Goal: Task Accomplishment & Management: Manage account settings

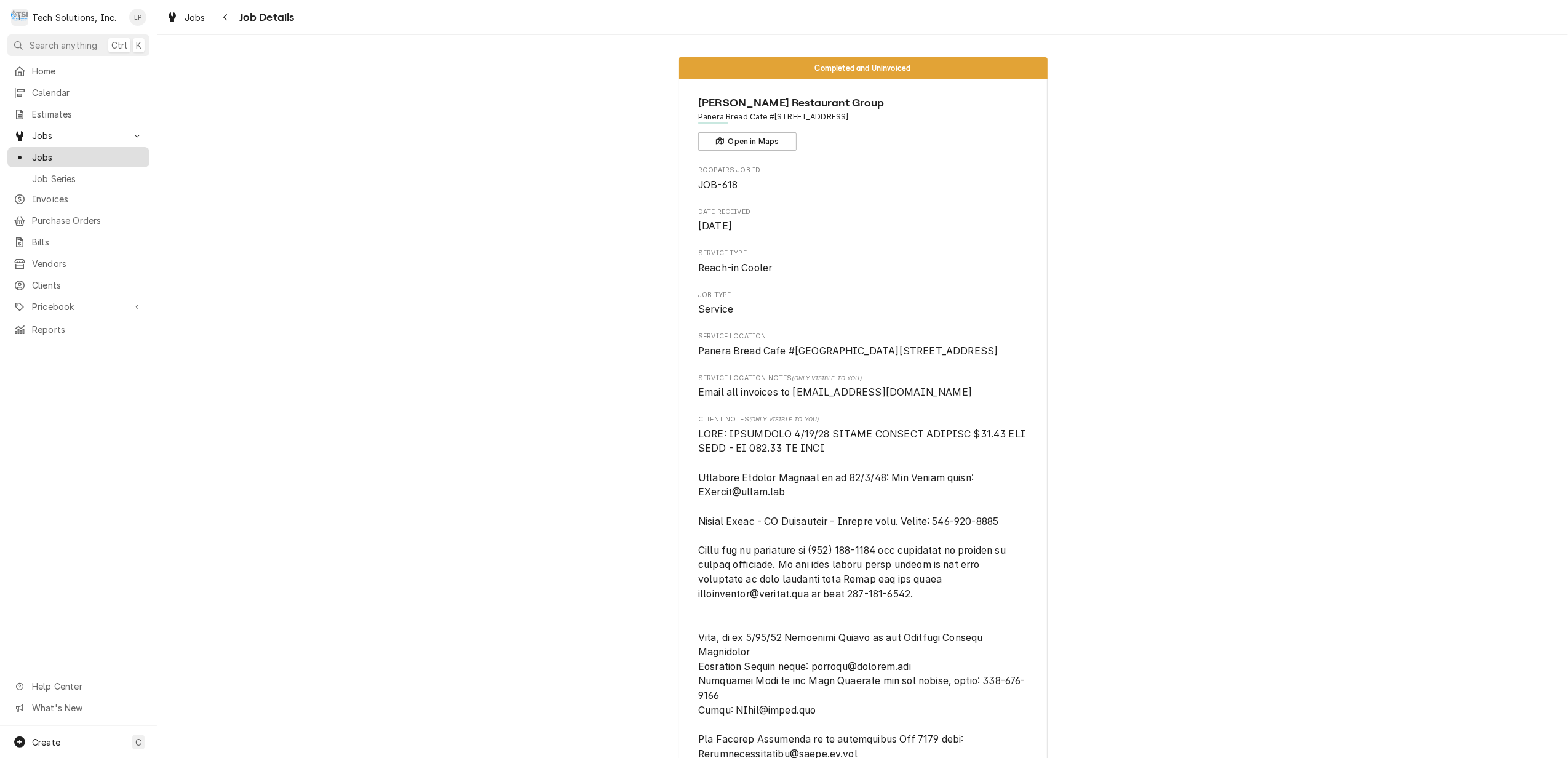
click at [42, 152] on span "Jobs" at bounding box center [87, 157] width 112 height 13
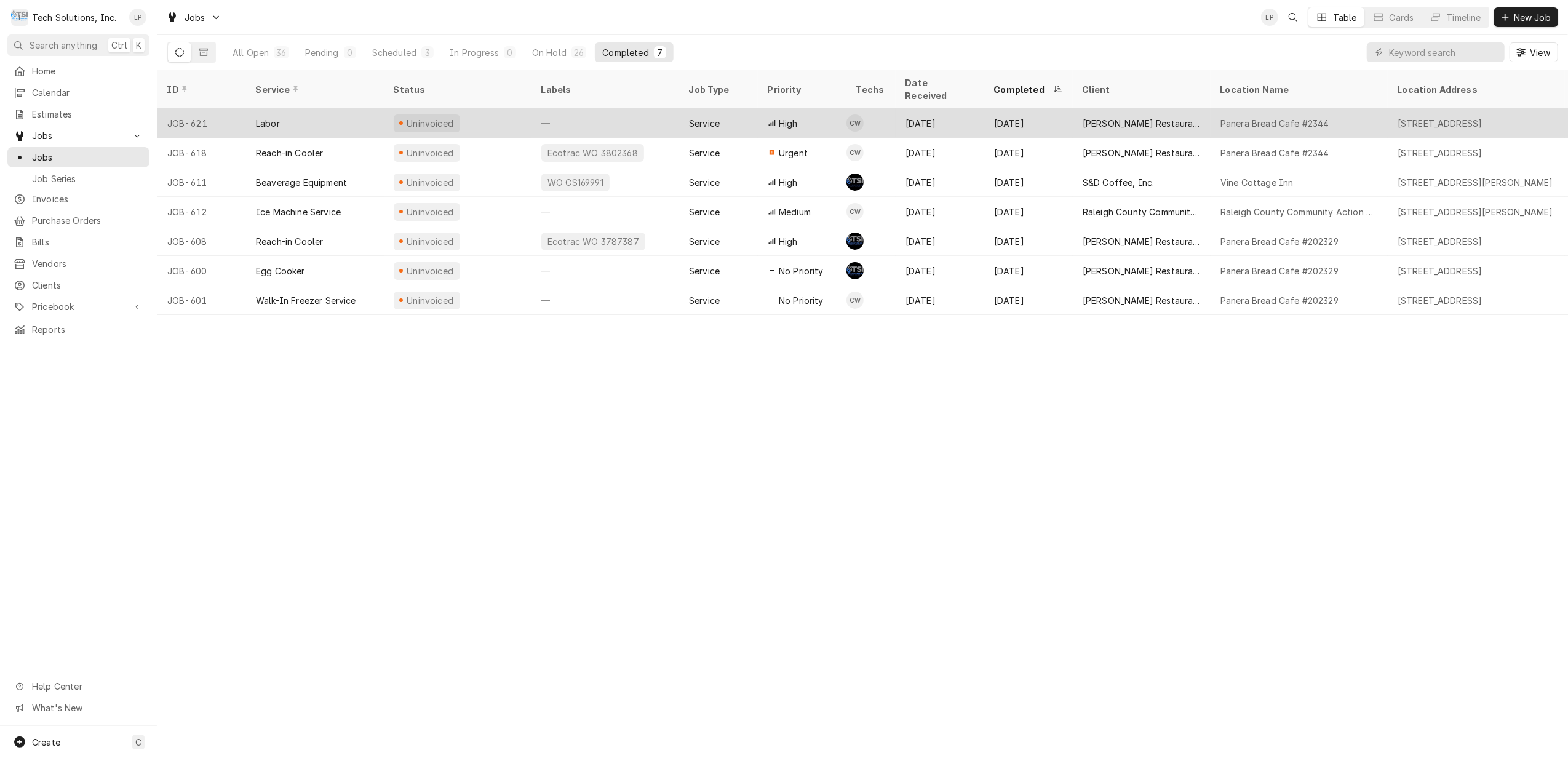
click at [303, 108] on div "Labor" at bounding box center [315, 123] width 138 height 29
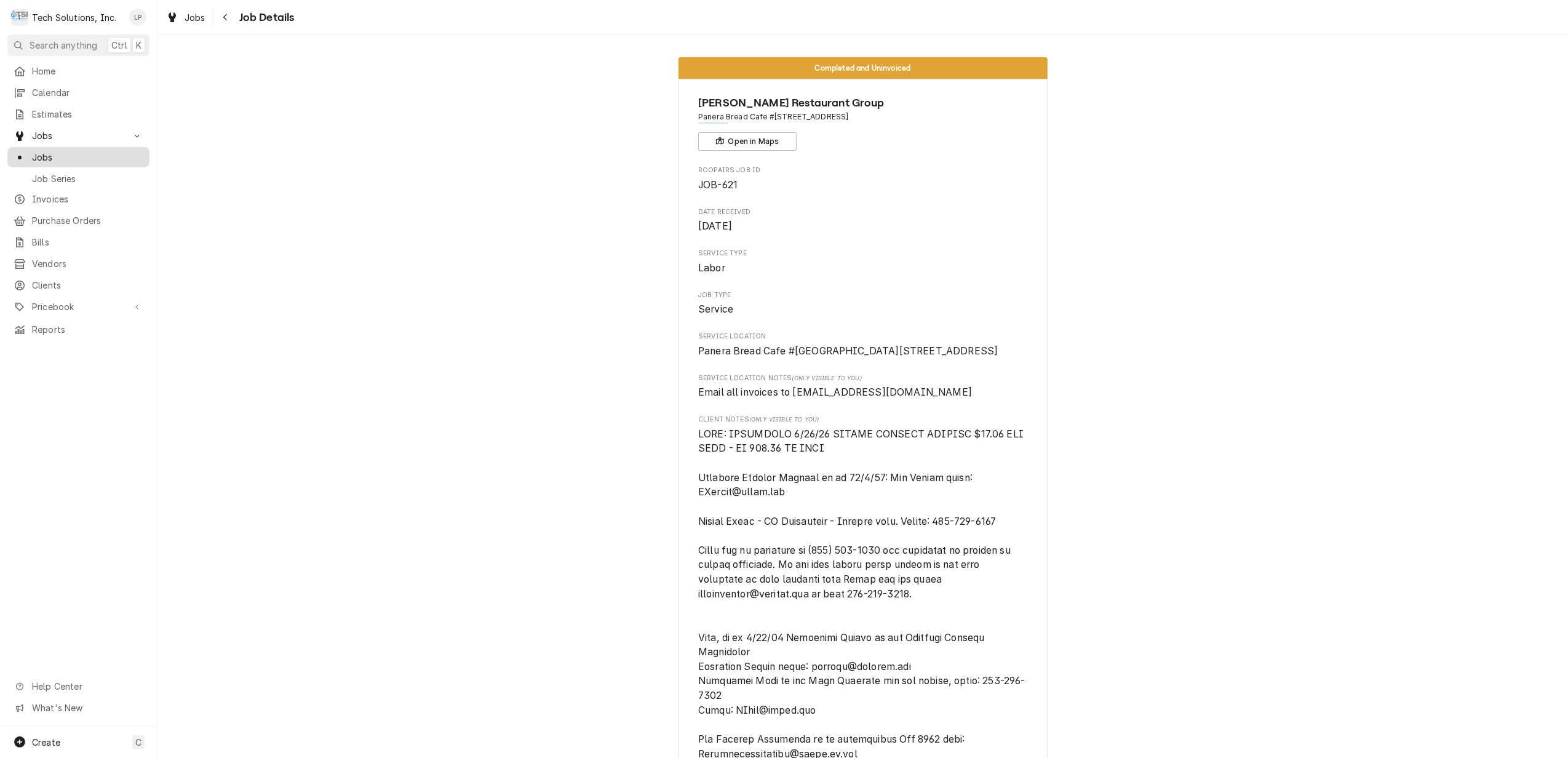
click at [52, 152] on span "Jobs" at bounding box center [87, 157] width 112 height 13
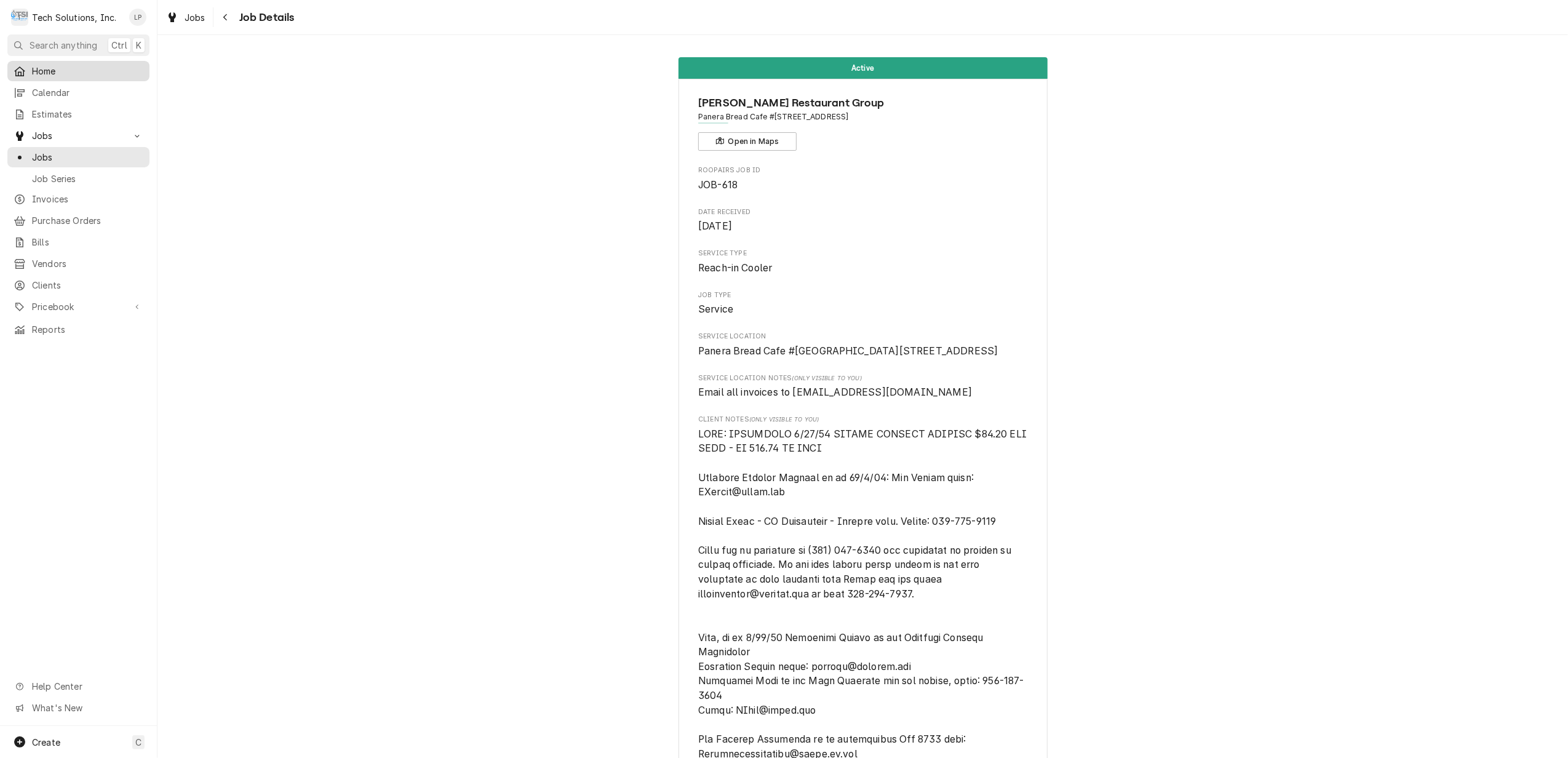
click at [42, 67] on span "Home" at bounding box center [87, 71] width 112 height 13
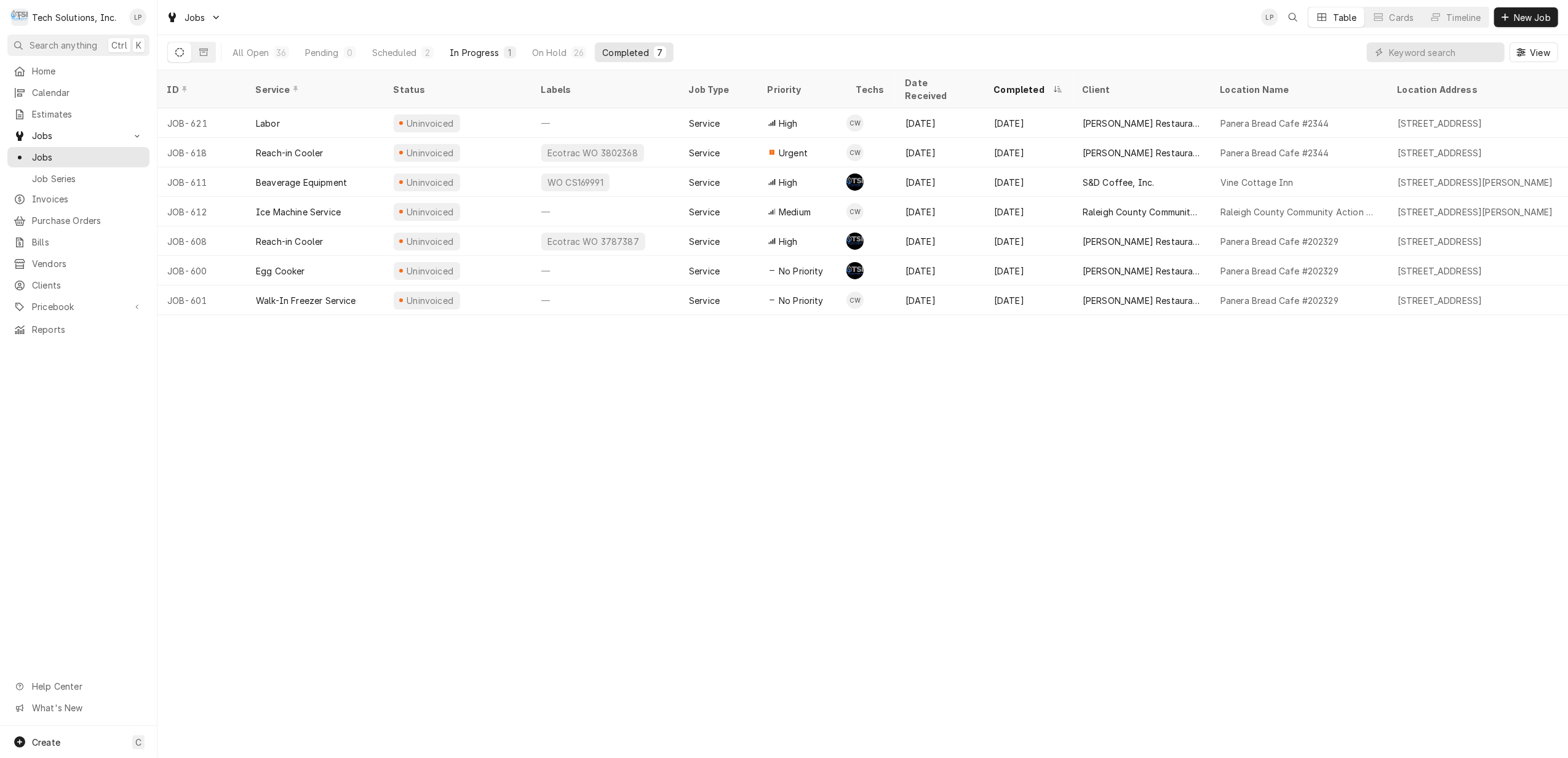
click at [483, 55] on div "In Progress" at bounding box center [474, 52] width 49 height 13
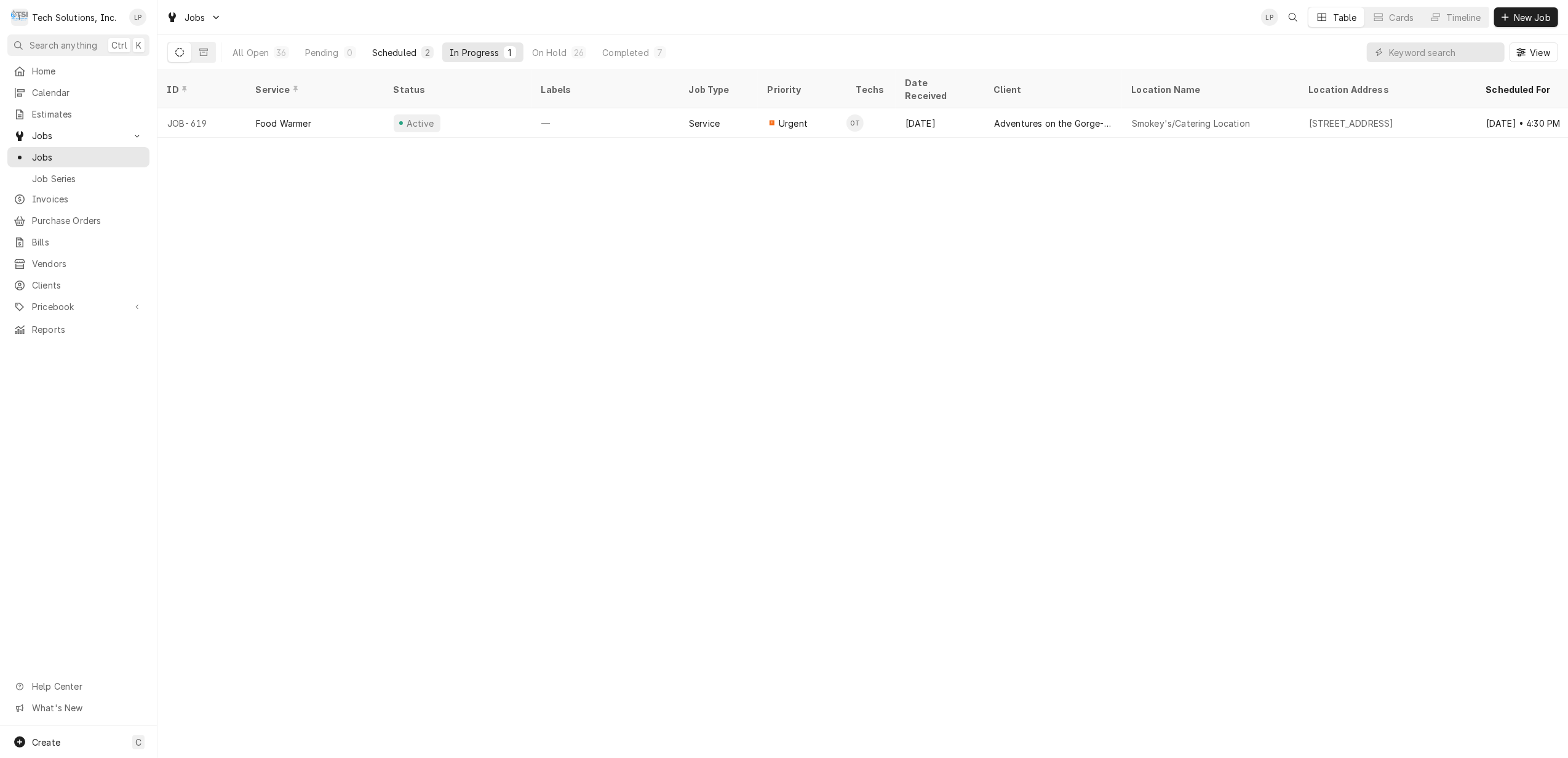
click at [404, 52] on div "Scheduled" at bounding box center [394, 52] width 44 height 13
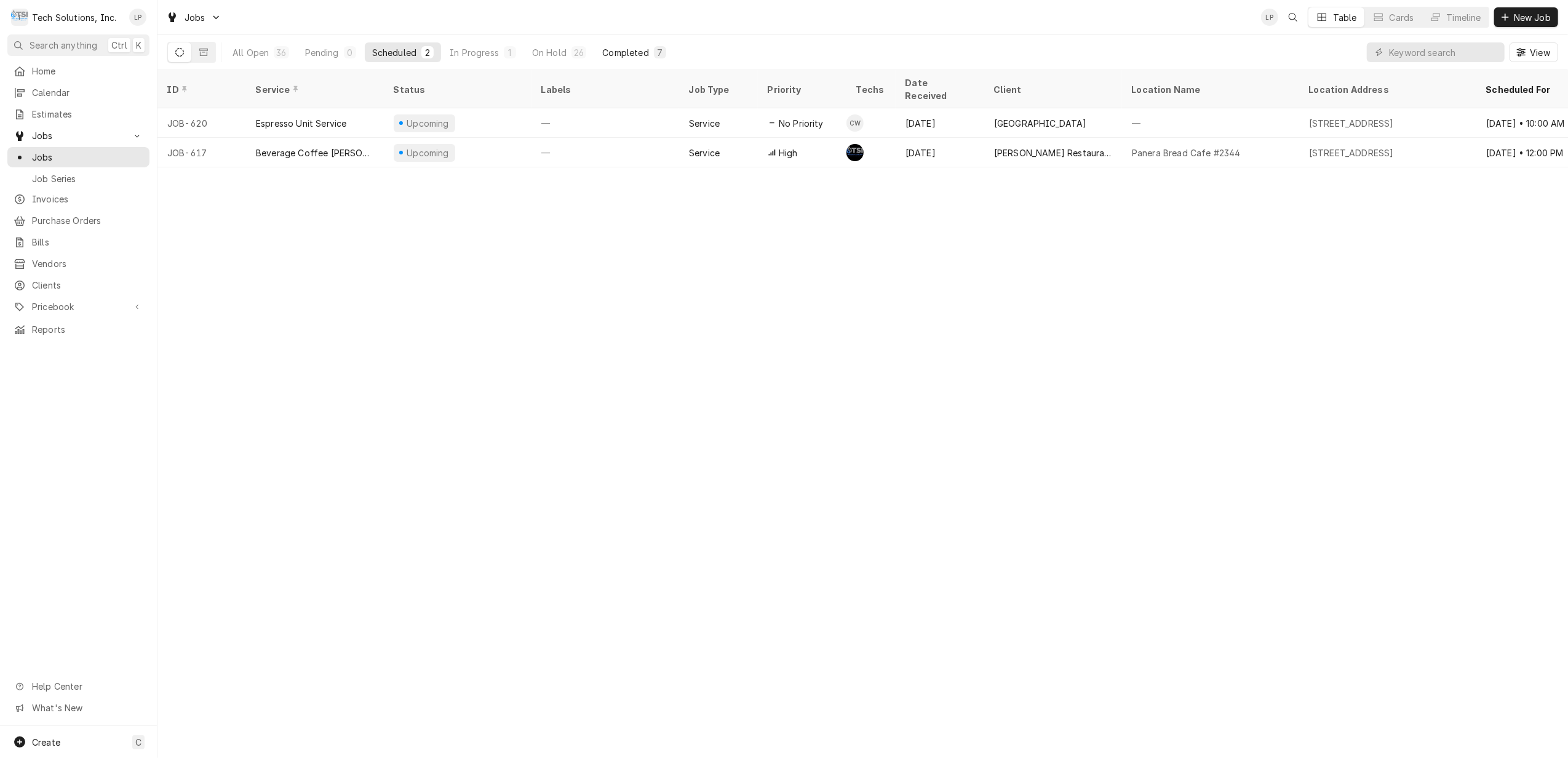
click at [620, 51] on div "Completed" at bounding box center [625, 52] width 46 height 13
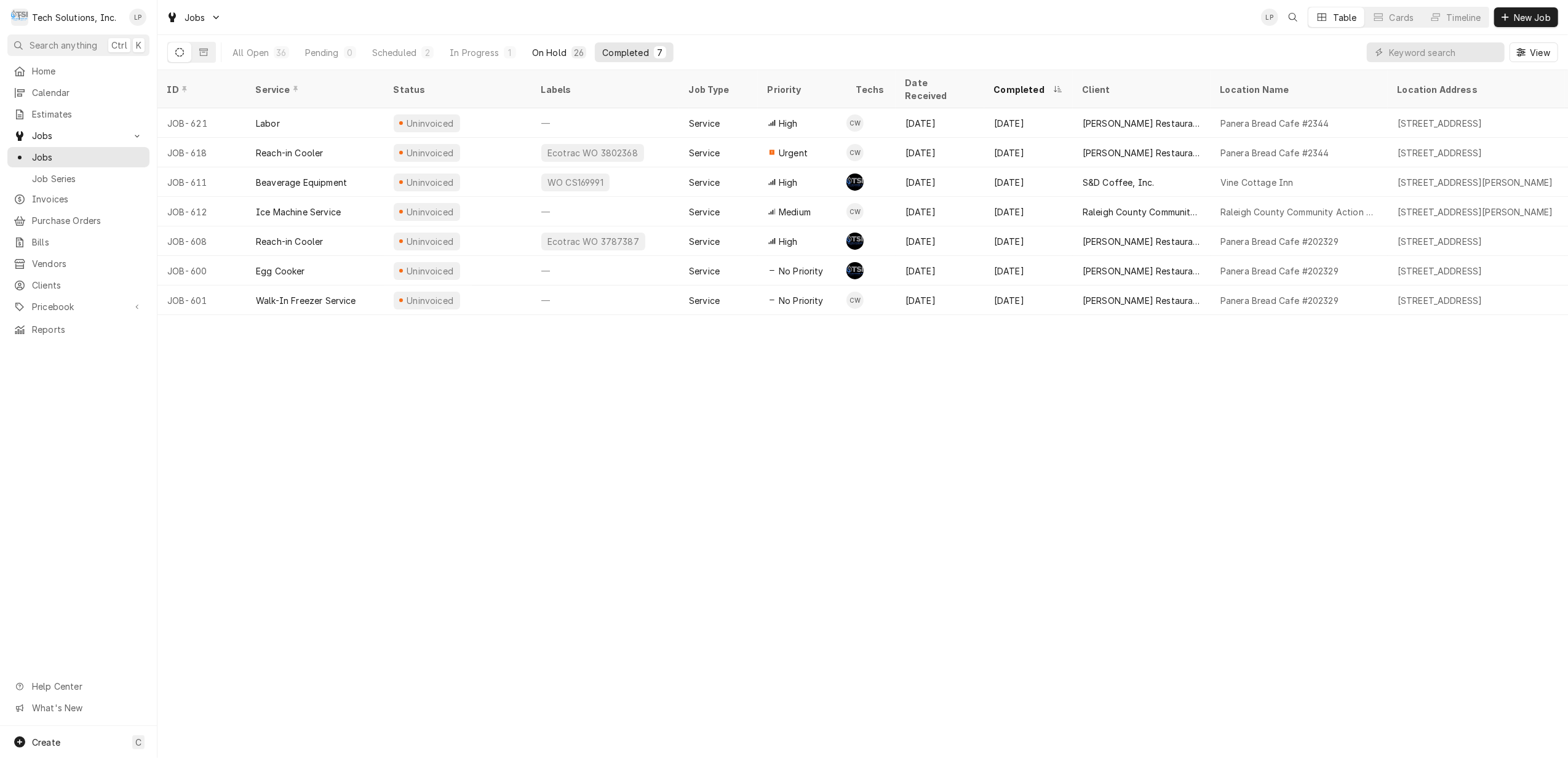
click at [544, 51] on div "On Hold" at bounding box center [550, 52] width 35 height 13
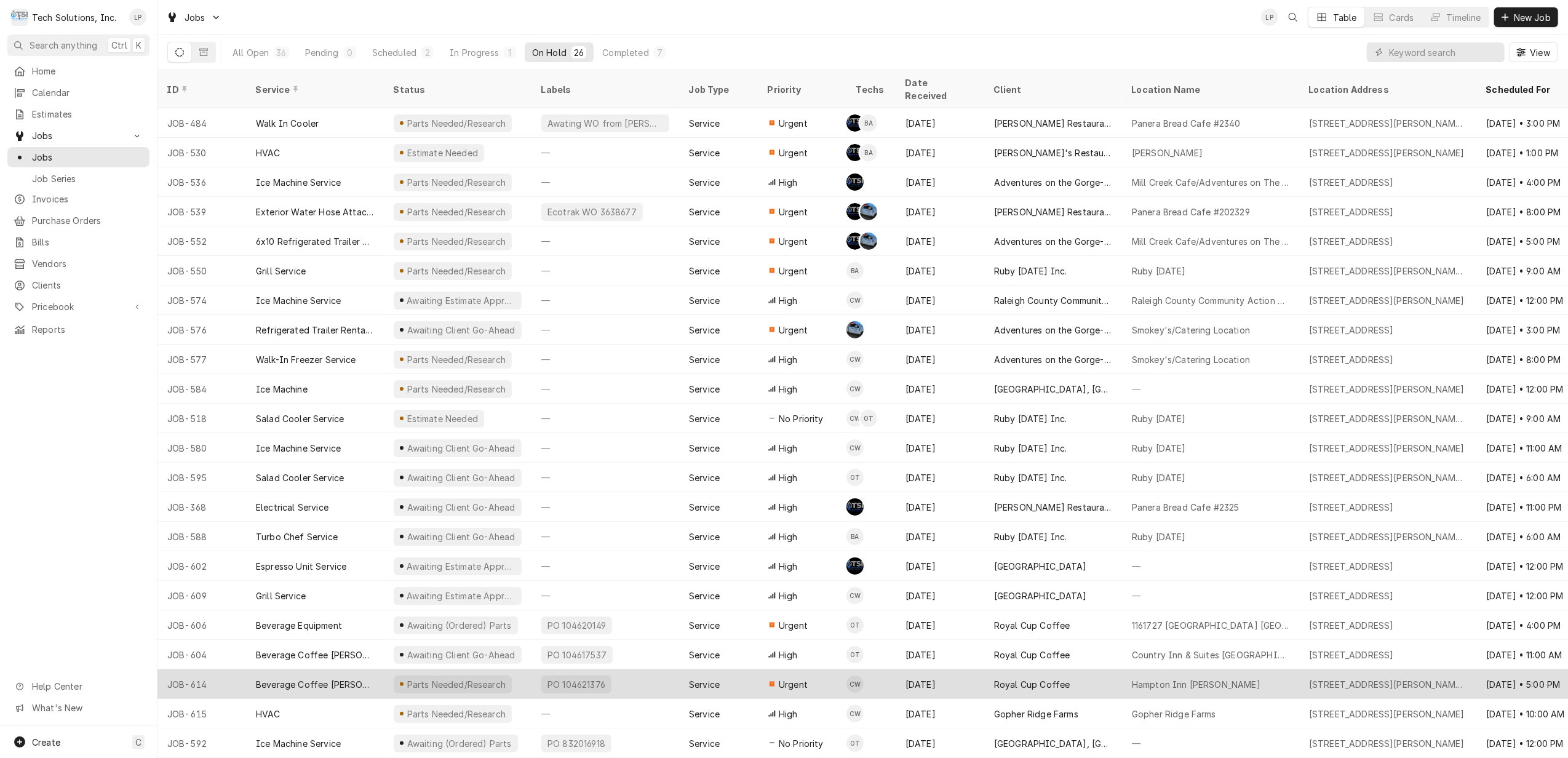
click at [968, 671] on div "Aug 15" at bounding box center [940, 684] width 89 height 29
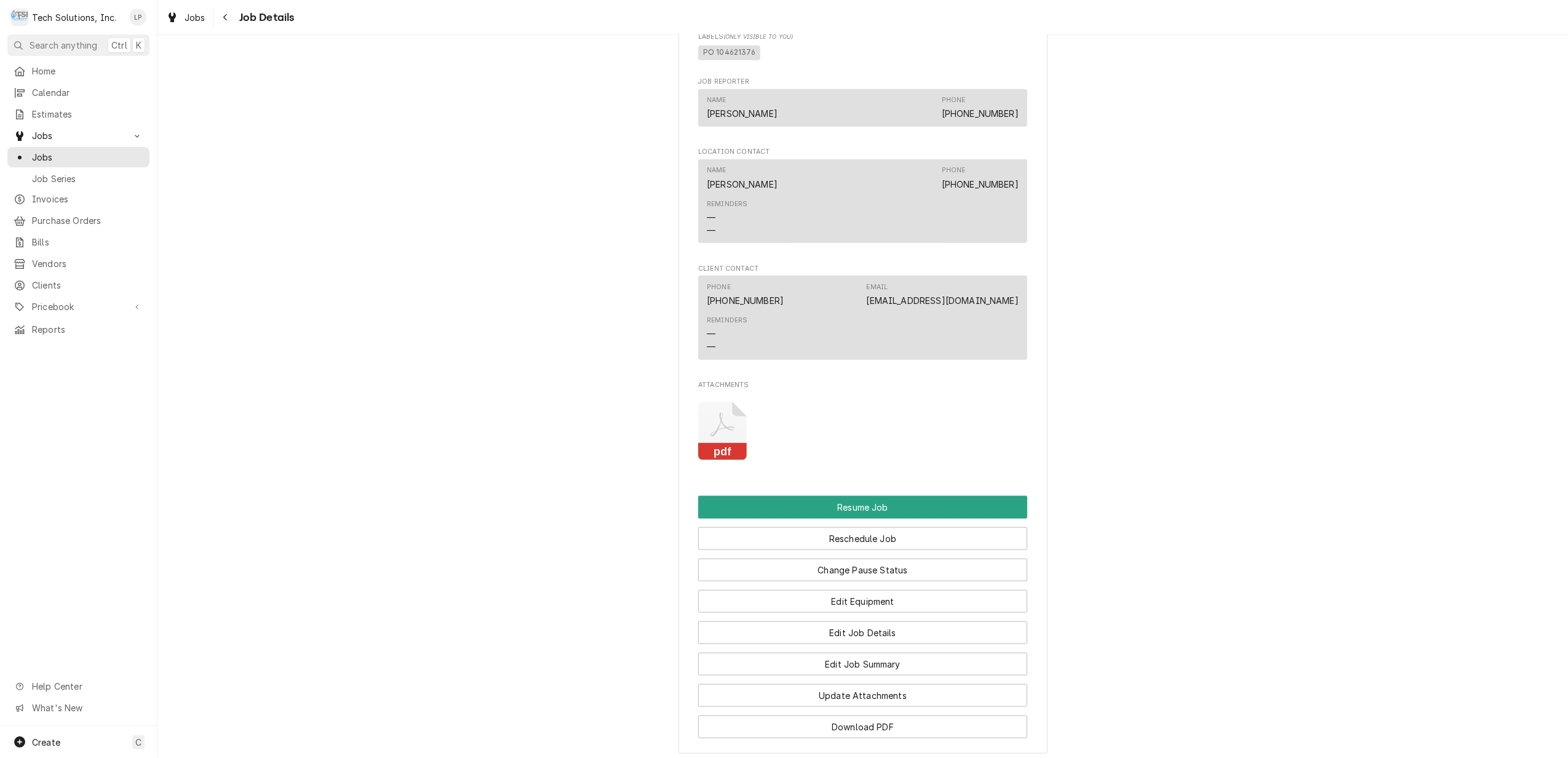
scroll to position [1148, 0]
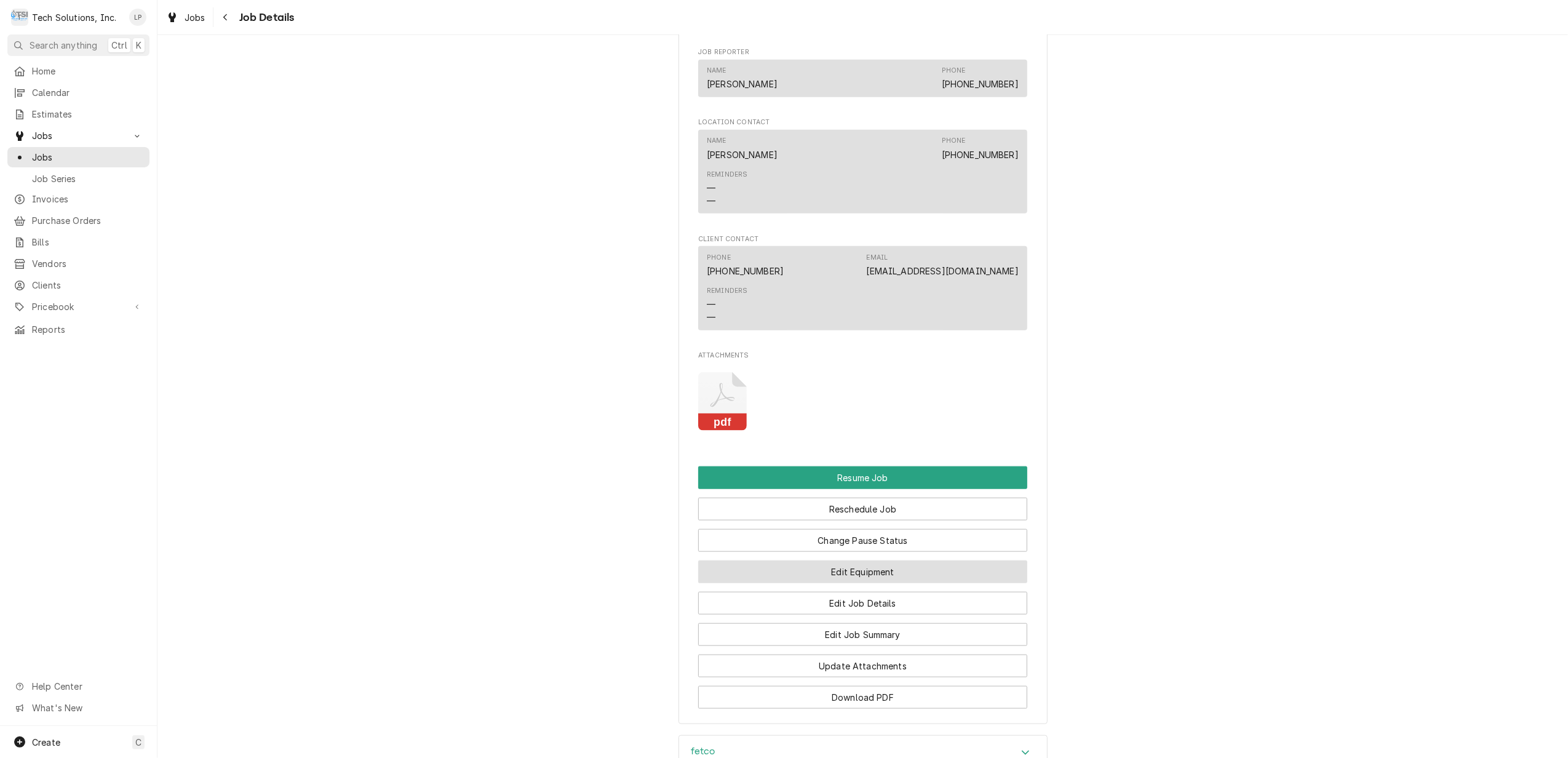
click at [955, 571] on button "Edit Equipment" at bounding box center [863, 572] width 329 height 23
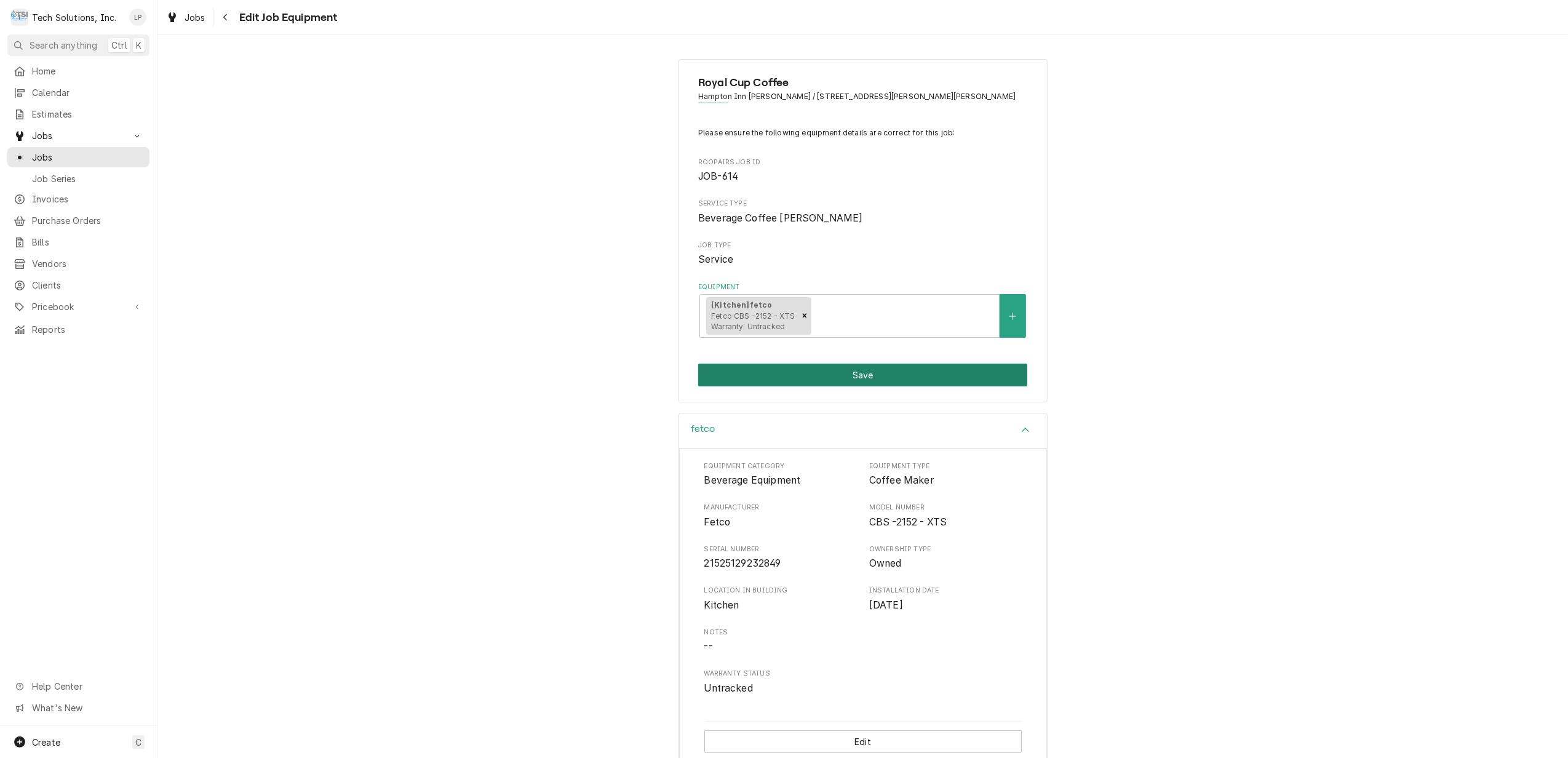
click at [865, 377] on button "Save" at bounding box center [863, 375] width 329 height 23
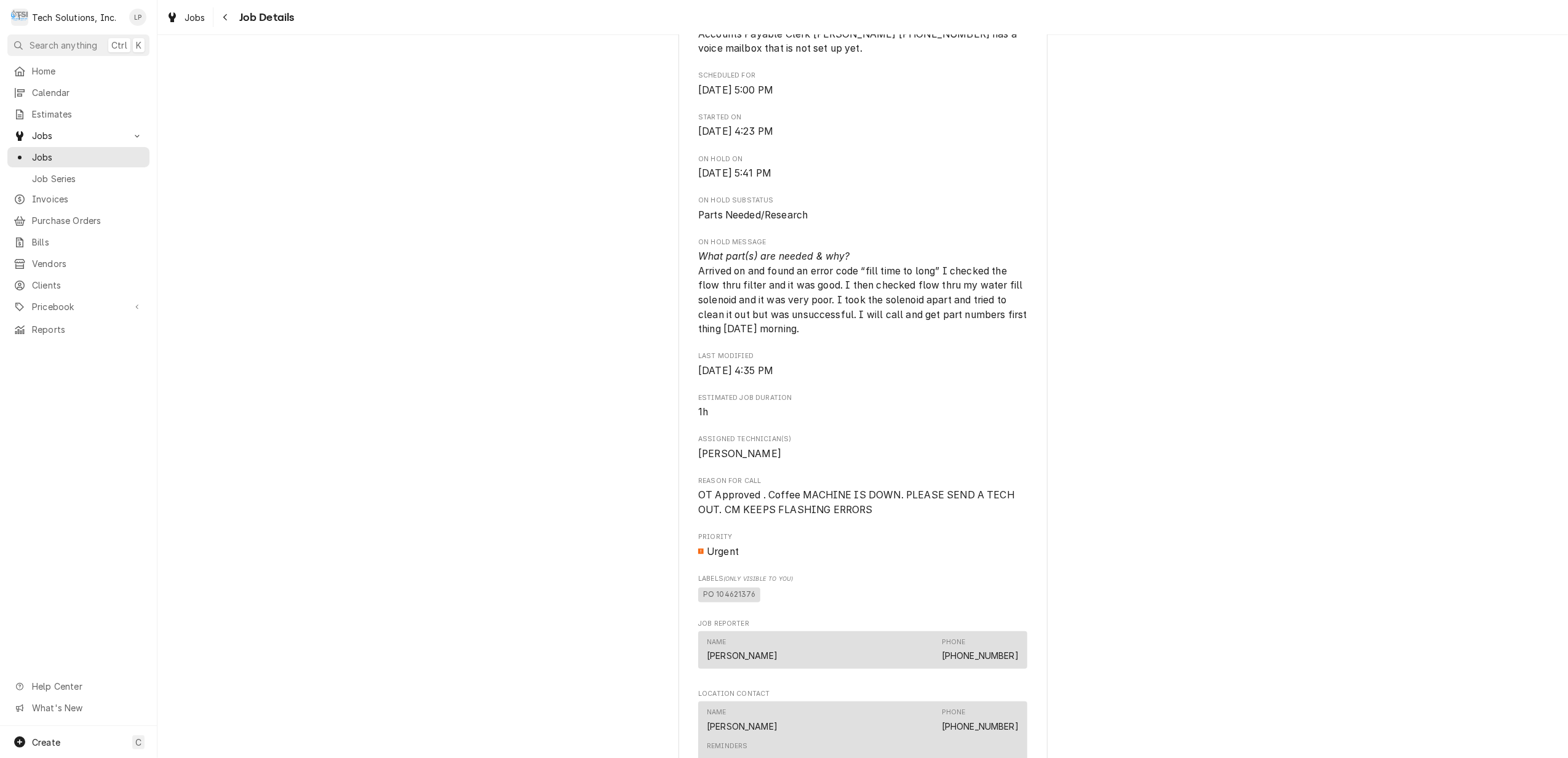
scroll to position [574, 0]
click at [881, 287] on span "What part(s) are needed & why? Arrived on and found an error code “fill time to…" at bounding box center [864, 295] width 332 height 84
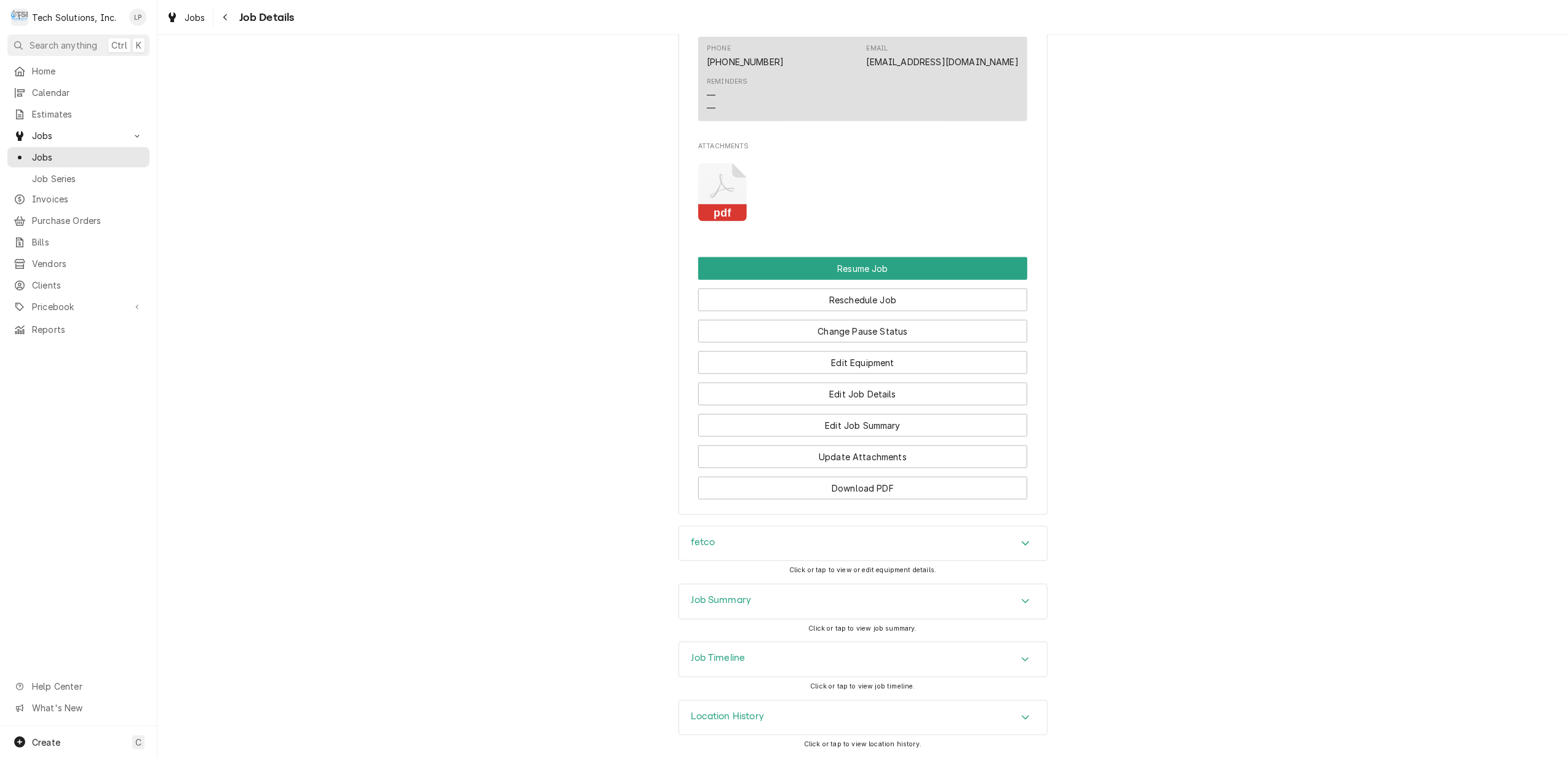
scroll to position [1364, 0]
click at [871, 391] on button "Edit Job Details" at bounding box center [863, 394] width 329 height 23
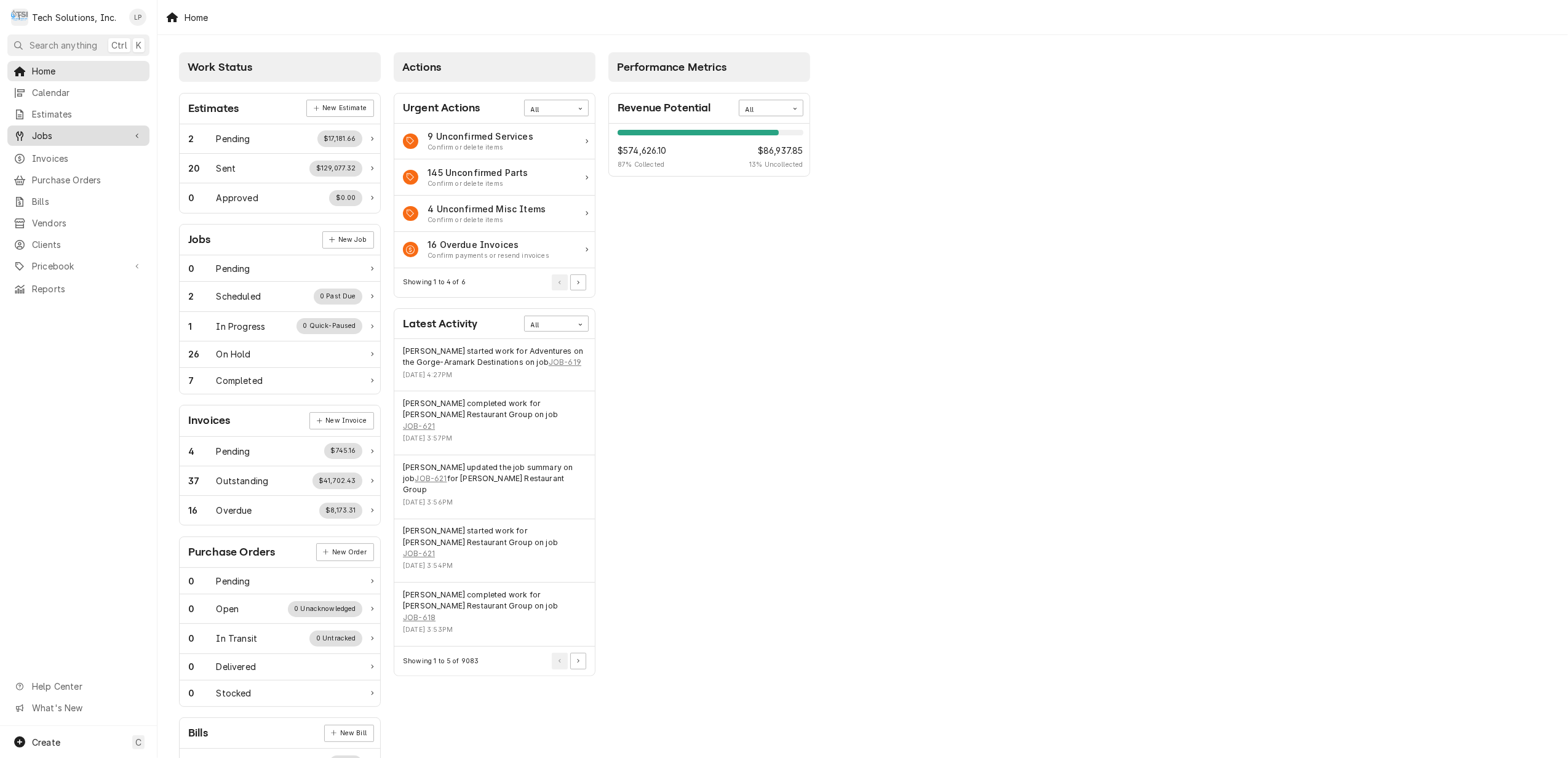
click at [47, 136] on span "Jobs" at bounding box center [78, 135] width 93 height 13
click at [55, 156] on span "Jobs" at bounding box center [87, 157] width 112 height 13
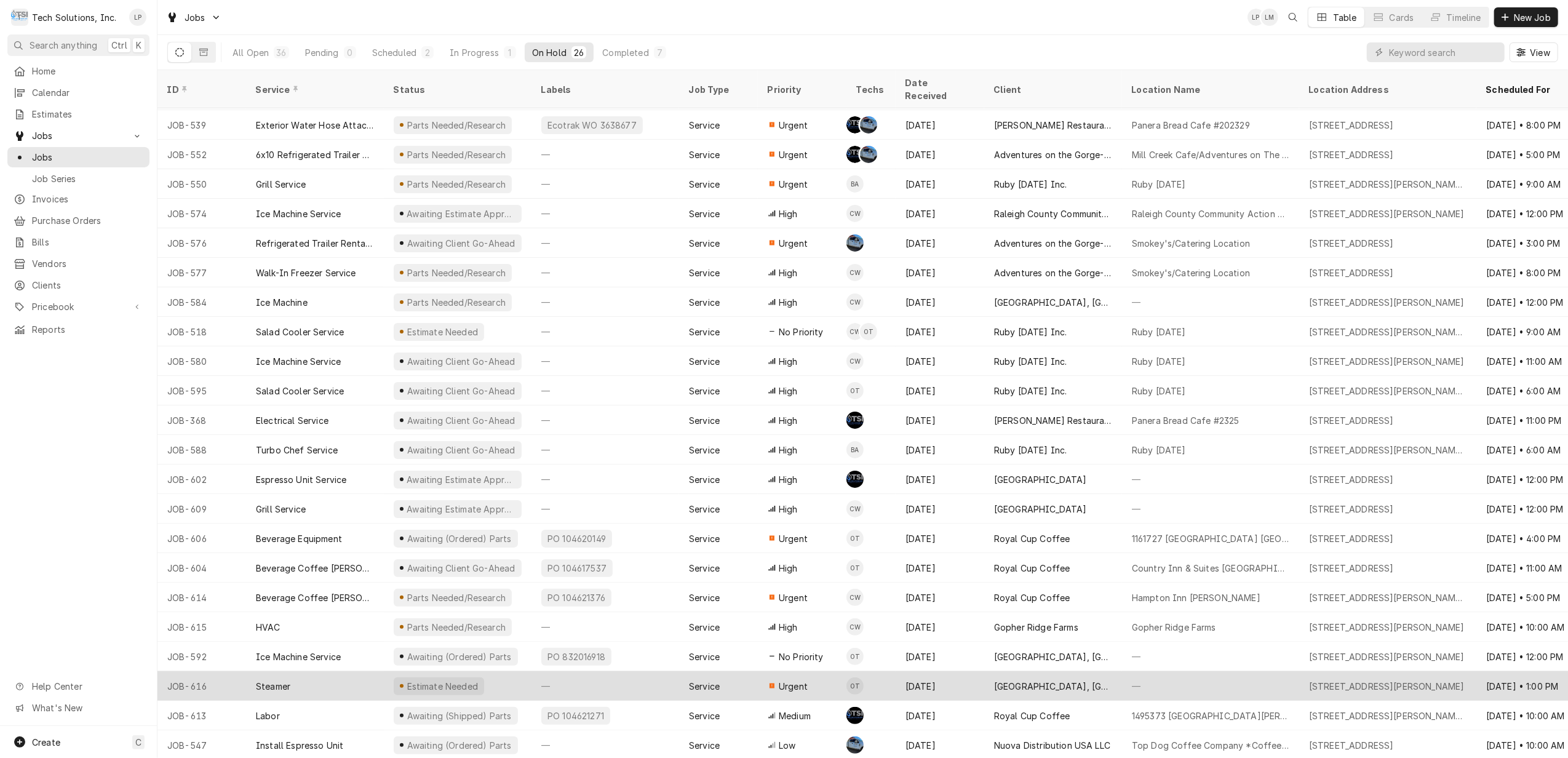
scroll to position [116, 0]
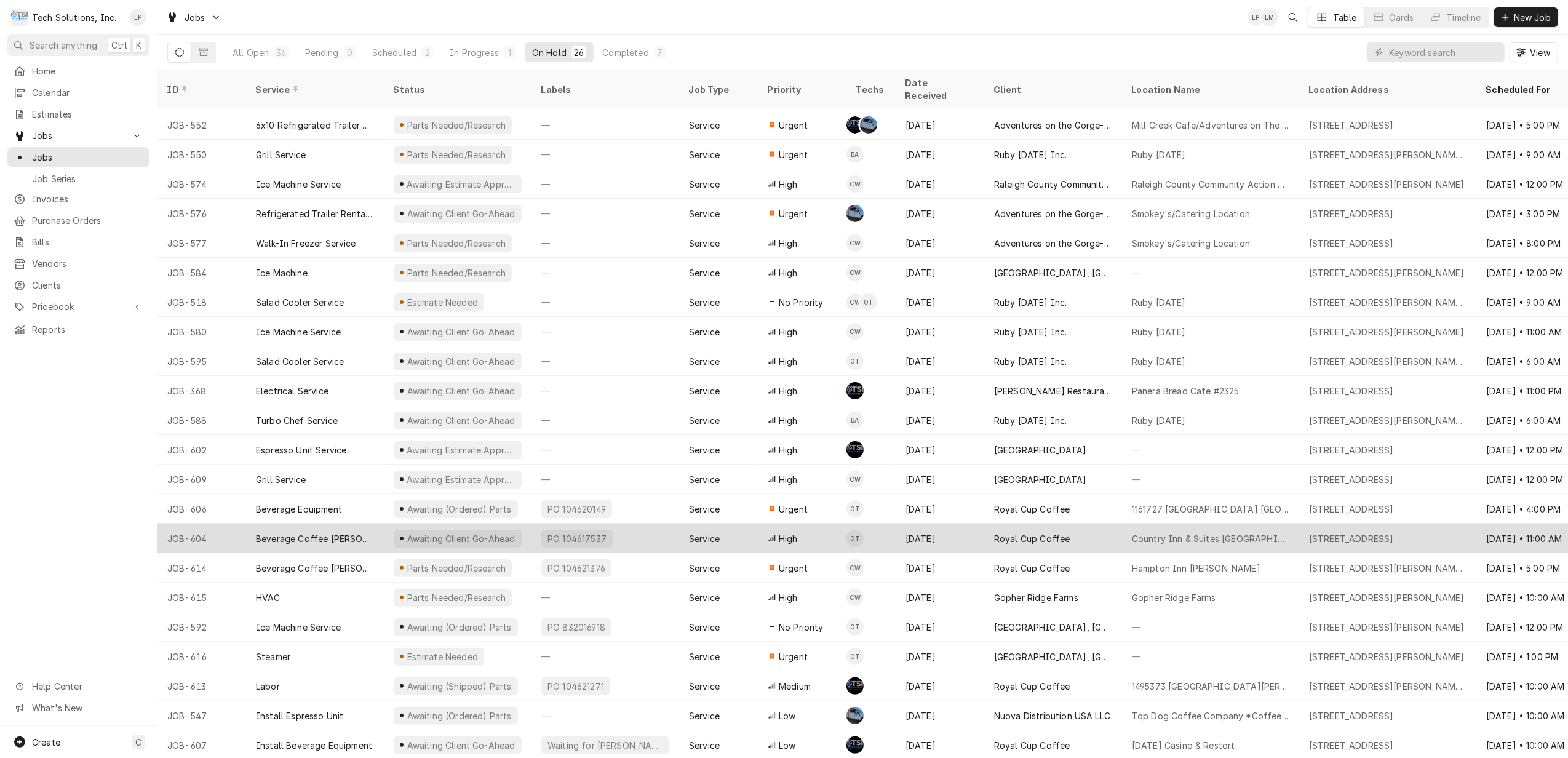
click at [977, 524] on div "Aug 13" at bounding box center [940, 538] width 89 height 29
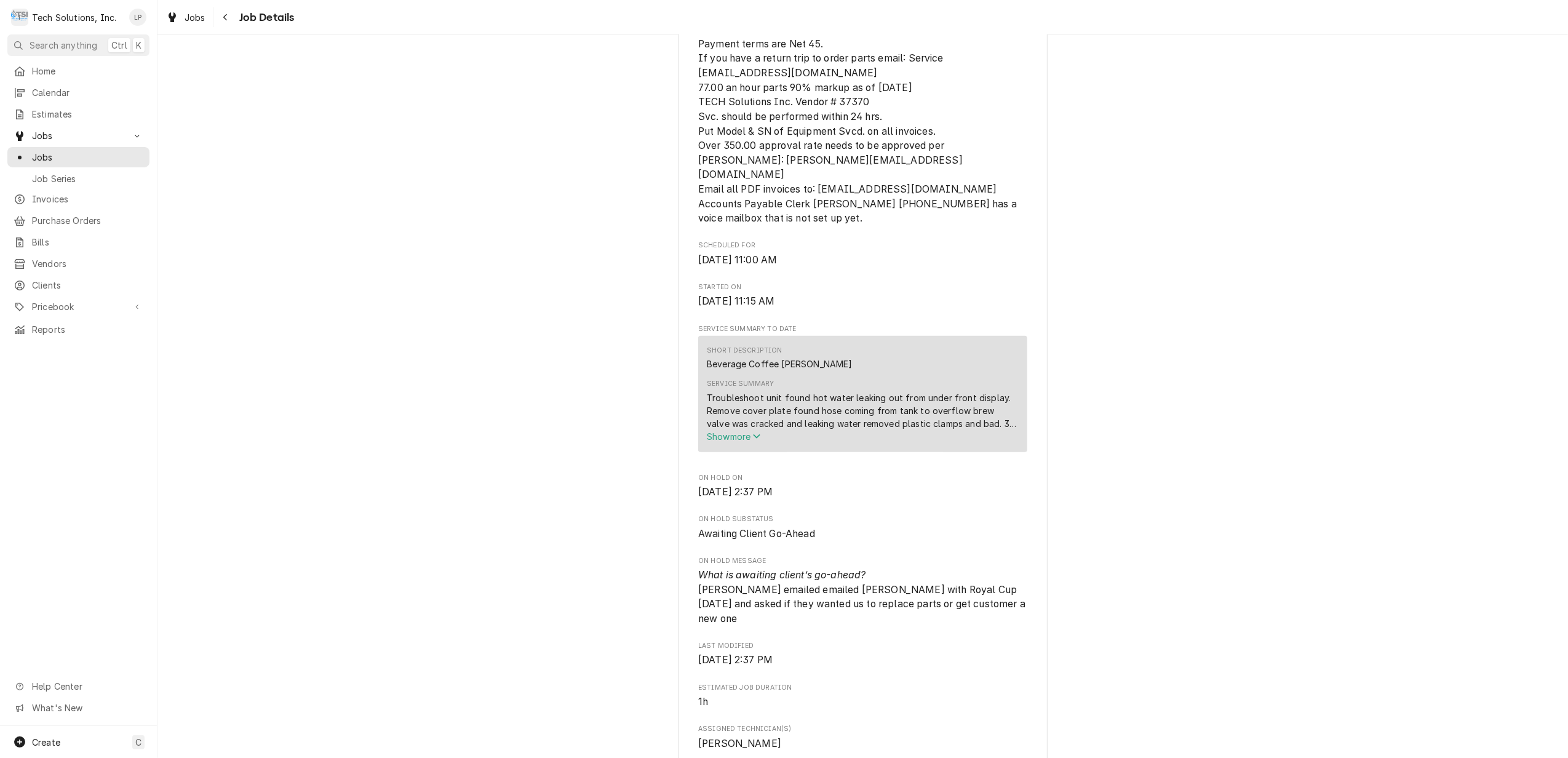
scroll to position [410, 0]
click at [739, 439] on span "Show more" at bounding box center [734, 433] width 54 height 11
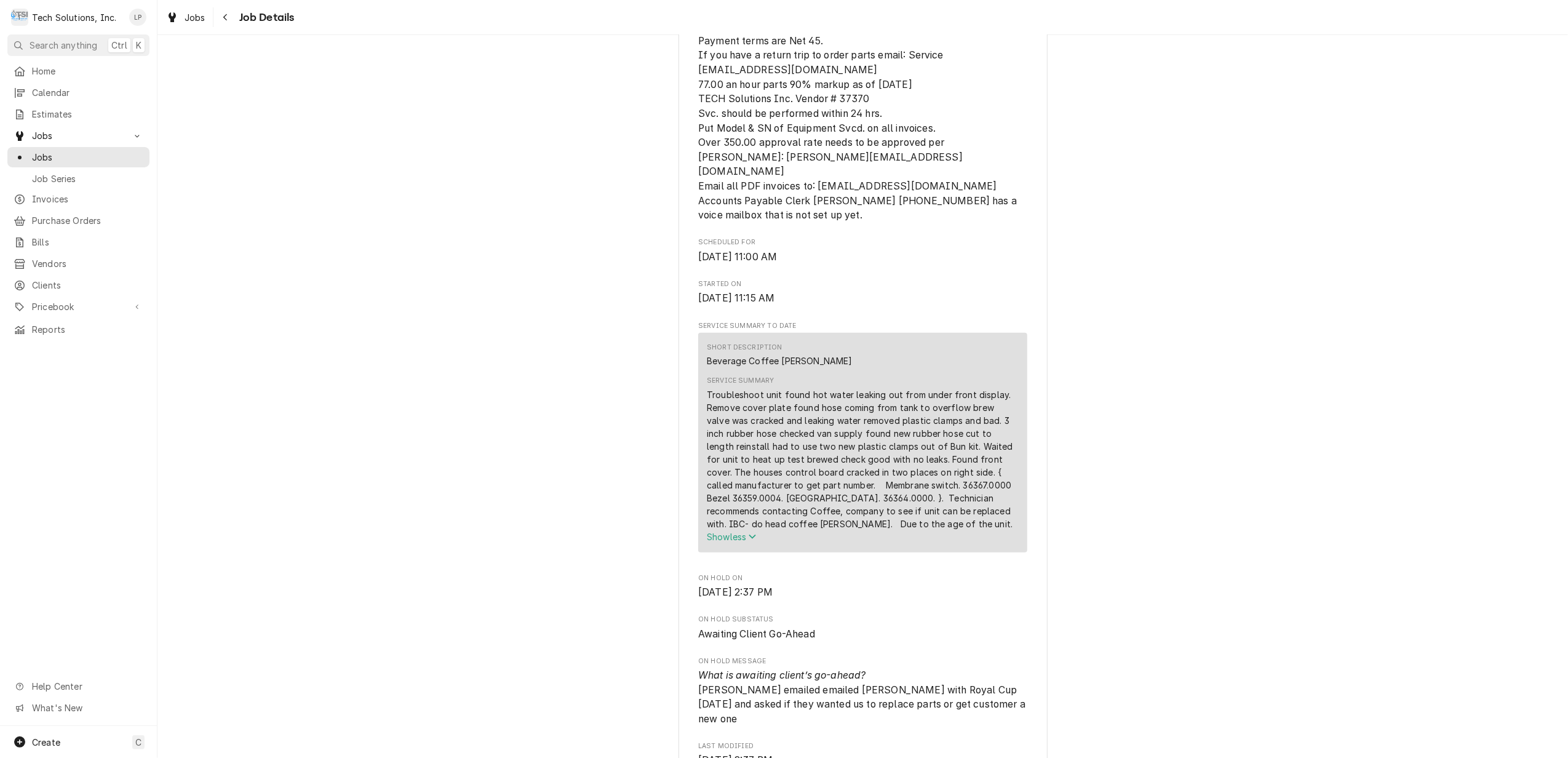
click at [721, 542] on span "Show less" at bounding box center [732, 537] width 50 height 11
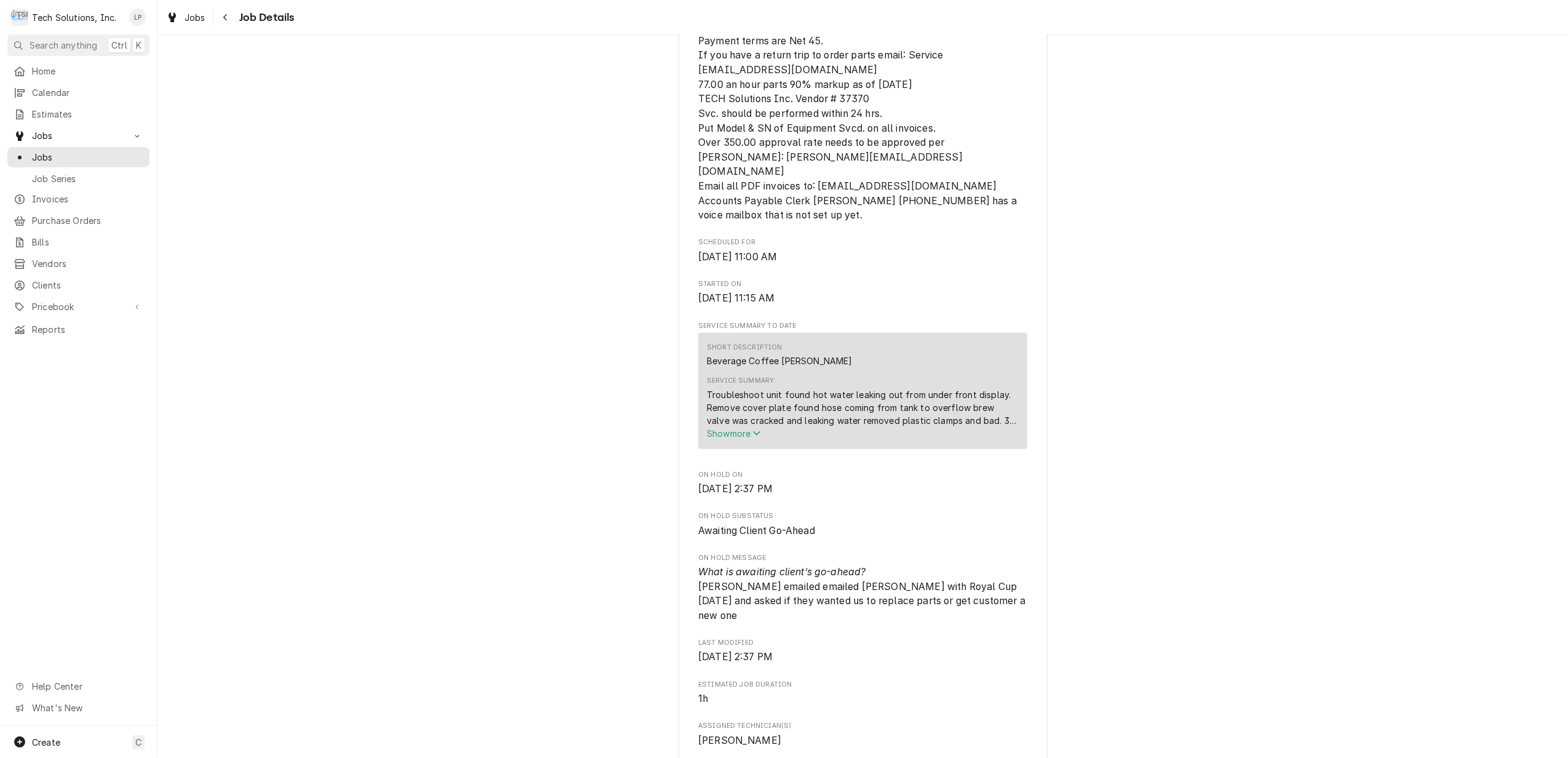
click at [723, 439] on span "Show more" at bounding box center [734, 433] width 54 height 11
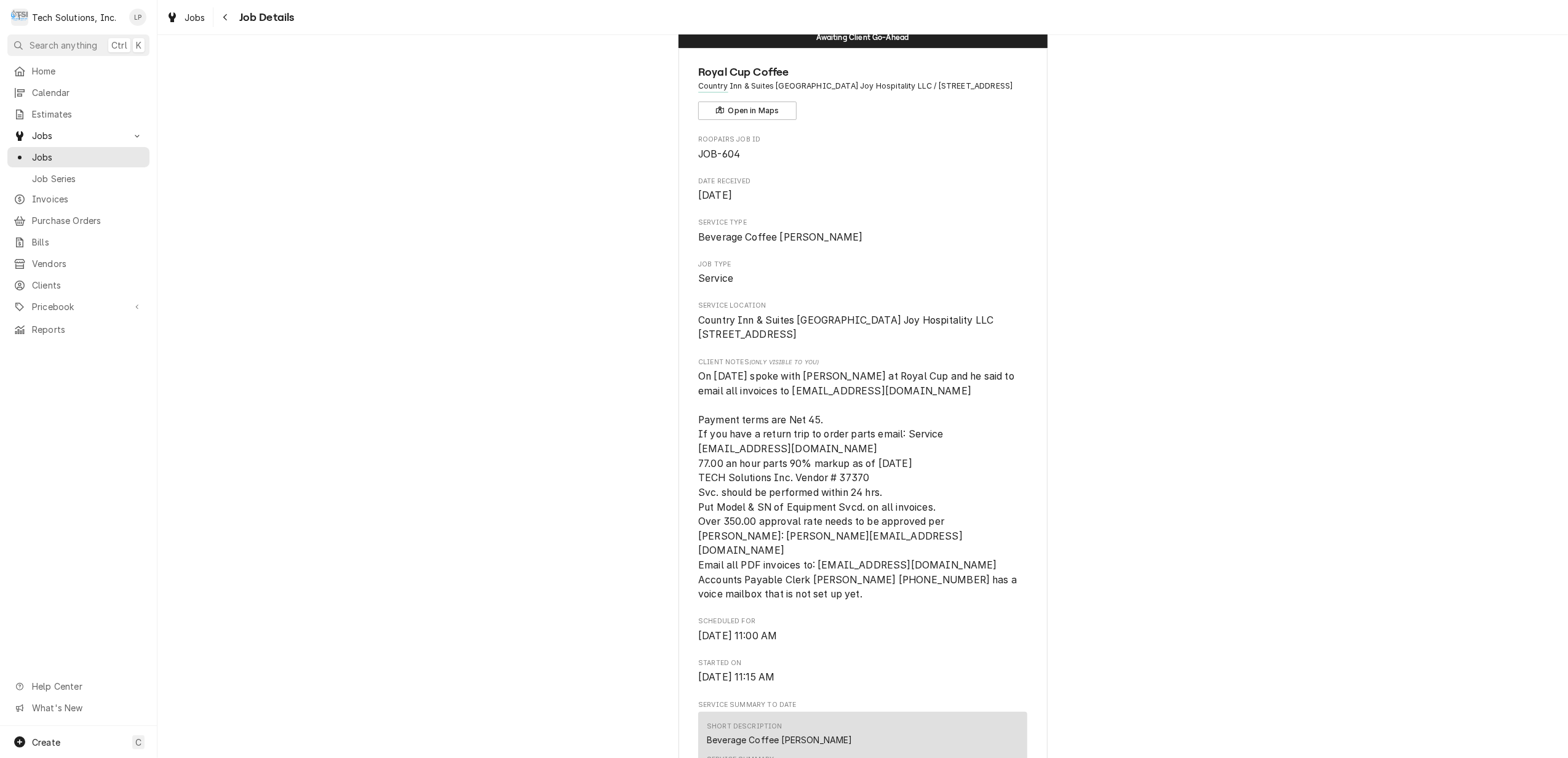
scroll to position [0, 0]
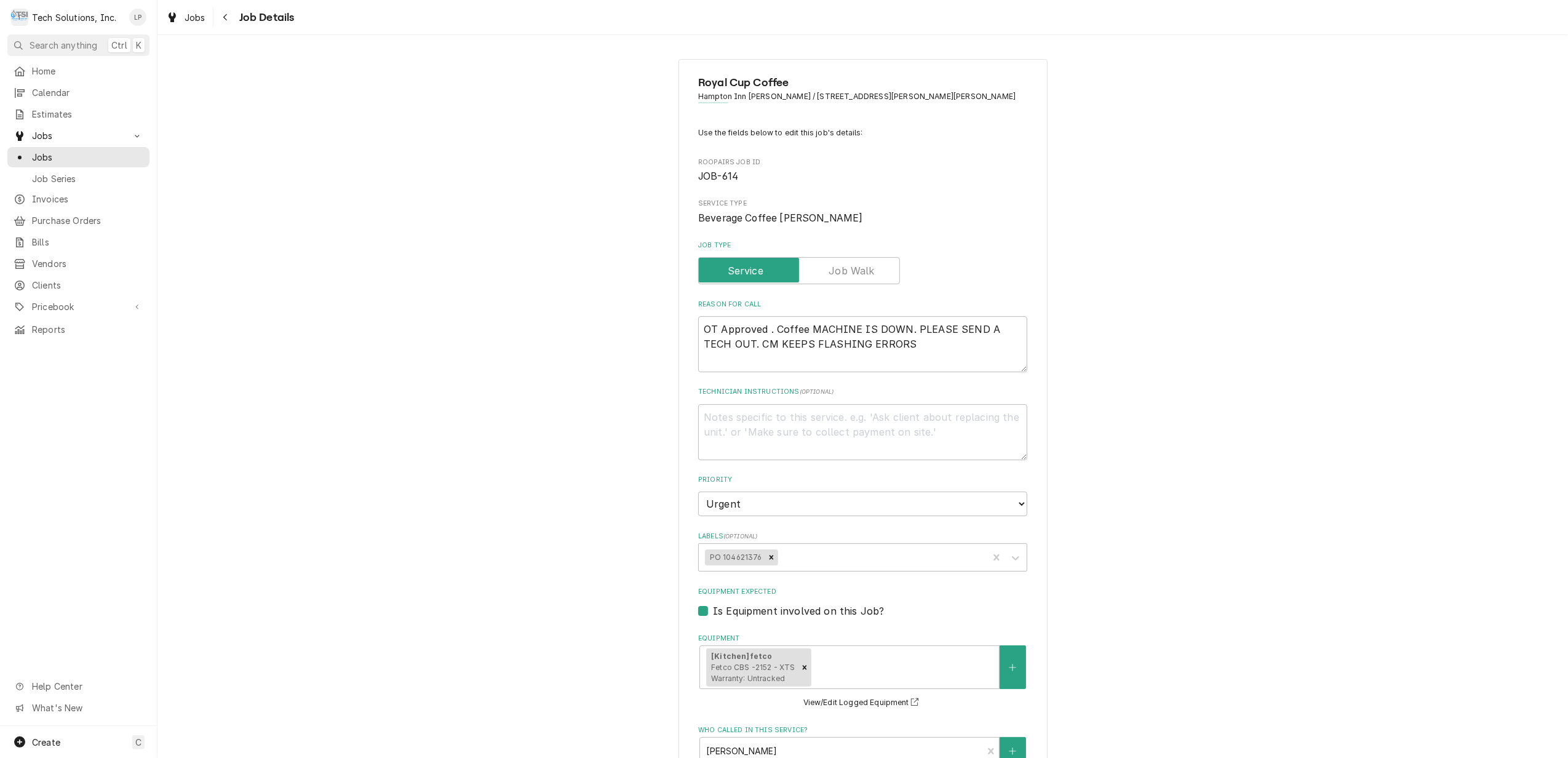
type textarea "x"
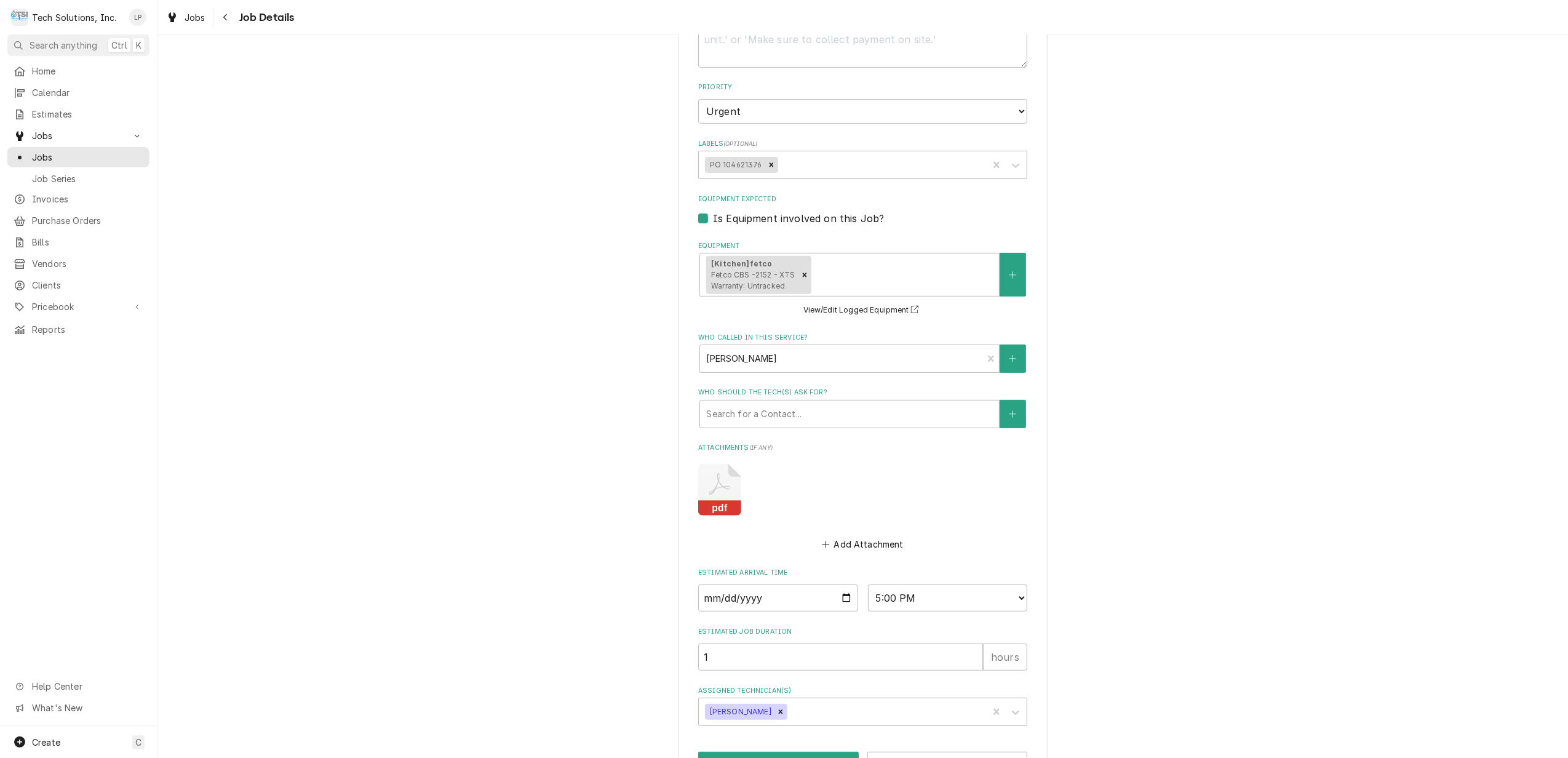
scroll to position [438, 0]
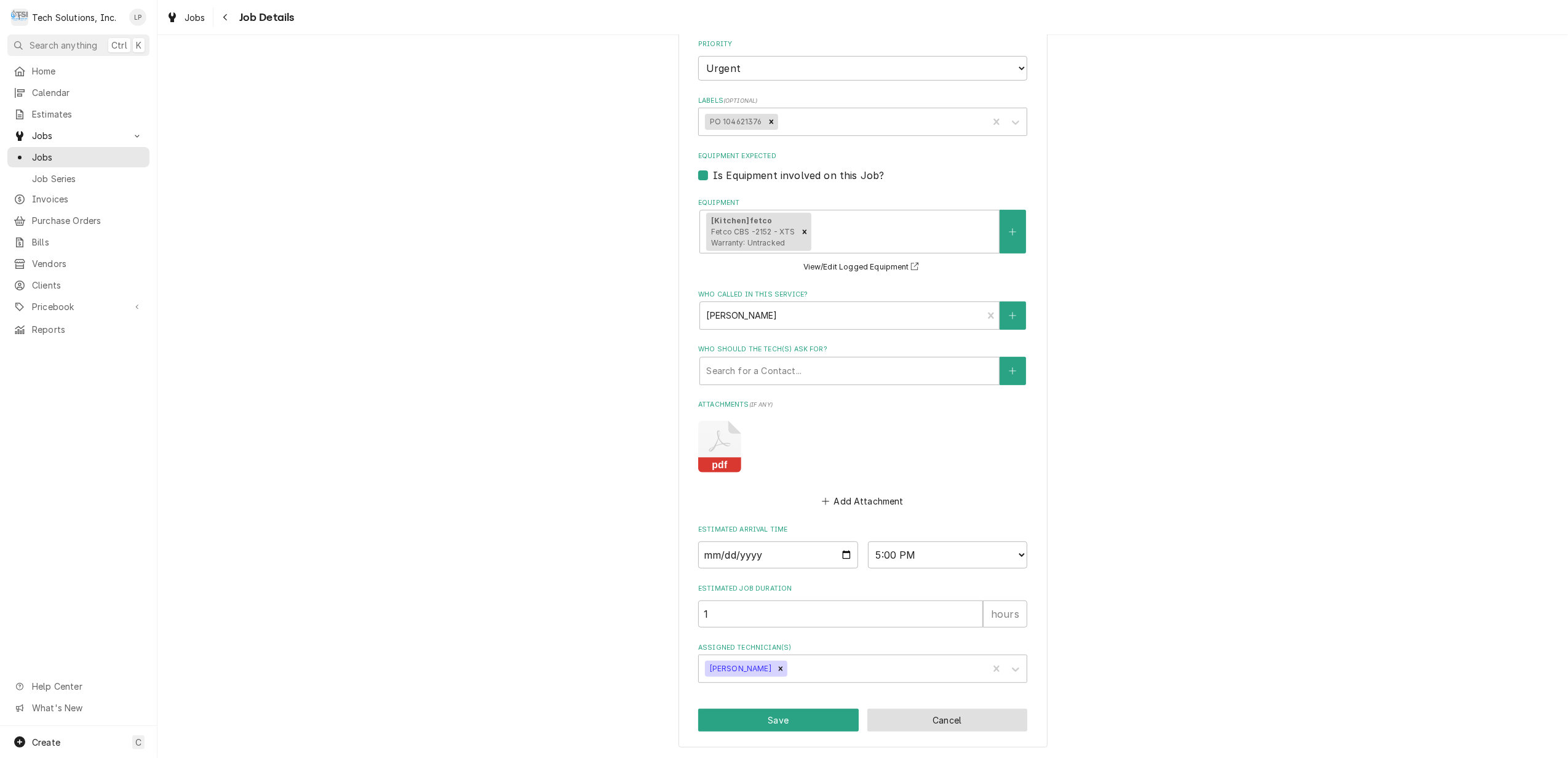
click at [966, 719] on button "Cancel" at bounding box center [948, 720] width 160 height 23
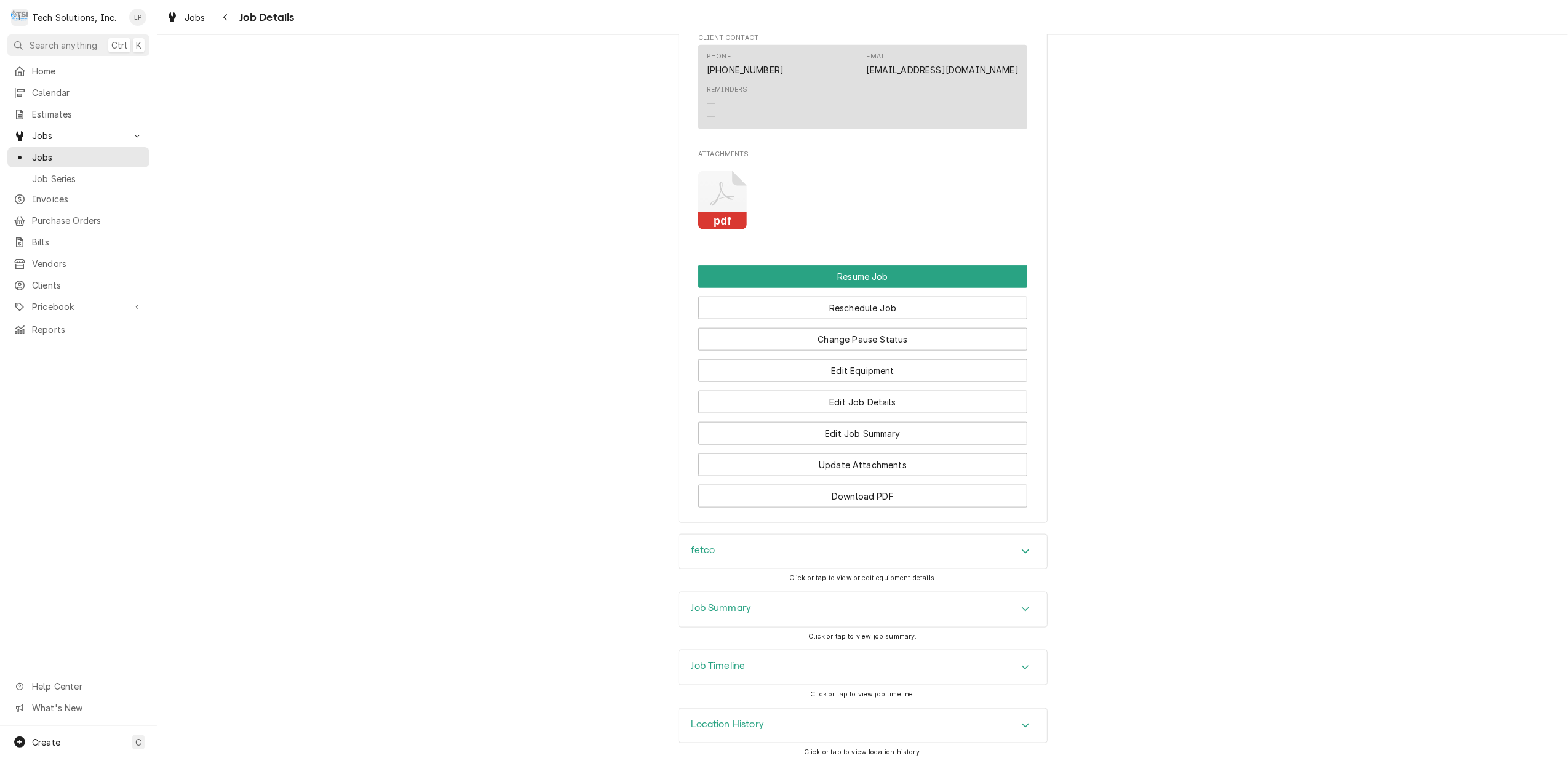
scroll to position [1364, 0]
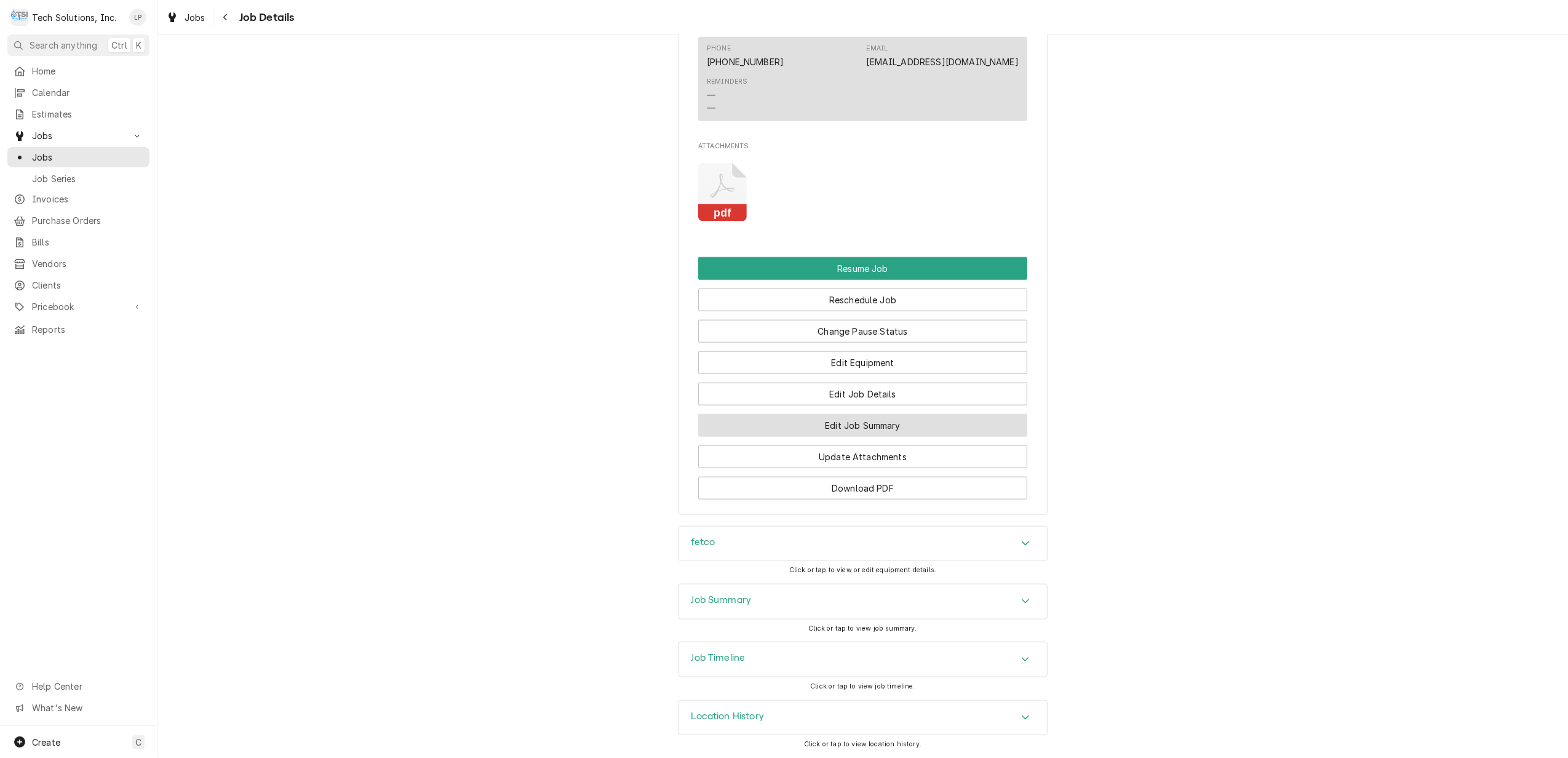
click at [855, 426] on button "Edit Job Summary" at bounding box center [863, 425] width 329 height 23
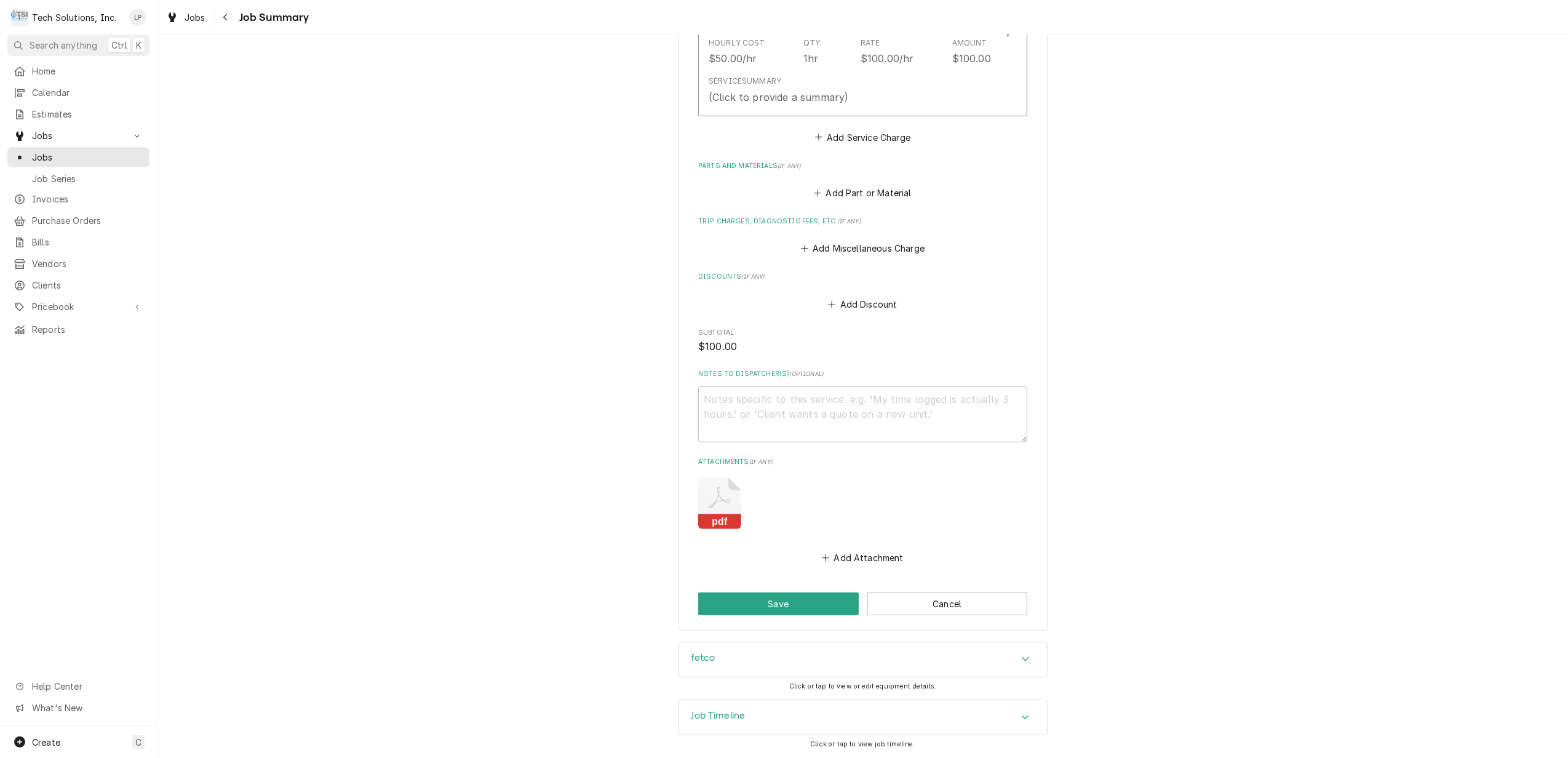
scroll to position [404, 0]
click at [1021, 660] on icon "Accordion Header" at bounding box center [1025, 658] width 9 height 10
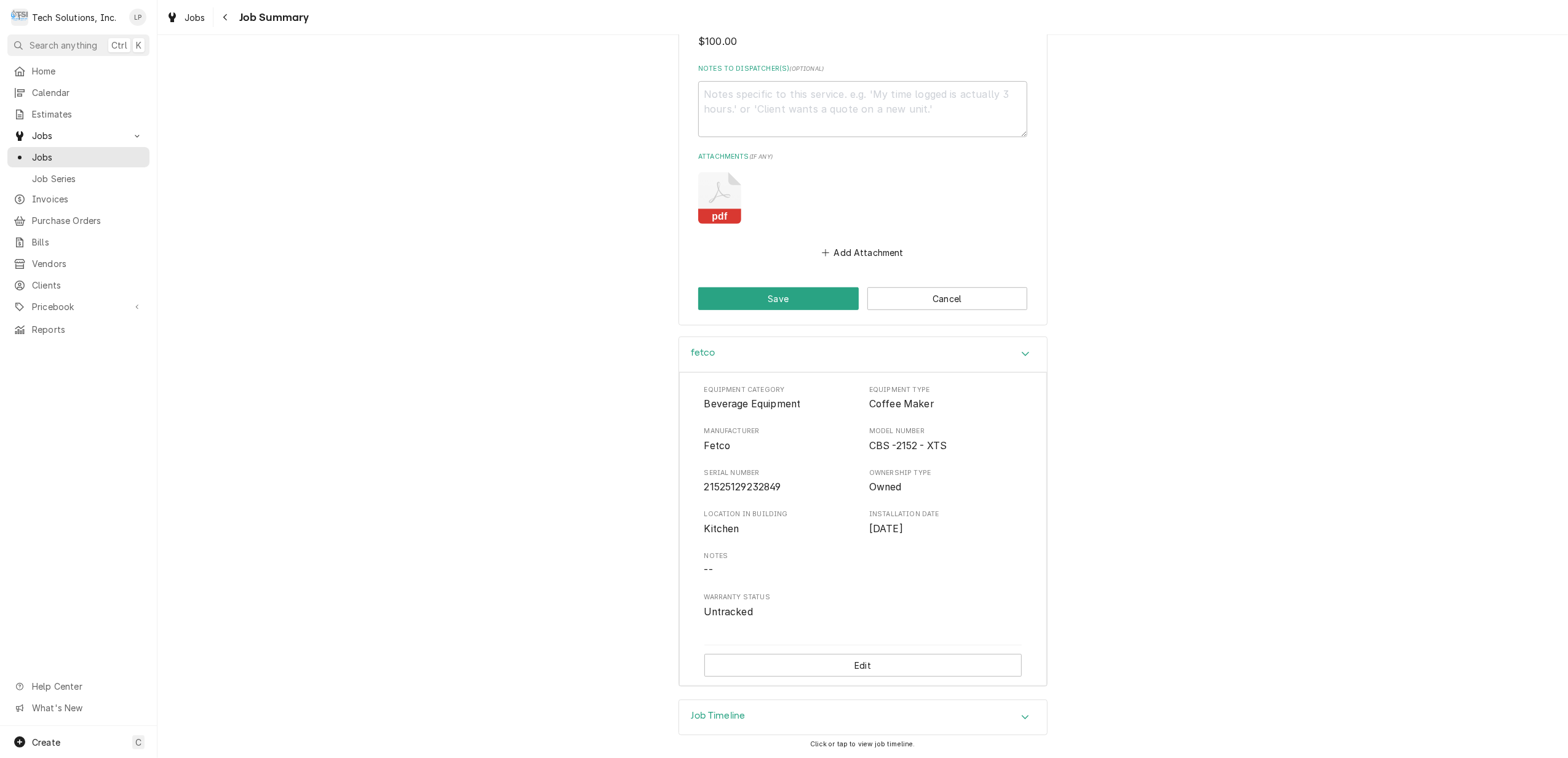
scroll to position [710, 0]
click at [1016, 711] on div "Accordion Header" at bounding box center [1026, 717] width 19 height 15
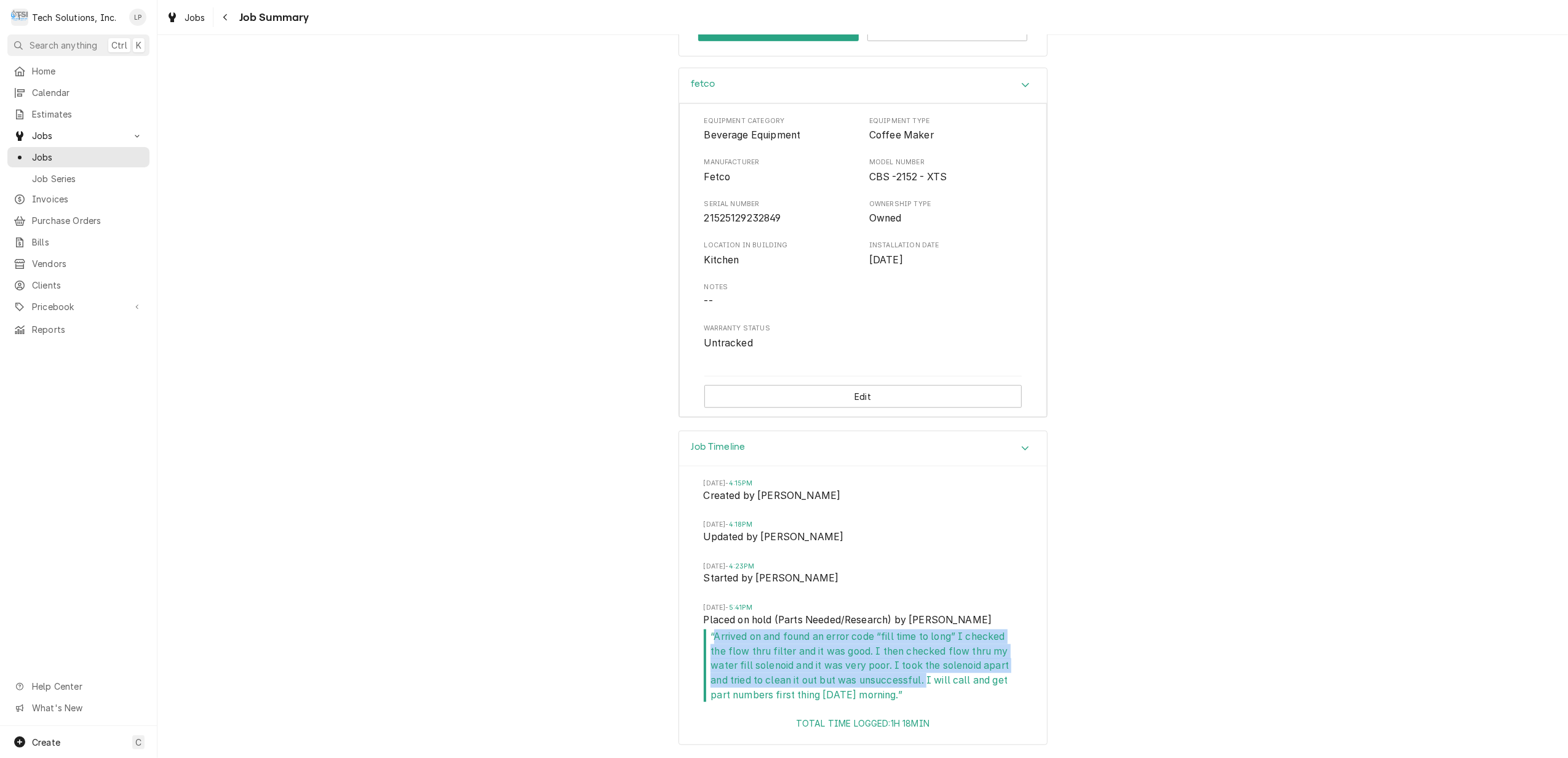
drag, startPoint x: 707, startPoint y: 637, endPoint x: 923, endPoint y: 680, distance: 220.2
click at [923, 680] on span "“ Arrived on and found an error code “fill time to long” I checked the flow thr…" at bounding box center [863, 665] width 319 height 73
drag, startPoint x: 923, startPoint y: 680, endPoint x: 888, endPoint y: 653, distance: 44.2
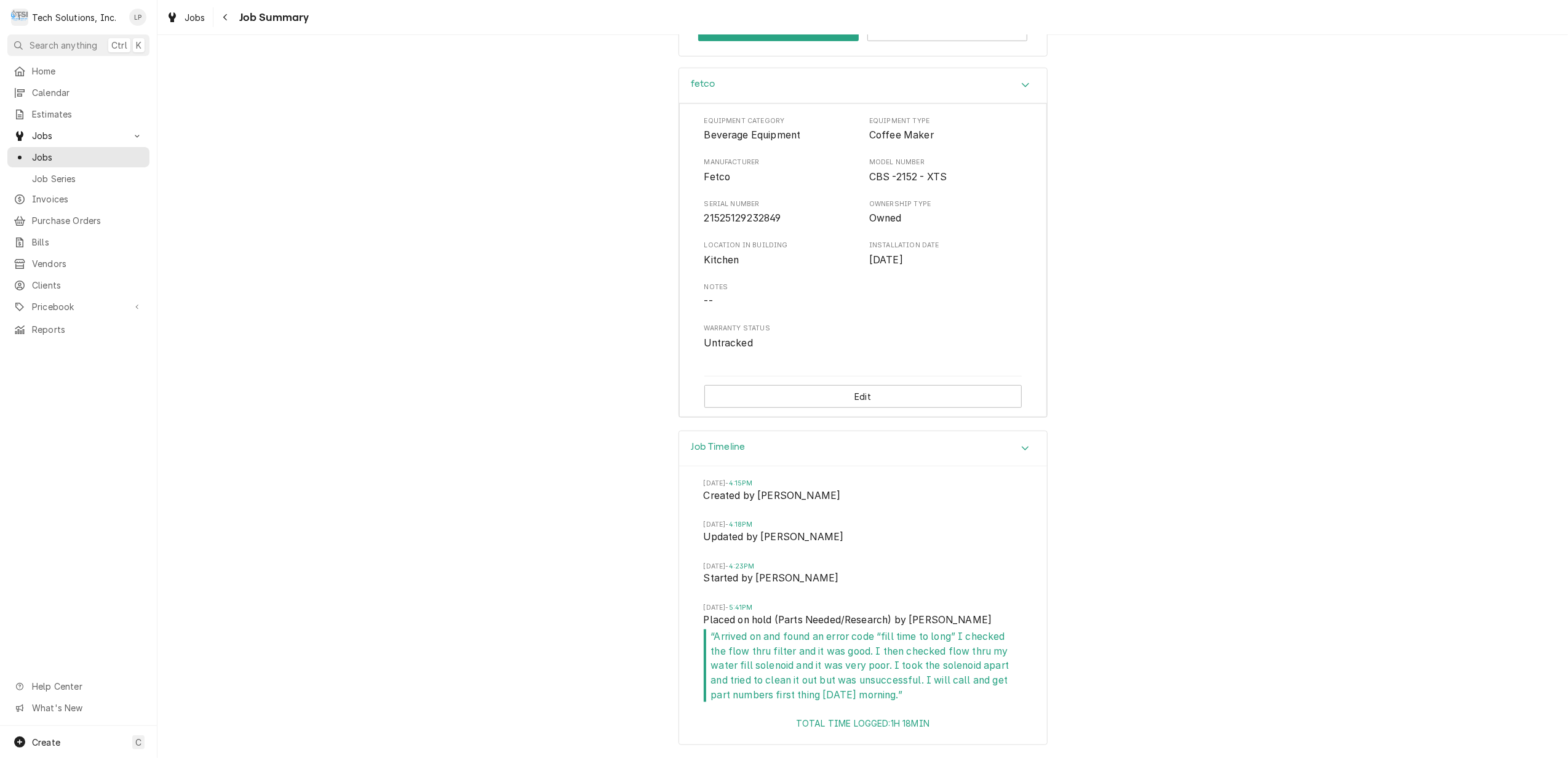
drag, startPoint x: 888, startPoint y: 653, endPoint x: 1180, endPoint y: 278, distance: 475.3
click at [1180, 278] on div "fetco Equipment Category Beverage Equipment Equipment Type Coffee Maker Manufac…" at bounding box center [863, 249] width 1411 height 363
click at [990, 522] on span "Fri, Aug 15, 2025 - 4:18PM" at bounding box center [863, 524] width 319 height 10
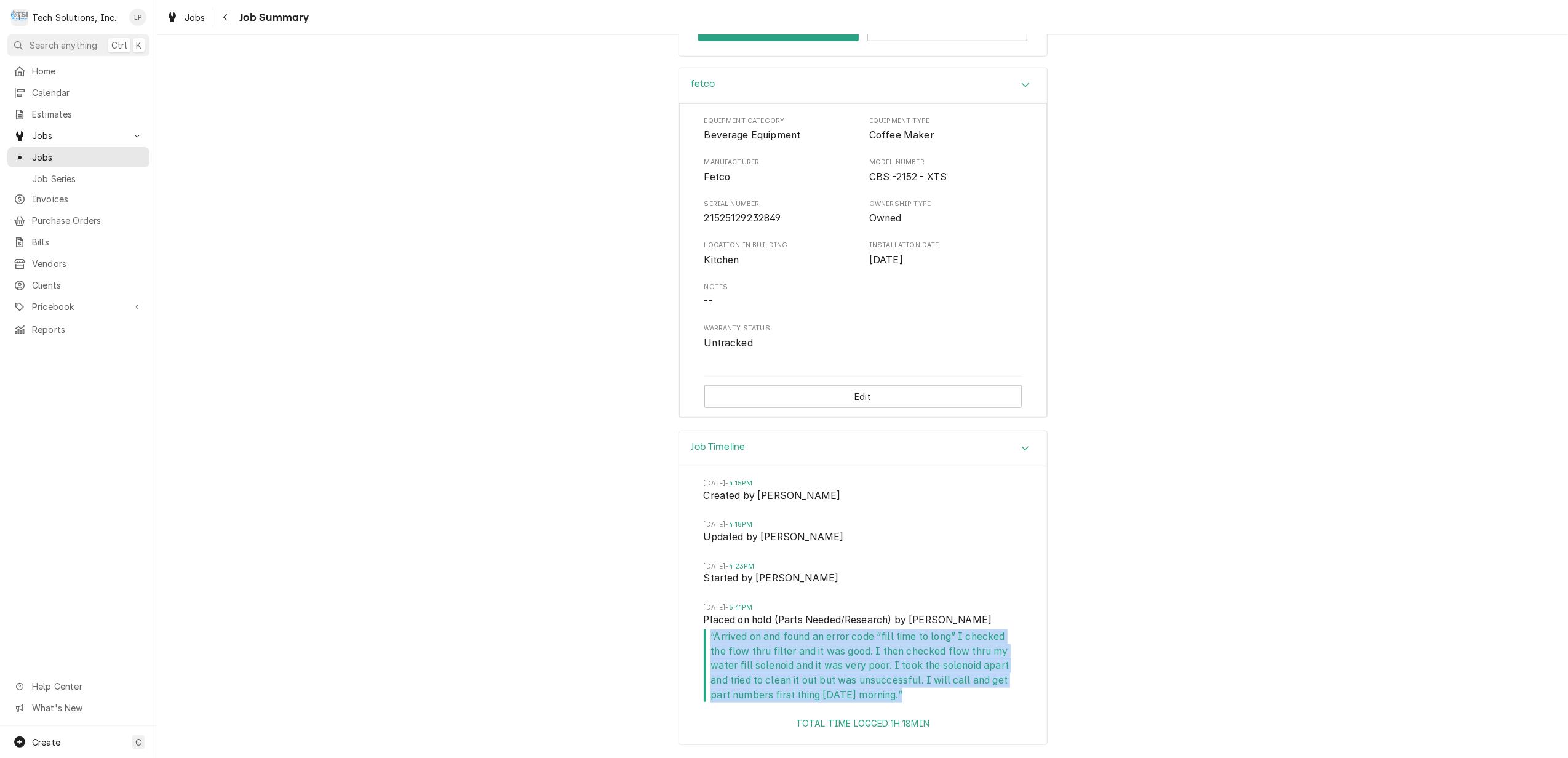
drag, startPoint x: 705, startPoint y: 632, endPoint x: 909, endPoint y: 692, distance: 212.6
click at [909, 692] on span "“ Arrived on and found an error code “fill time to long” I checked the flow thr…" at bounding box center [863, 665] width 319 height 73
drag, startPoint x: 909, startPoint y: 692, endPoint x: 823, endPoint y: 675, distance: 87.7
copy span "“ Arrived on and found an error code “fill time to long” I checked the flow thr…"
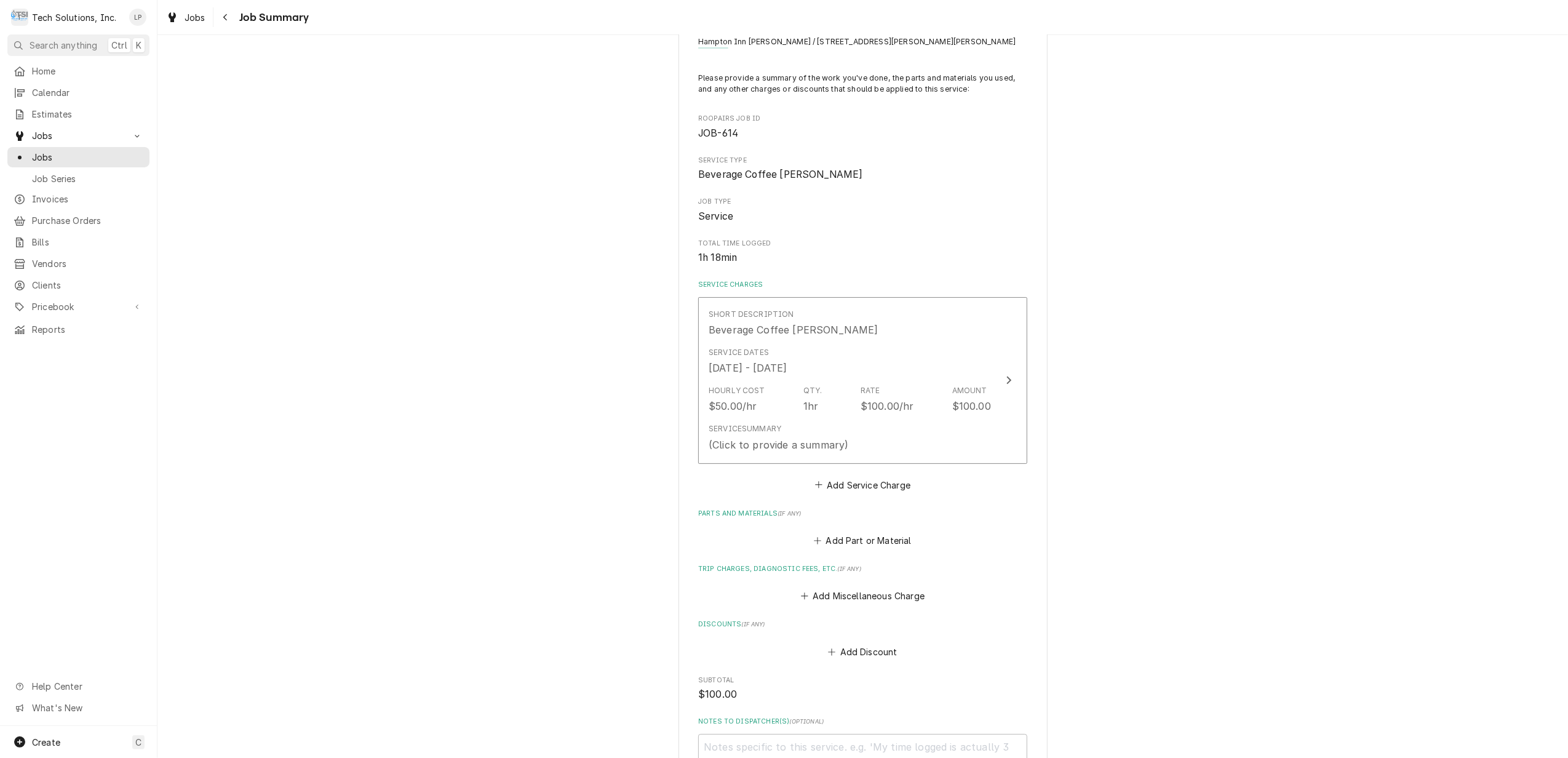
scroll to position [0, 0]
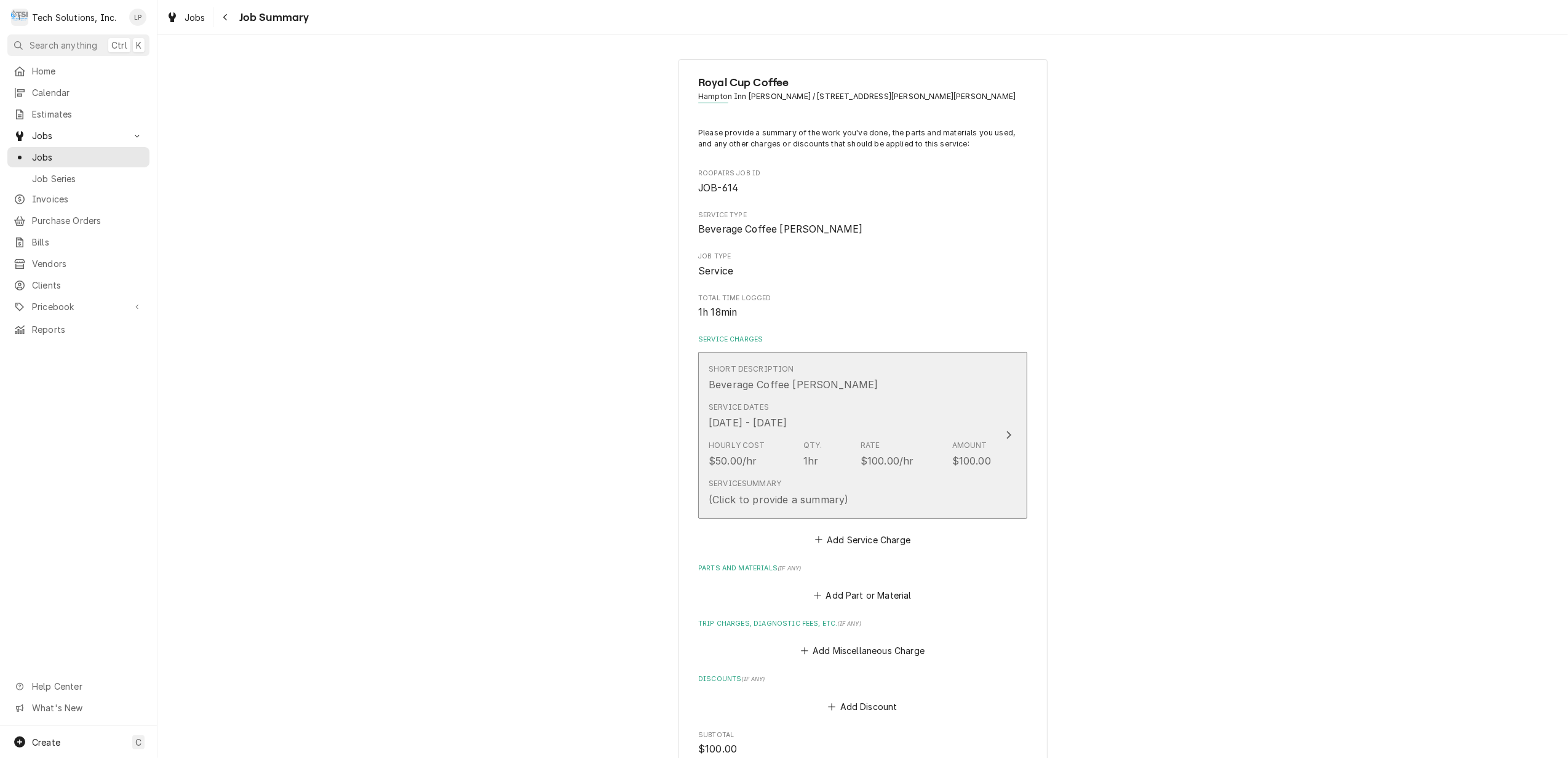
click at [1006, 436] on icon "Update Line Item" at bounding box center [1008, 435] width 6 height 10
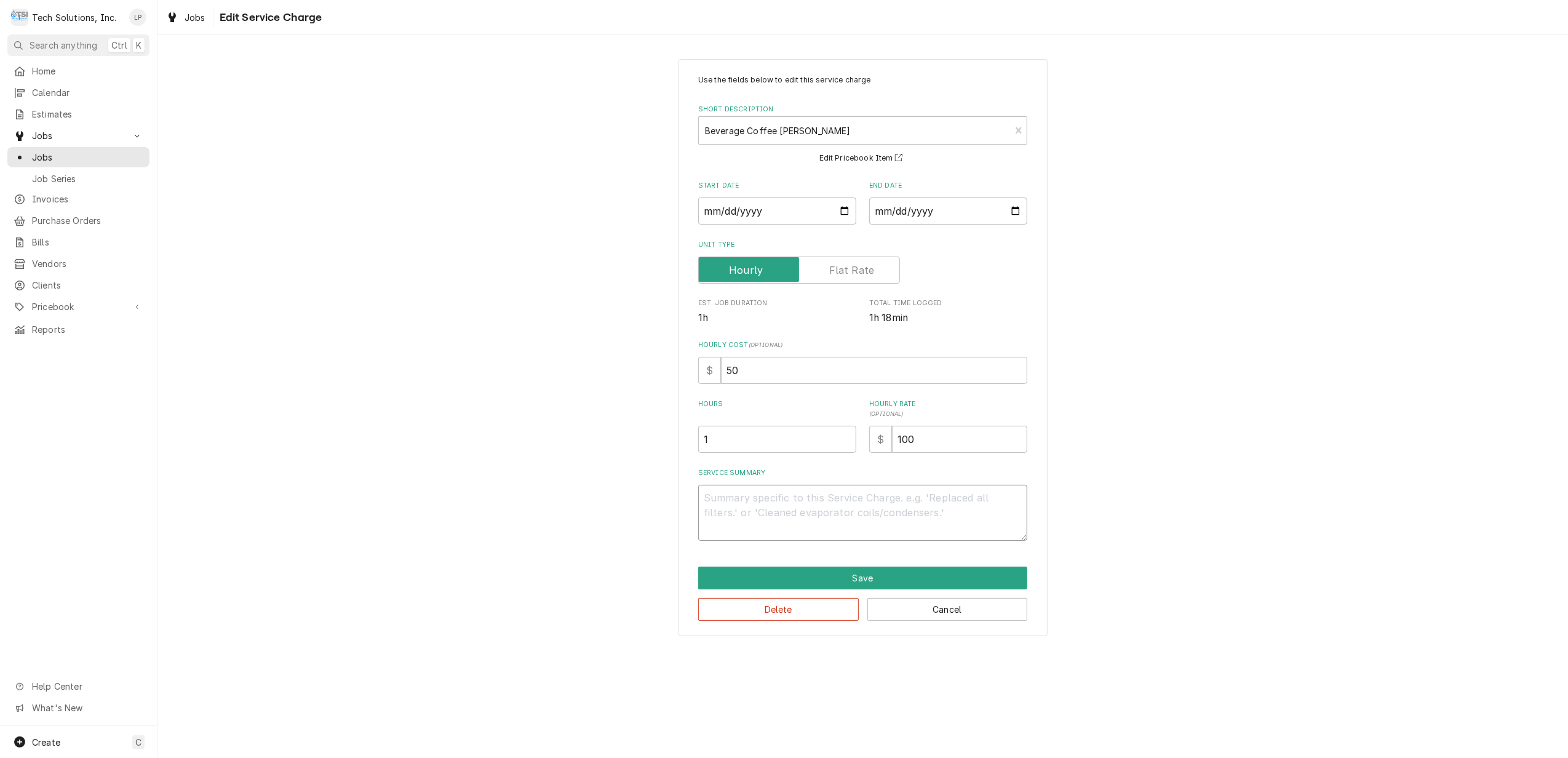
paste textarea "“Arrived on and found an error code “fill time to long” I checked the flow thru…"
type textarea "x"
type textarea "“Arrived on and found an error code “fill time to long” I checked the flow thru…"
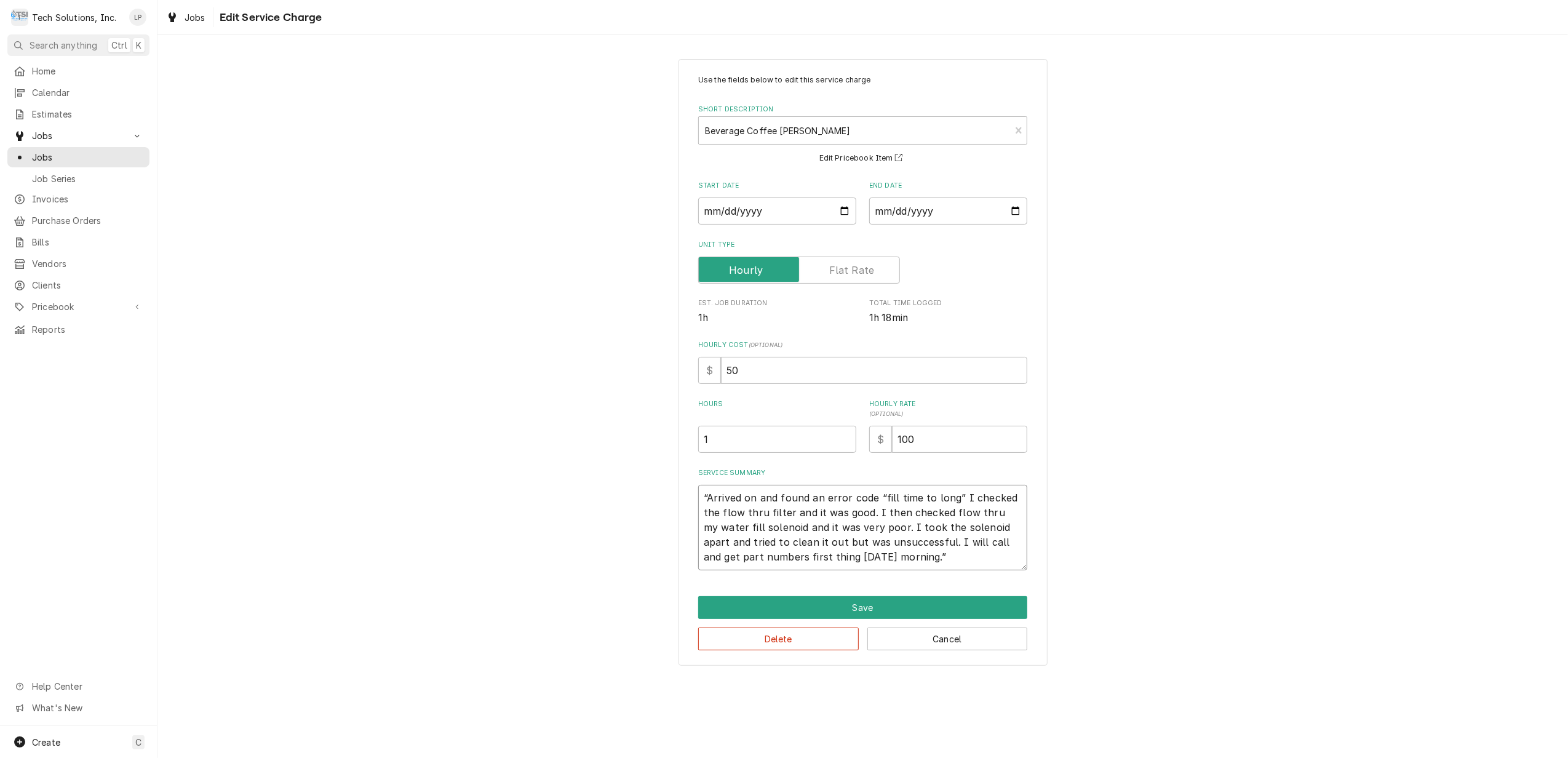
type textarea "x"
type textarea "“Arrived on and found an error code “fill time to long” I checked the flow thru…"
type textarea "x"
type textarea "“Arrived on and found an error code “fill time to long” I checked the flow thru…"
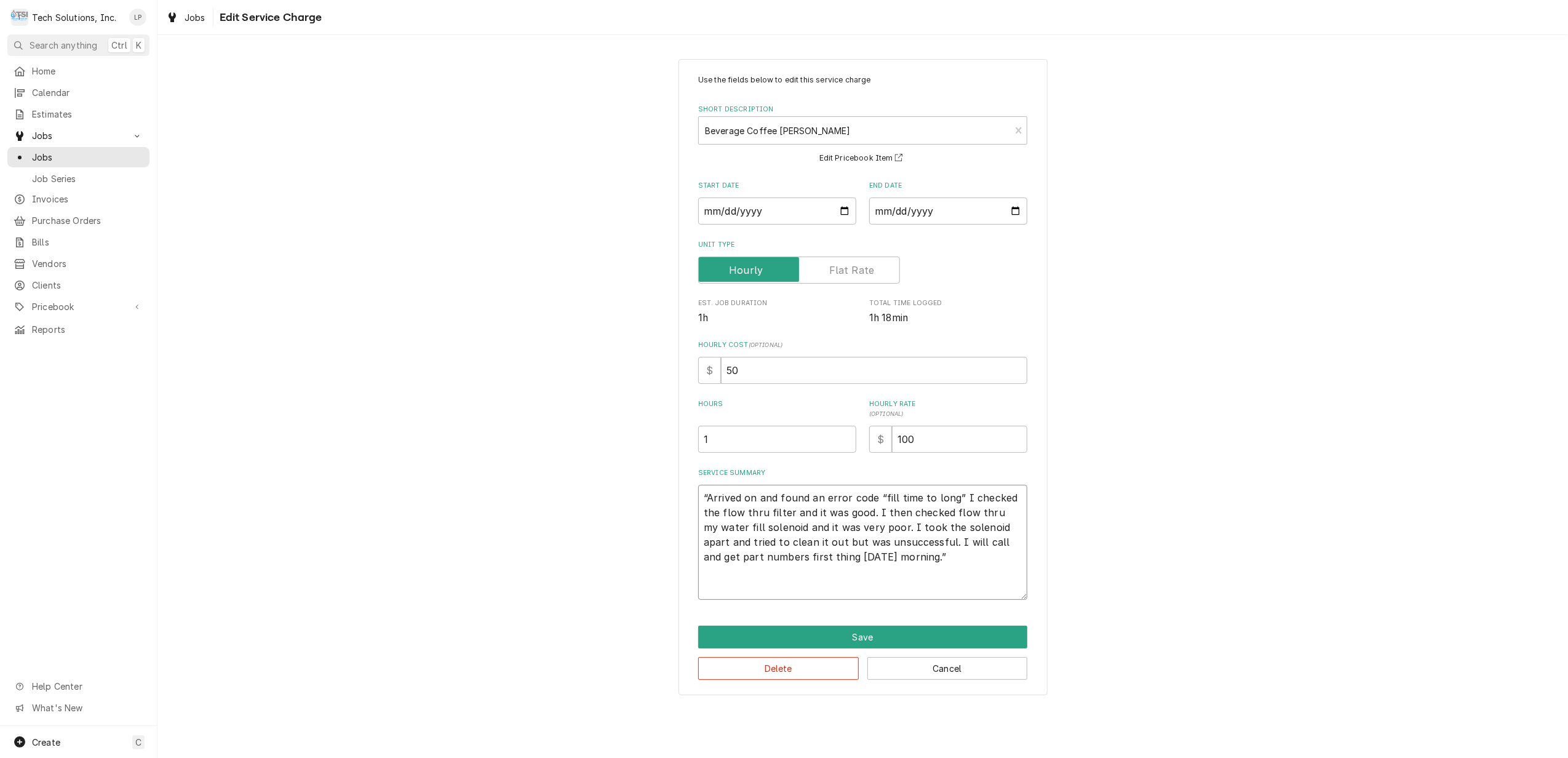
type textarea "x"
type textarea "“Arrived on and found an error code “fill time to long” I checked the flow thru…"
type textarea "x"
type textarea "“Arrived on and found an error code “fill time to long” I checked the flow thru…"
type textarea "x"
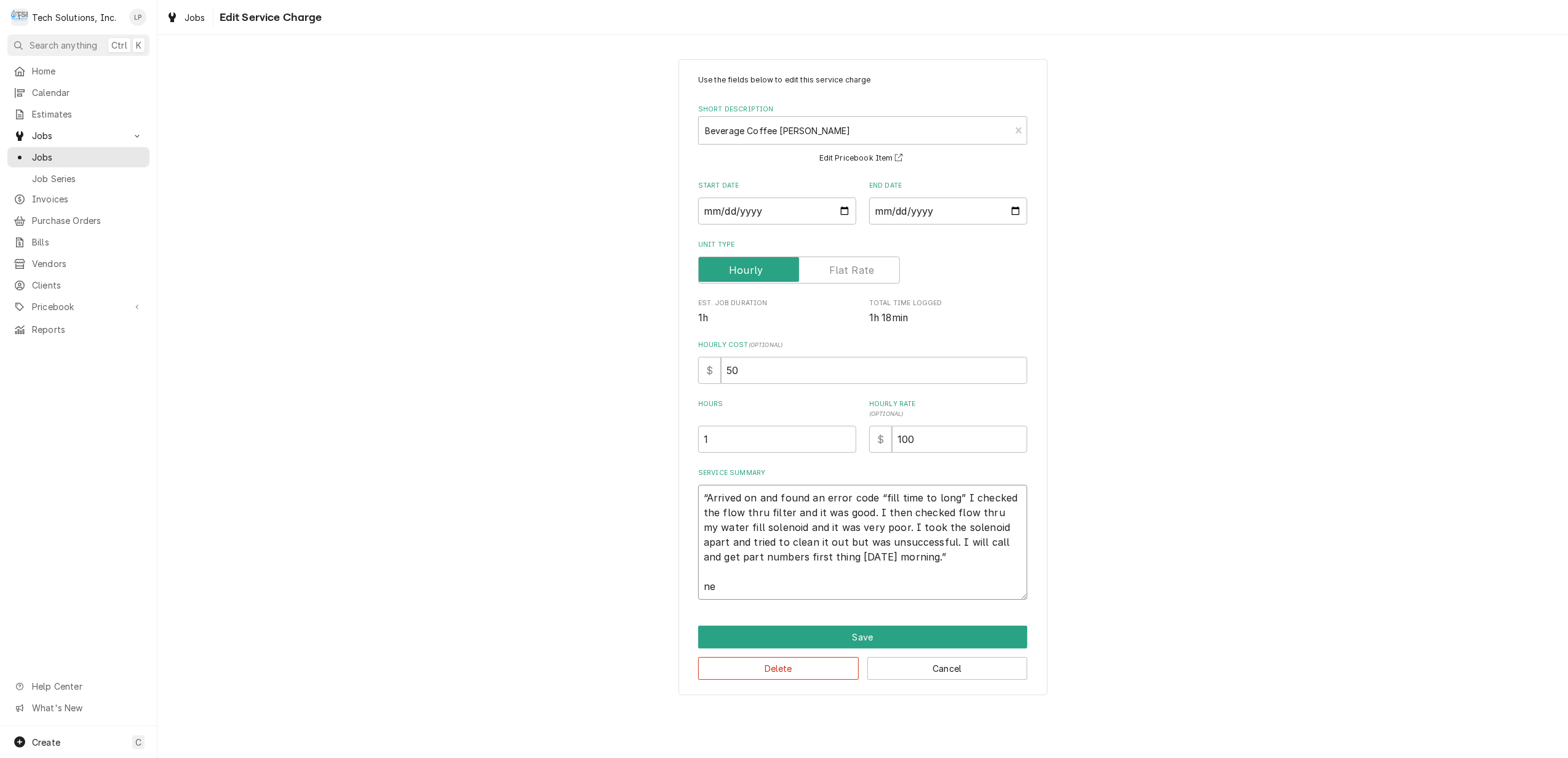
type textarea "“Arrived on and found an error code “fill time to long” I checked the flow thru…"
type textarea "x"
type textarea "“Arrived on and found an error code “fill time to long” I checked the flow thru…"
type textarea "x"
type textarea "“Arrived on and found an error code “fill time to long” I checked the flow thru…"
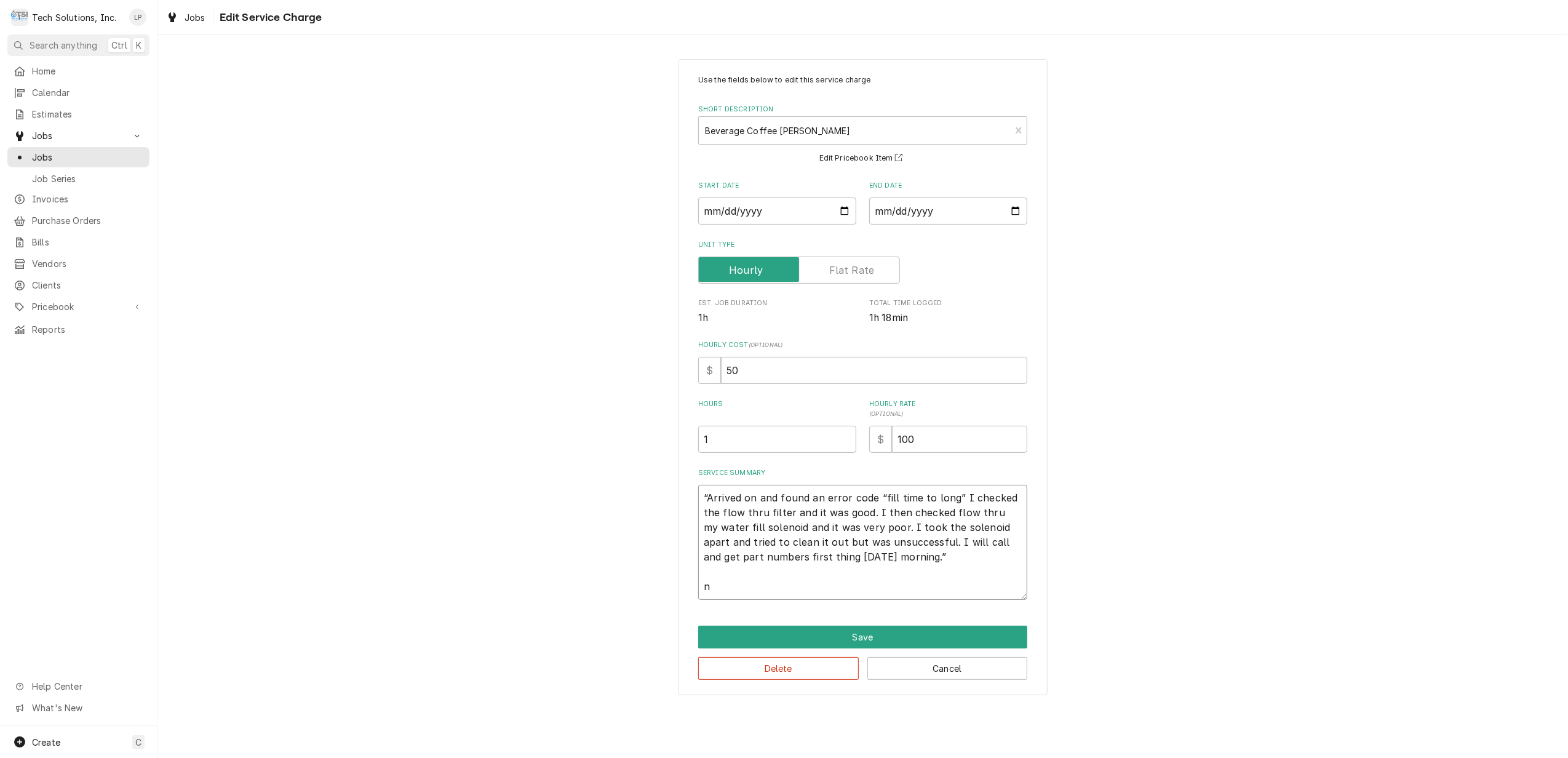
type textarea "x"
type textarea "“Arrived on and found an error code “fill time to long” I checked the flow thru…"
type textarea "x"
type textarea "“Arrived on and found an error code “fill time to long” I checked the flow thru…"
type textarea "x"
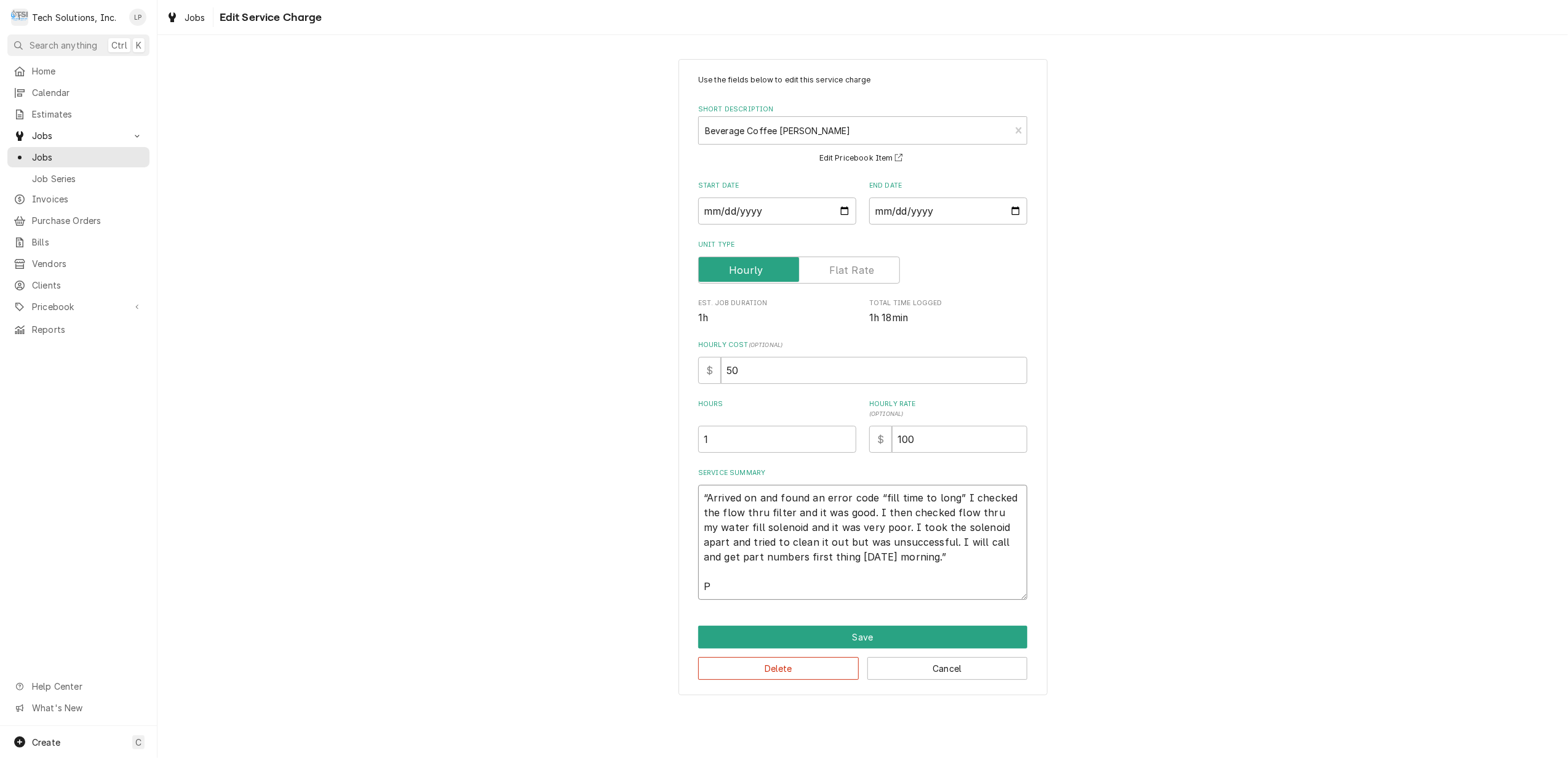
type textarea "“Arrived on and found an error code “fill time to long” I checked the flow thru…"
type textarea "x"
type textarea "“Arrived on and found an error code “fill time to long” I checked the flow thru…"
type textarea "x"
type textarea "“Arrived on and found an error code “fill time to long” I checked the flow thru…"
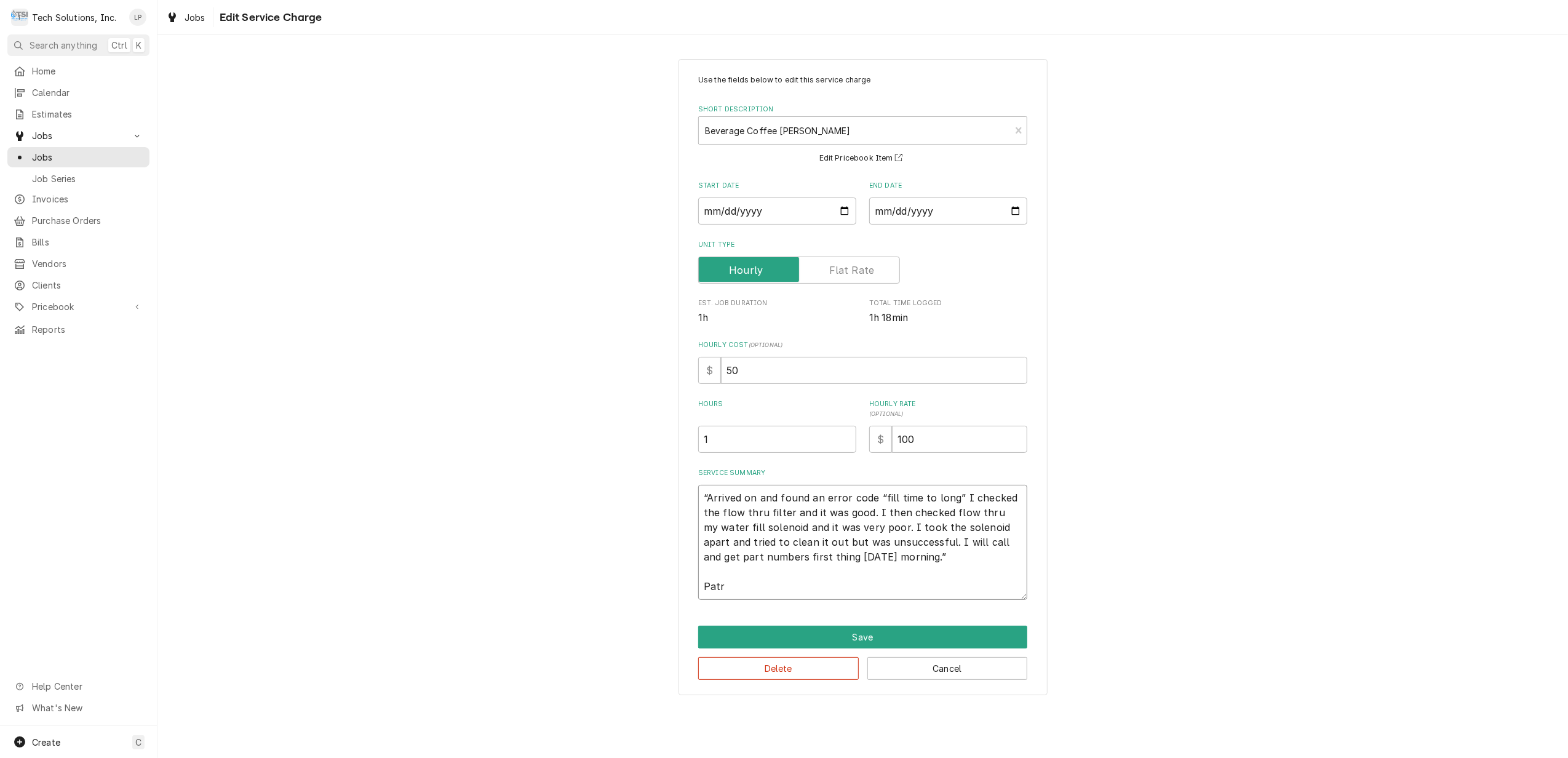
type textarea "x"
type textarea "“Arrived on and found an error code “fill time to long” I checked the flow thru…"
type textarea "x"
type textarea "“Arrived on and found an error code “fill time to long” I checked the flow thru…"
type textarea "x"
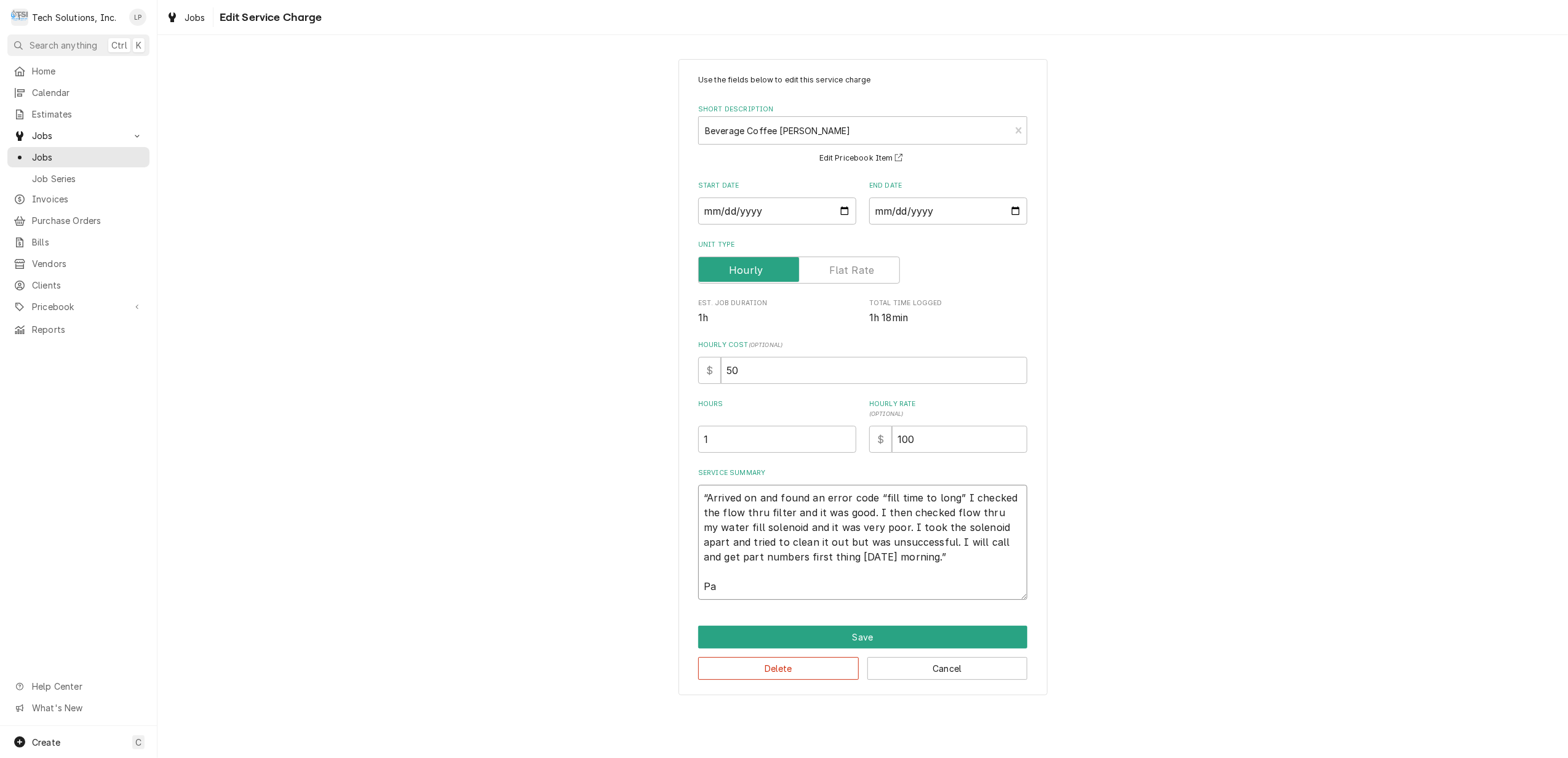
type textarea "“Arrived on and found an error code “fill time to long” I checked the flow thru…"
type textarea "x"
type textarea "“Arrived on and found an error code “fill time to long” I checked the flow thru…"
type textarea "x"
type textarea "“Arrived on and found an error code “fill time to long” I checked the flow thru…"
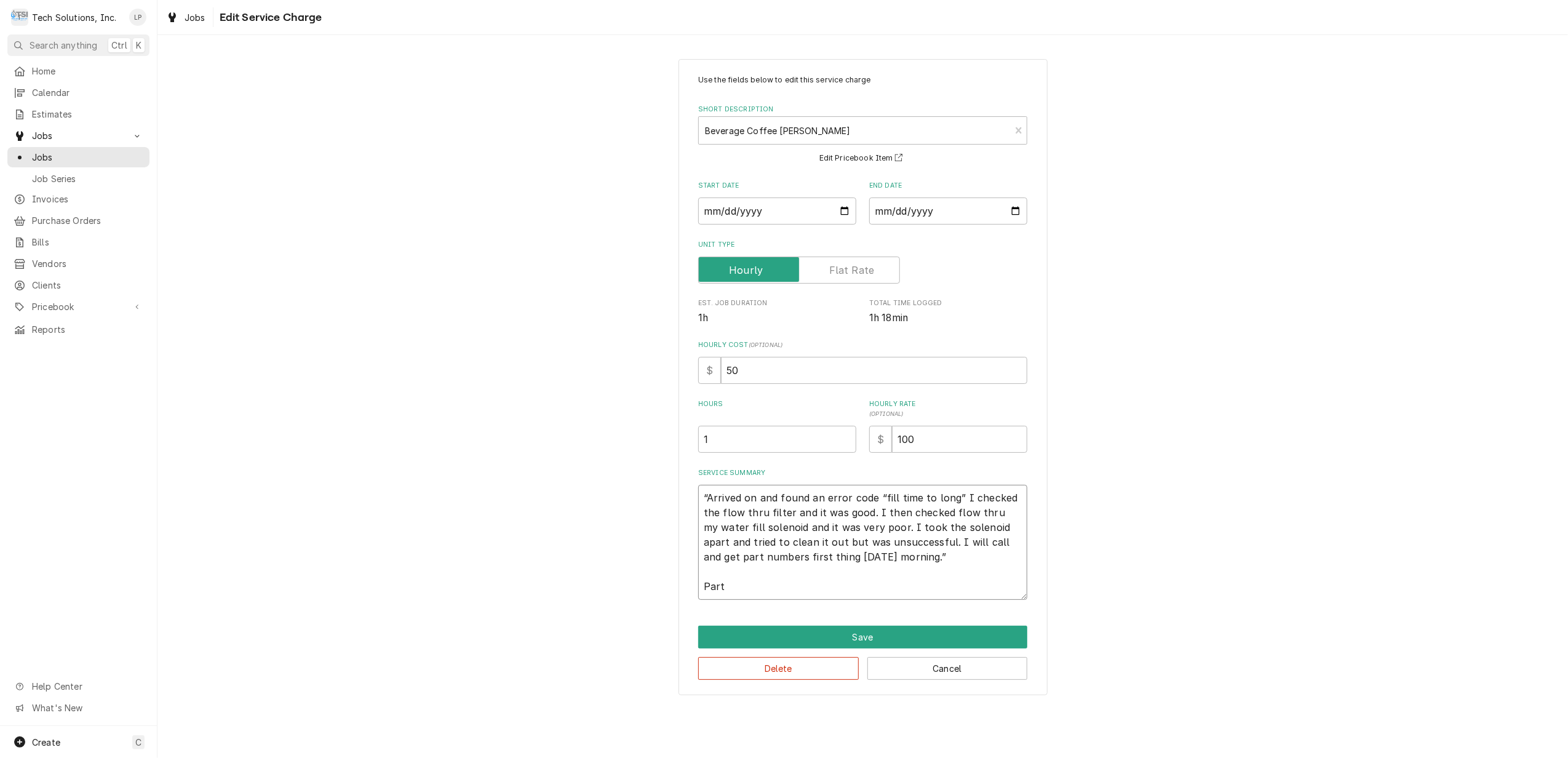
type textarea "x"
type textarea "“Arrived on and found an error code “fill time to long” I checked the flow thru…"
type textarea "x"
type textarea "“Arrived on and found an error code “fill time to long” I checked the flow thru…"
type textarea "x"
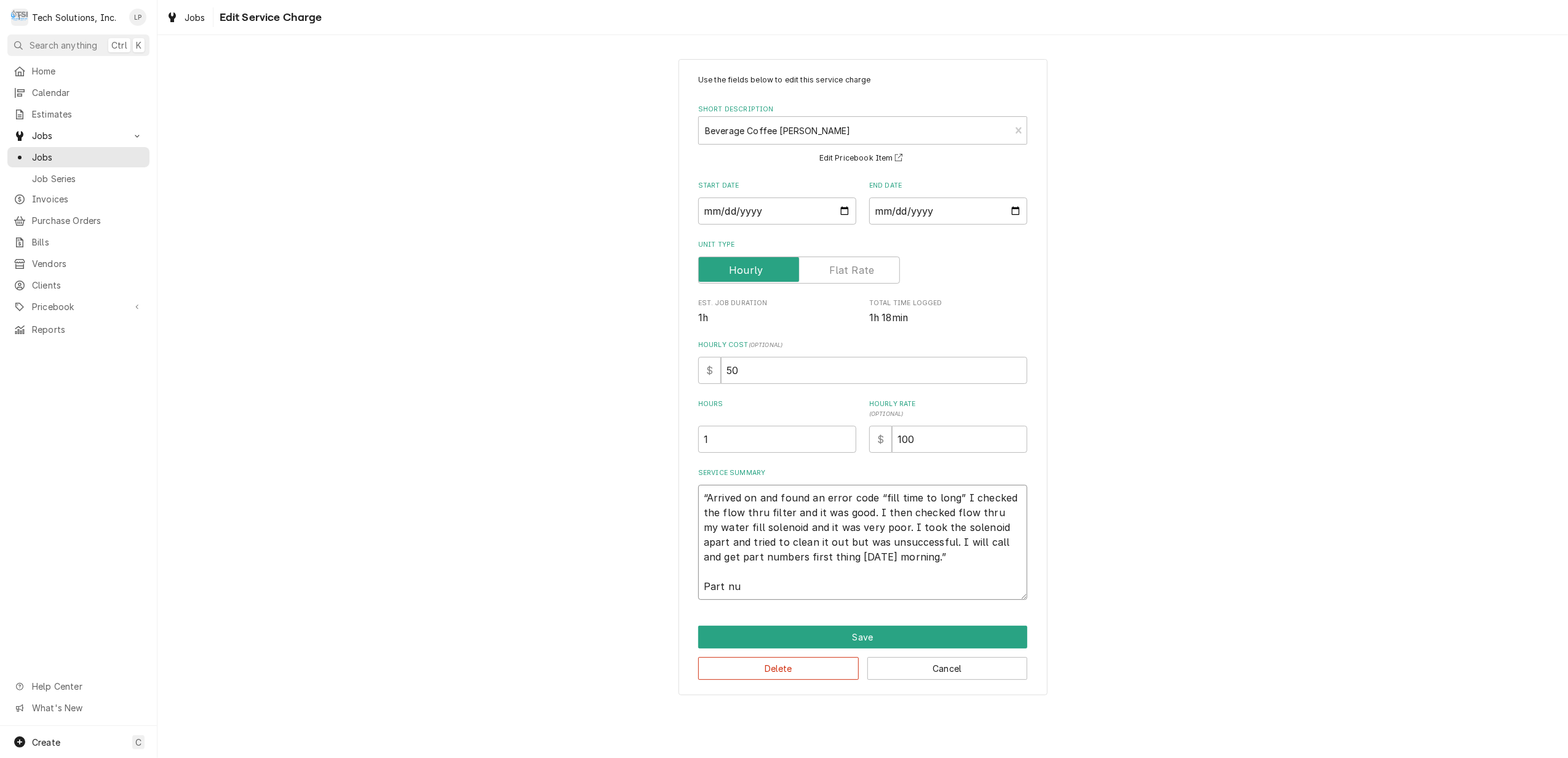
type textarea "“Arrived on and found an error code “fill time to long” I checked the flow thru…"
type textarea "x"
type textarea "“Arrived on and found an error code “fill time to long” I checked the flow thru…"
type textarea "x"
type textarea "“Arrived on and found an error code “fill time to long” I checked the flow thru…"
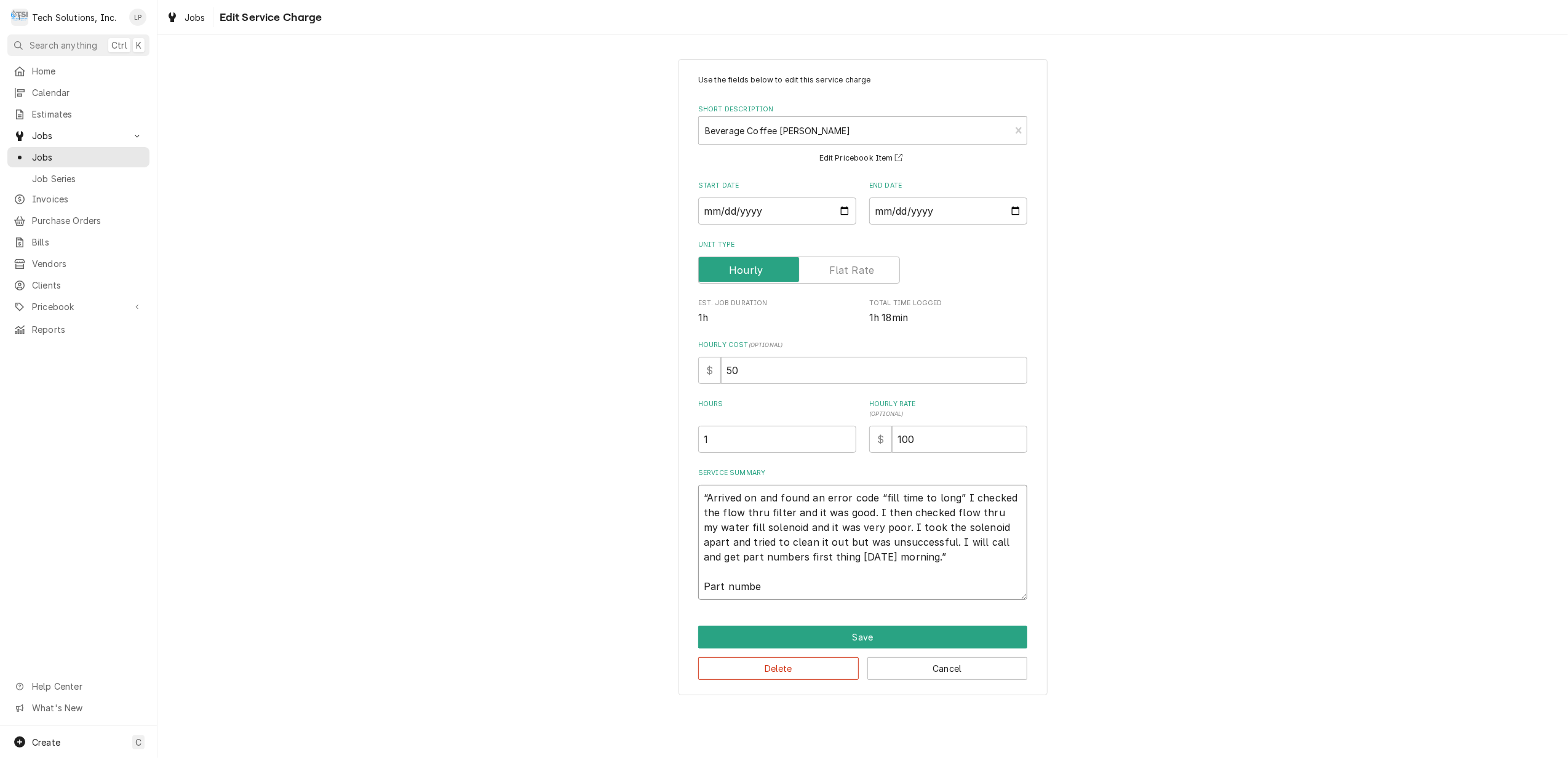
type textarea "x"
type textarea "“Arrived on and found an error code “fill time to long” I checked the flow thru…"
type textarea "x"
type textarea "“Arrived on and found an error code “fill time to long” I checked the flow thru…"
type textarea "x"
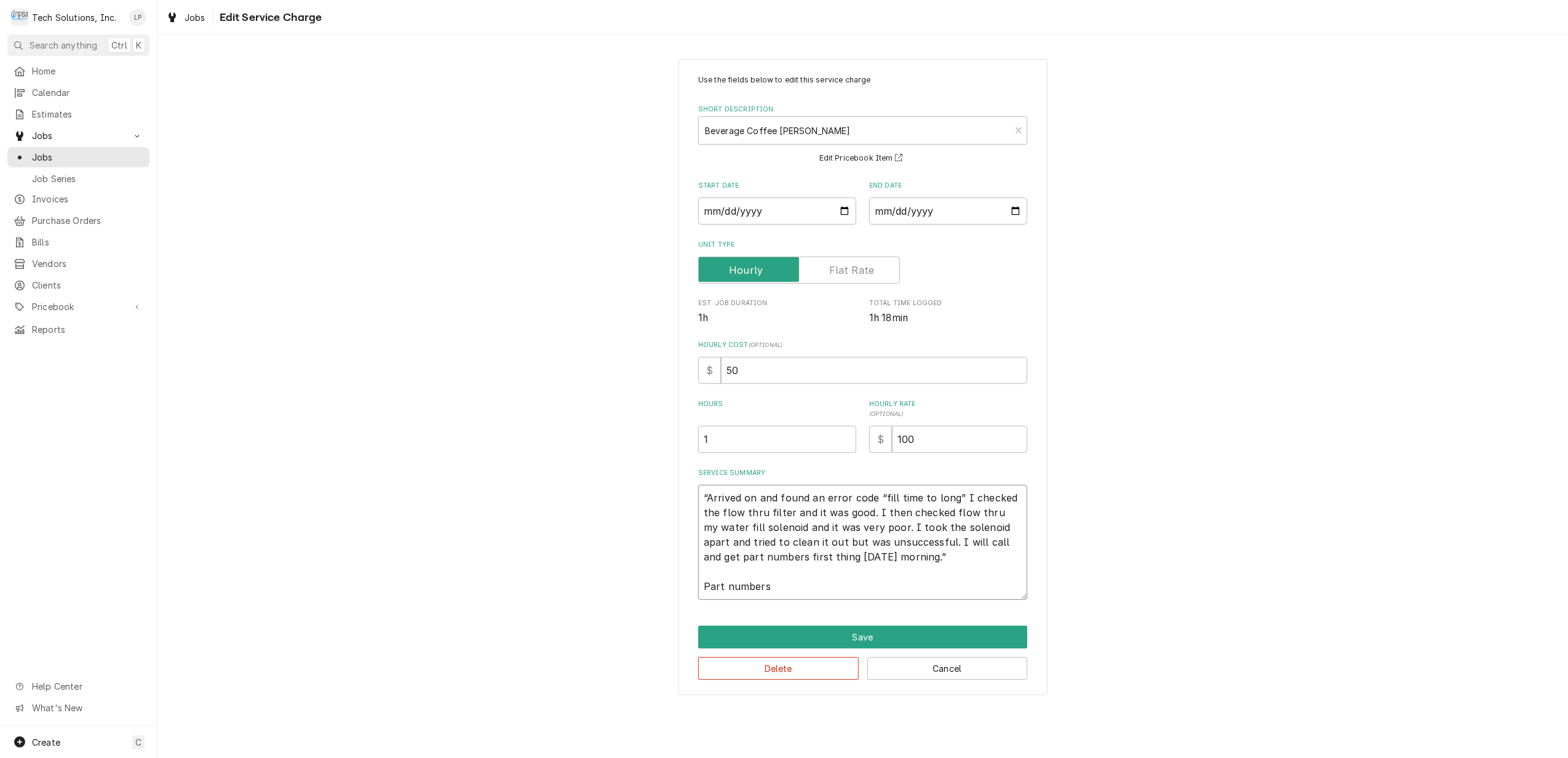
type textarea "“Arrived on and found an error code “fill time to long” I checked the flow thru…"
type textarea "x"
type textarea "“Arrived on and found an error code “fill time to long” I checked the flow thru…"
type textarea "x"
type textarea "“Arrived on and found an error code “fill time to long” I checked the flow thru…"
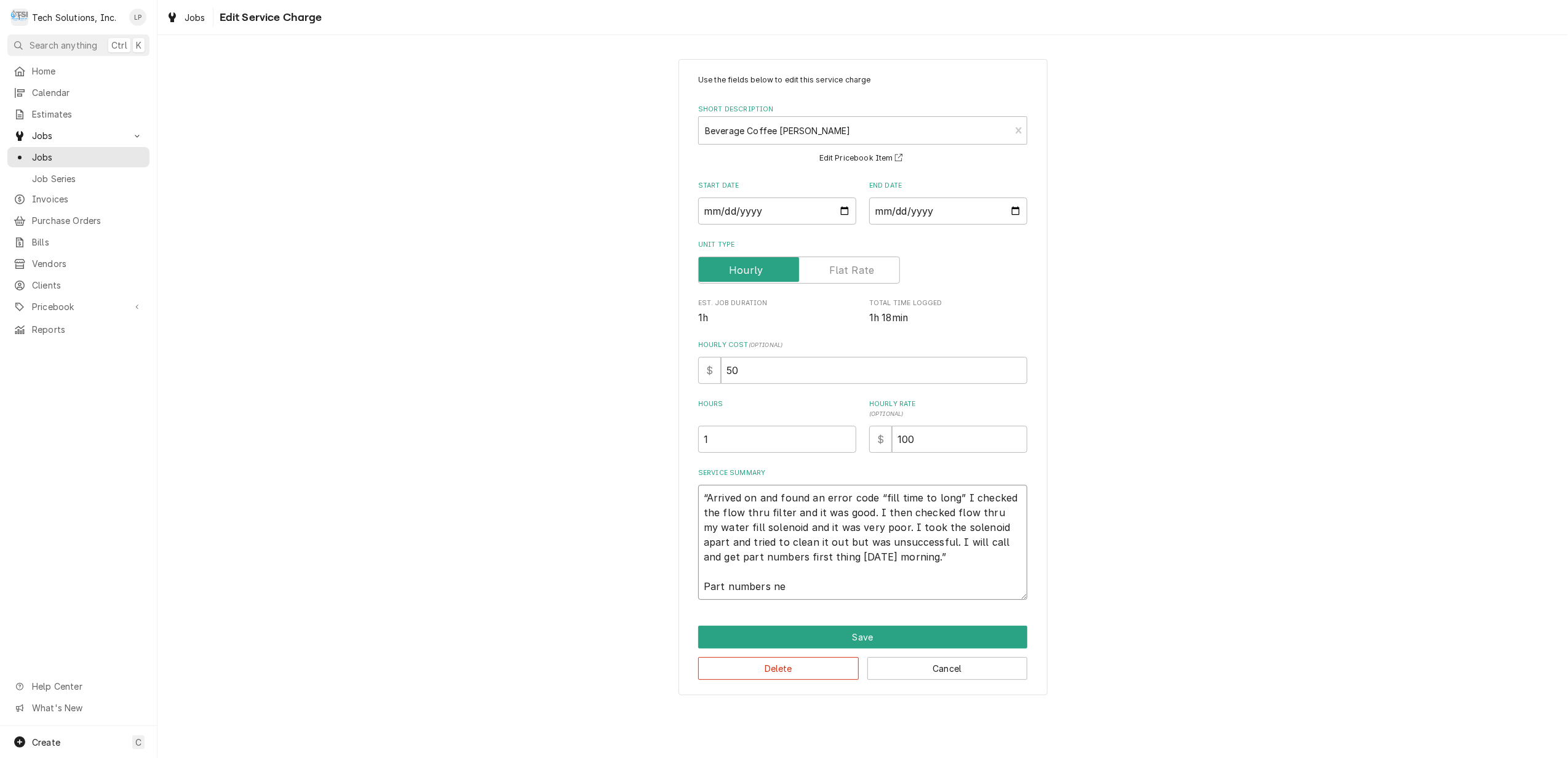
type textarea "x"
type textarea "“Arrived on and found an error code “fill time to long” I checked the flow thru…"
type textarea "x"
type textarea "“Arrived on and found an error code “fill time to long” I checked the flow thru…"
type textarea "x"
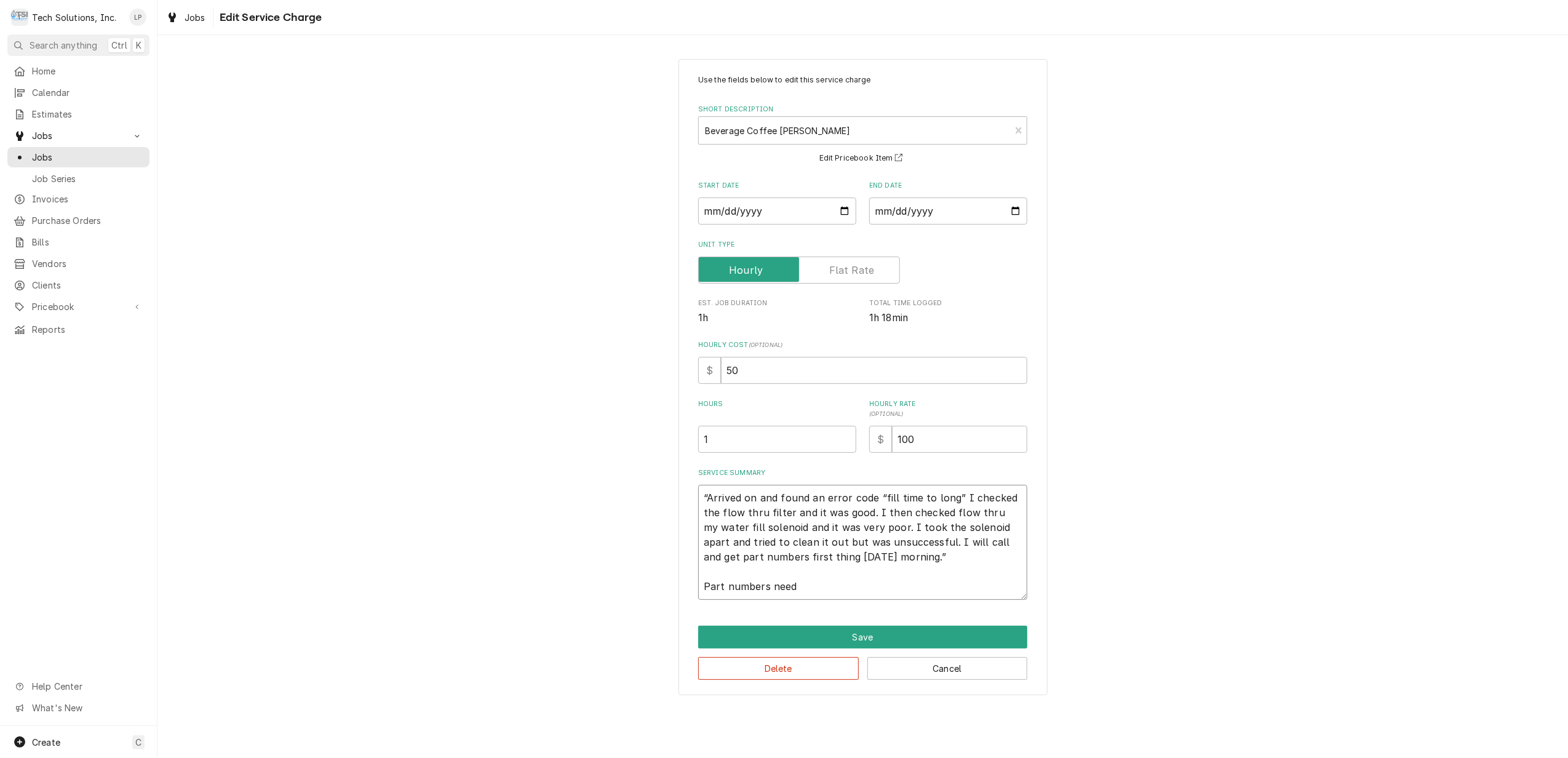
type textarea "“Arrived on and found an error code “fill time to long” I checked the flow thru…"
type textarea "x"
type textarea "“Arrived on and found an error code “fill time to long” I checked the flow thru…"
type textarea "x"
type textarea "“Arrived on and found an error code “fill time to long” I checked the flow thru…"
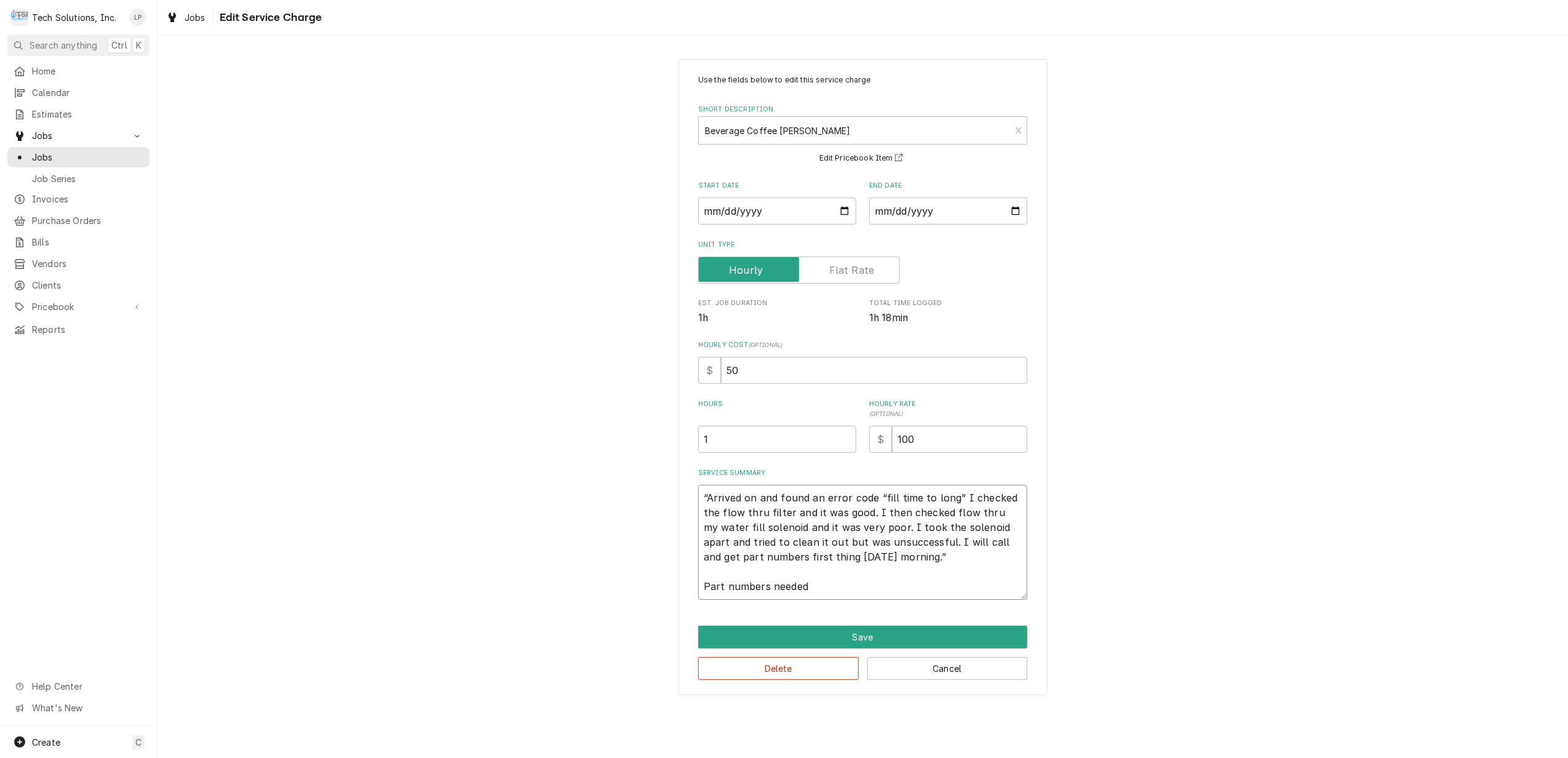
type textarea "x"
type textarea "“Arrived on and found an error code “fill time to long” I checked the flow thru…"
type textarea "x"
type textarea "“Arrived on and found an error code “fill time to long” I checked the flow thru…"
type textarea "x"
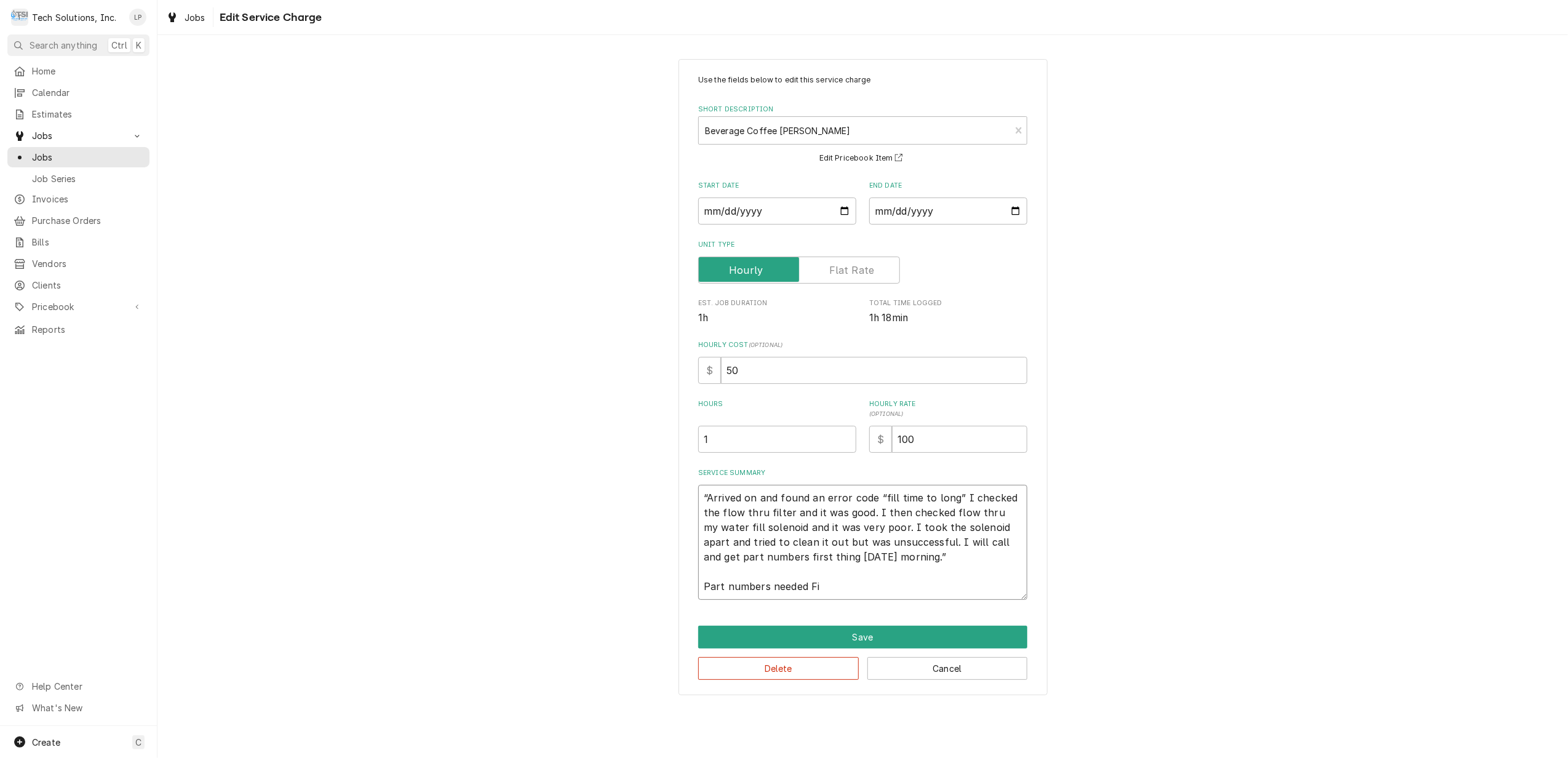
type textarea "“Arrived on and found an error code “fill time to long” I checked the flow thru…"
type textarea "x"
type textarea "“Arrived on and found an error code “fill time to long” I checked the flow thru…"
type textarea "x"
type textarea "“Arrived on and found an error code “fill time to long” I checked the flow thru…"
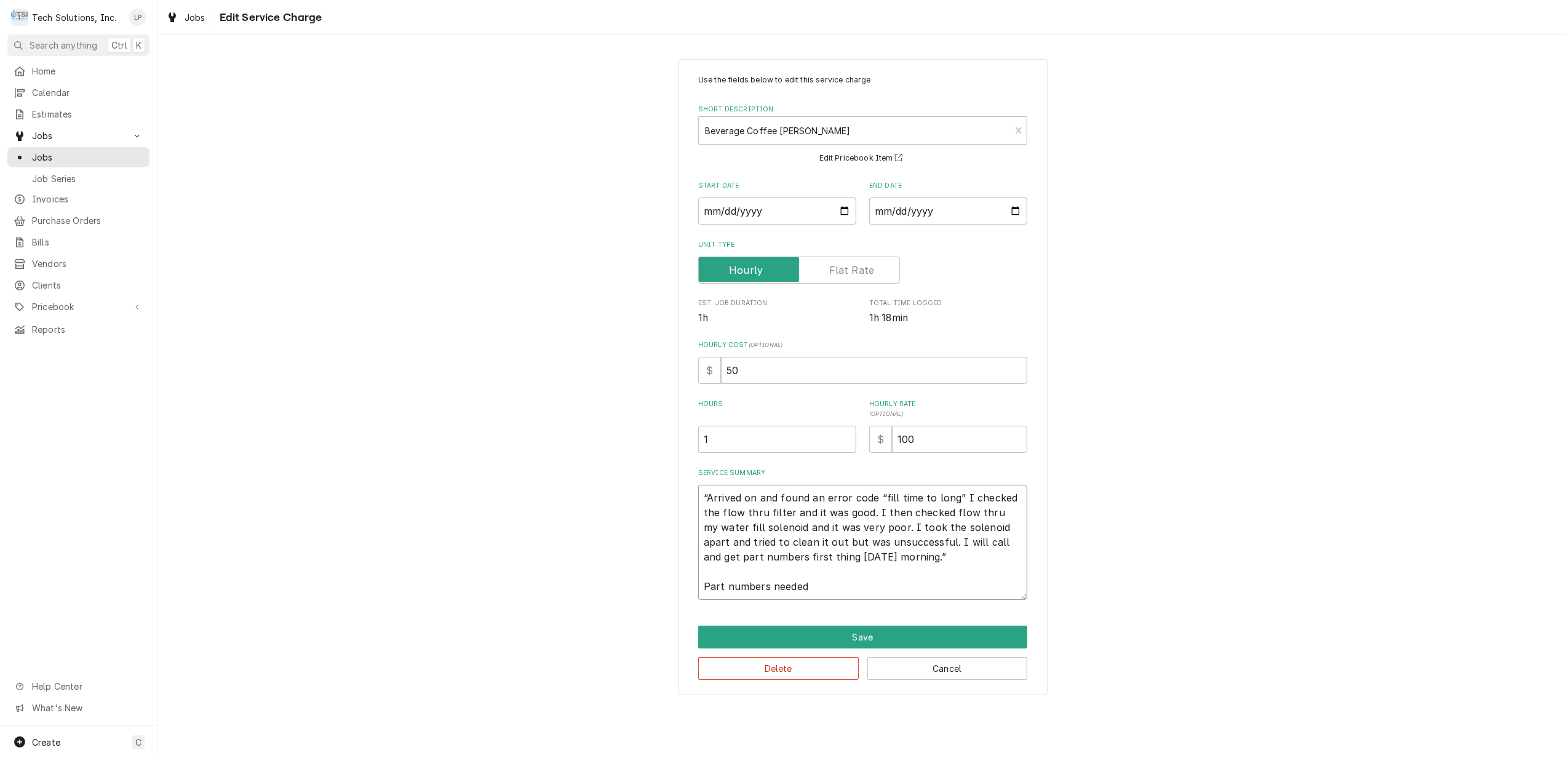
type textarea "x"
type textarea "“Arrived on and found an error code “fill time to long” I checked the flow thru…"
type textarea "x"
type textarea "“Arrived on and found an error code “fill time to long” I checked the flow thru…"
type textarea "x"
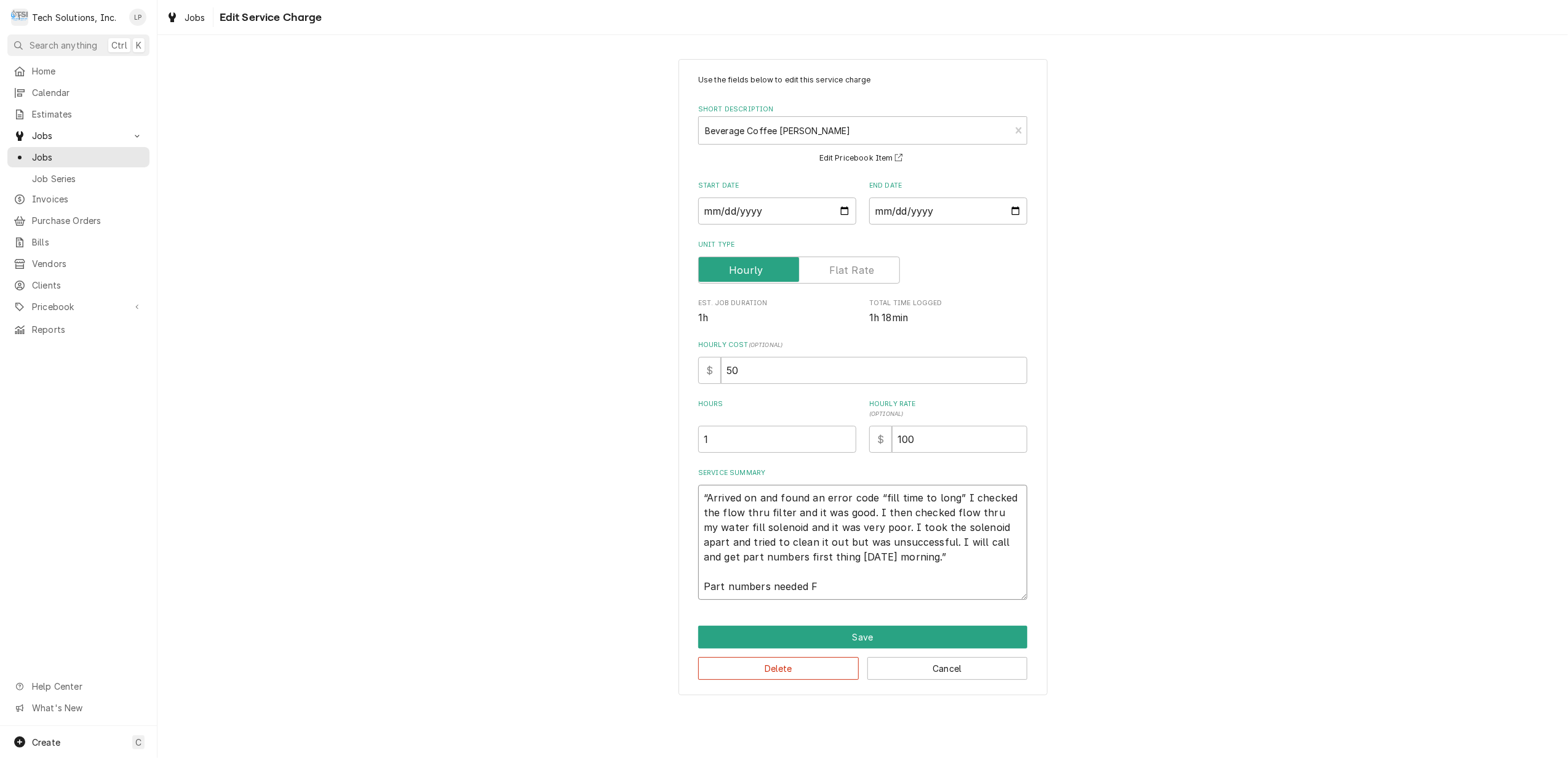
type textarea "“Arrived on and found an error code “fill time to long” I checked the flow thru…"
type textarea "x"
type textarea "“Arrived on and found an error code “fill time to long” I checked the flow thru…"
type textarea "x"
type textarea "“Arrived on and found an error code “fill time to long” I checked the flow thru…"
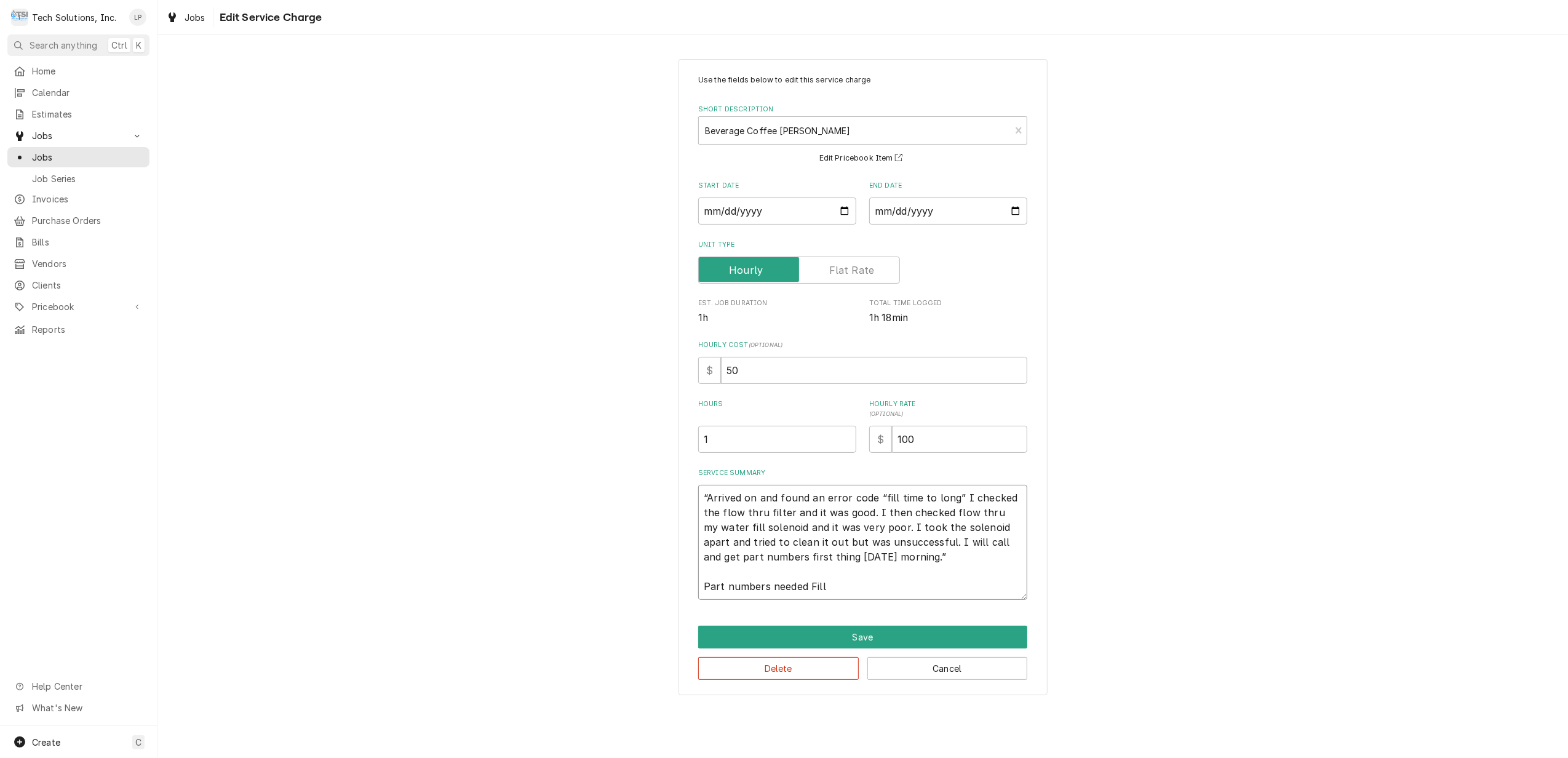
type textarea "x"
type textarea "“Arrived on and found an error code “fill time to long” I checked the flow thru…"
type textarea "x"
type textarea "“Arrived on and found an error code “fill time to long” I checked the flow thru…"
type textarea "x"
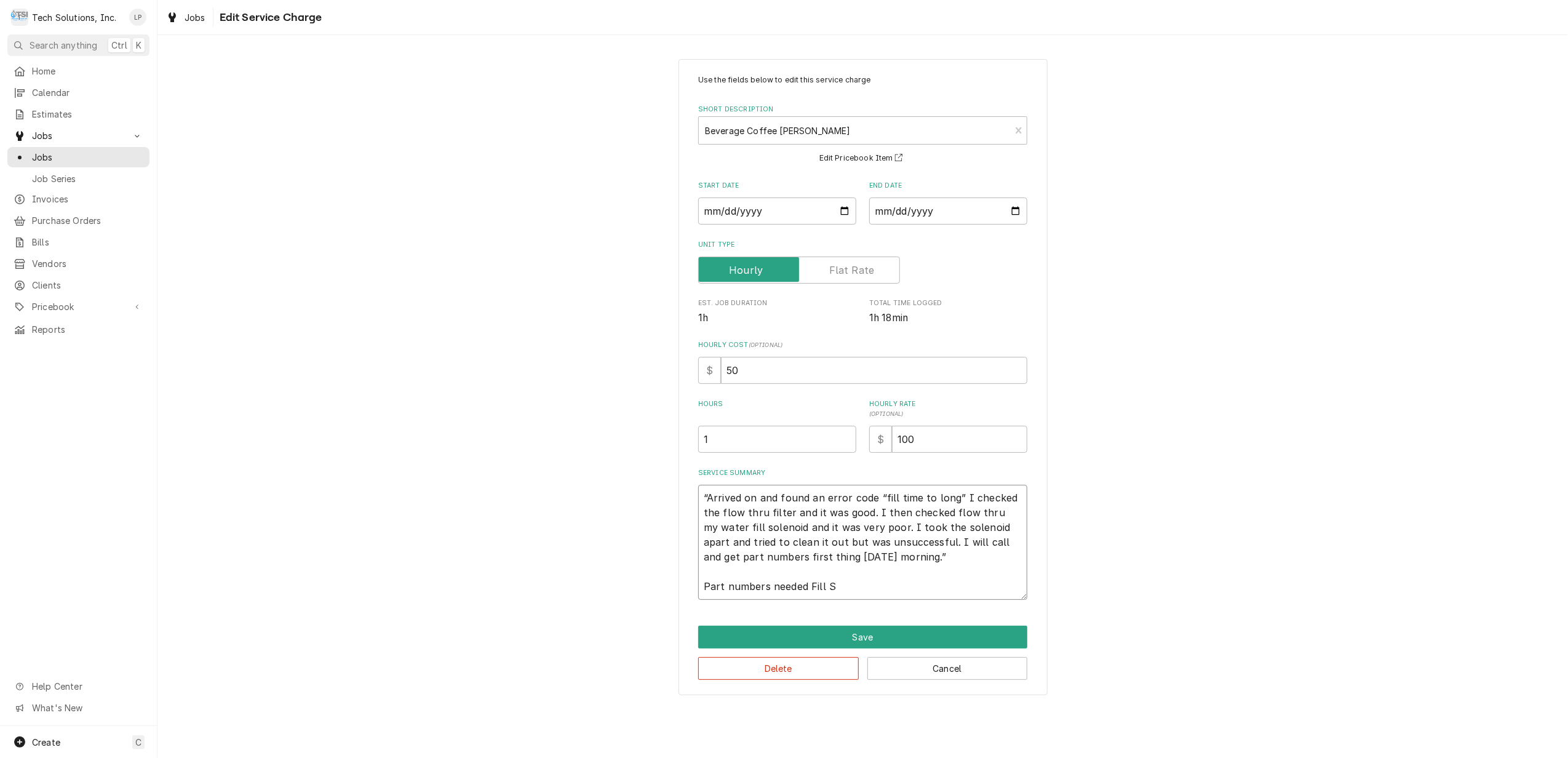
type textarea "“Arrived on and found an error code “fill time to long” I checked the flow thru…"
type textarea "x"
type textarea "“Arrived on and found an error code “fill time to long” I checked the flow thru…"
type textarea "x"
type textarea "“Arrived on and found an error code “fill time to long” I checked the flow thru…"
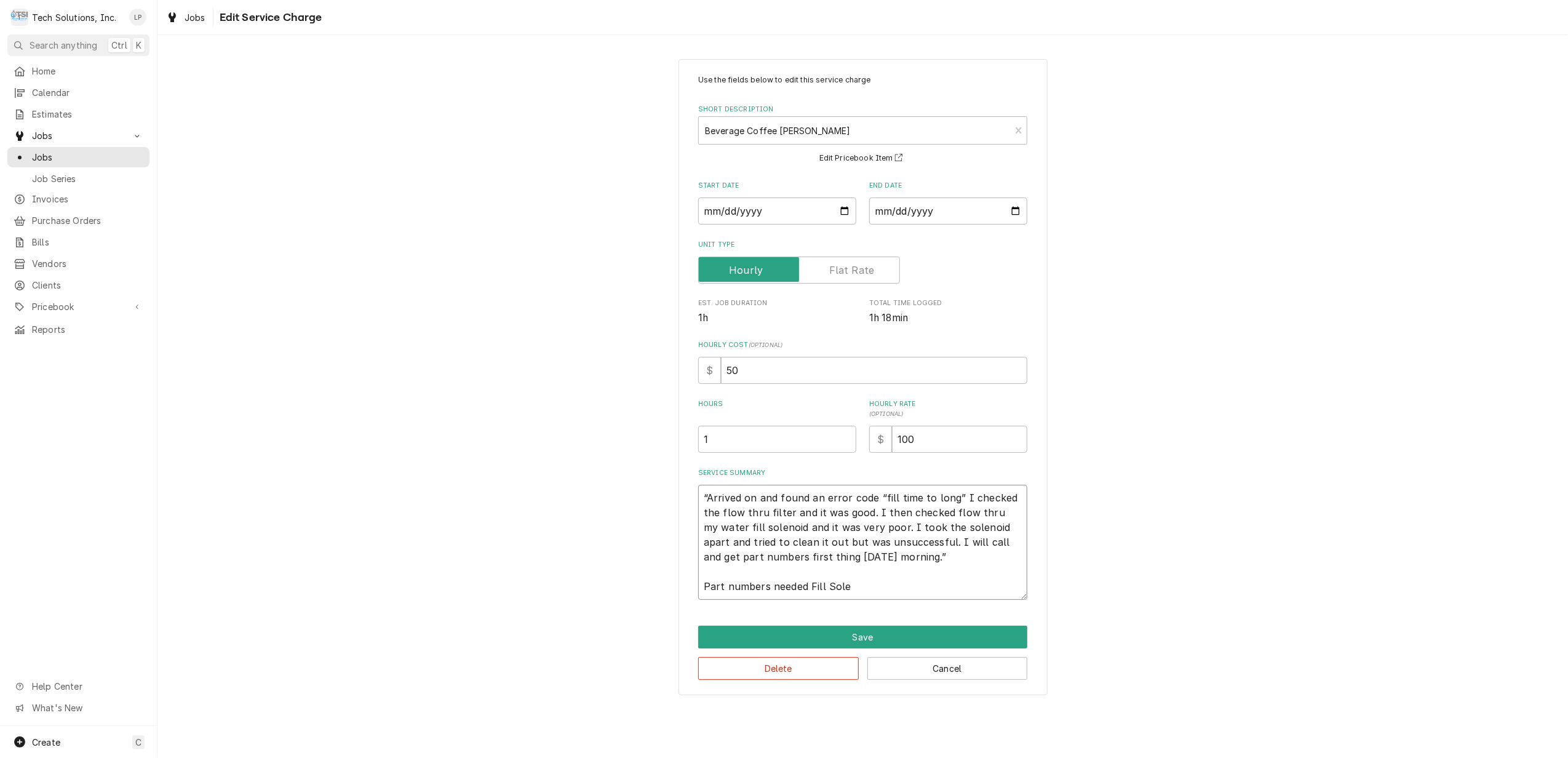
type textarea "x"
type textarea "“Arrived on and found an error code “fill time to long” I checked the flow thru…"
type textarea "x"
type textarea "“Arrived on and found an error code “fill time to long” I checked the flow thru…"
type textarea "x"
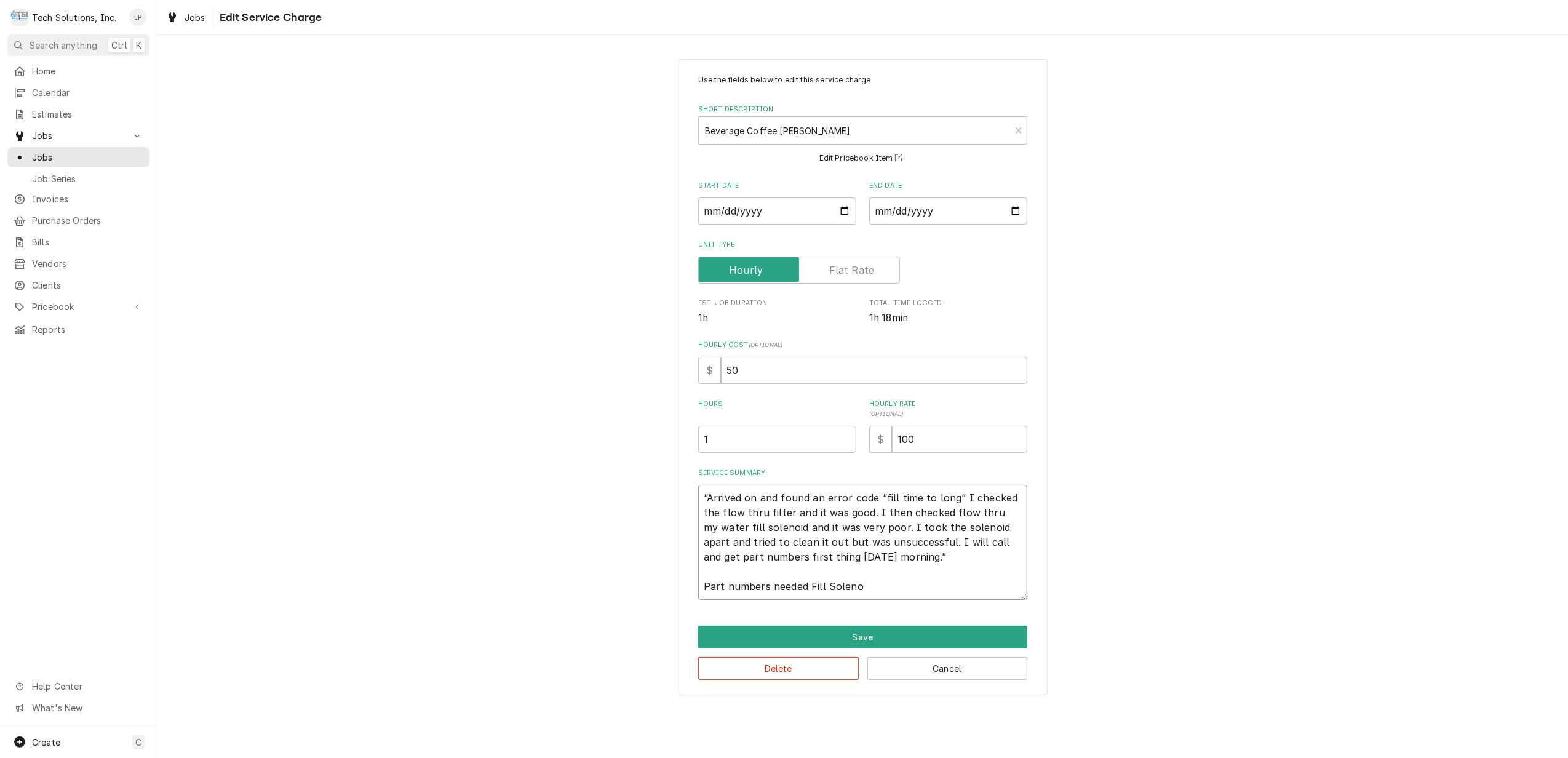
type textarea "“Arrived on and found an error code “fill time to long” I checked the flow thru…"
type textarea "x"
type textarea "“Arrived on and found an error code “fill time to long” I checked the flow thru…"
type textarea "x"
type textarea "“Arrived on and found an error code “fill time to long” I checked the flow thru…"
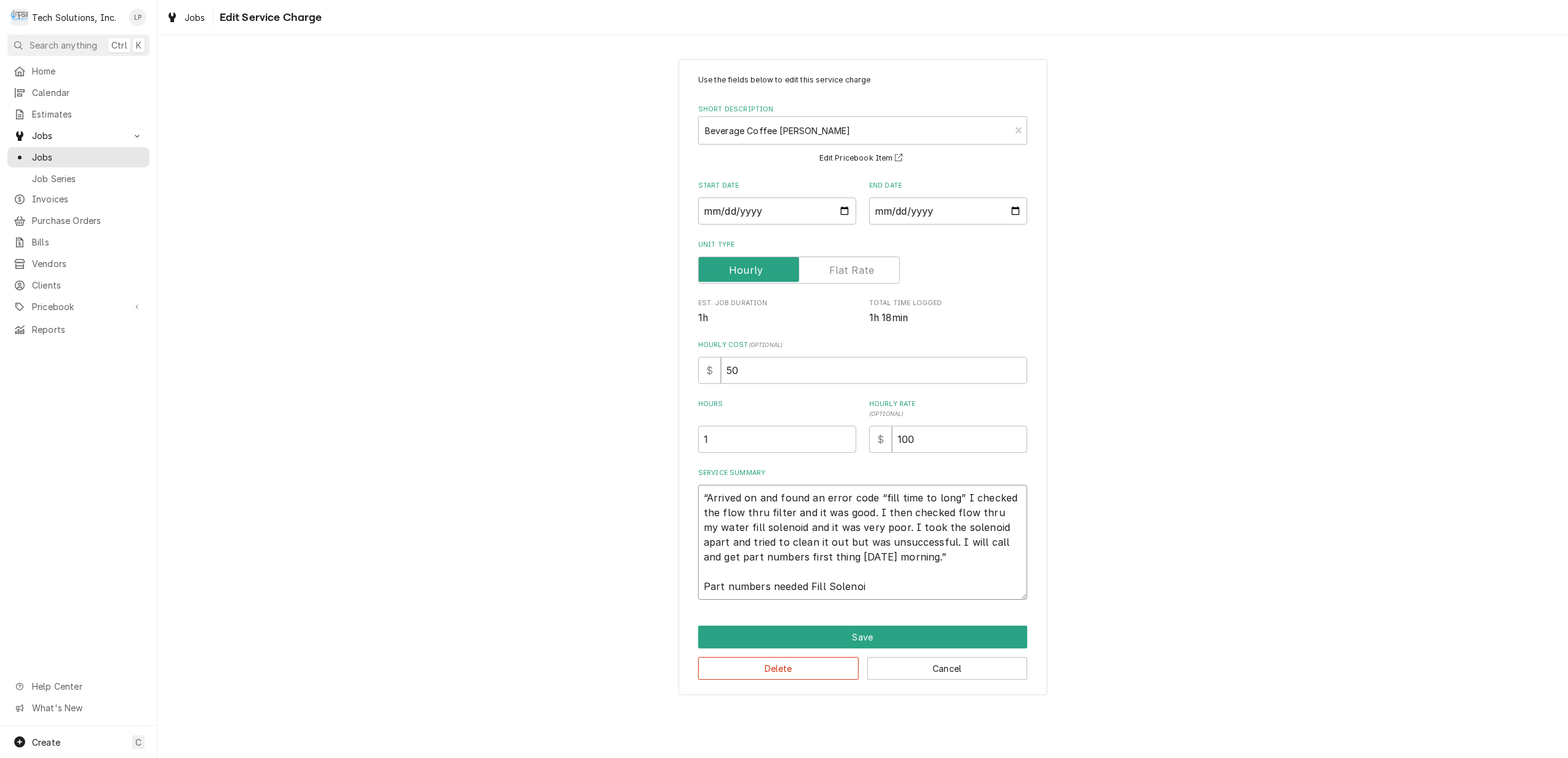
type textarea "x"
type textarea "“Arrived on and found an error code “fill time to long” I checked the flow thru…"
type textarea "x"
type textarea "“Arrived on and found an error code “fill time to long” I checked the flow thru…"
type textarea "x"
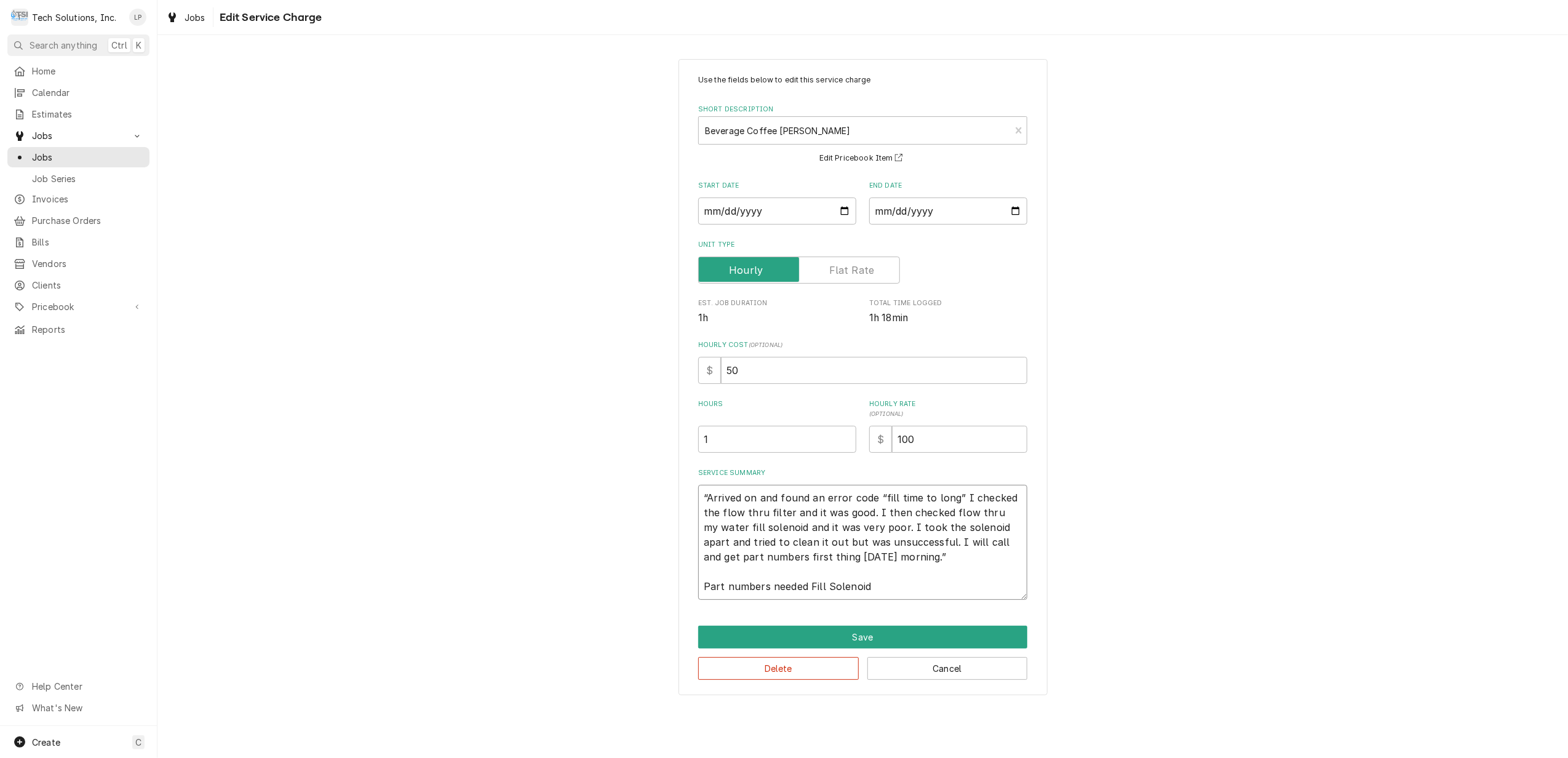
type textarea "“Arrived on and found an error code “fill time to long” I checked the flow thru…"
type textarea "x"
type textarea "“Arrived on and found an error code “fill time to long” I checked the flow thru…"
type textarea "x"
type textarea "“Arrived on and found an error code “fill time to long” I checked the flow thru…"
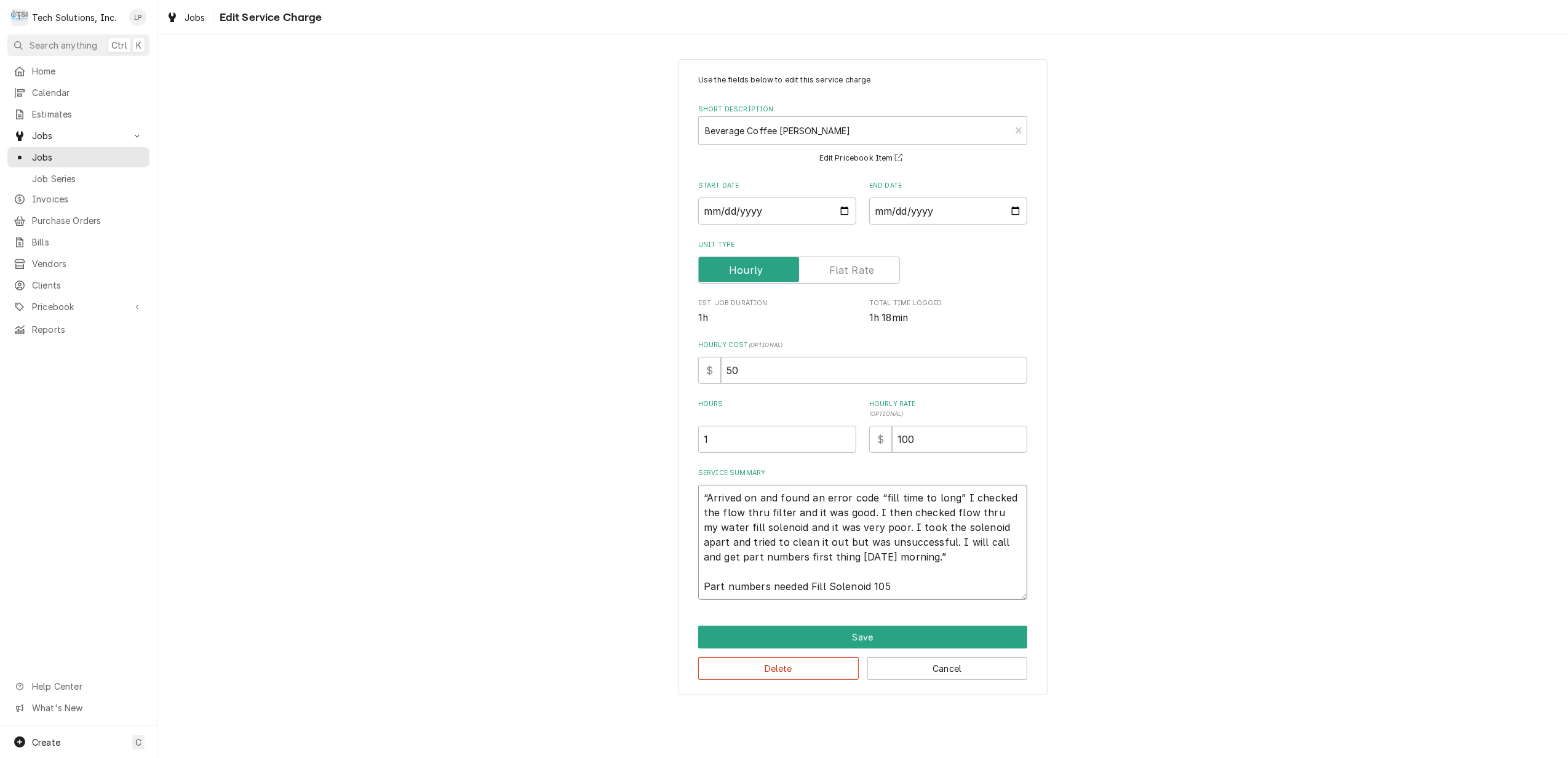
type textarea "x"
type textarea "“Arrived on and found an error code “fill time to long” I checked the flow thru…"
type textarea "x"
type textarea "“Arrived on and found an error code “fill time to long” I checked the flow thru…"
type textarea "x"
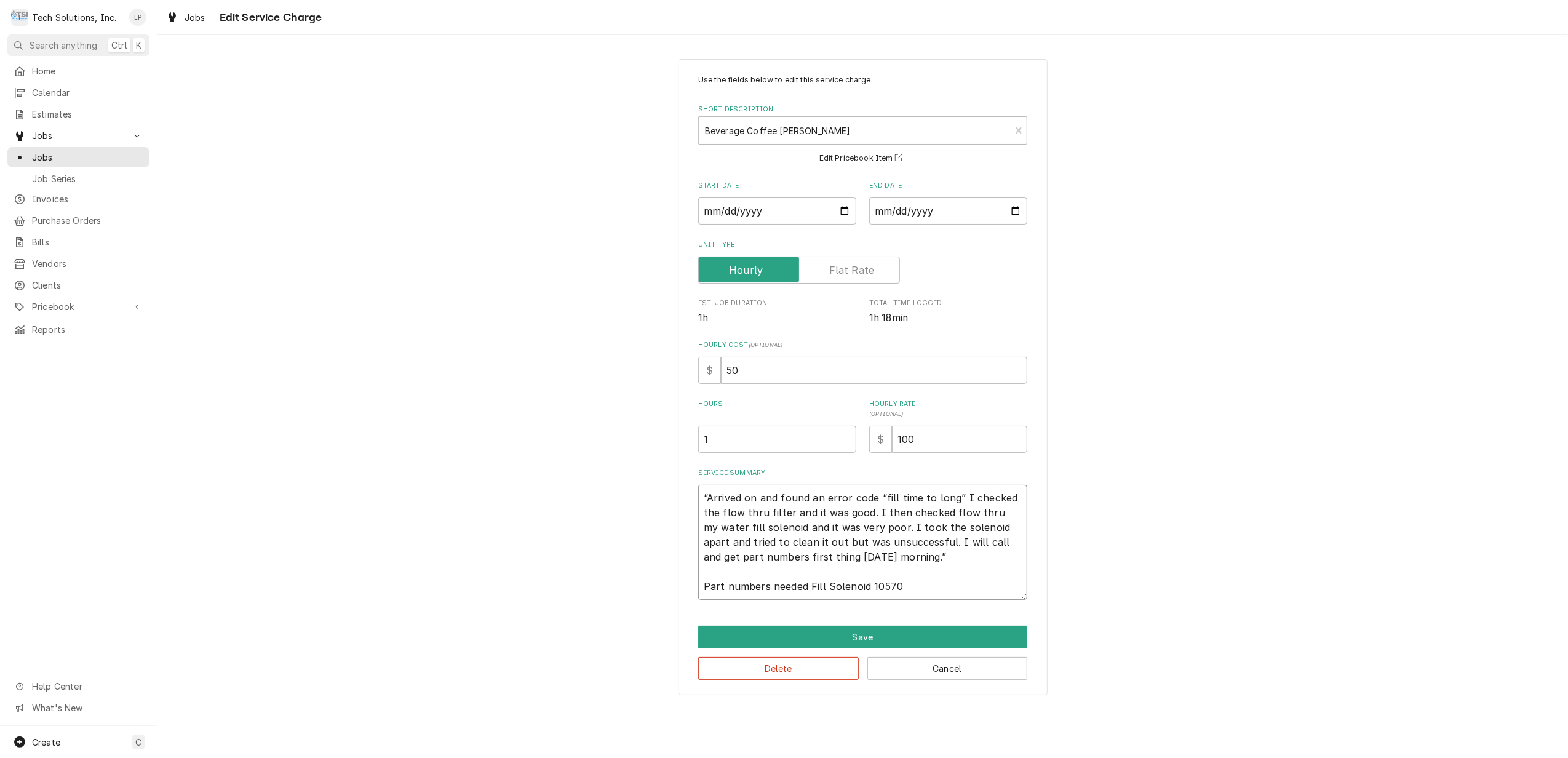
type textarea "“Arrived on and found an error code “fill time to long” I checked the flow thru…"
type textarea "x"
type textarea "“Arrived on and found an error code “fill time to long” I checked the flow thru…"
type textarea "x"
type textarea "“Arrived on and found an error code “fill time to long” I checked the flow thru…"
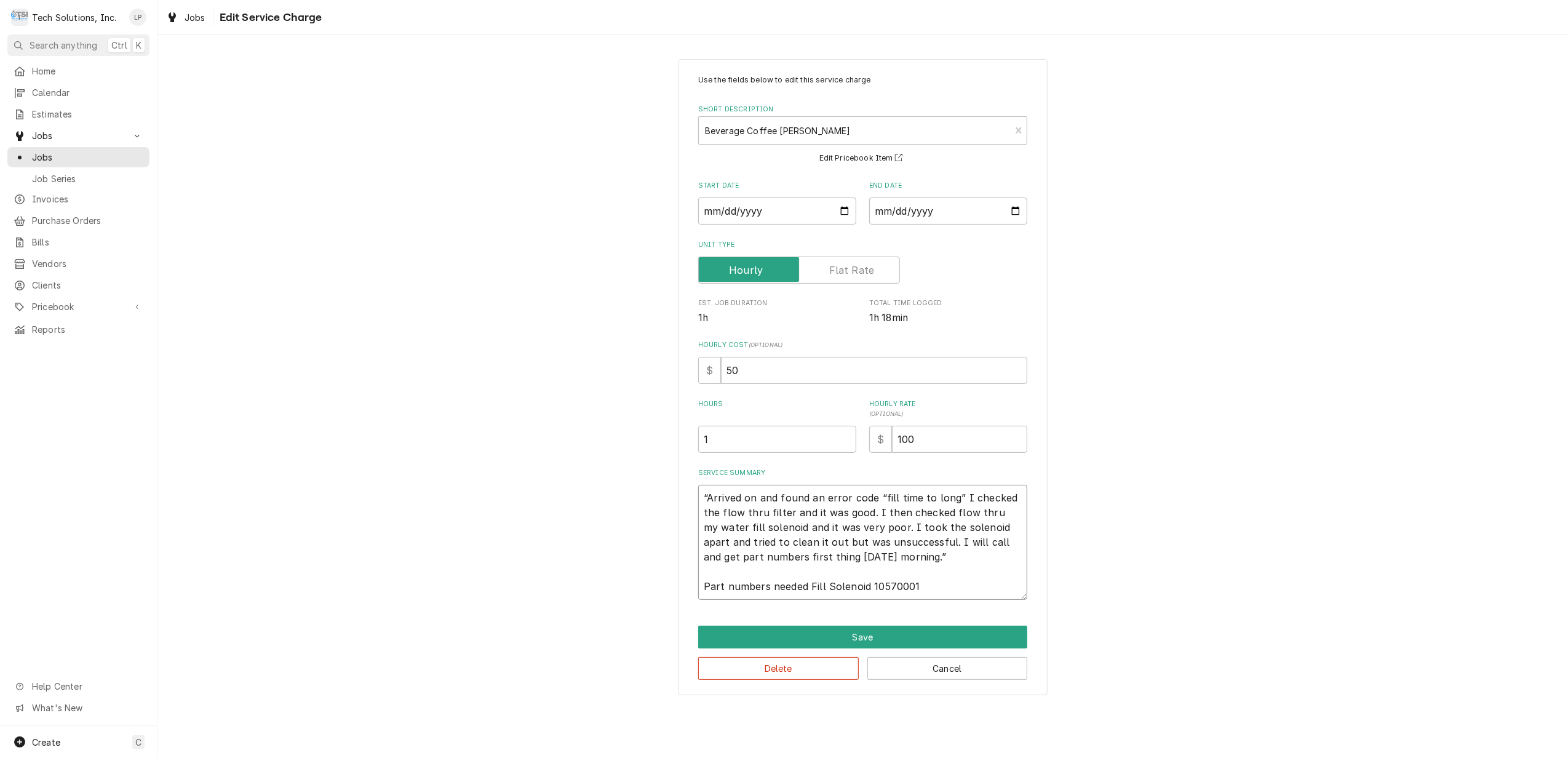
type textarea "x"
type textarea "“Arrived on and found an error code “fill time to long” I checked the flow thru…"
type textarea "x"
type textarea "“Arrived on and found an error code “fill time to long” I checked the flow thru…"
type textarea "x"
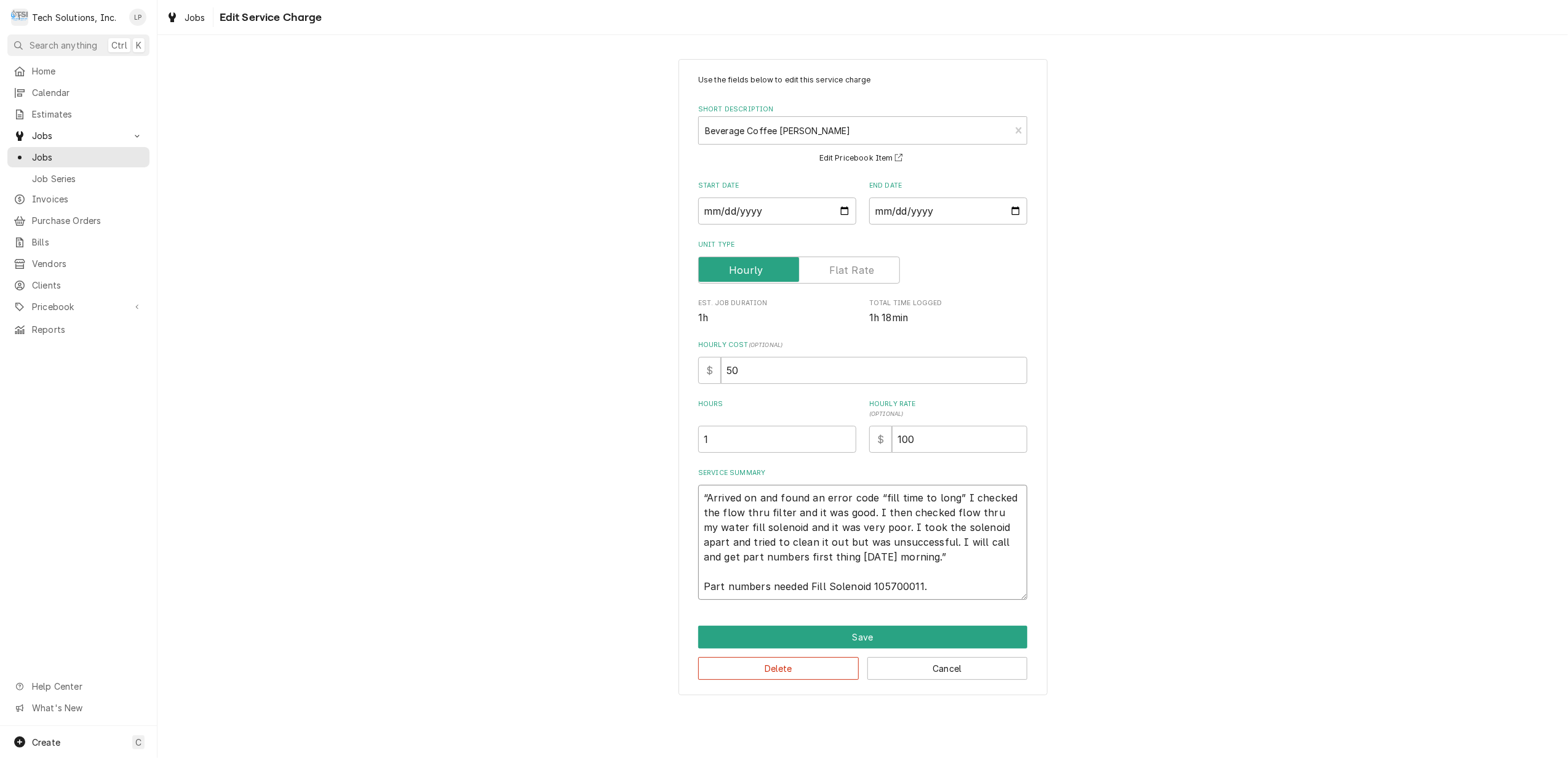
type textarea "“Arrived on and found an error code “fill time to long” I checked the flow thru…"
type textarea "x"
type textarea "“Arrived on and found an error code “fill time to long” I checked the flow thru…"
type textarea "x"
type textarea "“Arrived on and found an error code “fill time to long” I checked the flow thru…"
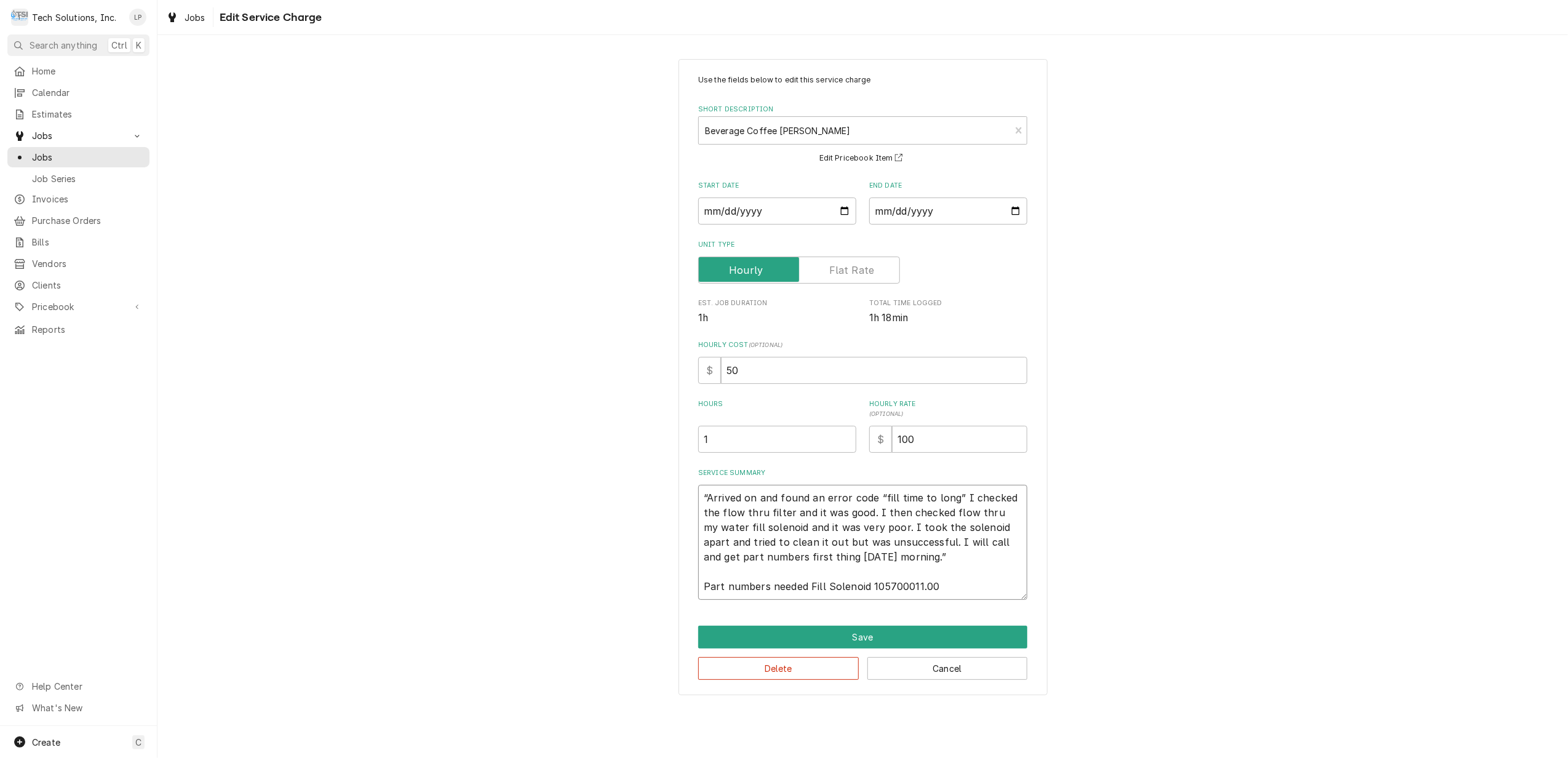
type textarea "x"
type textarea "“Arrived on and found an error code “fill time to long” I checked the flow thru…"
type textarea "x"
type textarea "“Arrived on and found an error code “fill time to long” I checked the flow thru…"
type textarea "x"
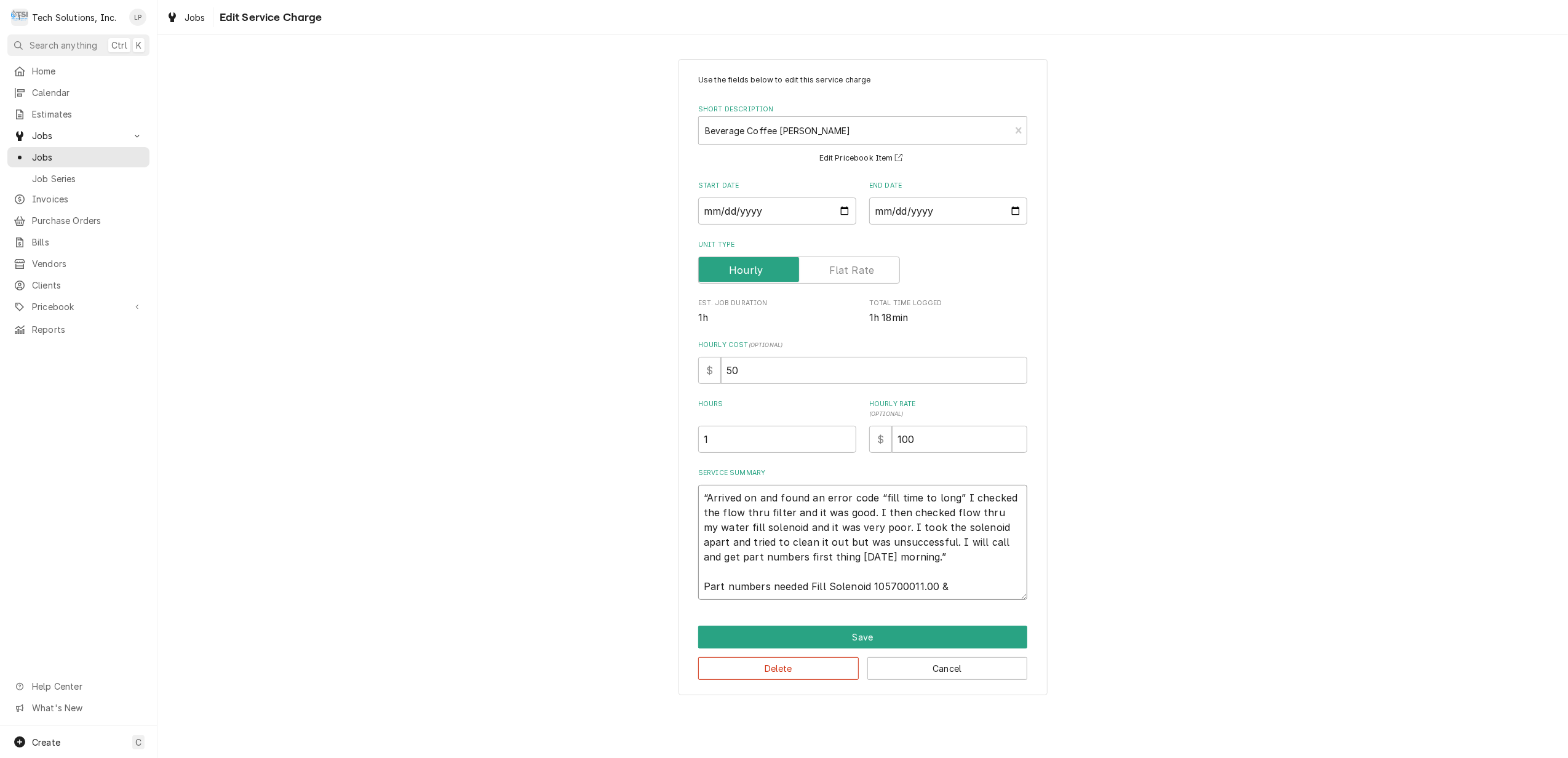
type textarea "“Arrived on and found an error code “fill time to long” I checked the flow thru…"
type textarea "x"
type textarea "“Arrived on and found an error code “fill time to long” I checked the flow thru…"
type textarea "x"
type textarea "“Arrived on and found an error code “fill time to long” I checked the flow thru…"
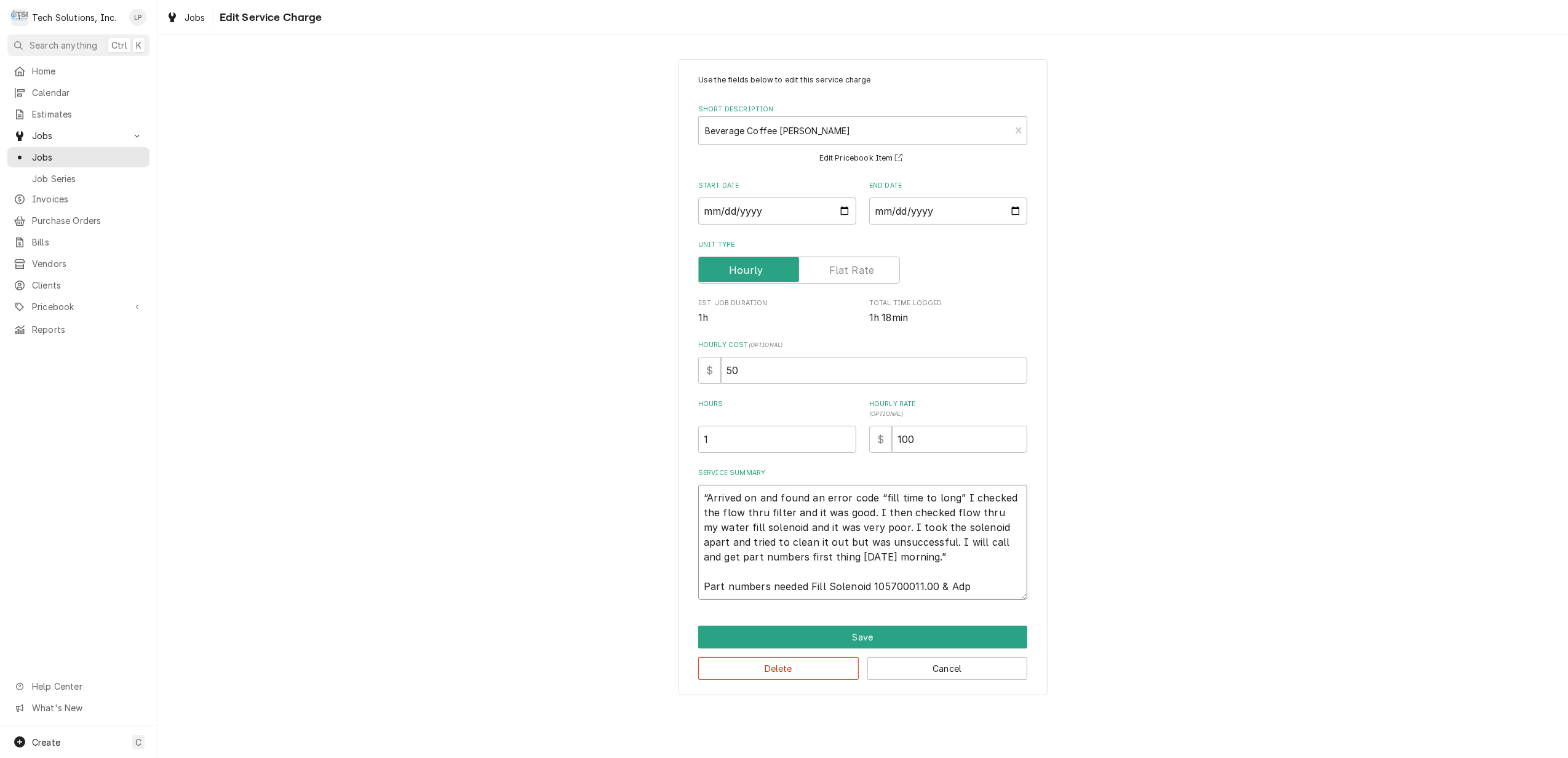
type textarea "x"
type textarea "“Arrived on and found an error code “fill time to long” I checked the flow thru…"
type textarea "x"
type textarea "“Arrived on and found an error code “fill time to long” I checked the flow thru…"
type textarea "x"
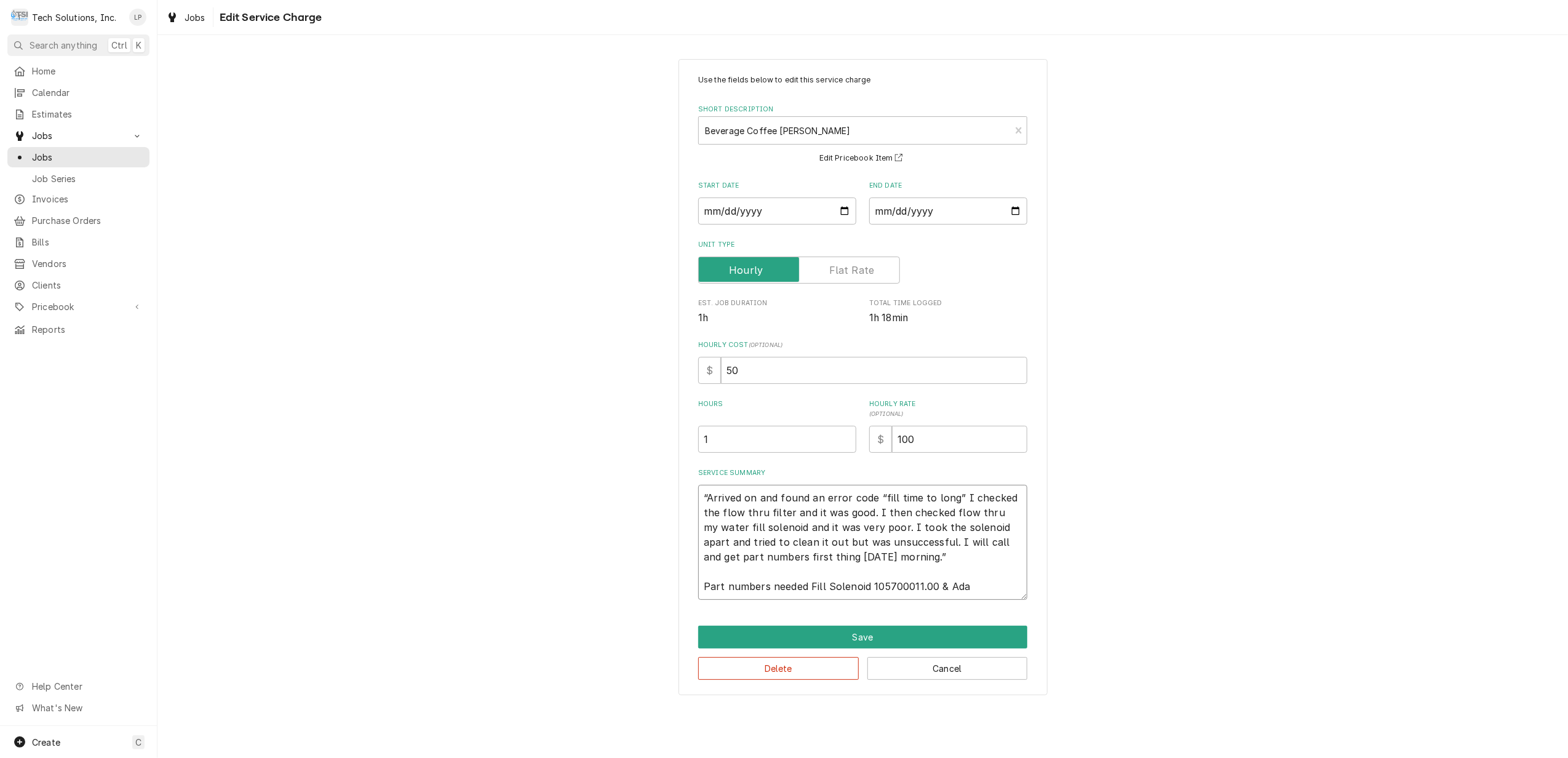
type textarea "“Arrived on and found an error code “fill time to long” I checked the flow thru…"
type textarea "x"
type textarea "“Arrived on and found an error code “fill time to long” I checked the flow thru…"
type textarea "x"
type textarea "“Arrived on and found an error code “fill time to long” I checked the flow thru…"
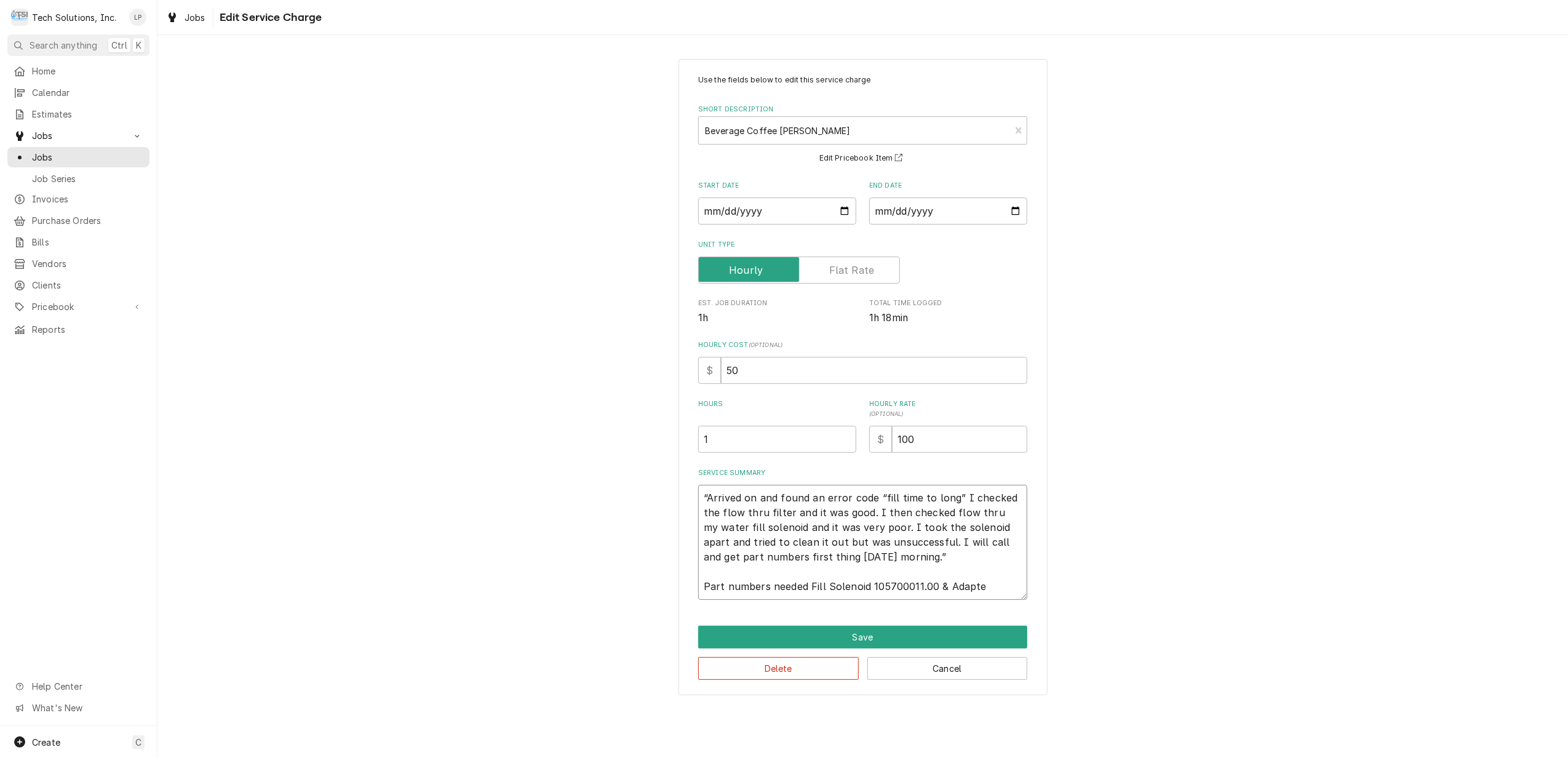
type textarea "x"
type textarea "“Arrived on and found an error code “fill time to long” I checked the flow thru…"
type textarea "x"
type textarea "“Arrived on and found an error code “fill time to long” I checked the flow thru…"
type textarea "x"
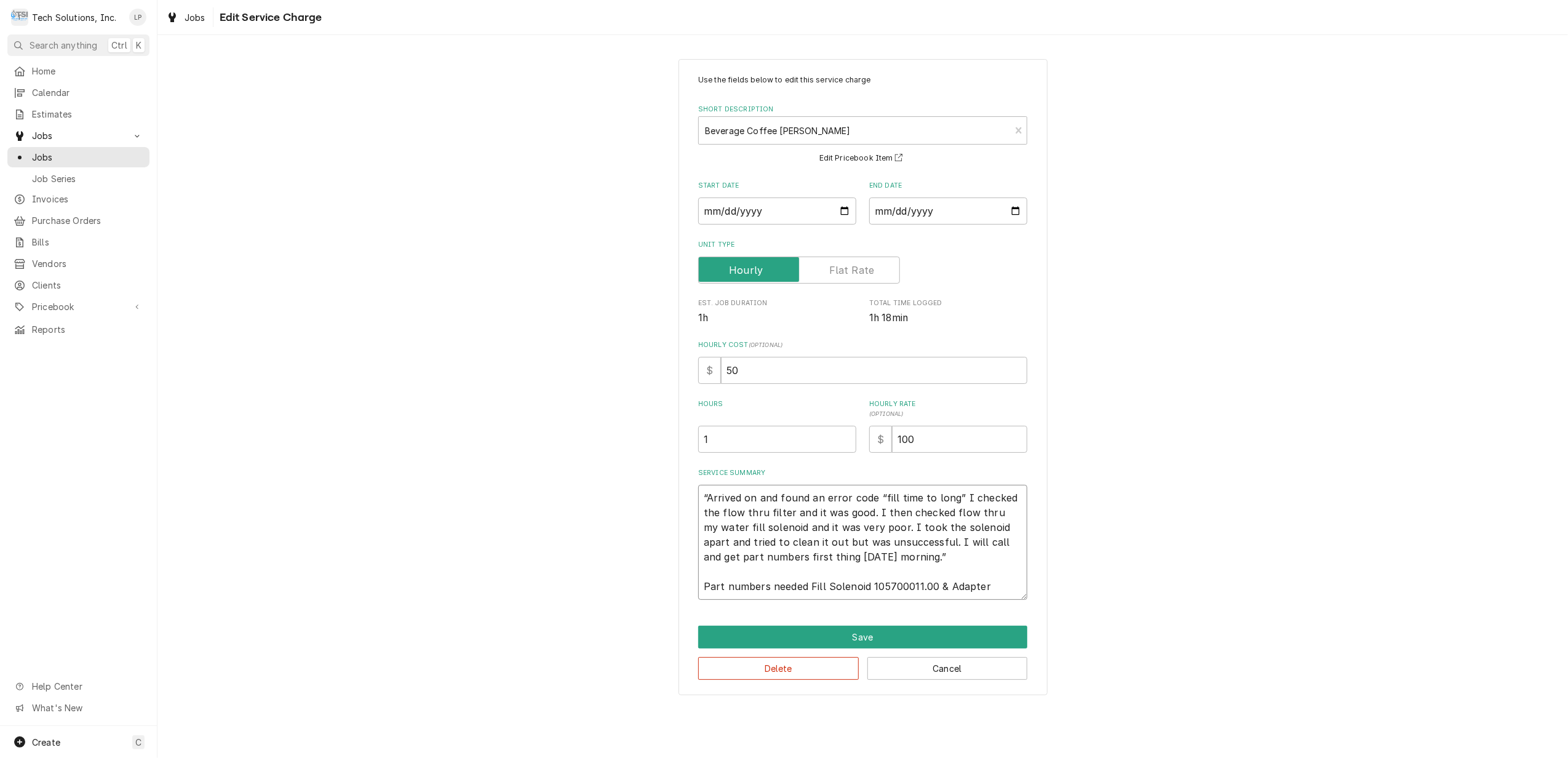
type textarea "“Arrived on and found an error code “fill time to long” I checked the flow thru…"
type textarea "x"
type textarea "“Arrived on and found an error code “fill time to long” I checked the flow thru…"
type textarea "x"
type textarea "“Arrived on and found an error code “fill time to long” I checked the flow thru…"
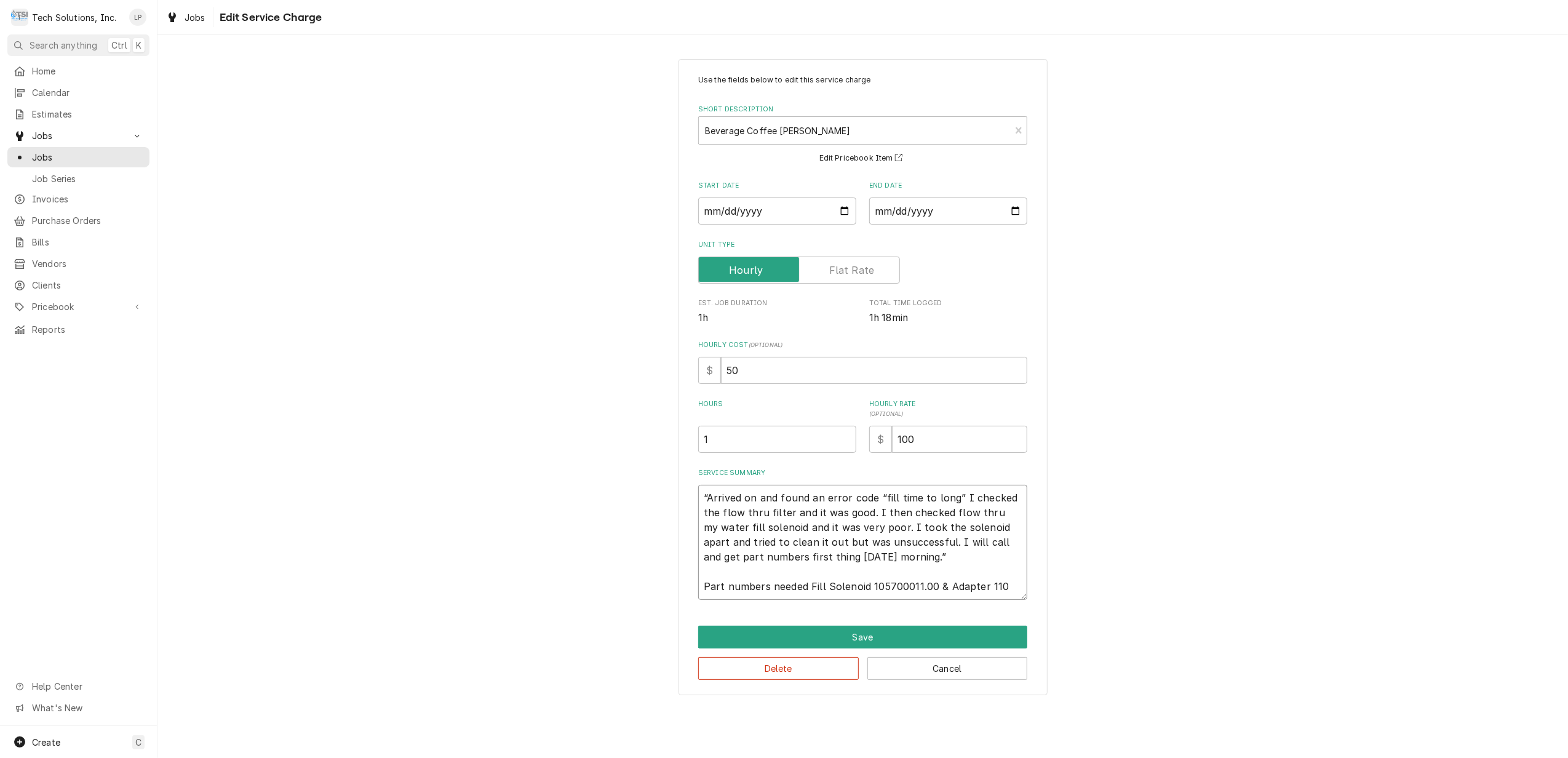
type textarea "x"
type textarea "“Arrived on and found an error code “fill time to long” I checked the flow thru…"
type textarea "x"
type textarea "“Arrived on and found an error code “fill time to long” I checked the flow thru…"
type textarea "x"
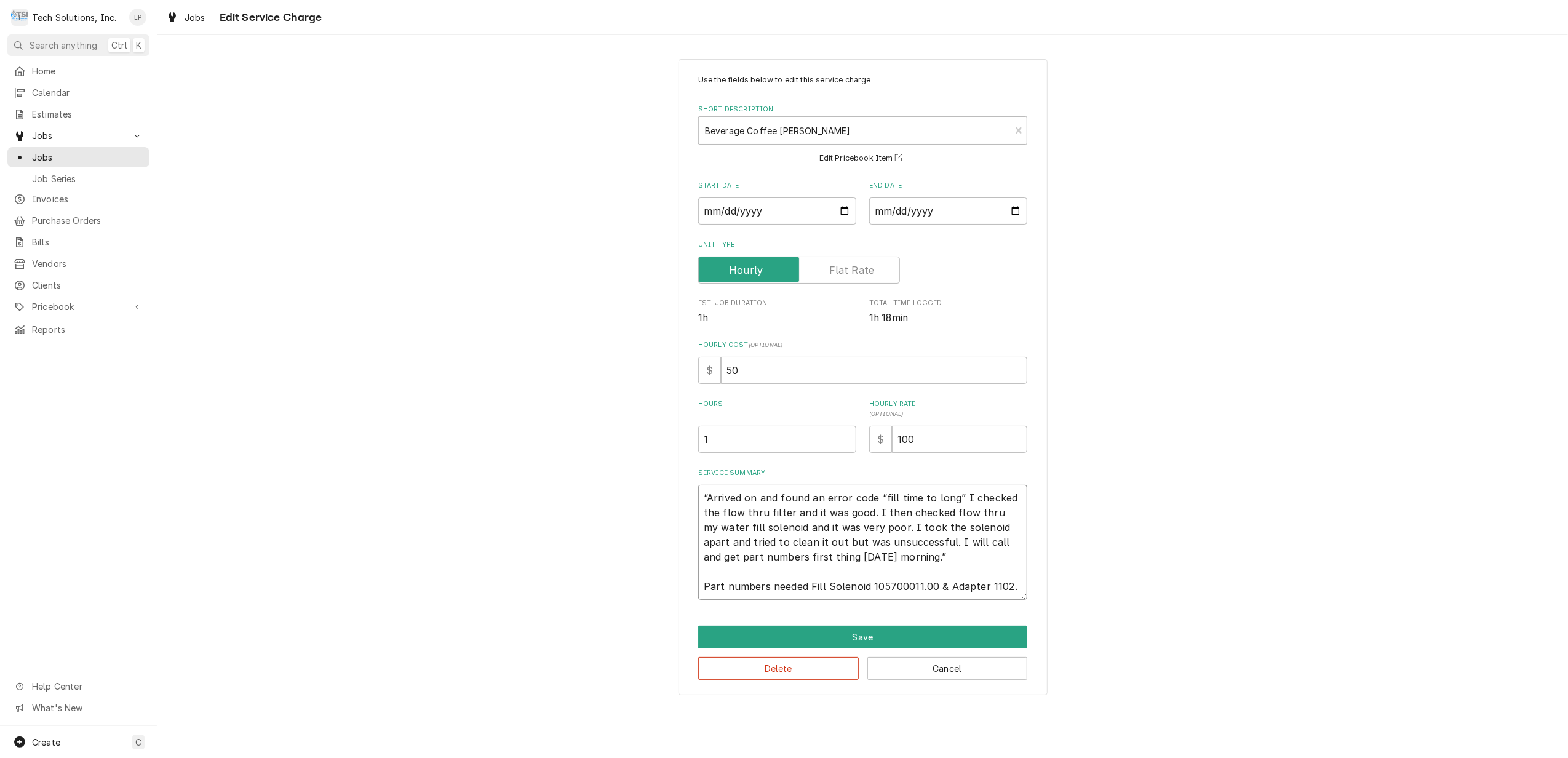
type textarea "“Arrived on and found an error code “fill time to long” I checked the flow thru…"
type textarea "x"
type textarea "“Arrived on and found an error code “fill time to long” I checked the flow thru…"
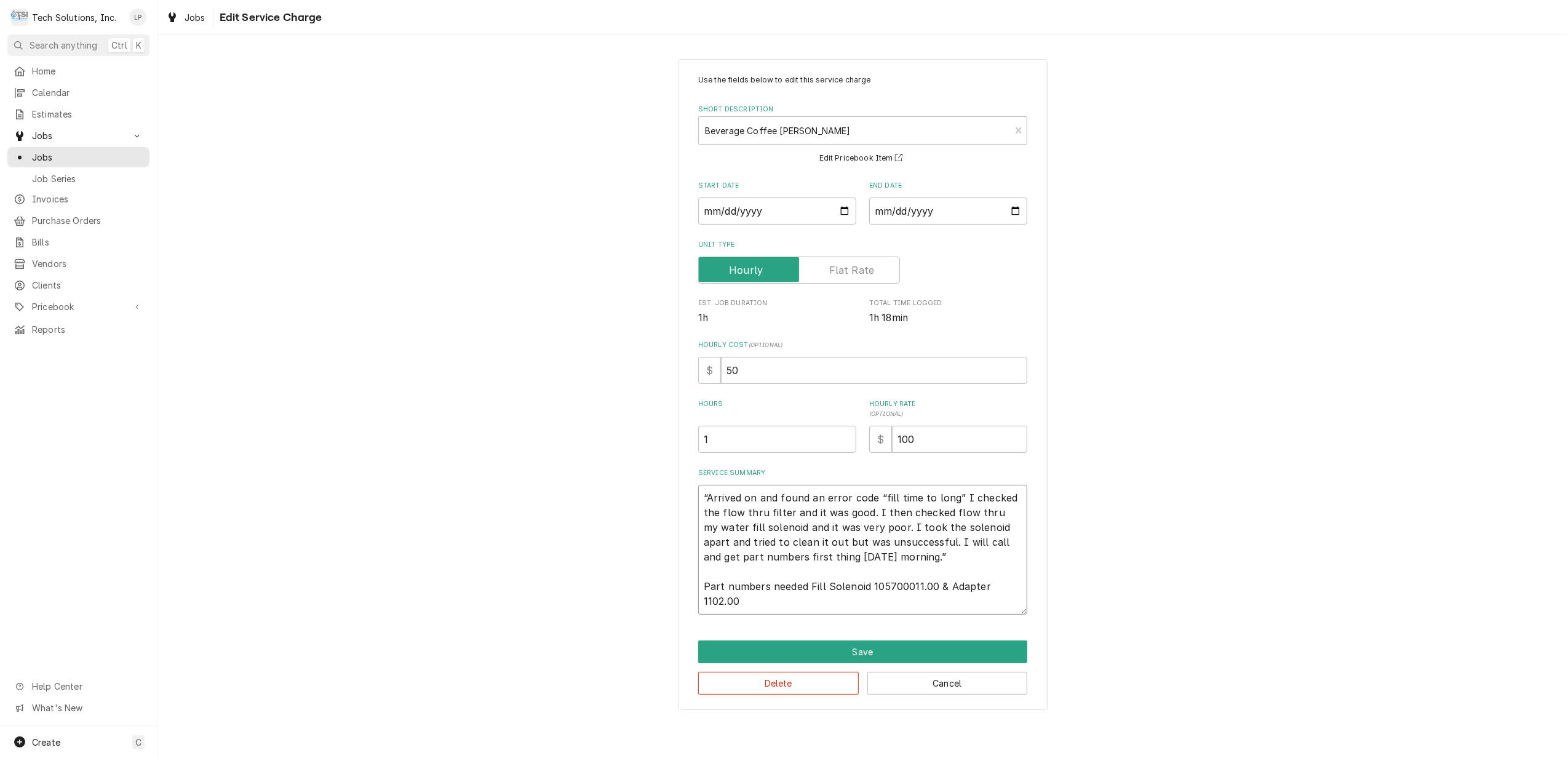
type textarea "x"
type textarea "“Arrived on and found an error code “fill time to long” I checked the flow thru…"
type textarea "x"
type textarea "“Arrived on and found an error code “fill time to long” I checked the flow thru…"
type textarea "x"
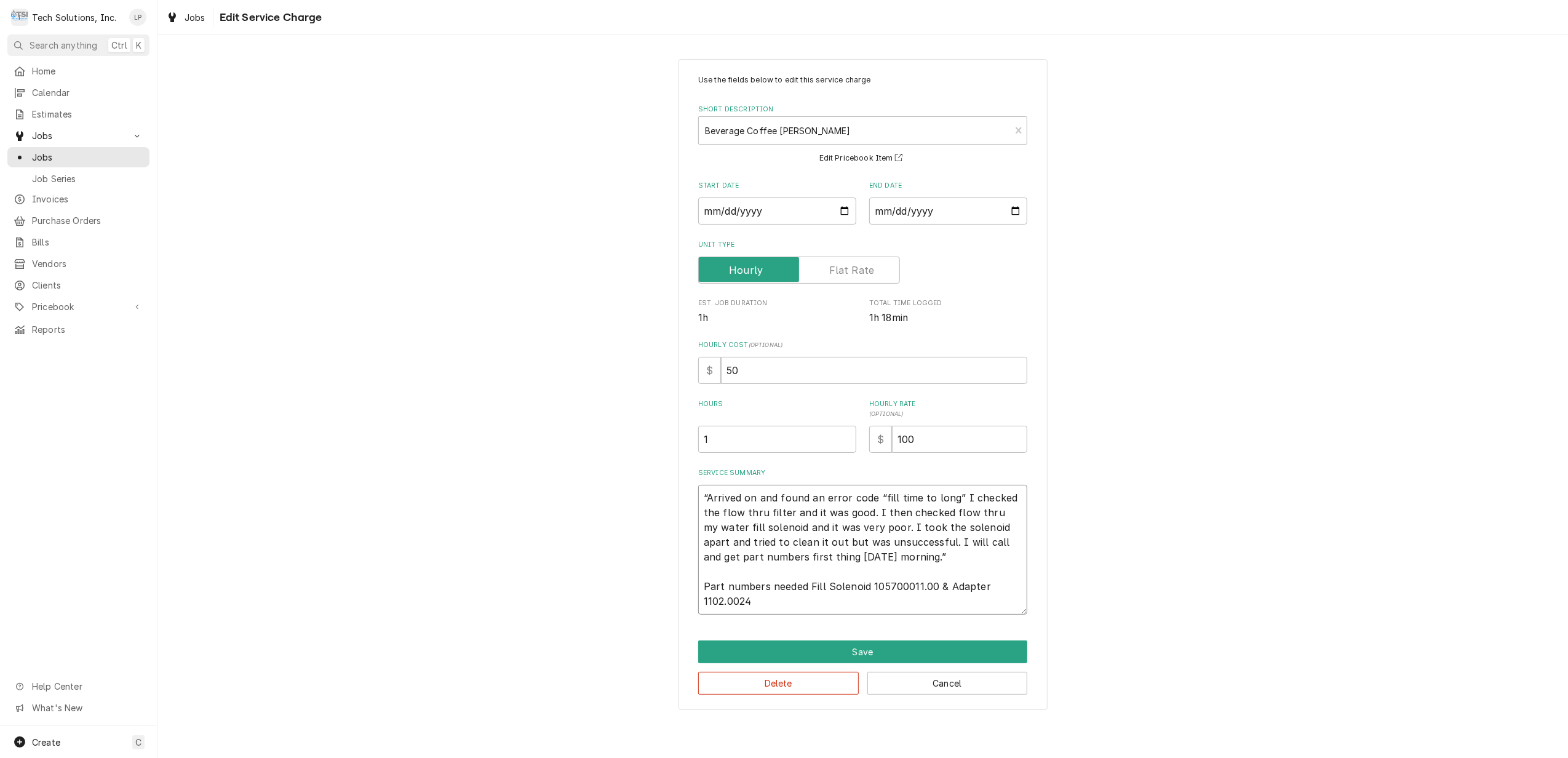
type textarea "“Arrived on and found an error code “fill time to long” I checked the flow thru…"
type textarea "x"
type textarea "“Arrived on and found an error code “fill time to long” I checked the flow thru…"
type textarea "x"
type textarea "“Arrived on and found an error code “fill time to long” I checked the flow thru…"
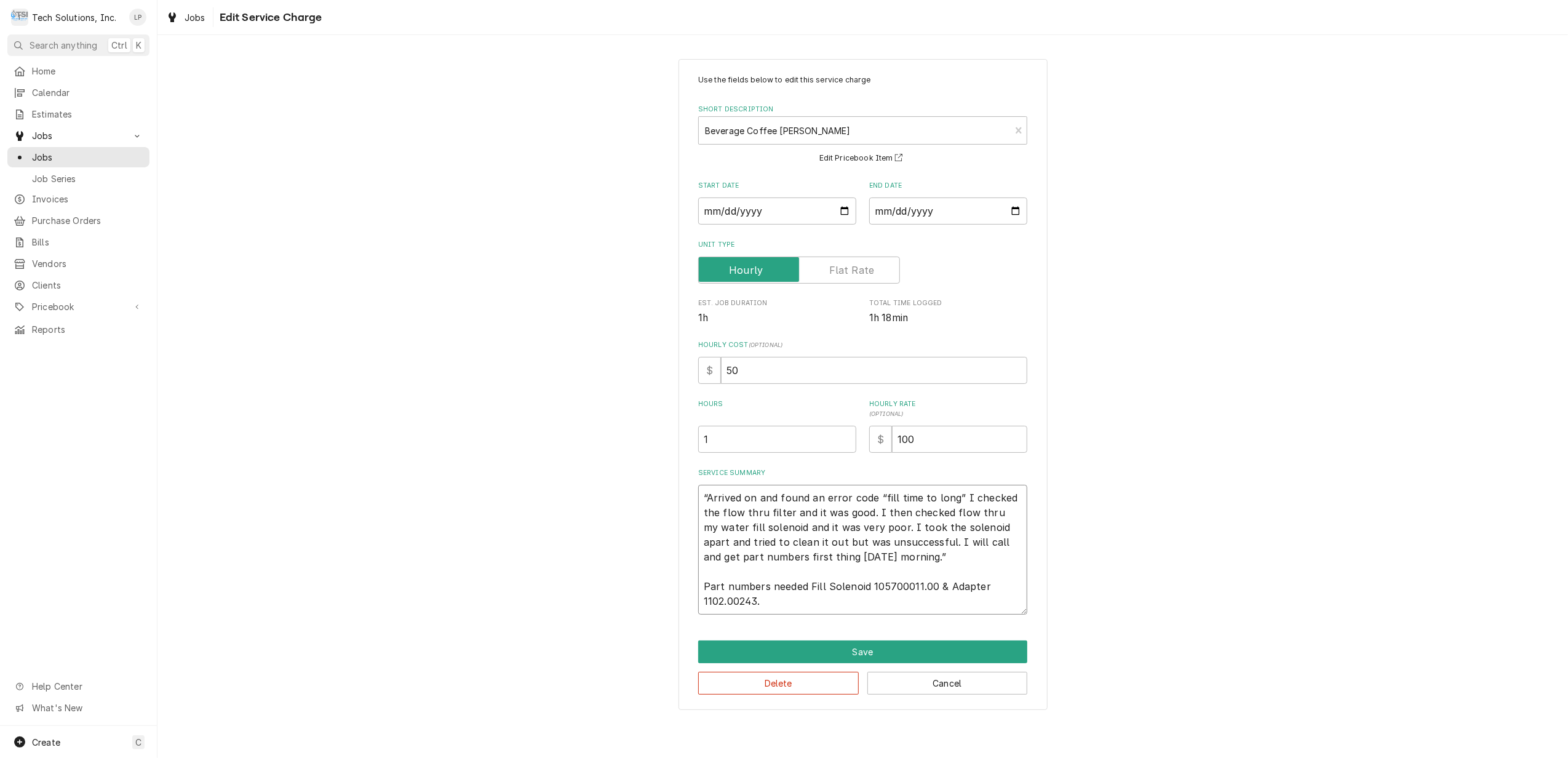
type textarea "x"
type textarea "“Arrived on and found an error code “fill time to long” I checked the flow thru…"
type textarea "x"
type textarea "“Arrived on and found an error code “fill time to long” I checked the flow thru…"
type textarea "x"
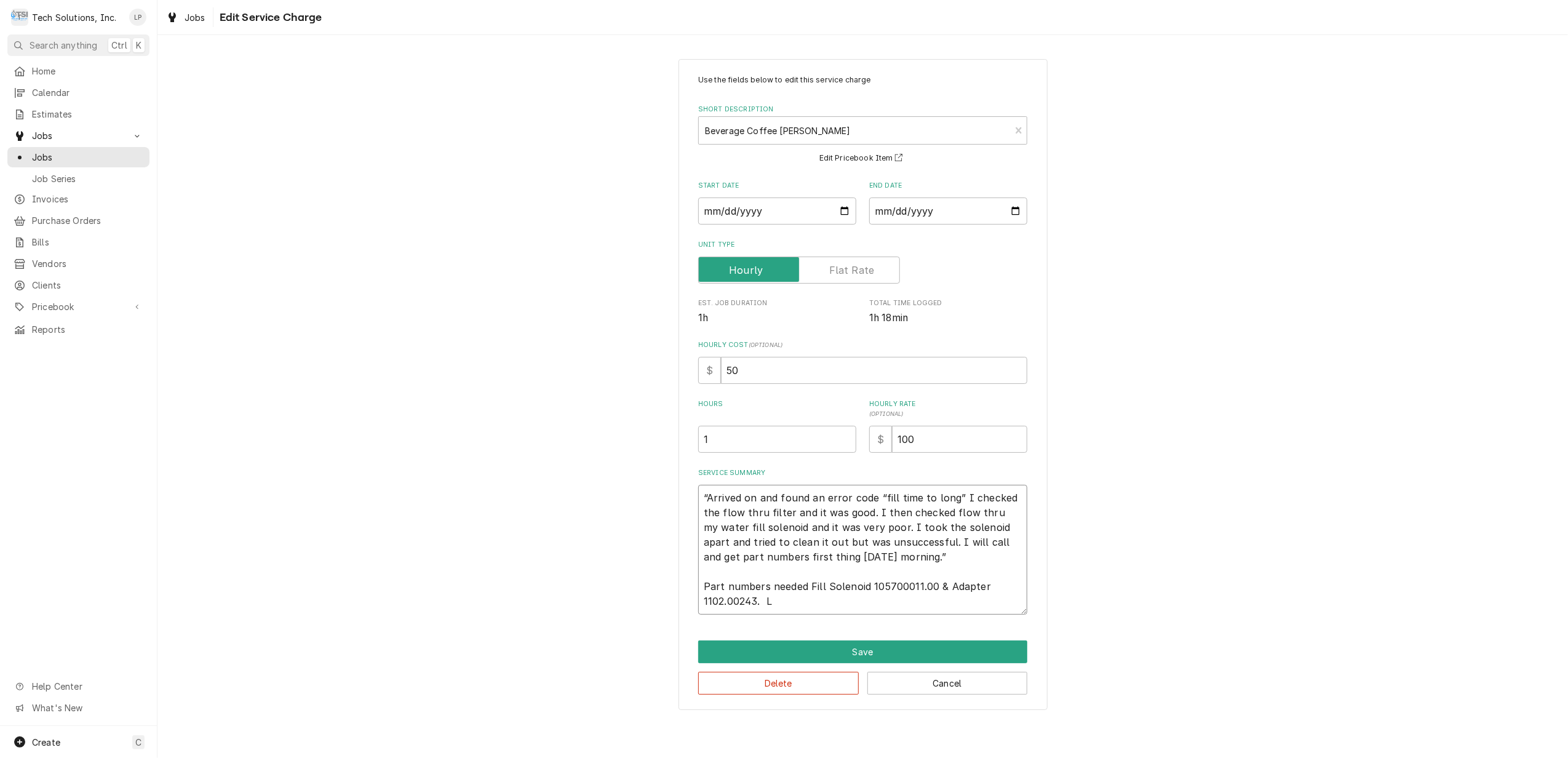
type textarea "“Arrived on and found an error code “fill time to long” I checked the flow thru…"
type textarea "x"
type textarea "“Arrived on and found an error code “fill time to long” I checked the flow thru…"
type textarea "x"
type textarea "“Arrived on and found an error code “fill time to long” I checked the flow thru…"
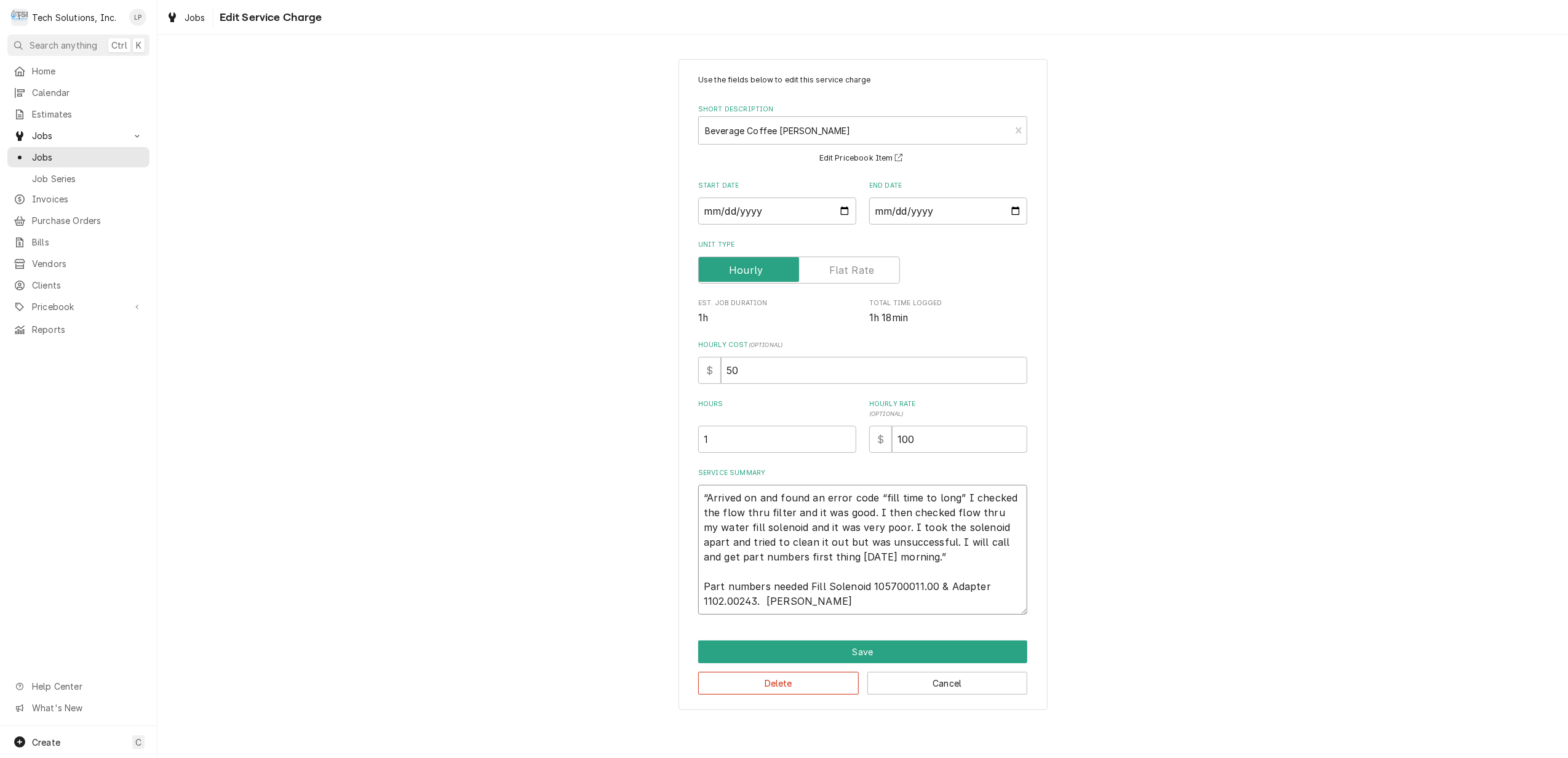
type textarea "x"
type textarea "“Arrived on and found an error code “fill time to long” I checked the flow thru…"
type textarea "x"
type textarea "“Arrived on and found an error code “fill time to long” I checked the flow thru…"
type textarea "x"
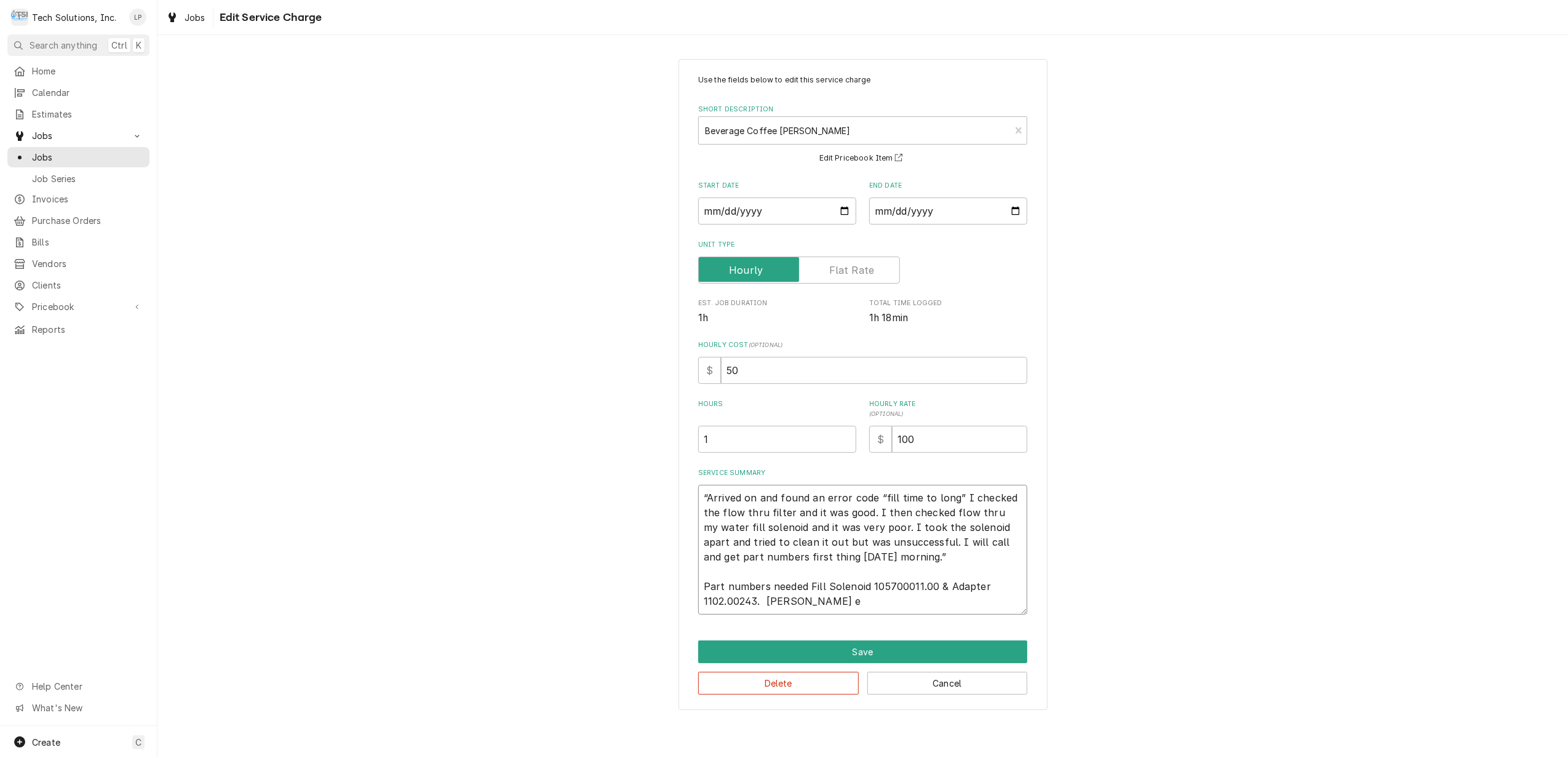
type textarea "“Arrived on and found an error code “fill time to long” I checked the flow thru…"
click at [815, 598] on textarea "“Arrived on and found an error code “fill time to long” I checked the flow thru…" at bounding box center [863, 550] width 329 height 130
click at [944, 597] on textarea "“Arrived on and found an error code “fill time to long” I checked the flow thru…" at bounding box center [863, 550] width 329 height 130
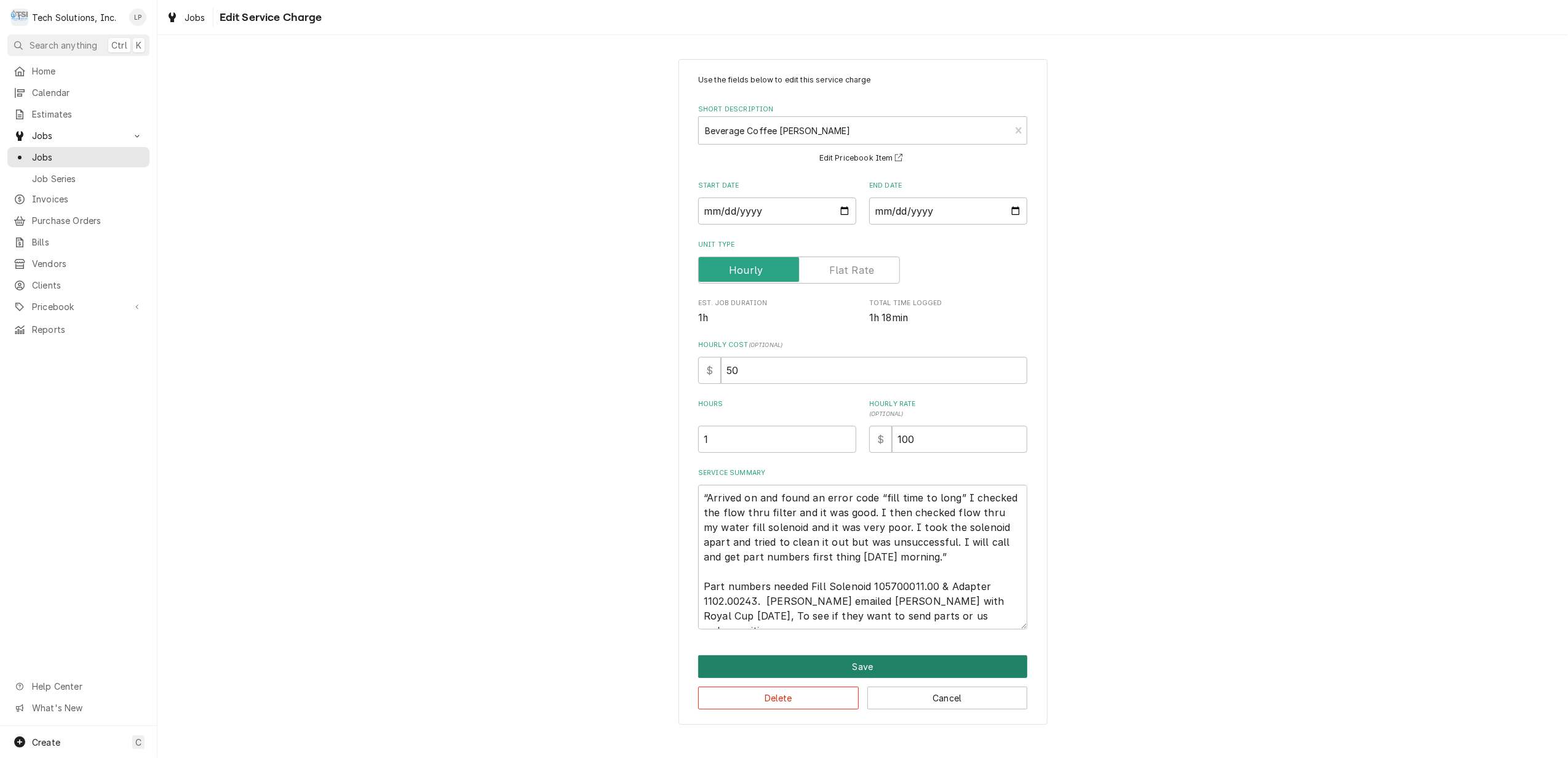
click at [879, 666] on button "Save" at bounding box center [863, 667] width 329 height 23
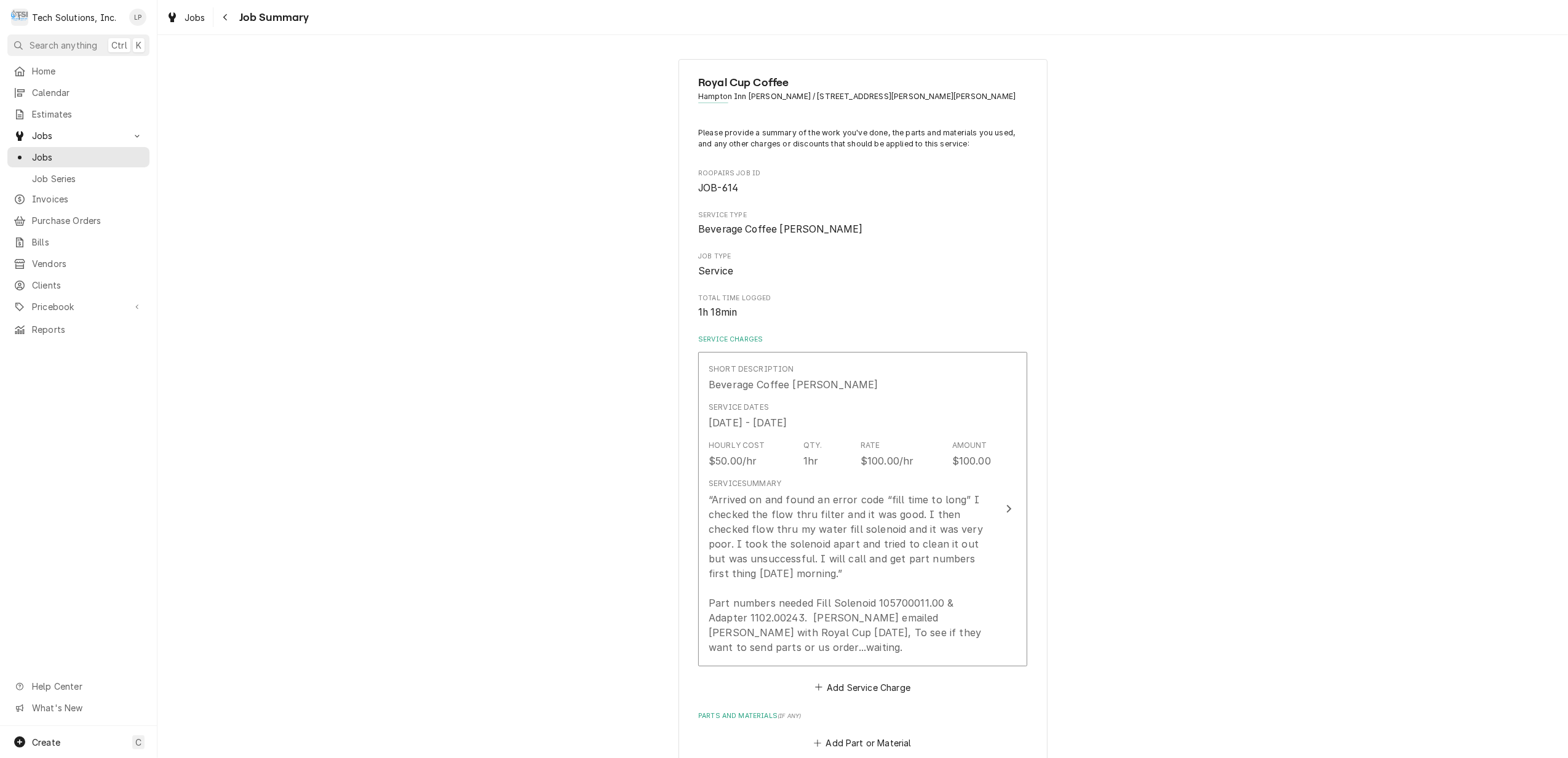
click at [1169, 648] on div "Royal Cup Coffee Hampton Inn Beckley / 110 Harper Park Dr, Beckley, WV 25801 Pl…" at bounding box center [863, 620] width 1411 height 1144
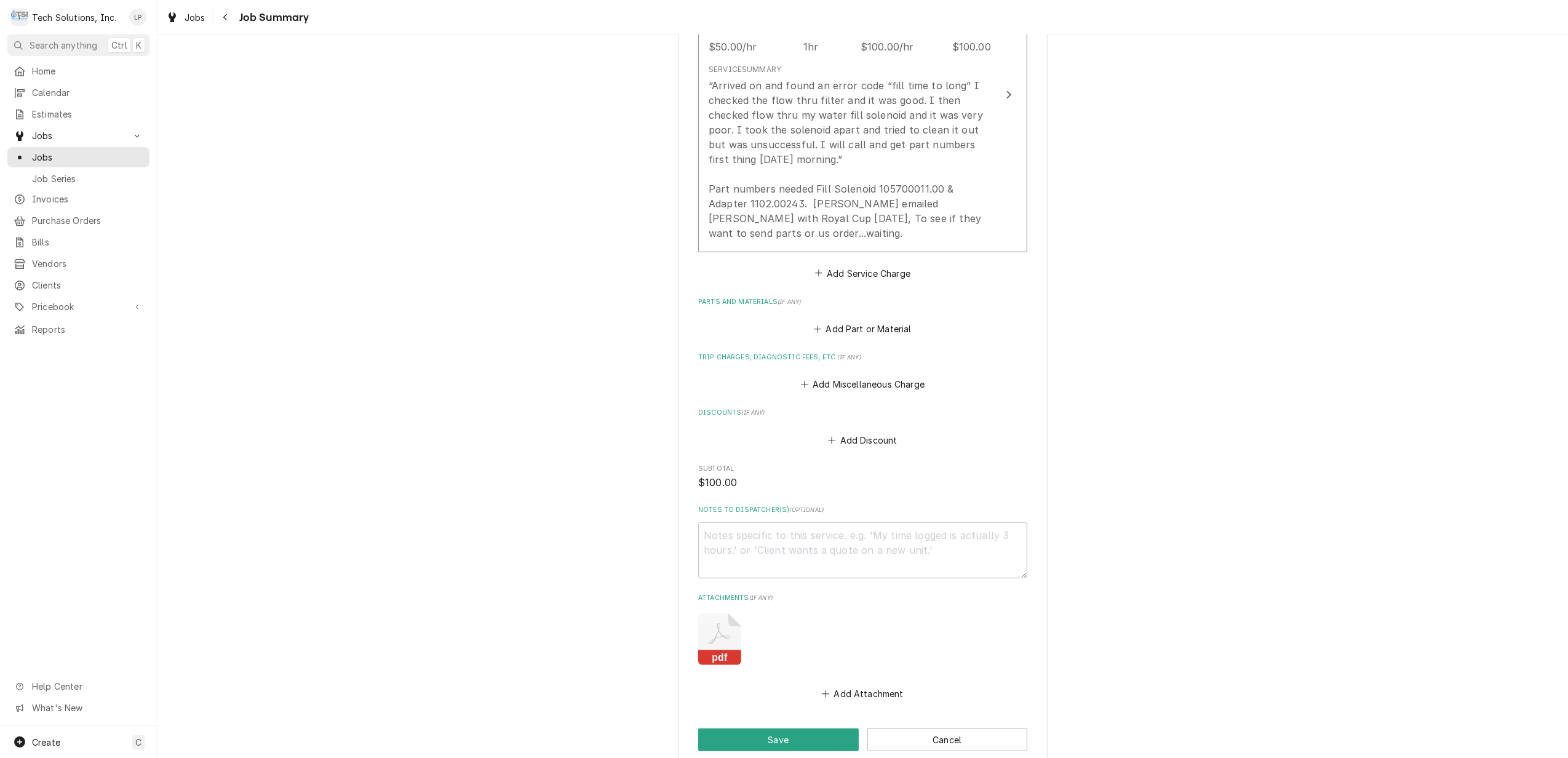
scroll to position [537, 0]
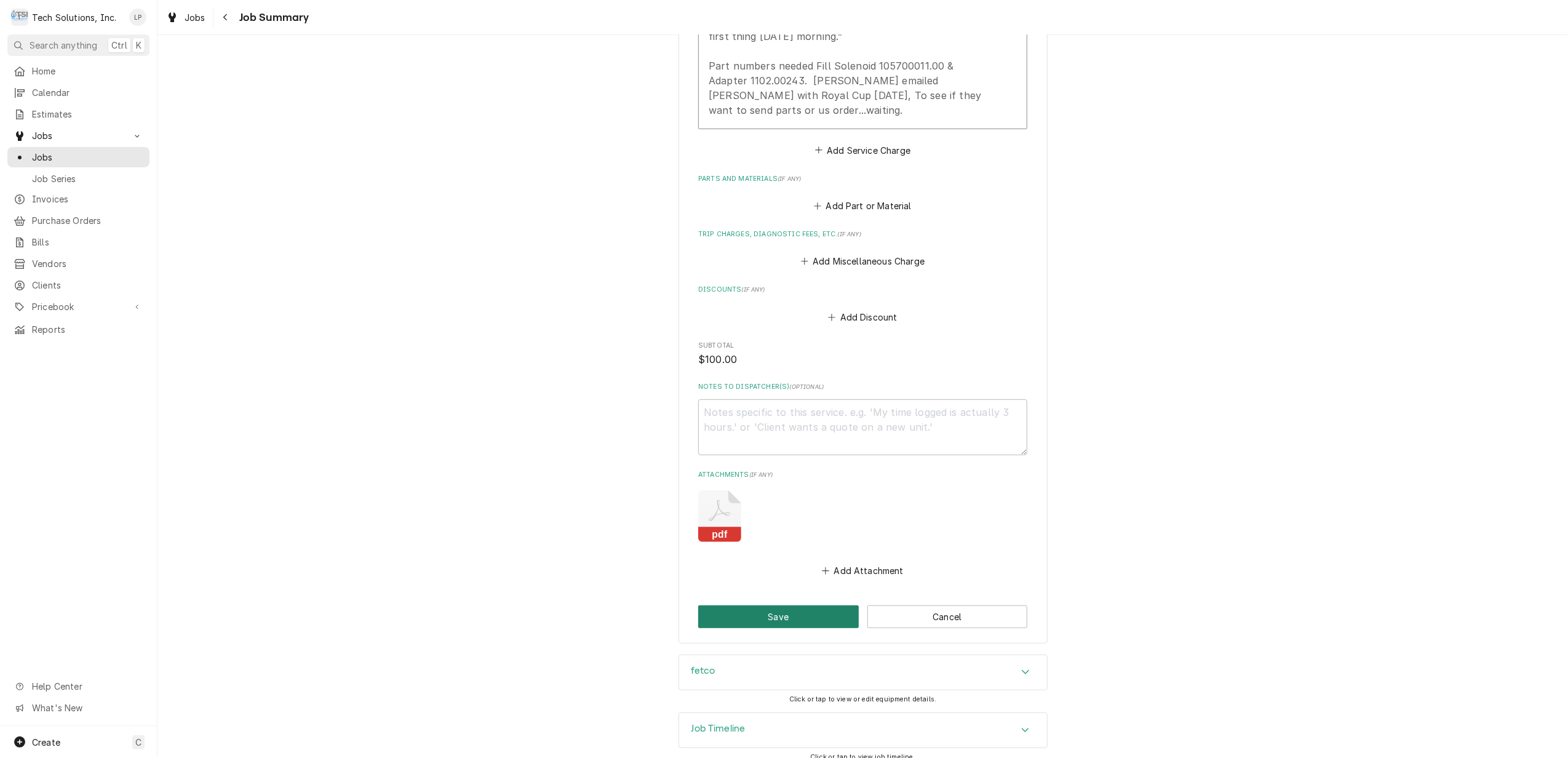
click at [769, 606] on button "Save" at bounding box center [779, 617] width 160 height 23
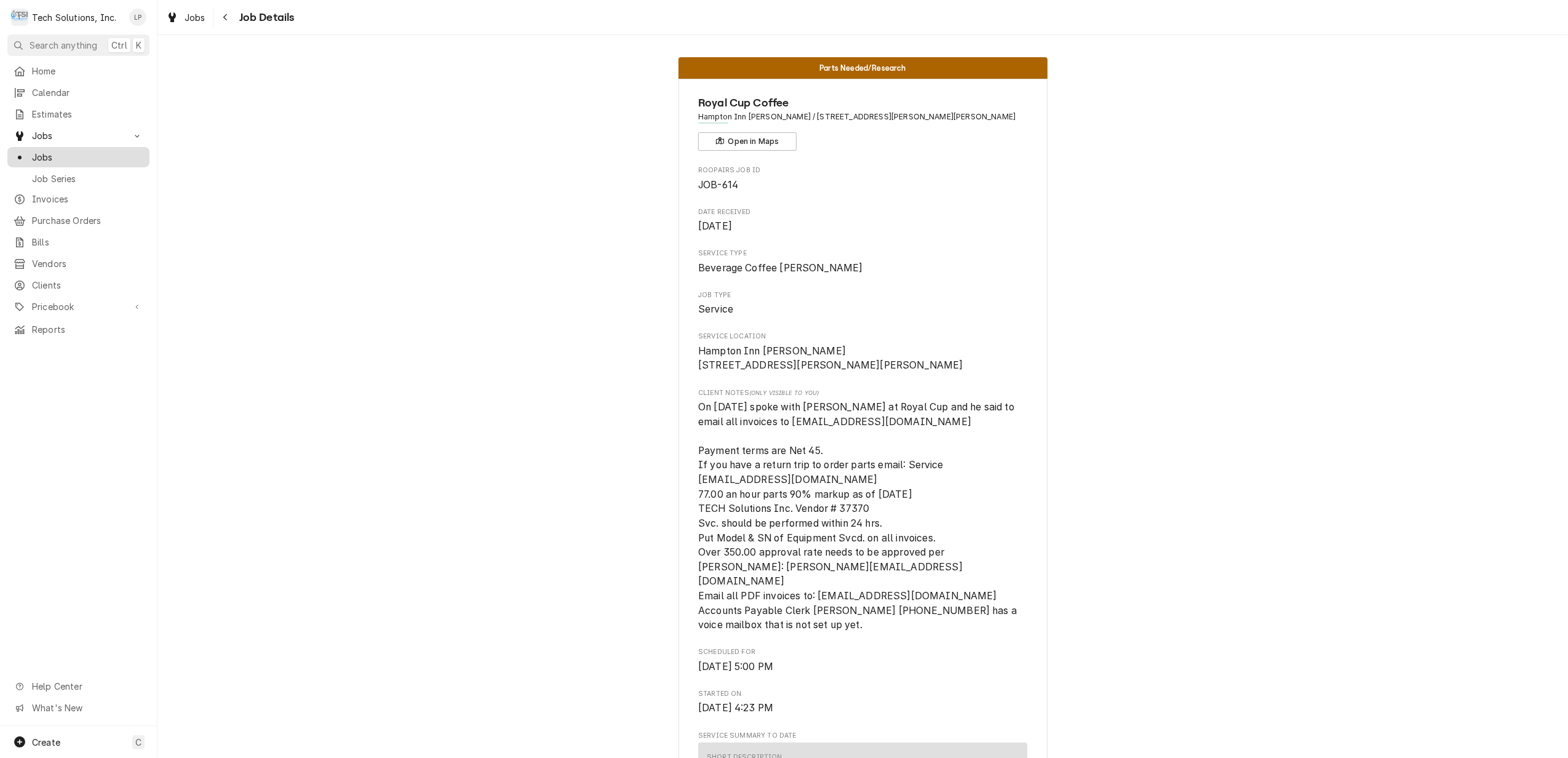
click at [39, 158] on span "Jobs" at bounding box center [87, 157] width 112 height 13
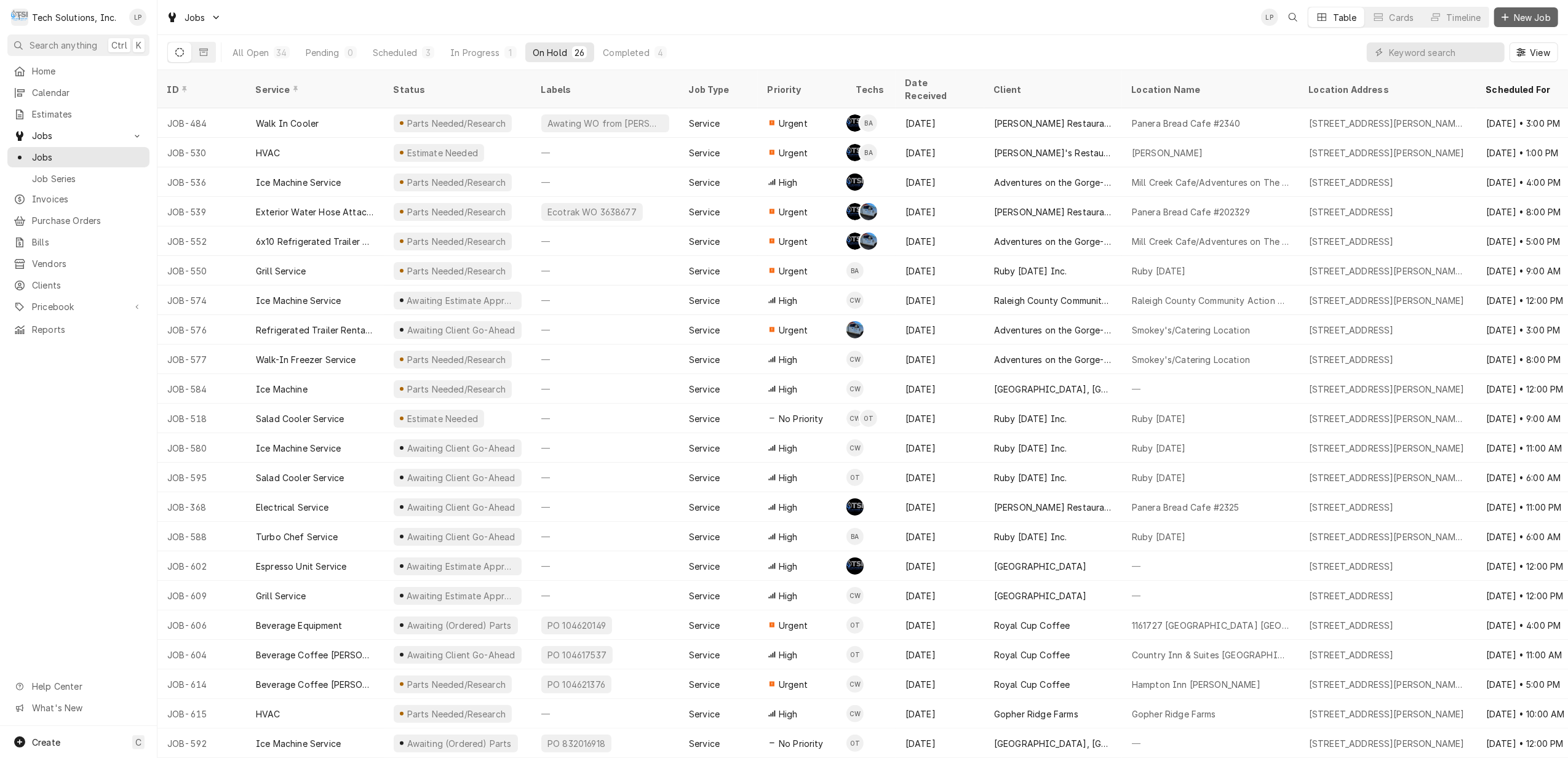
click at [1529, 19] on span "New Job" at bounding box center [1533, 17] width 42 height 13
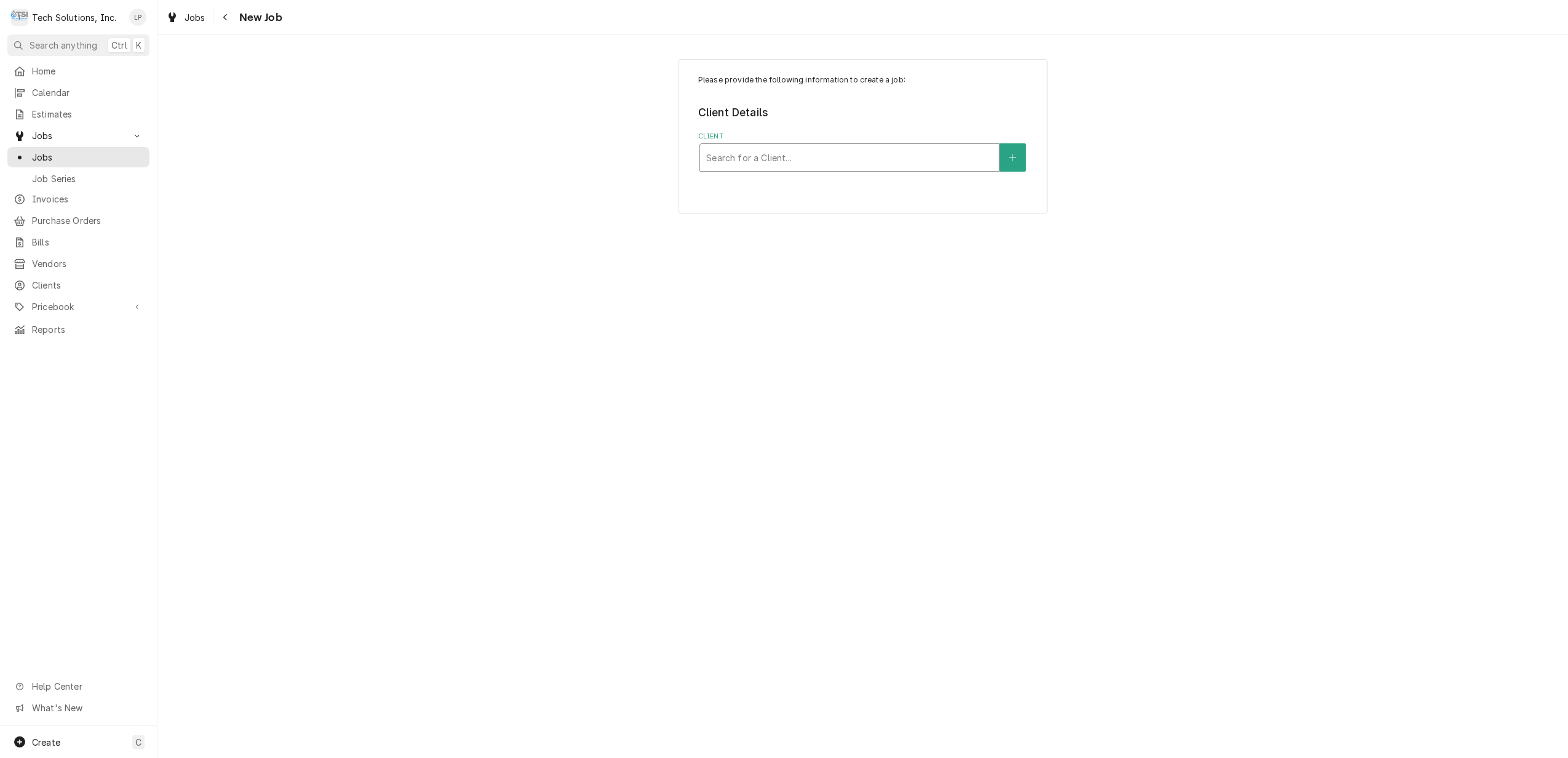
click at [945, 156] on div "Client" at bounding box center [849, 157] width 286 height 22
type input "new"
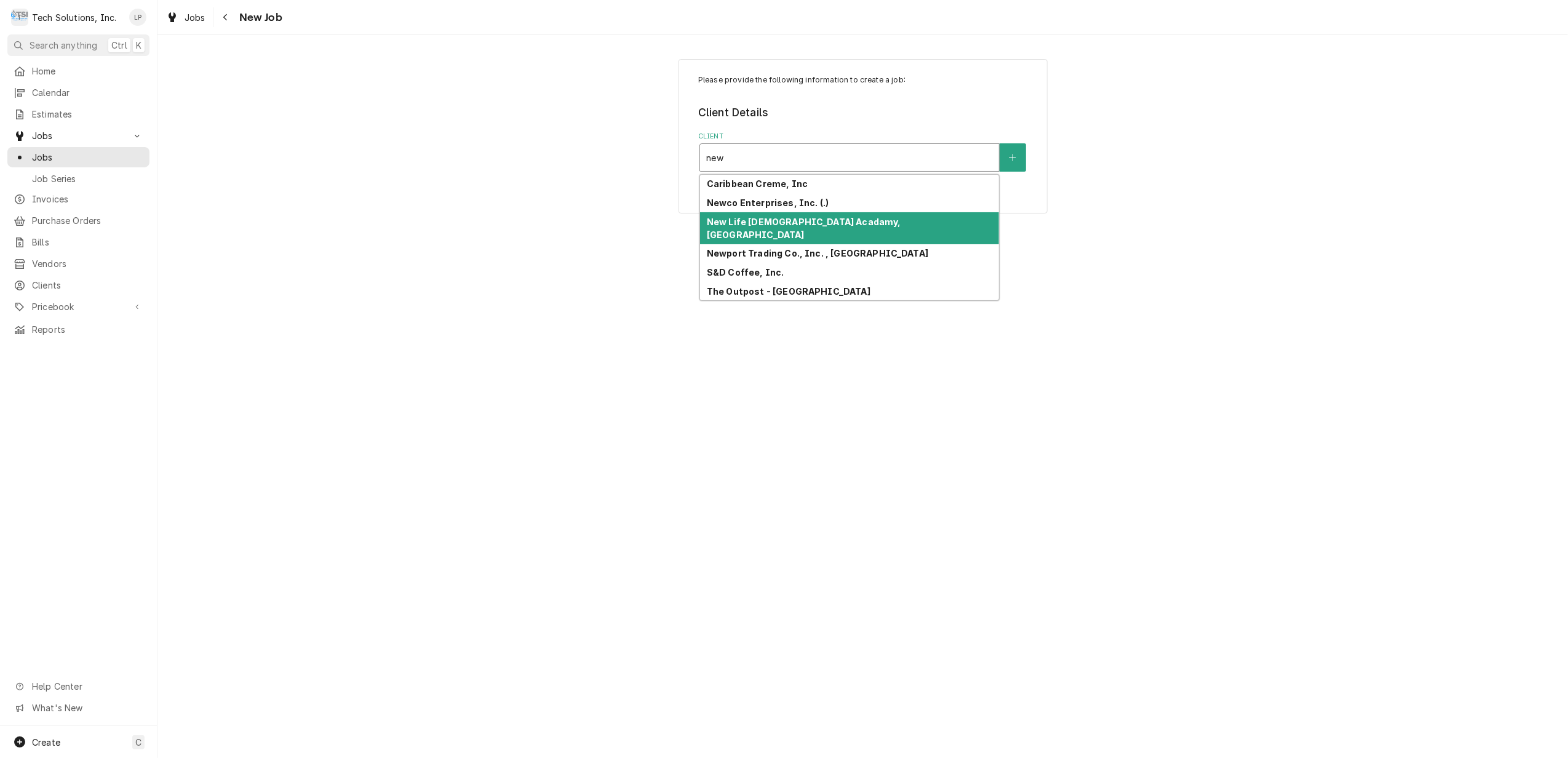
click at [867, 222] on strong "New Life Christian Acadamy, Summersville" at bounding box center [804, 228] width 194 height 23
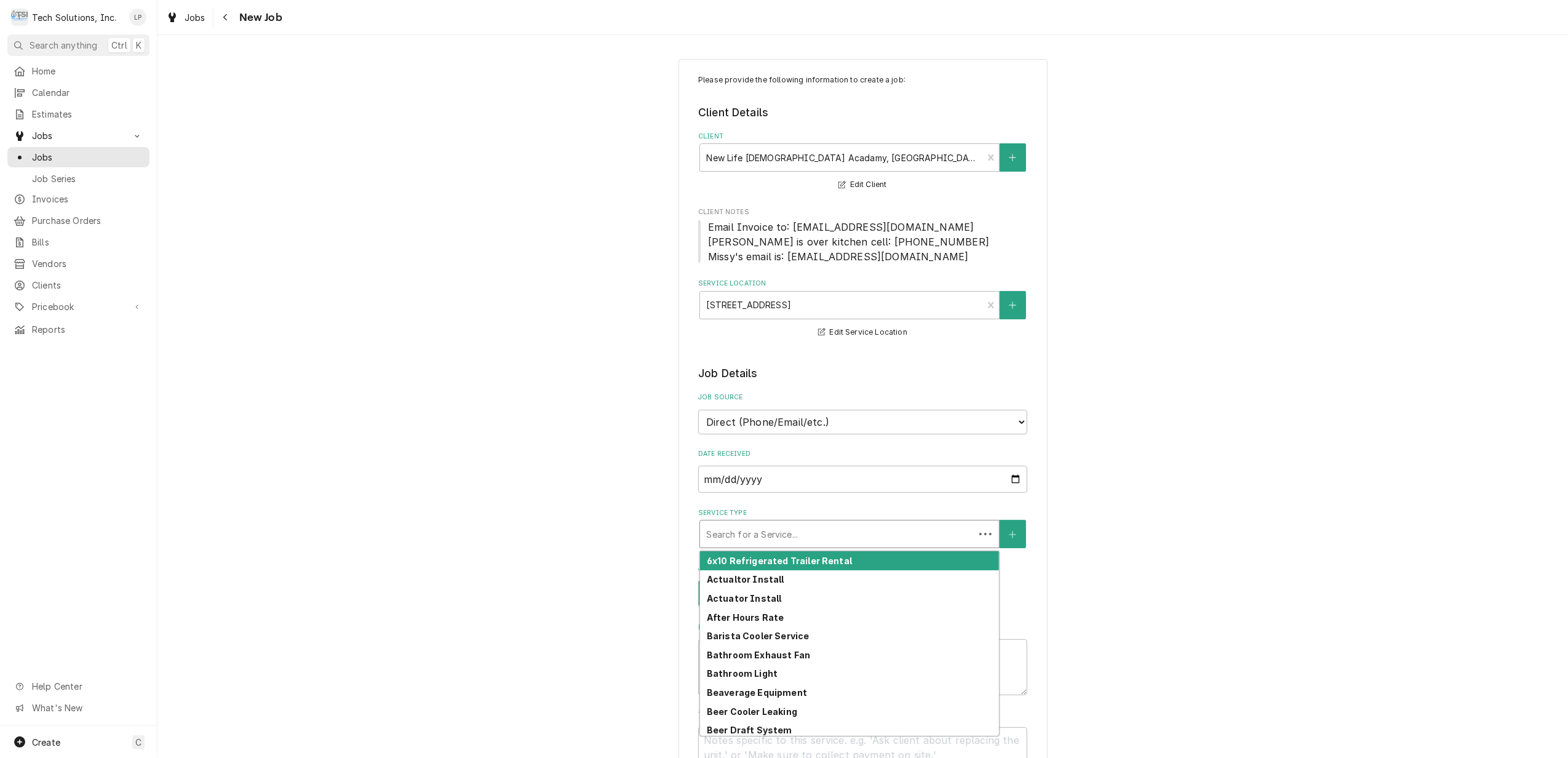
click at [886, 528] on div "Service Type" at bounding box center [837, 534] width 262 height 22
click at [1163, 512] on div "Please provide the following information to create a job: Client Details Client…" at bounding box center [863, 718] width 1411 height 1340
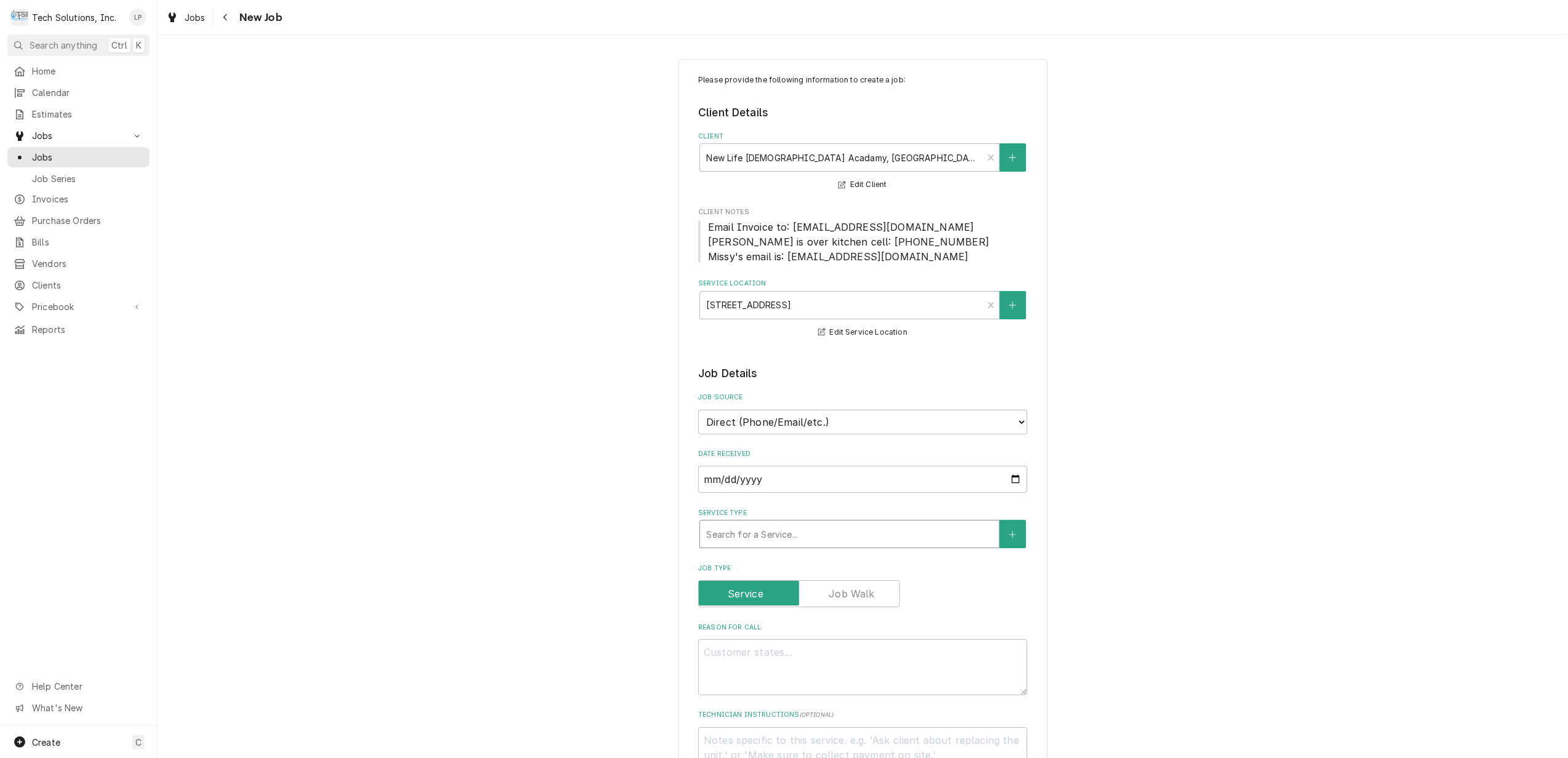
click at [931, 532] on div "Service Type" at bounding box center [849, 534] width 286 height 22
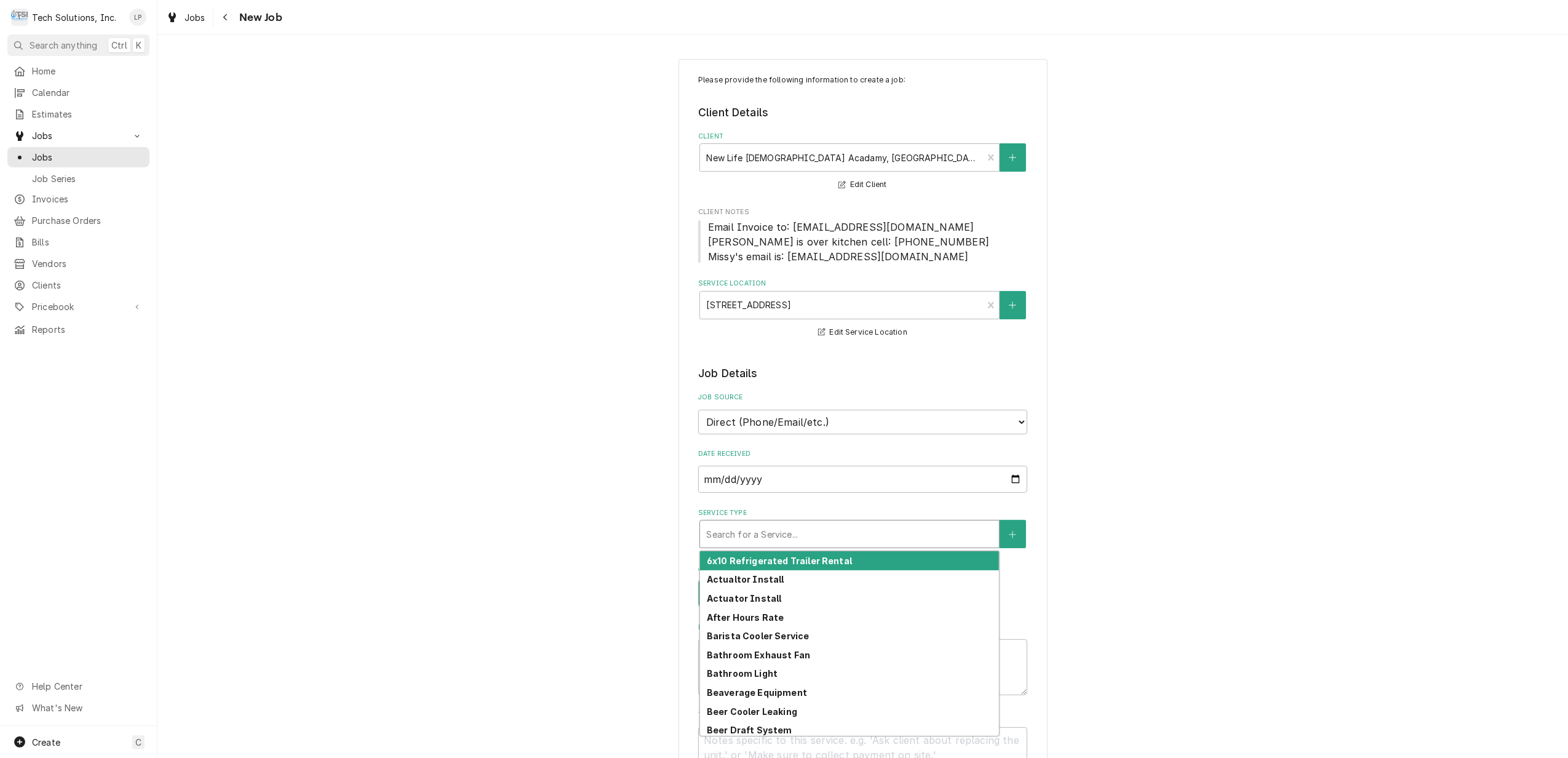
type textarea "x"
type input "d"
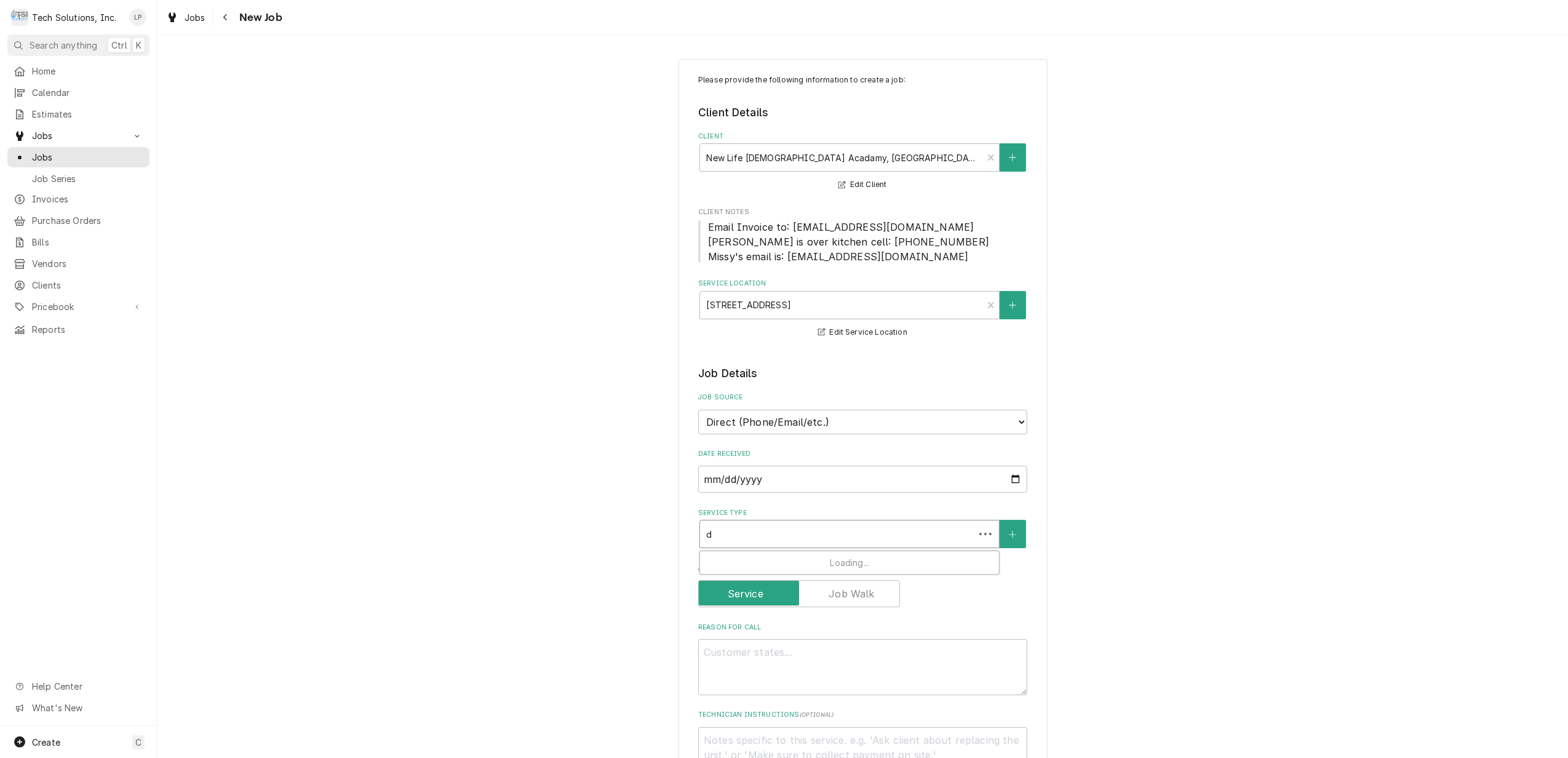
type textarea "x"
type input "di"
type textarea "x"
type input "dis"
type textarea "x"
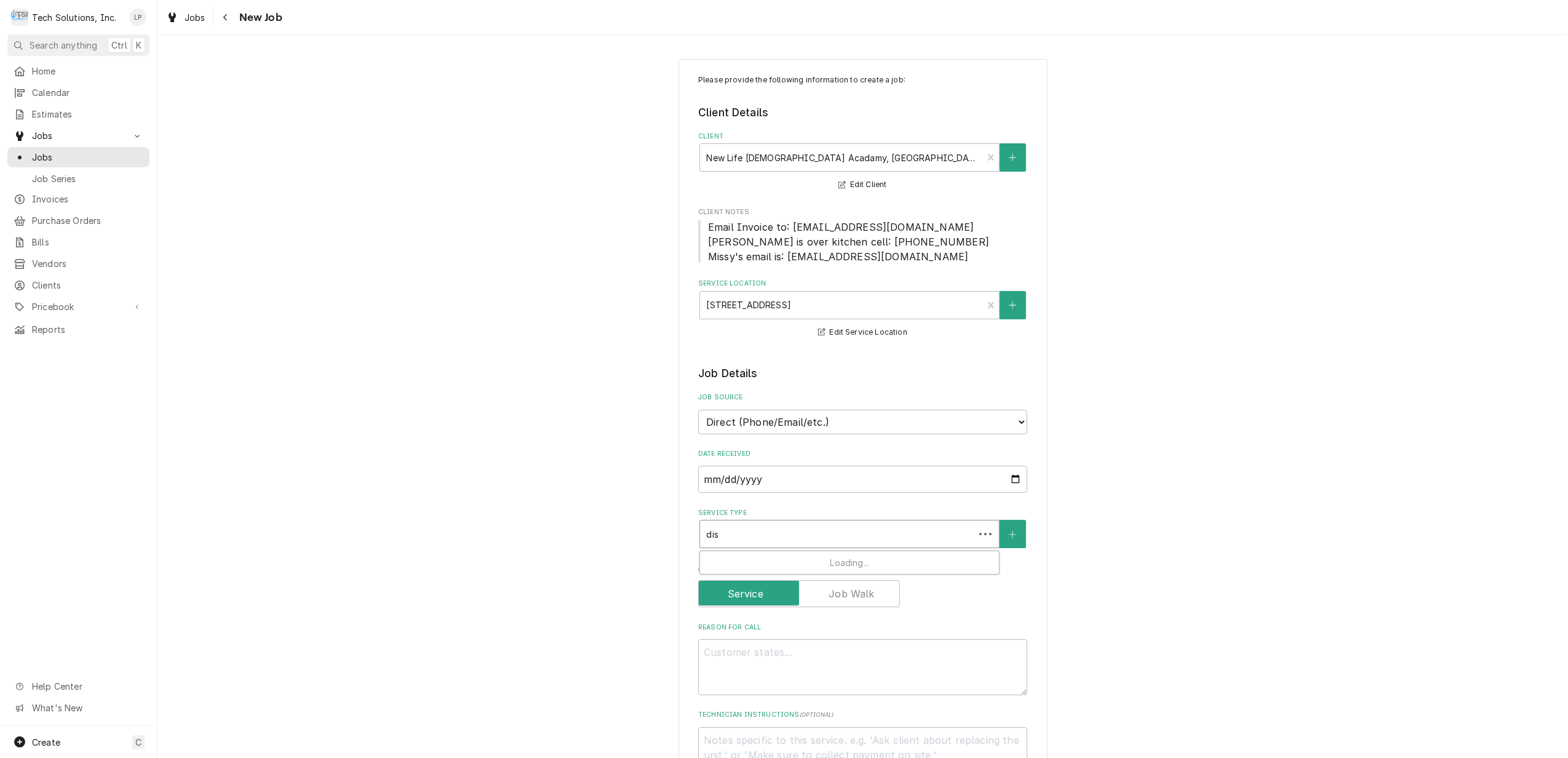
type input "dish"
click at [920, 565] on div "Dishwasher Service" at bounding box center [849, 560] width 299 height 19
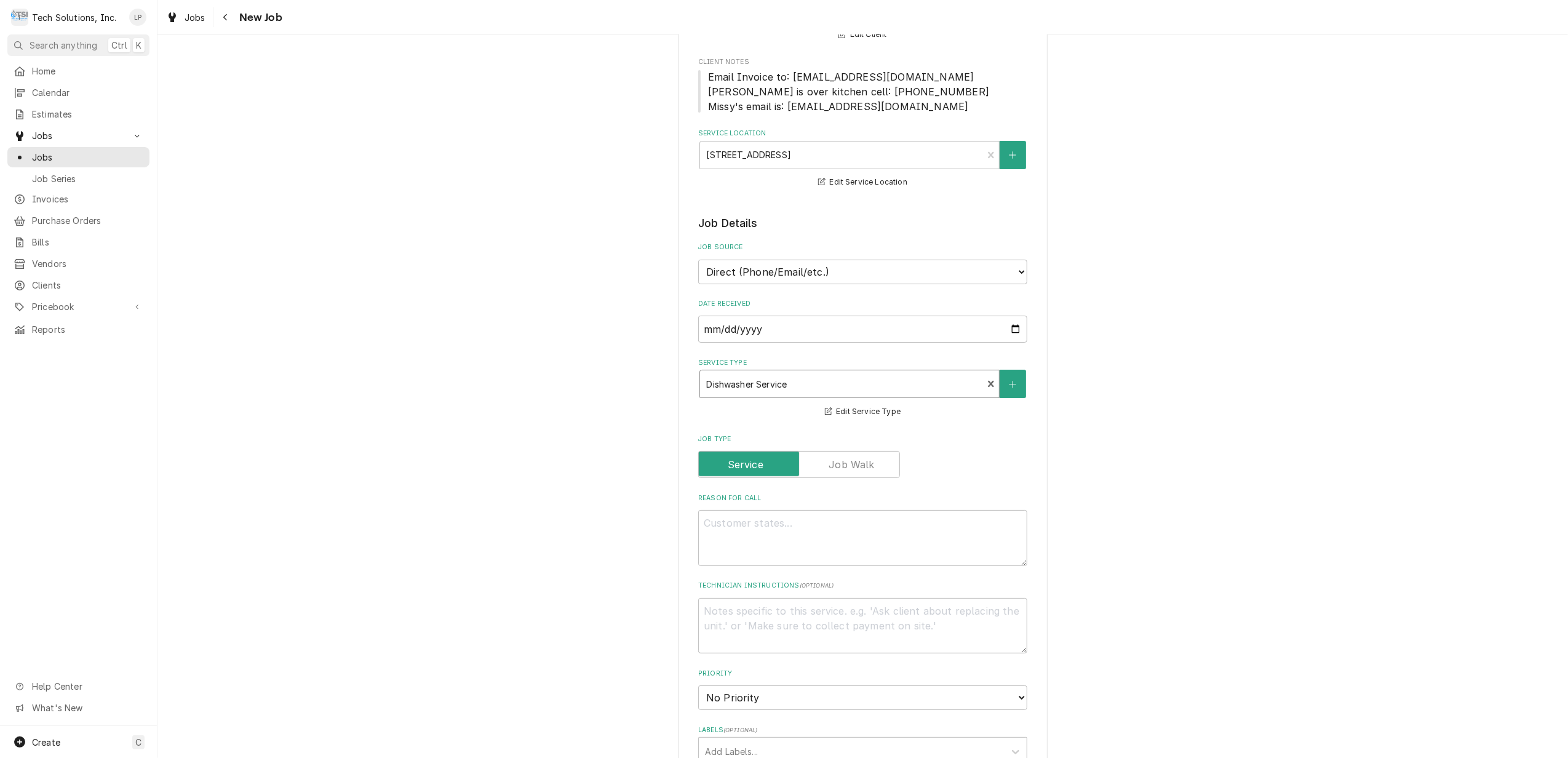
scroll to position [164, 0]
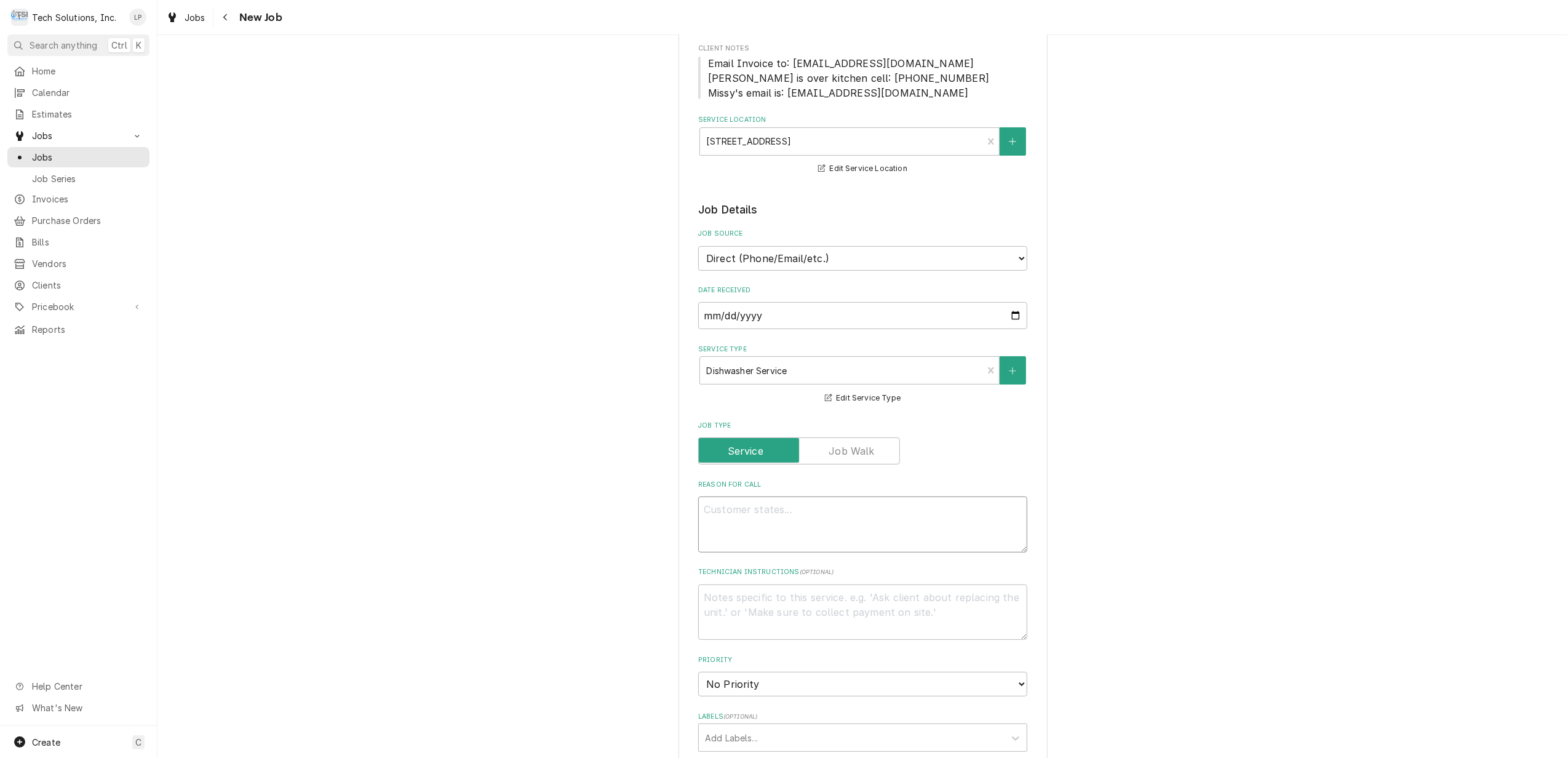
click at [845, 520] on textarea "Reason For Call" at bounding box center [863, 524] width 329 height 56
type textarea "x"
type textarea "D"
type textarea "x"
type textarea "Di"
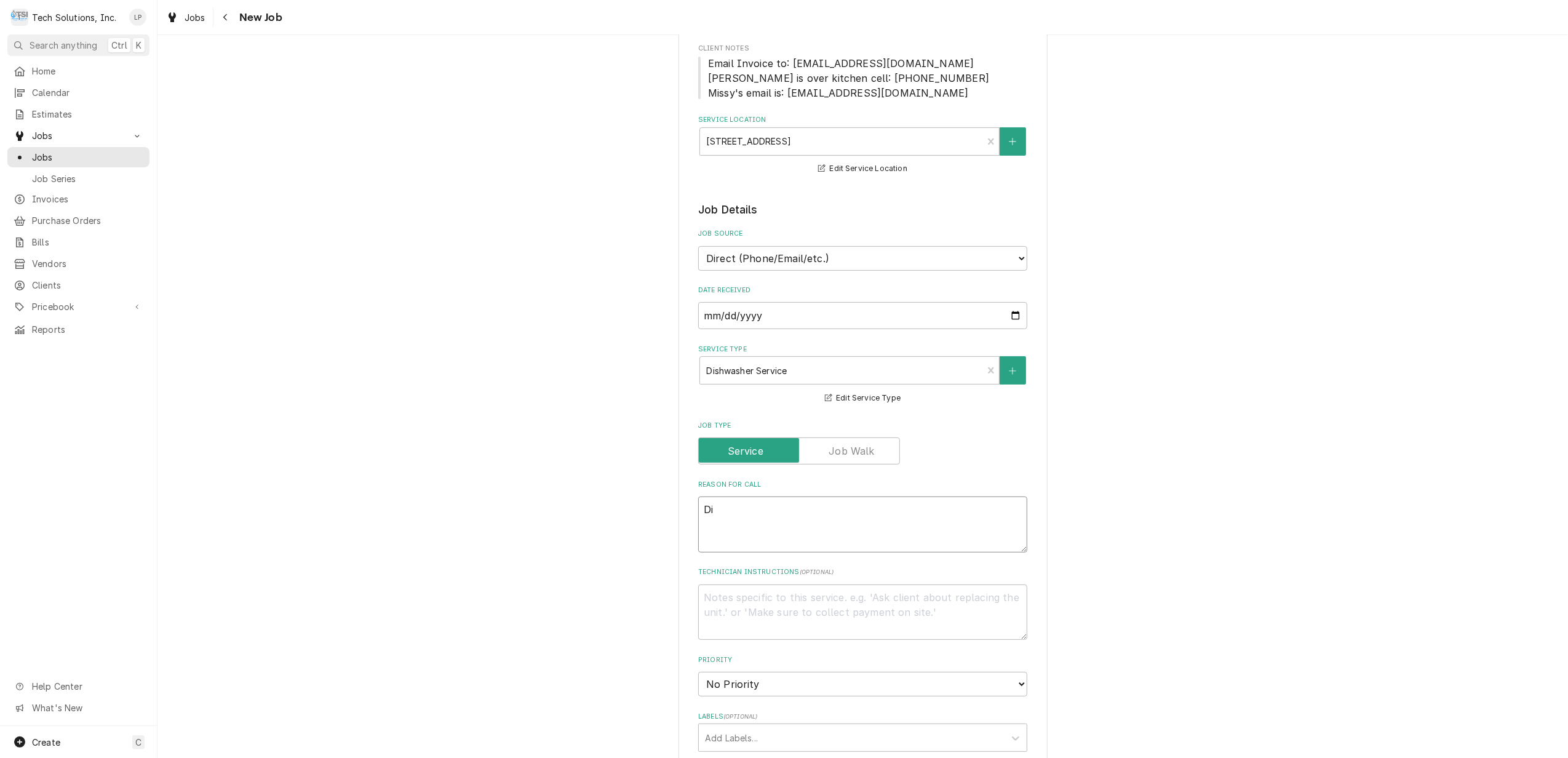
type textarea "x"
type textarea "Dis"
type textarea "x"
type textarea "Dish"
type textarea "x"
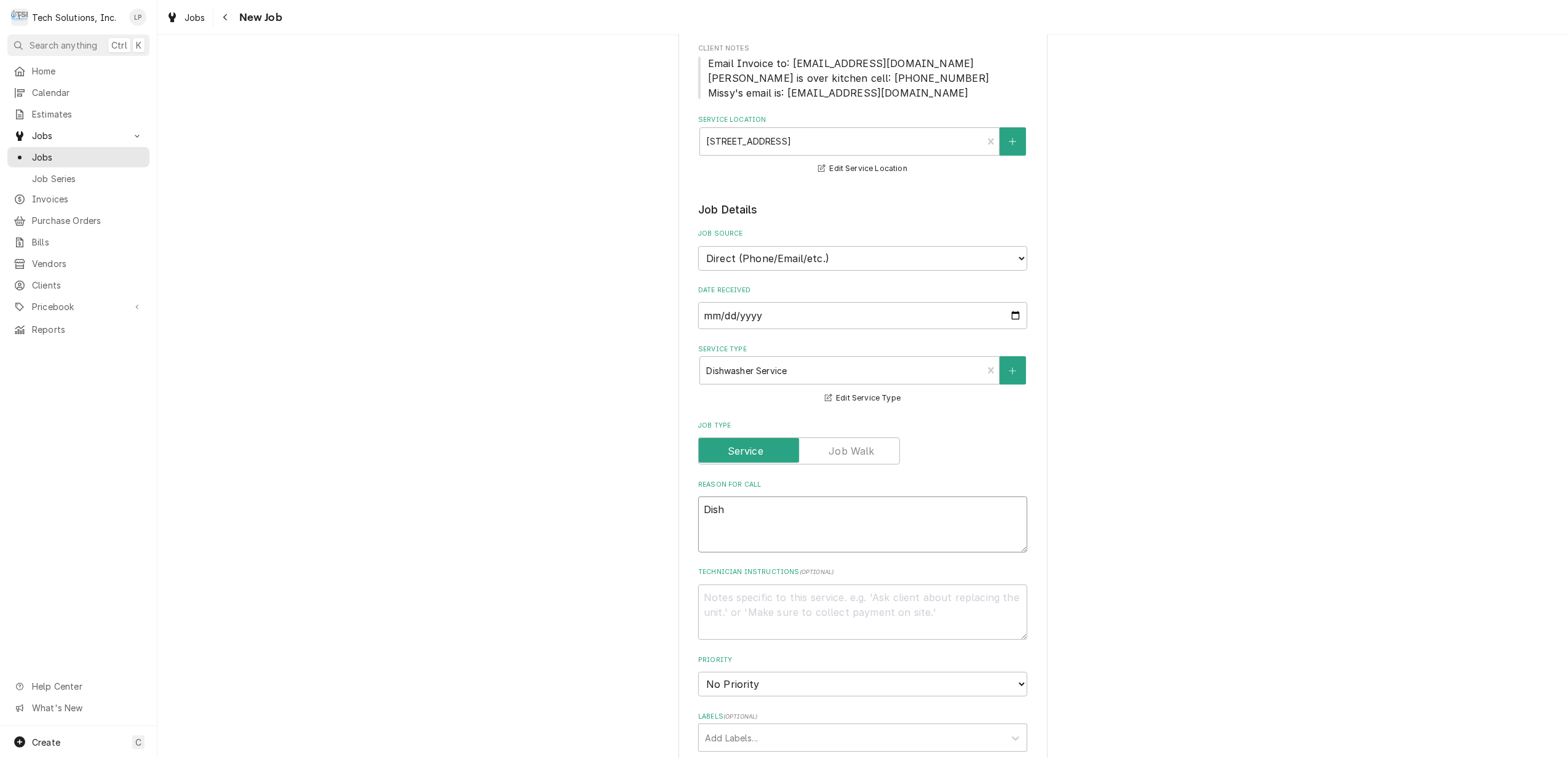
type textarea "Dishw"
type textarea "x"
type textarea "Dishwa"
type textarea "x"
type textarea "Dishwas"
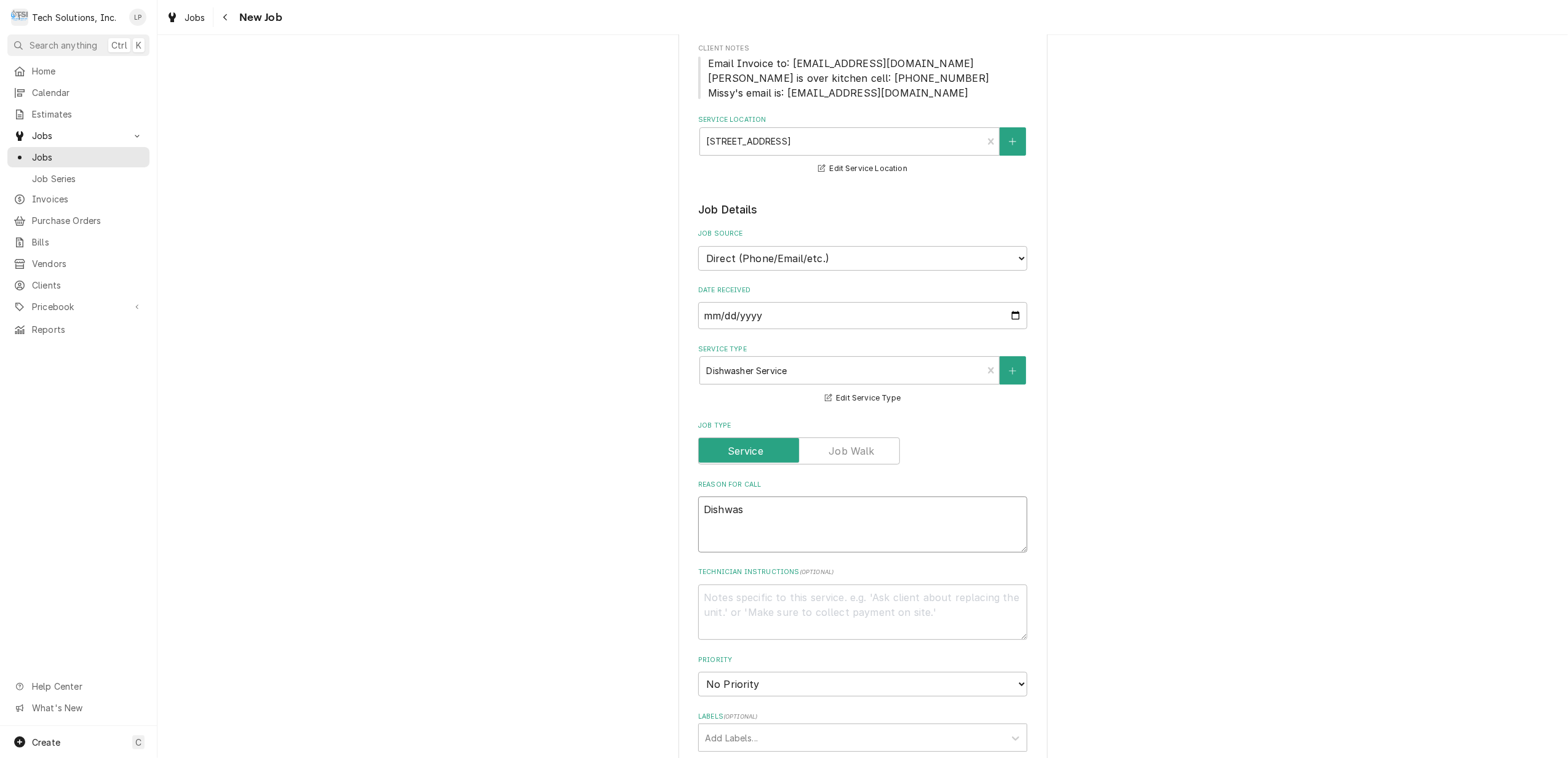
type textarea "x"
type textarea "Dishwash"
type textarea "x"
type textarea "Dishwashe"
type textarea "x"
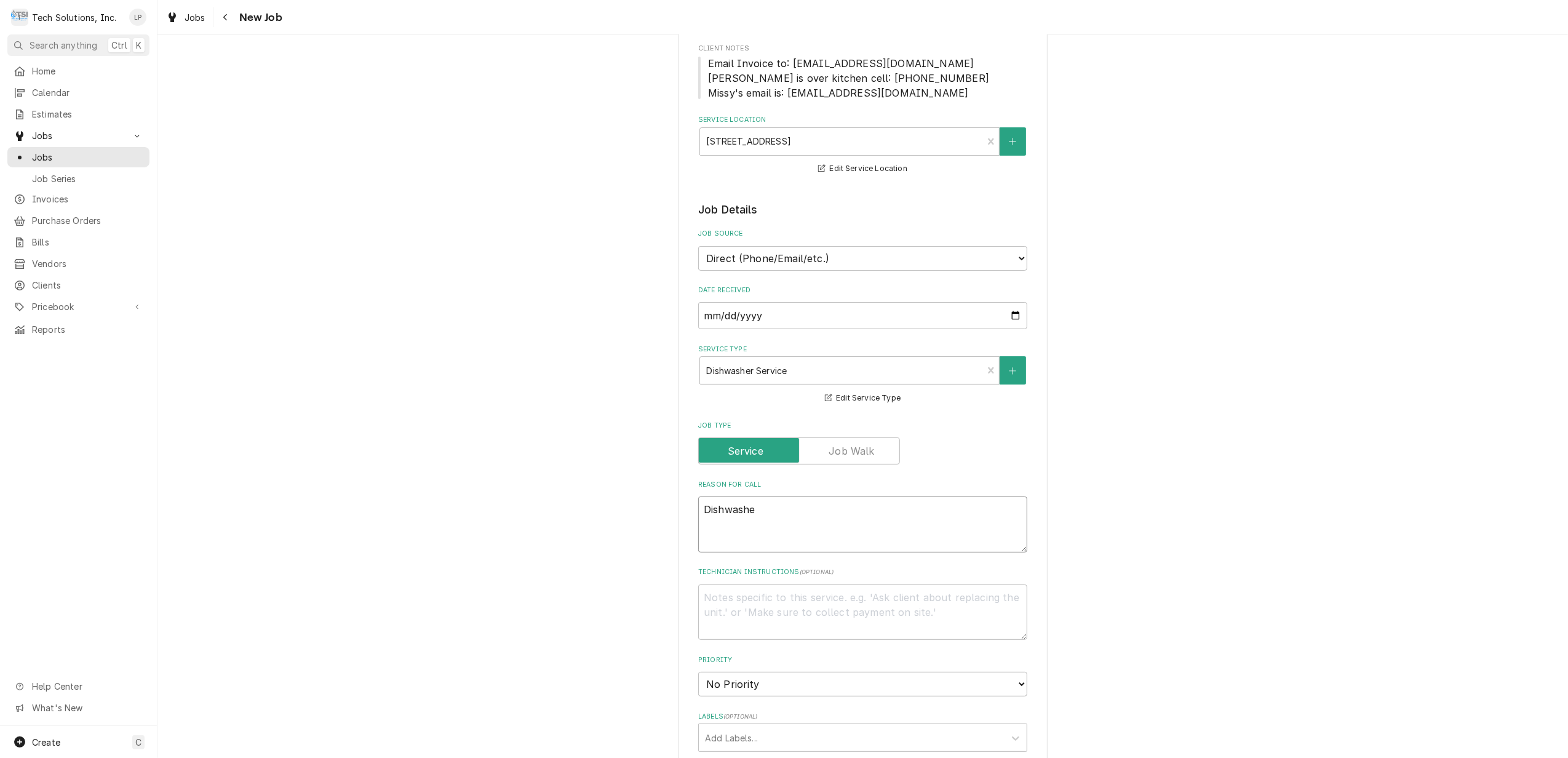
type textarea "Dishwasher"
type textarea "x"
type textarea "Dishwasher"
type textarea "x"
type textarea "Dishwasher i"
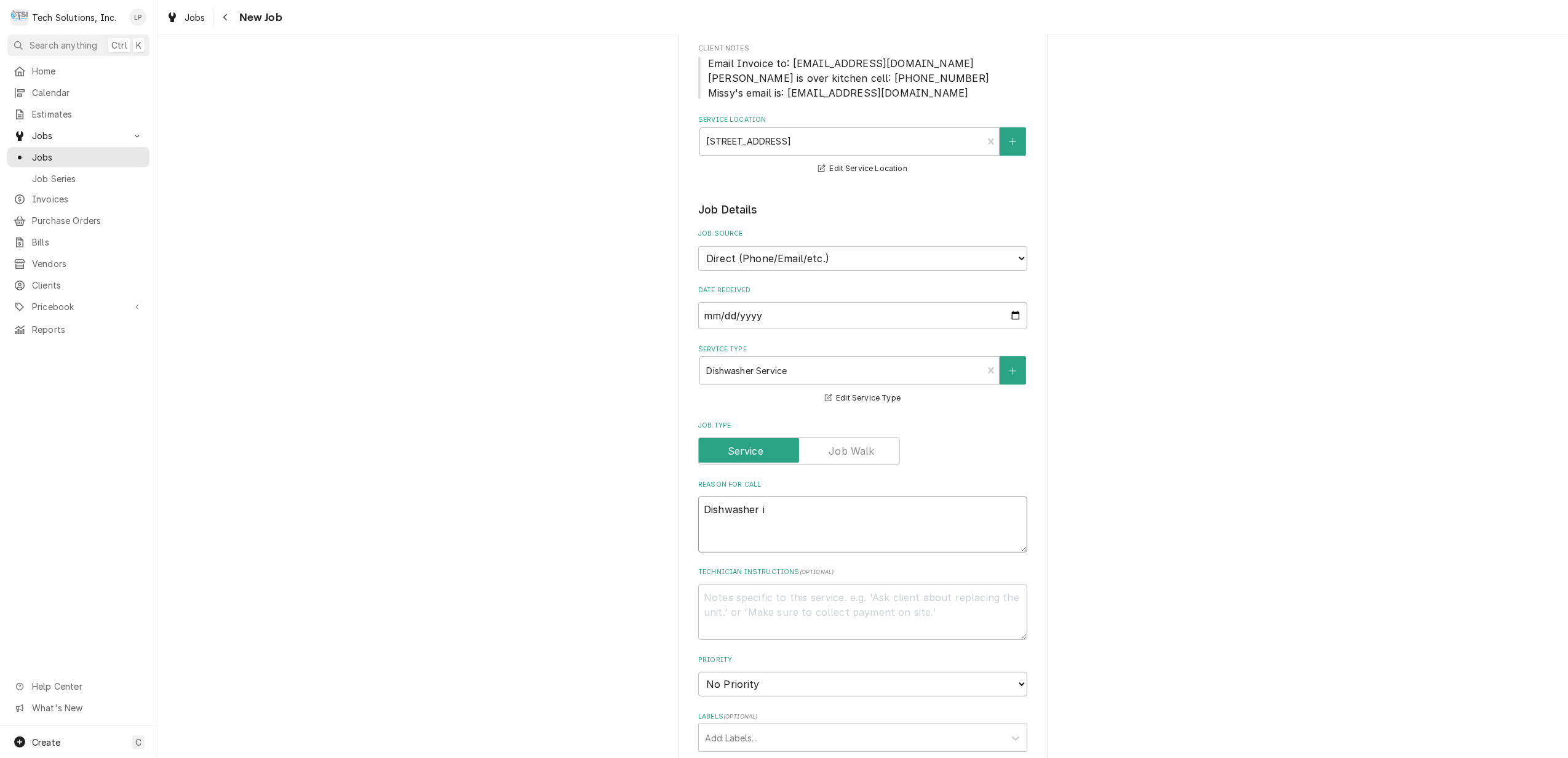
type textarea "x"
type textarea "Dishwasher is"
type textarea "x"
type textarea "Dishwasher is"
type textarea "x"
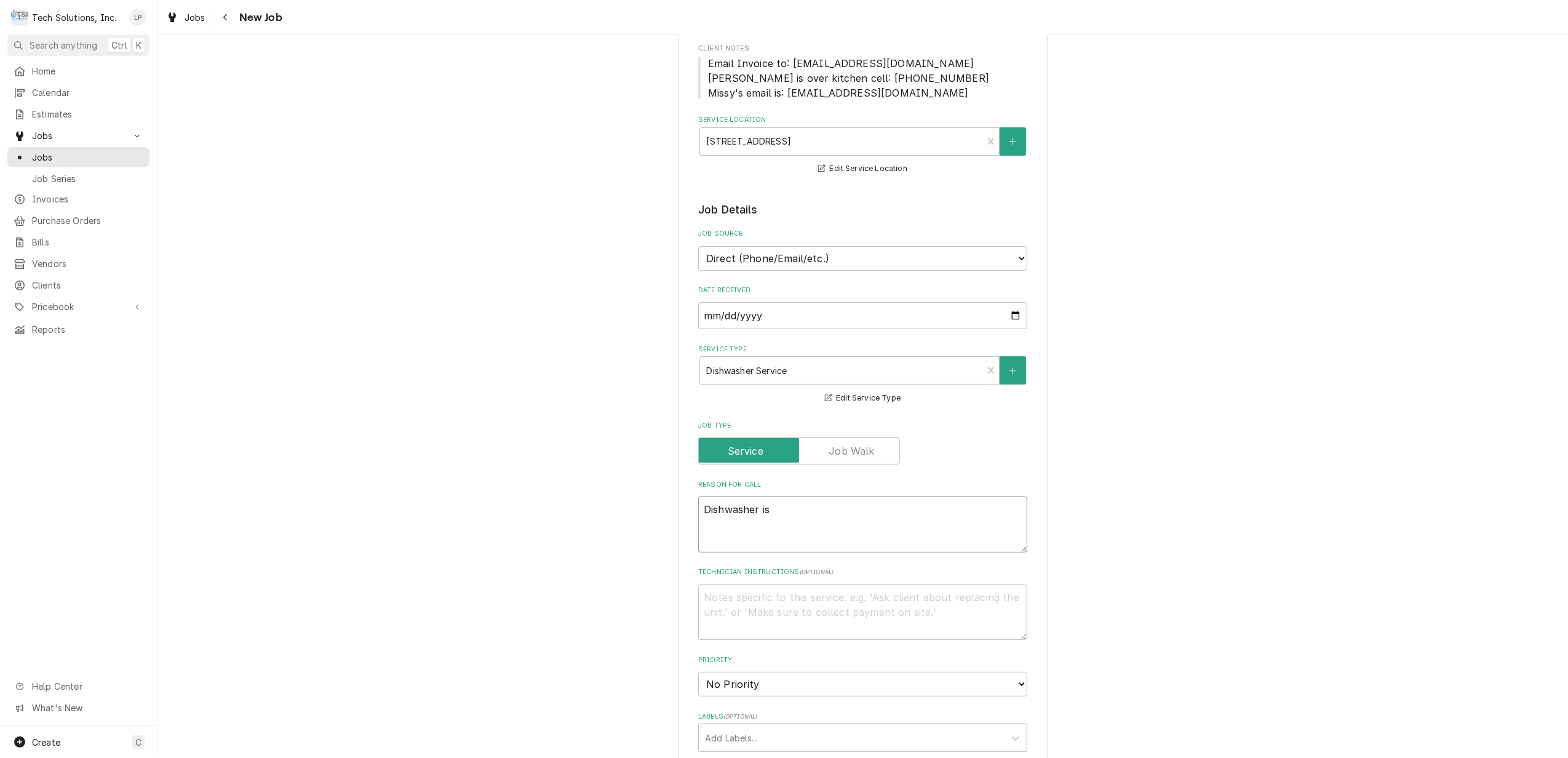
type textarea "Dishwasher is m"
type textarea "x"
type textarea "Dishwasher is me"
type textarea "x"
type textarea "Dishwasher is mes"
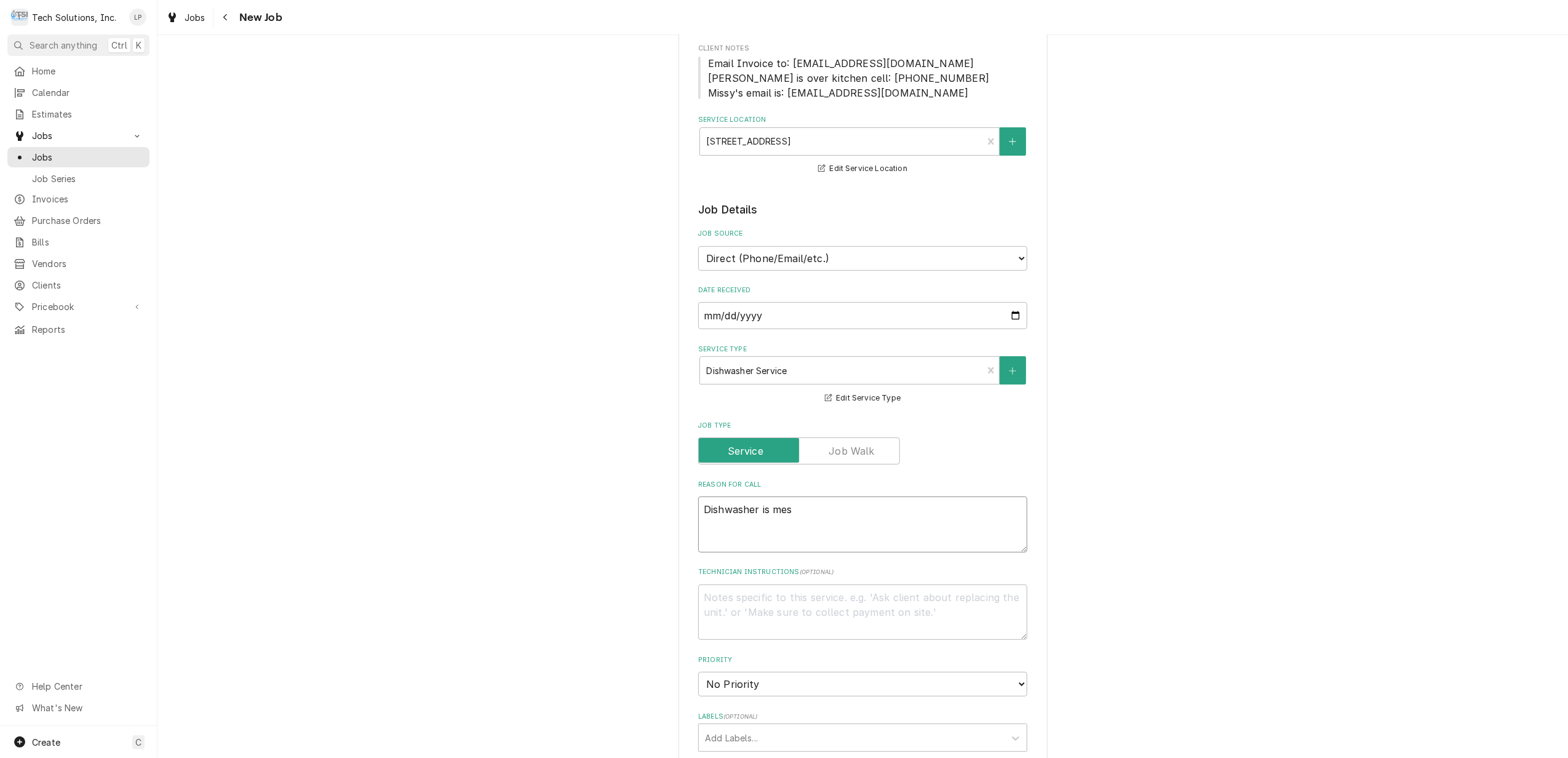
type textarea "x"
type textarea "Dishwasher is mess"
type textarea "x"
type textarea "Dishwasher is messi"
type textarea "x"
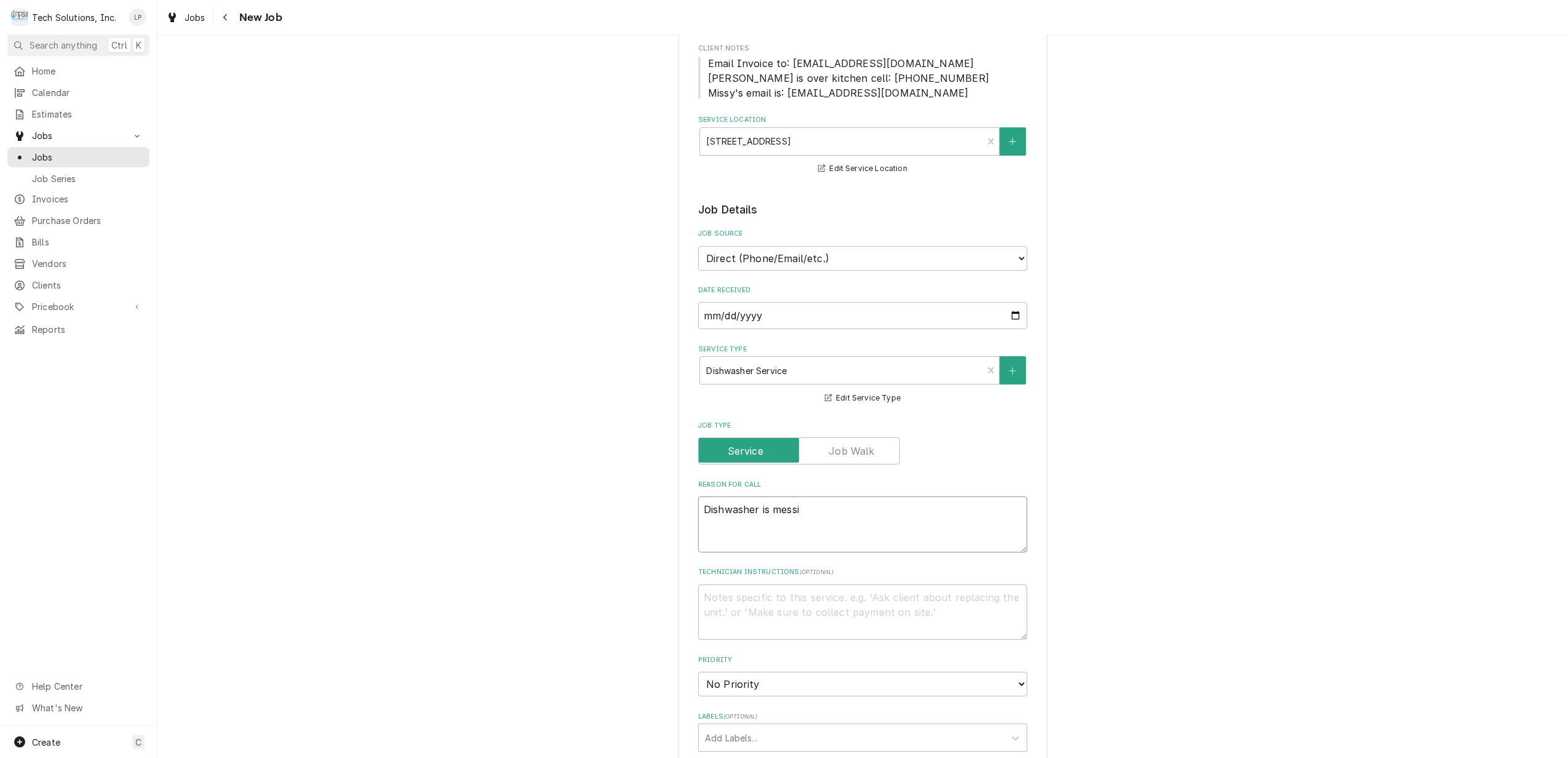
type textarea "Dishwasher is messin"
type textarea "x"
type textarea "Dishwasher is messing"
type textarea "x"
type textarea "Dishwasher is messing"
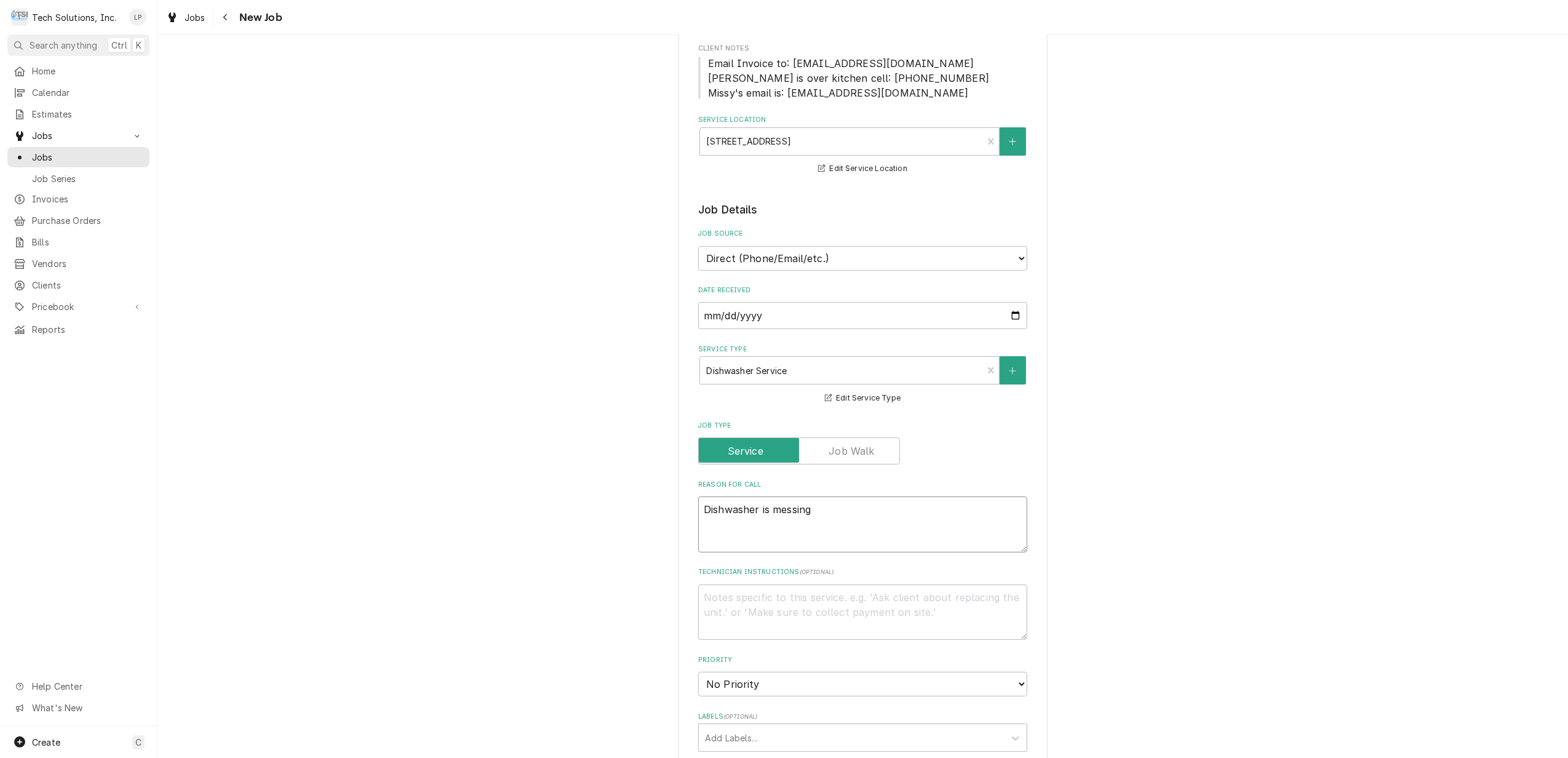
type textarea "x"
type textarea "Dishwasher is messing u"
type textarea "x"
type textarea "Dishwasher is messing up"
type textarea "x"
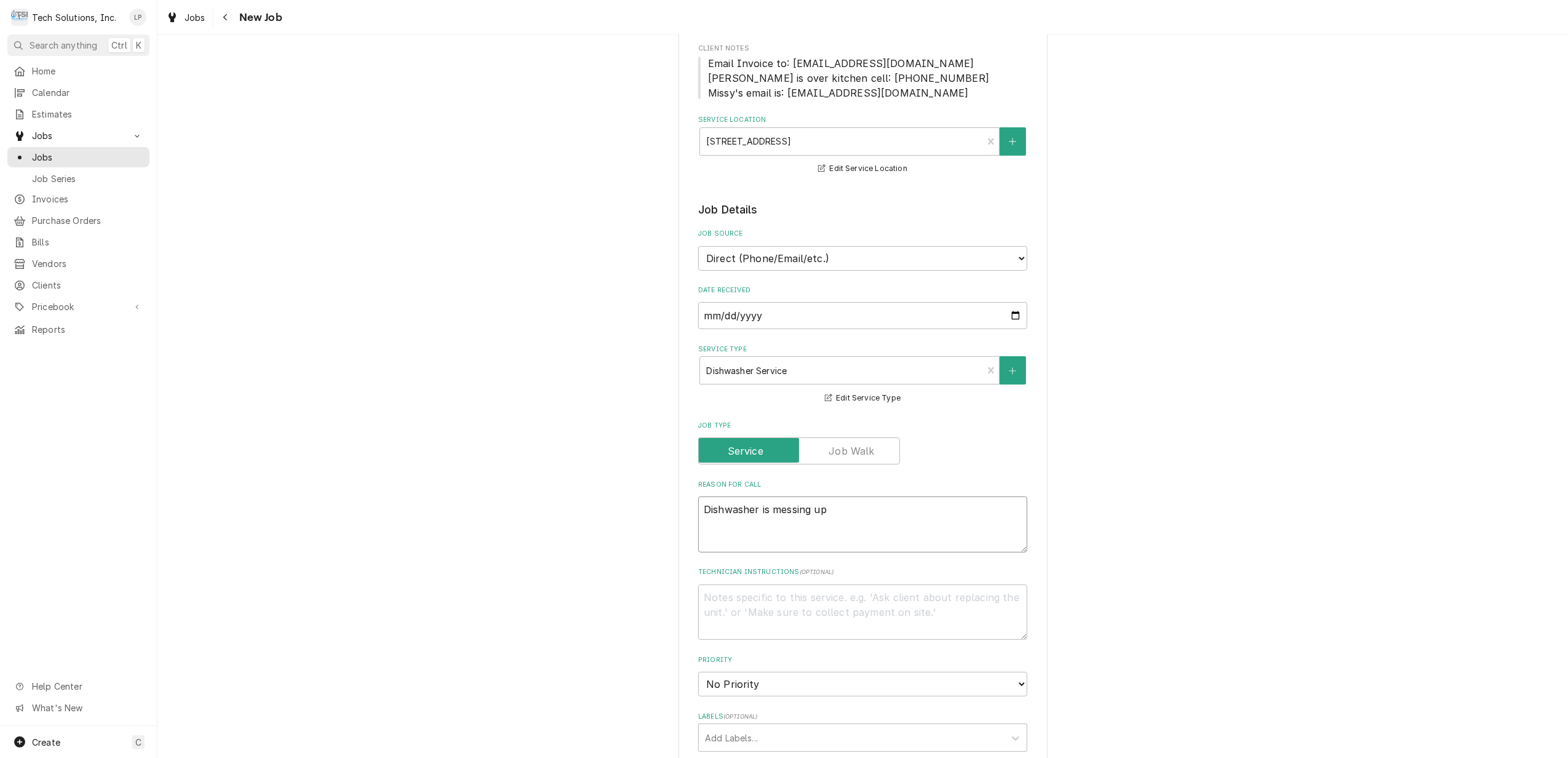
type textarea "Dishwasher is messing up a"
type textarea "x"
type textarea "Dishwasher is messing up an"
type textarea "x"
type textarea "Dishwasher is messing up and"
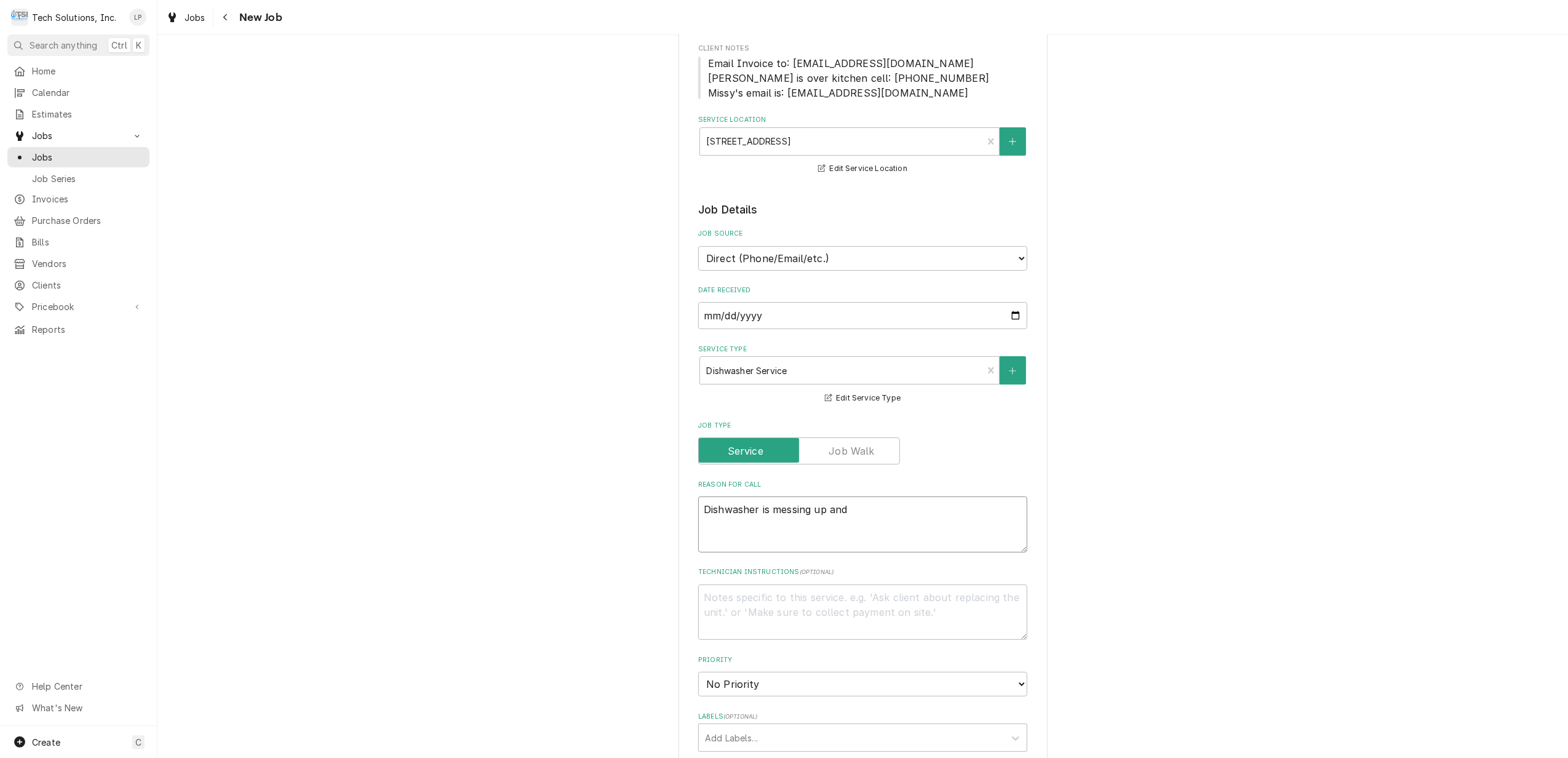
type textarea "x"
type textarea "Dishwasher is messing up and"
type textarea "x"
type textarea "Dishwasher is messing up and a"
type textarea "x"
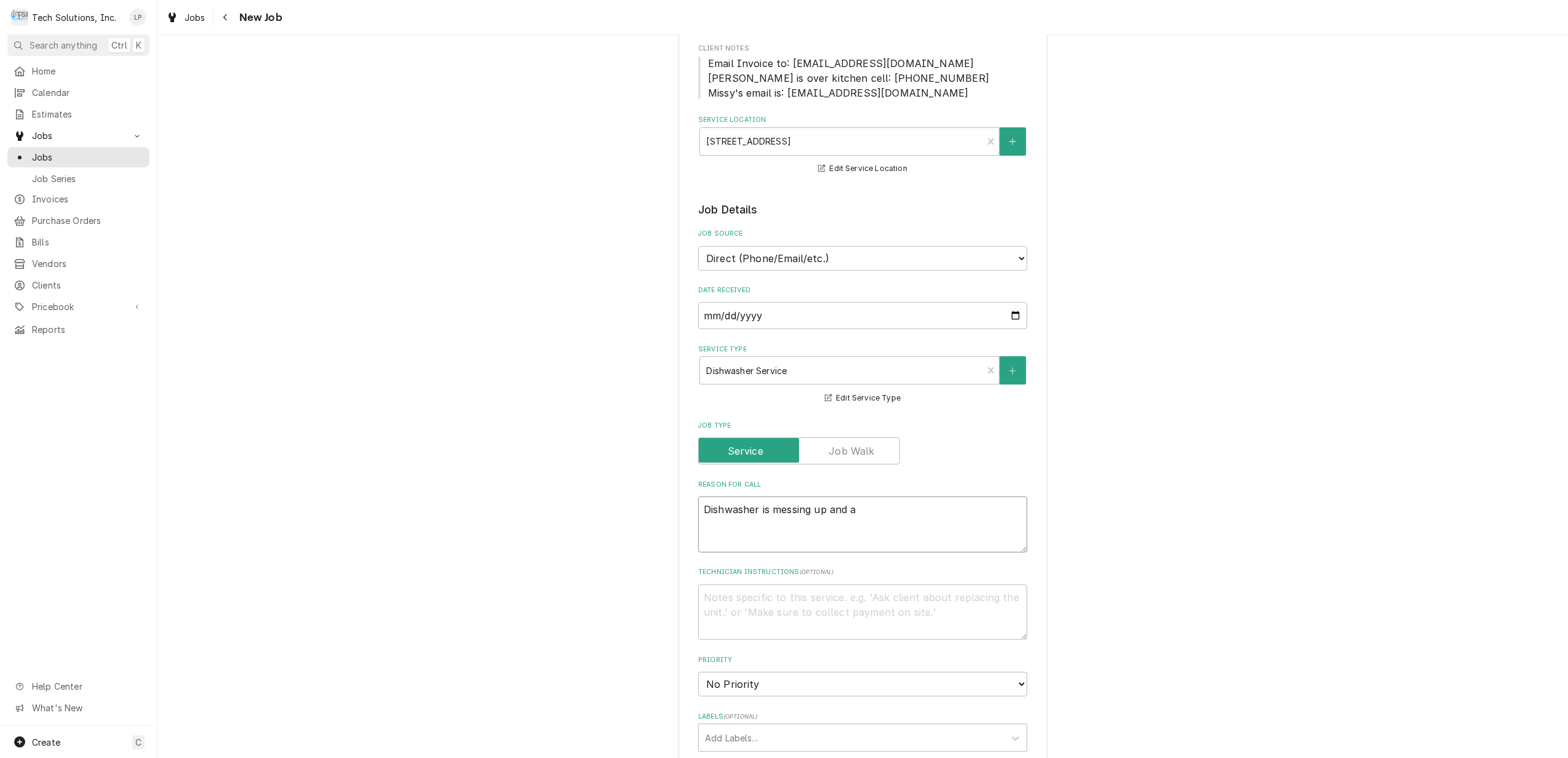
type textarea "Dishwasher is messing up and ag"
type textarea "x"
type textarea "Dishwasher is messing up and a"
type textarea "x"
type textarea "Dishwasher is messing up and"
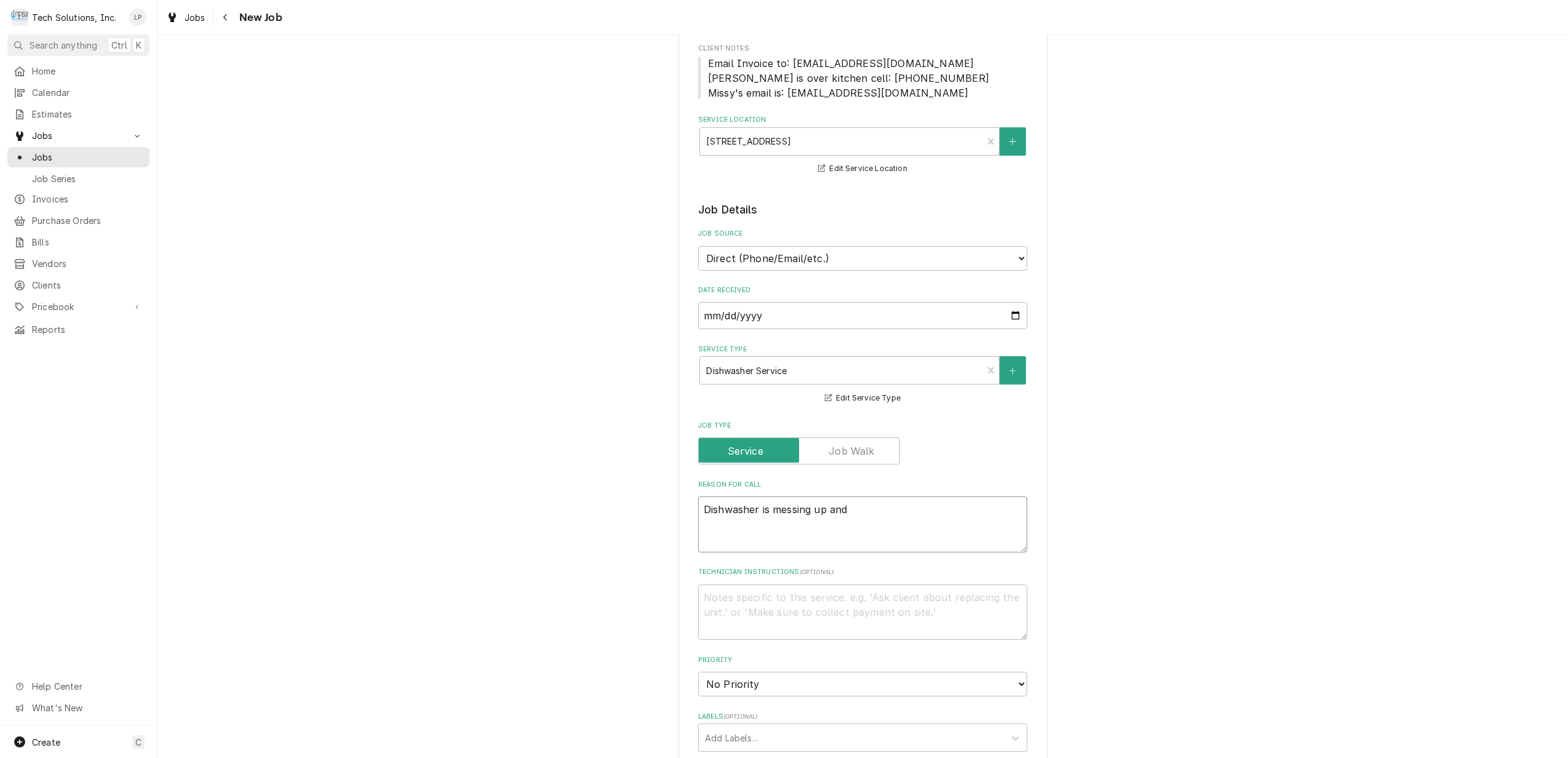
type textarea "x"
type textarea "Dishwasher is messing up and"
type textarea "x"
type textarea "Dishwasher is messing up an"
type textarea "x"
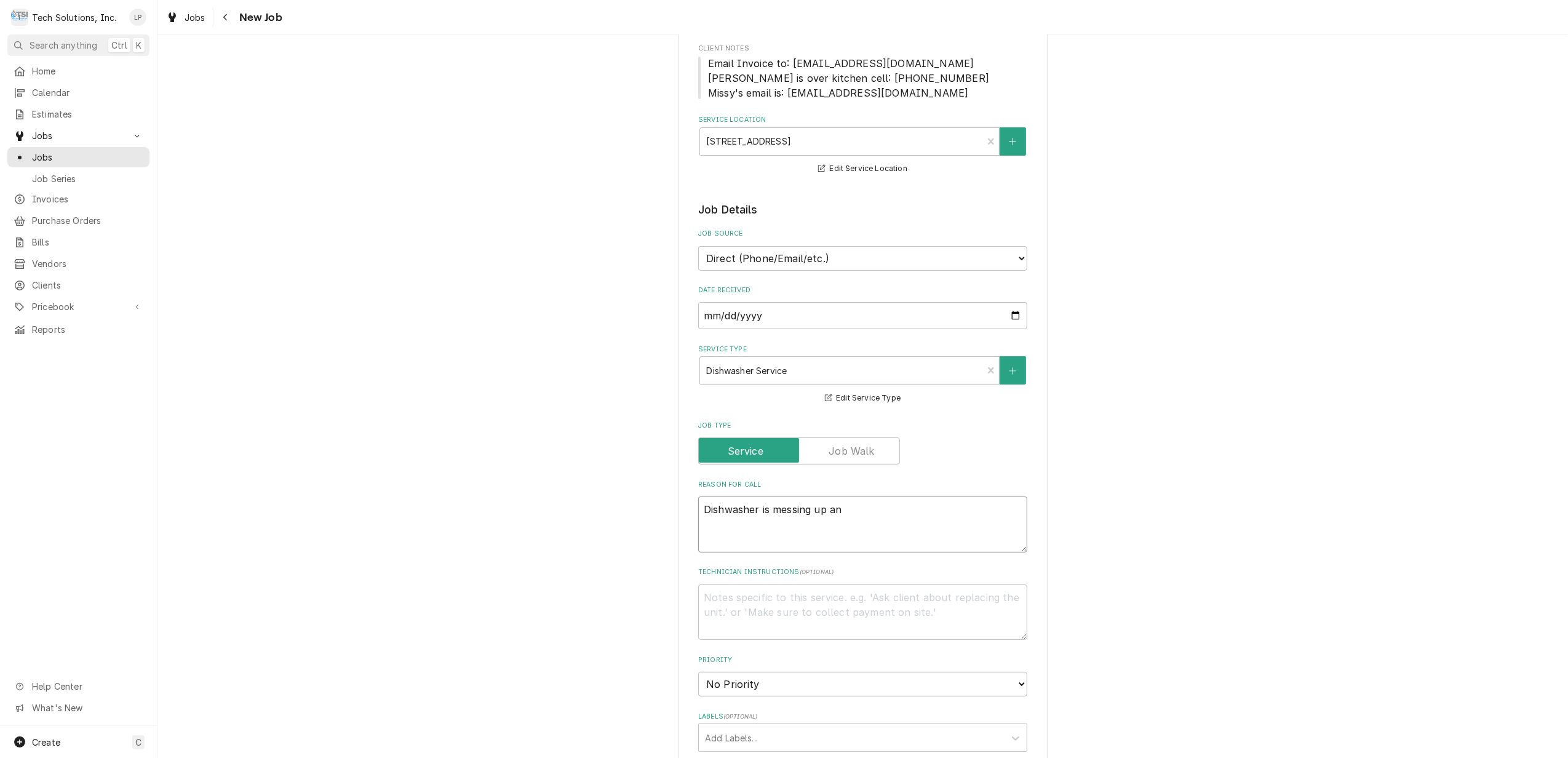
type textarea "Dishwasher is messing up a"
type textarea "x"
type textarea "Dishwasher is messing up"
type textarea "x"
type textarea "Dishwasher is messing up a"
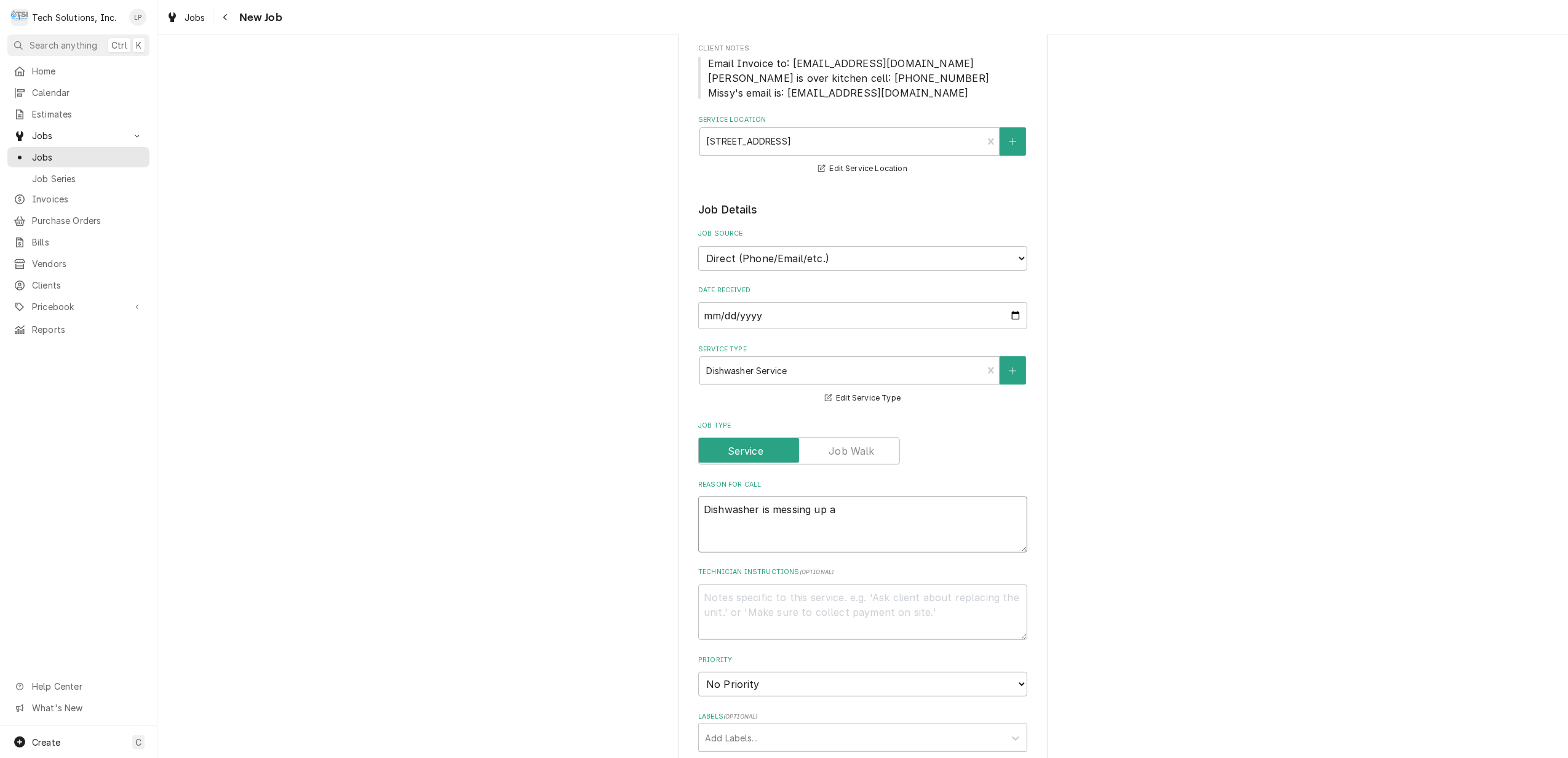
type textarea "x"
type textarea "Dishwasher is messing up ag"
type textarea "x"
type textarea "Dishwasher is messing up aga"
type textarea "x"
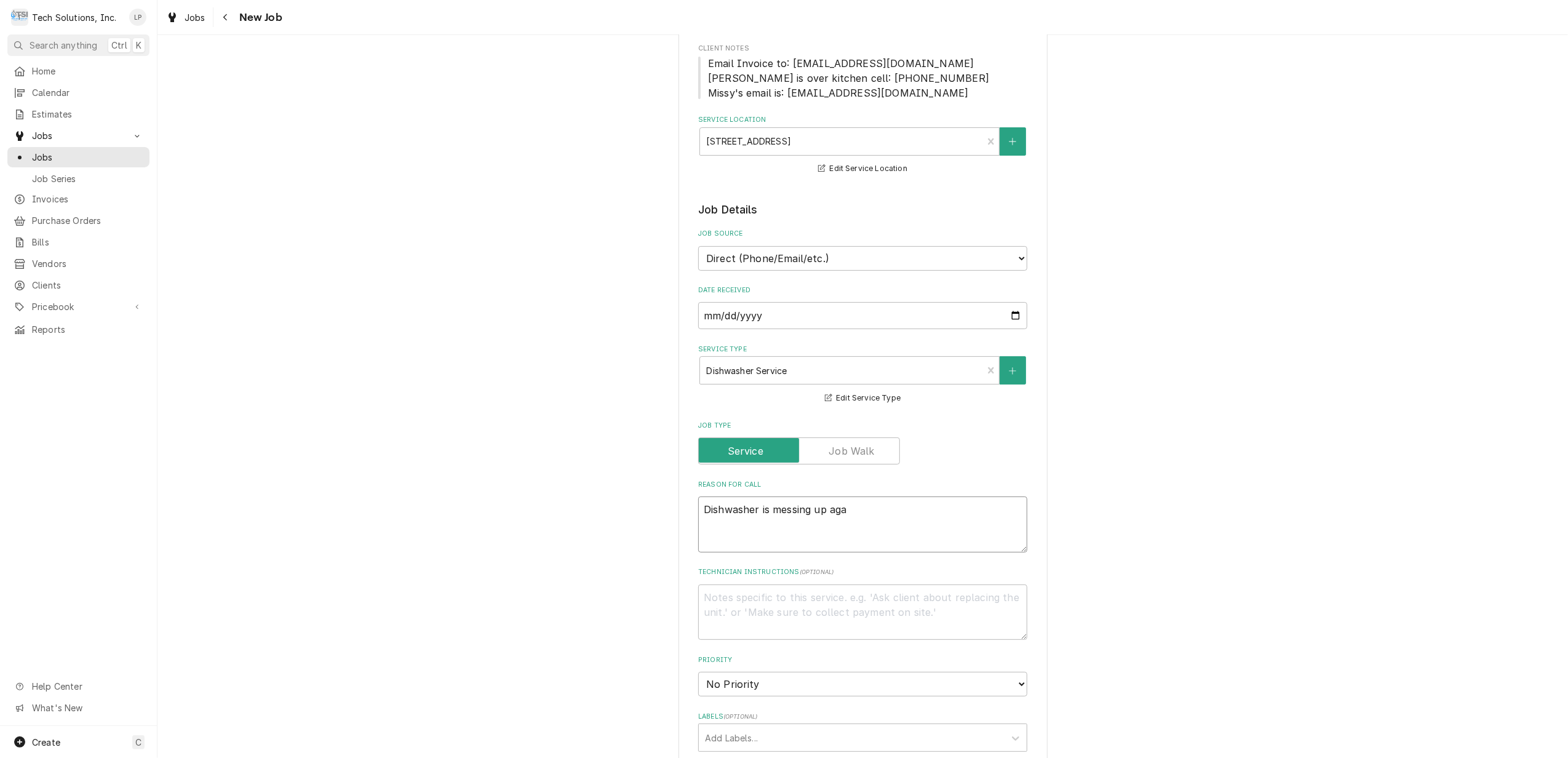
type textarea "Dishwasher is messing up agai"
type textarea "x"
type textarea "Dishwasher is messing up again"
type textarea "x"
type textarea "Dishwasher is messing up again"
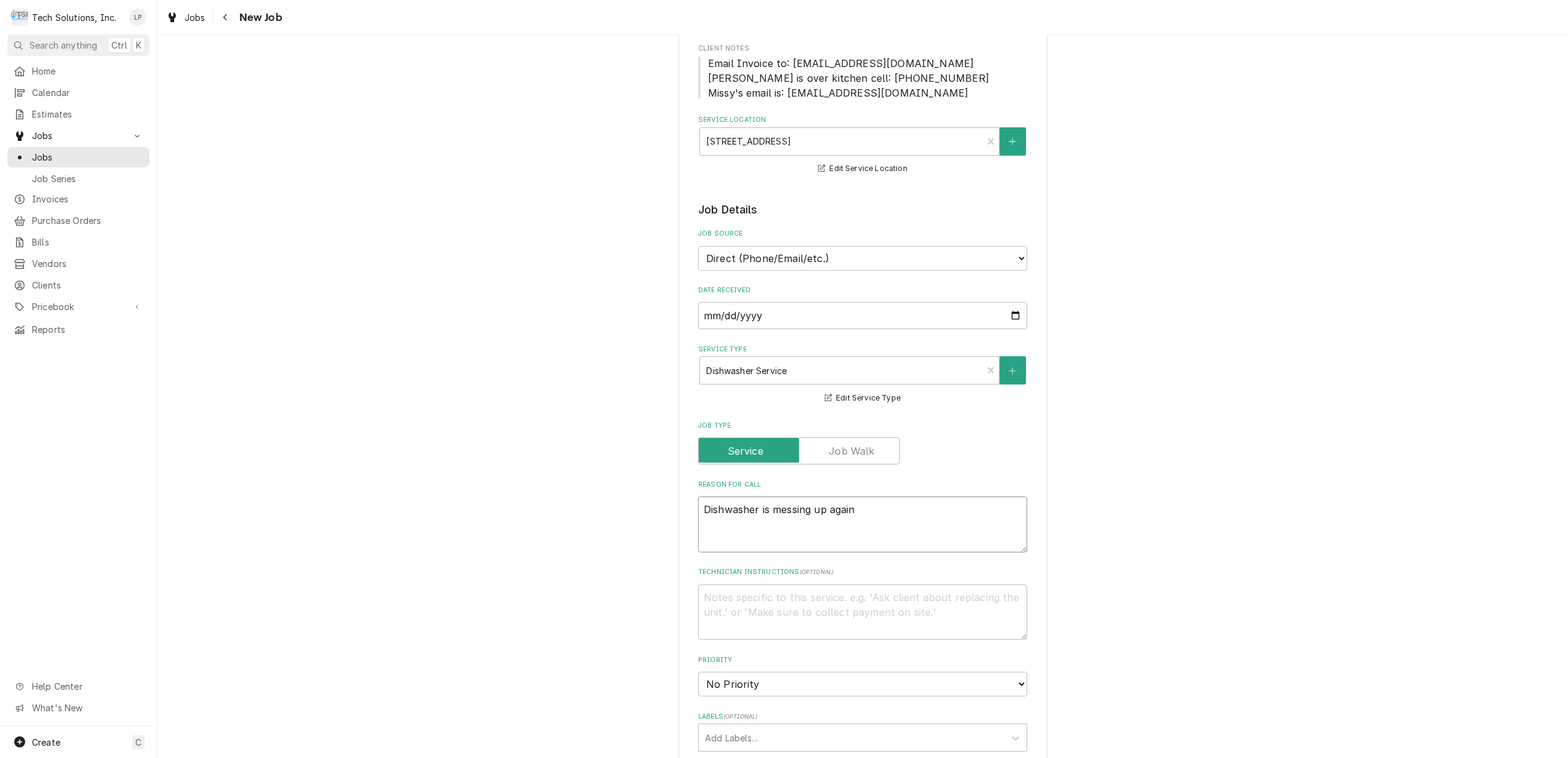
type textarea "x"
type textarea "Dishwasher is messing up again a"
type textarea "x"
type textarea "Dishwasher is messing up again an"
type textarea "x"
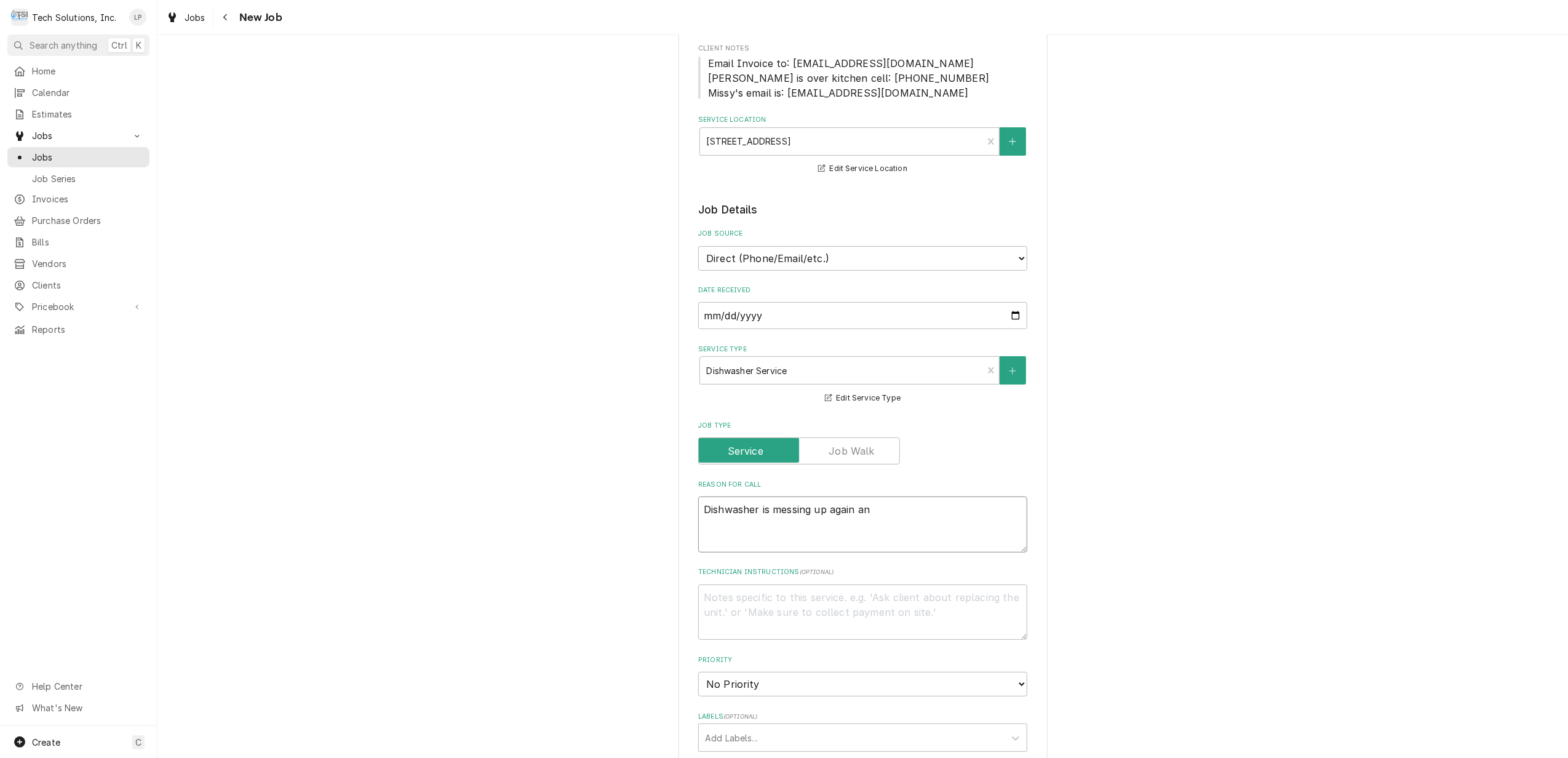
type textarea "Dishwasher is messing up again and"
type textarea "x"
type textarea "Dishwasher is messing up again and"
type textarea "x"
type textarea "Dishwasher is messing up again and n"
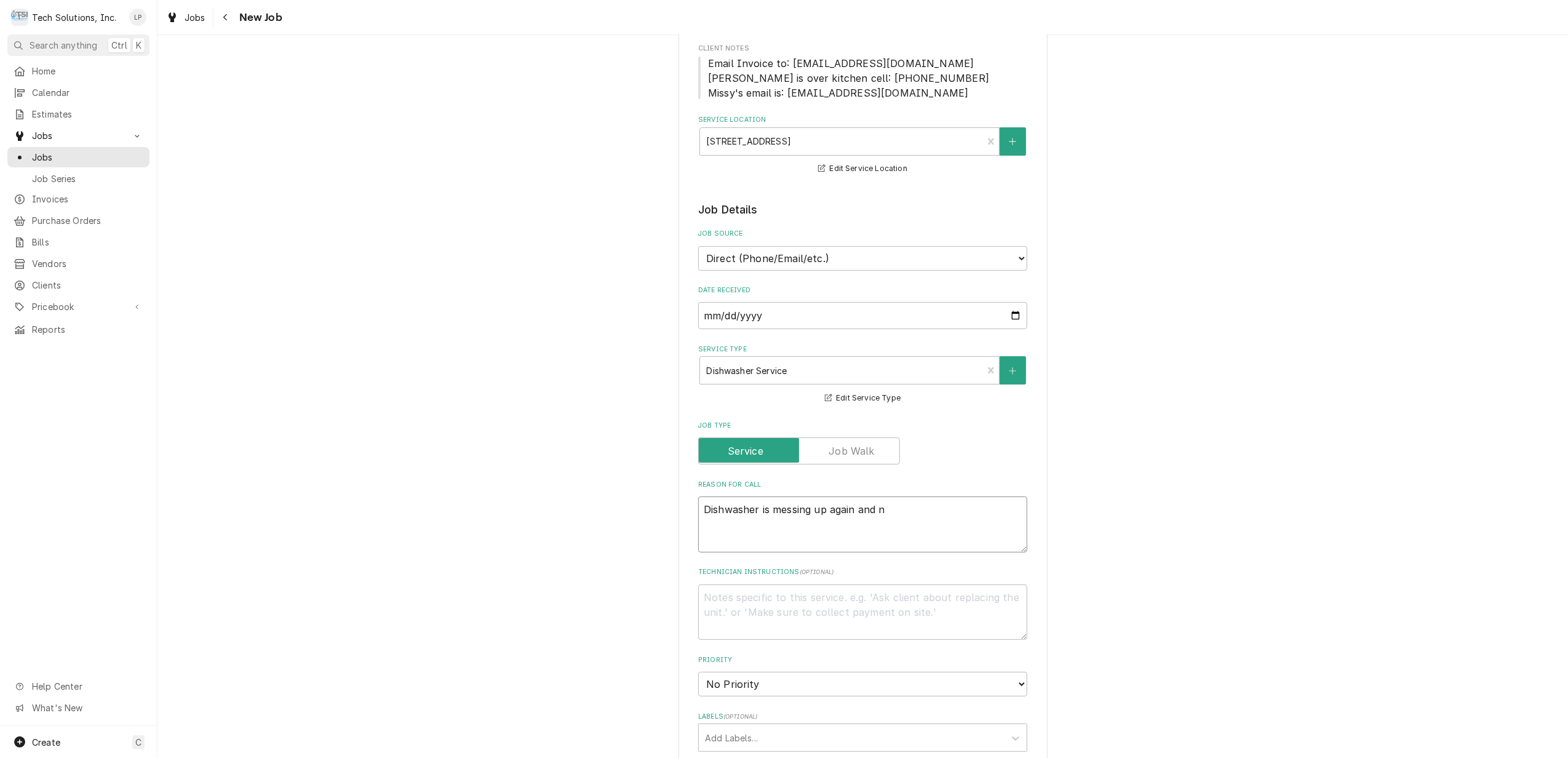
type textarea "x"
type textarea "Dishwasher is messing up again and no"
type textarea "x"
type textarea "Dishwasher is messing up again and not"
type textarea "x"
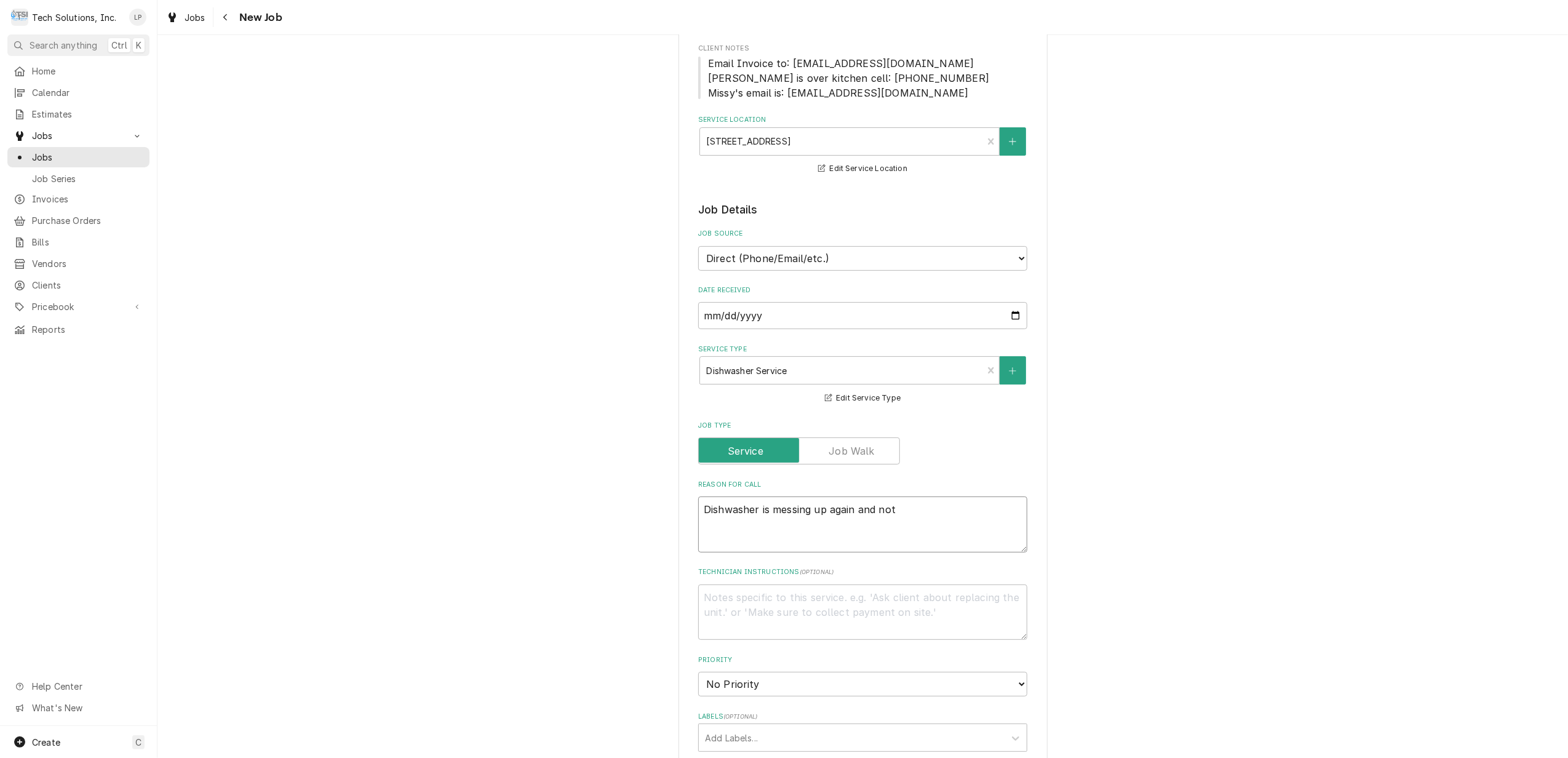
type textarea "Dishwasher is messing up again and not f"
type textarea "x"
type textarea "Dishwasher is messing up again and not fe"
type textarea "x"
type textarea "Dishwasher is messing up again and not fee"
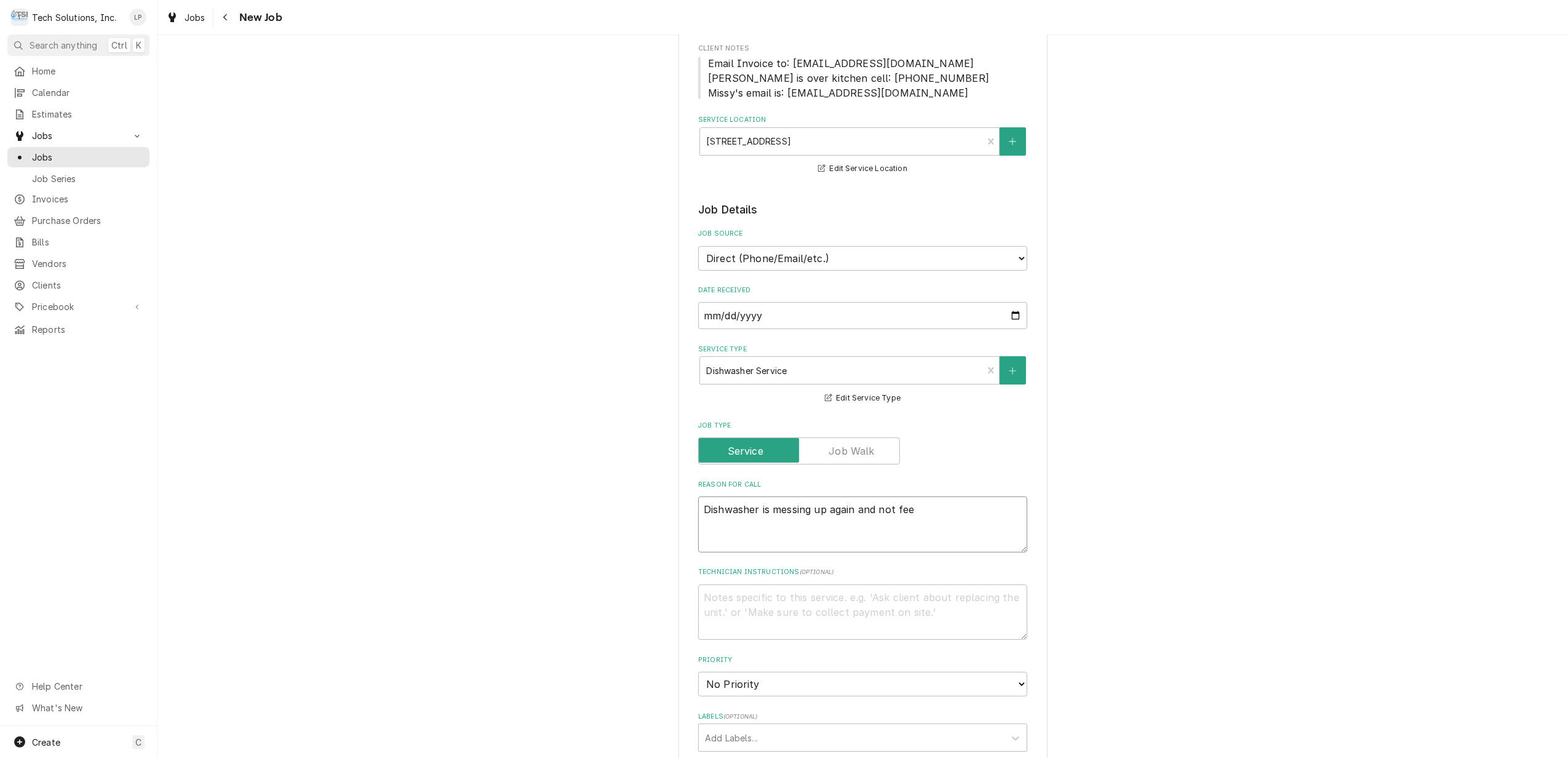
type textarea "x"
type textarea "Dishwasher is messing up again and not feed"
type textarea "x"
type textarea "Dishwasher is messing up again and not feedi"
type textarea "x"
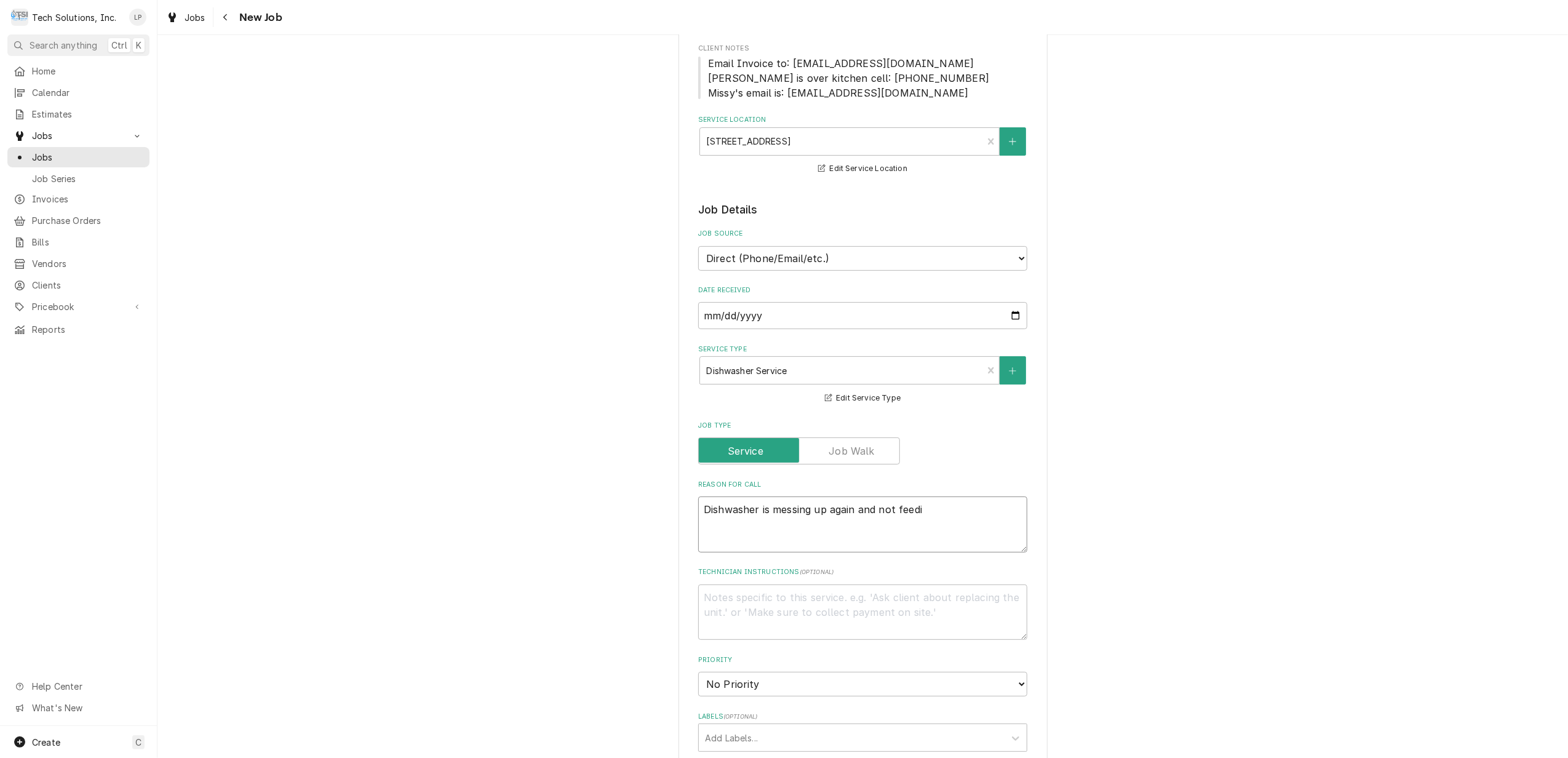
type textarea "Dishwasher is messing up again and not feedin"
type textarea "x"
type textarea "Dishwasher is messing up again and not feeding"
type textarea "x"
type textarea "Dishwasher is messing up again and not feeding t"
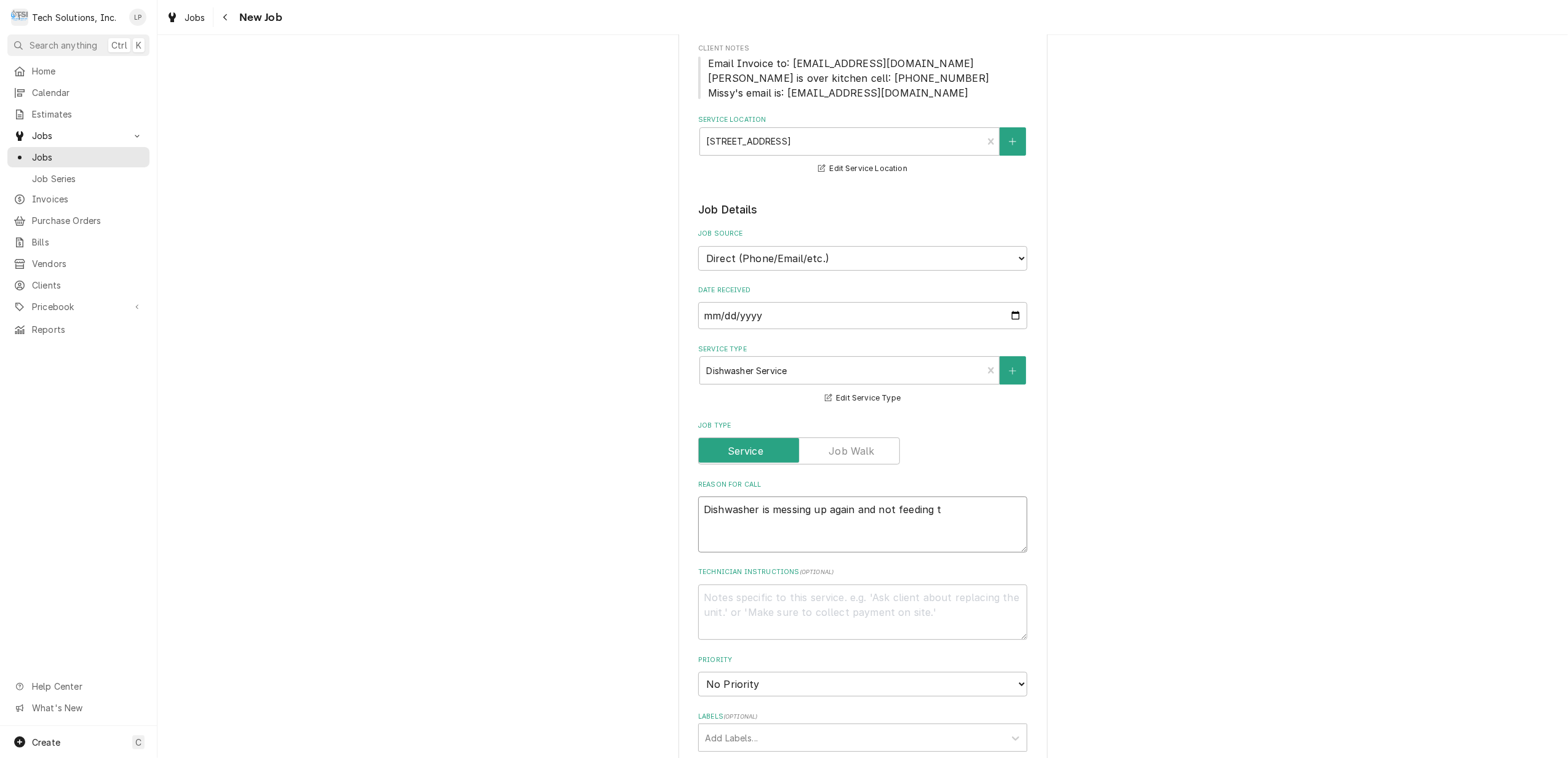
type textarea "x"
type textarea "Dishwasher is messing up again and not feeding th"
type textarea "x"
type textarea "Dishwasher is messing up again and not feeding the"
type textarea "x"
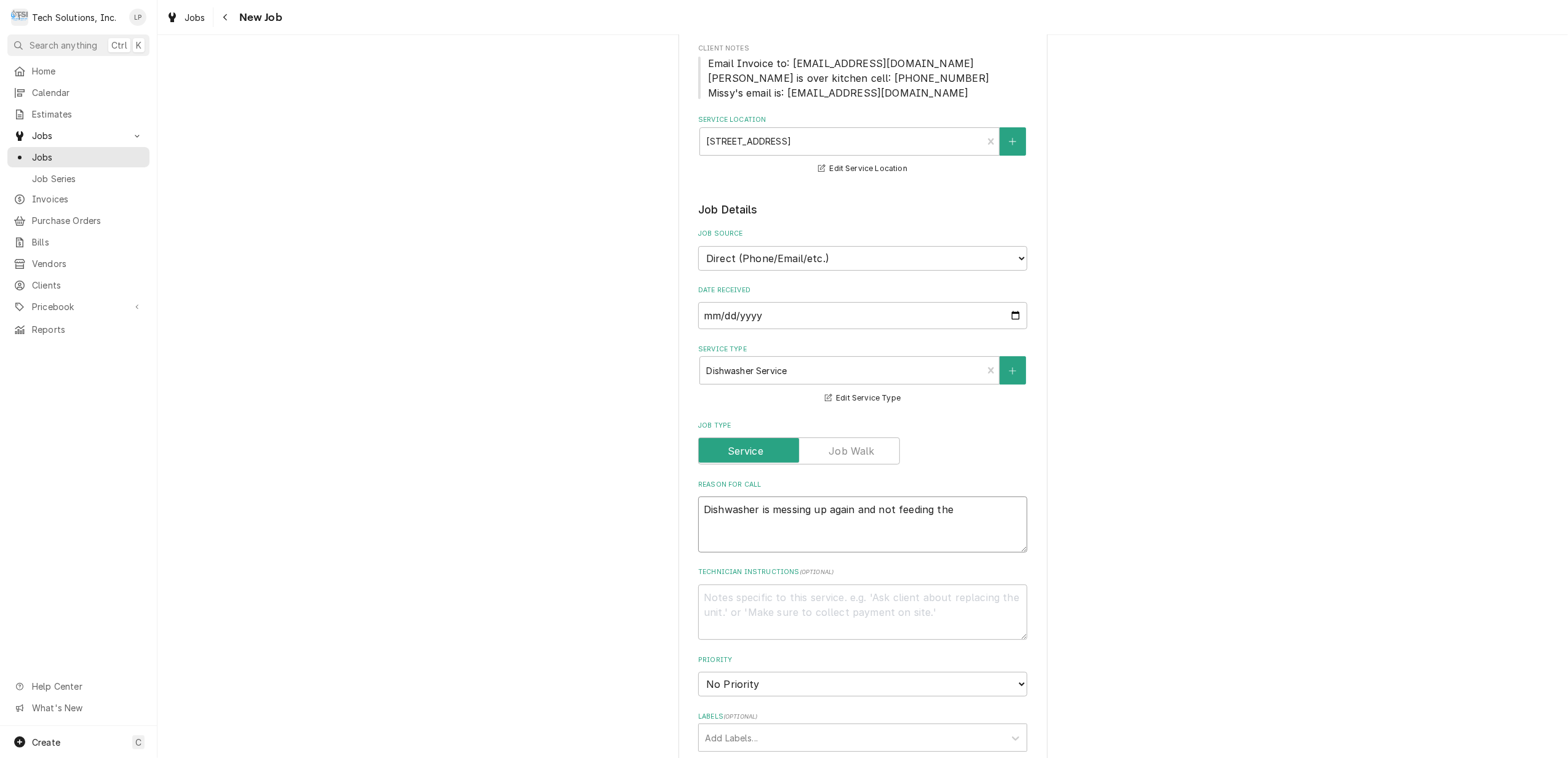
type textarea "Dishwasher is messing up again and not feeding the"
type textarea "x"
type textarea "Dishwasher is messing up again and not feeding the s"
type textarea "x"
type textarea "Dishwasher is messing up again and not feeding the so"
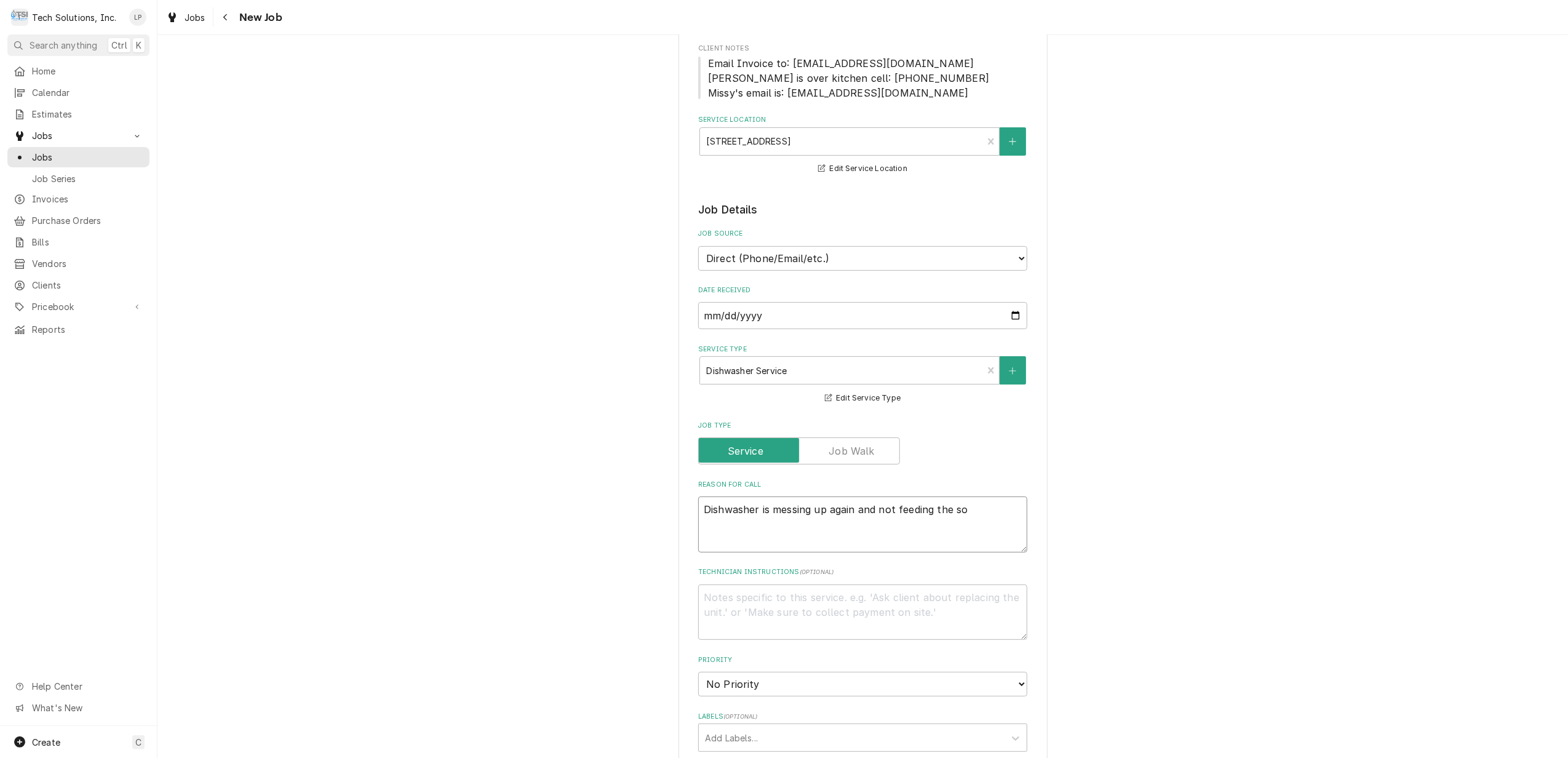
type textarea "x"
type textarea "Dishwasher is messing up again and not feeding the soa"
type textarea "x"
type textarea "Dishwasher is messing up again and not feeding the soap"
type textarea "x"
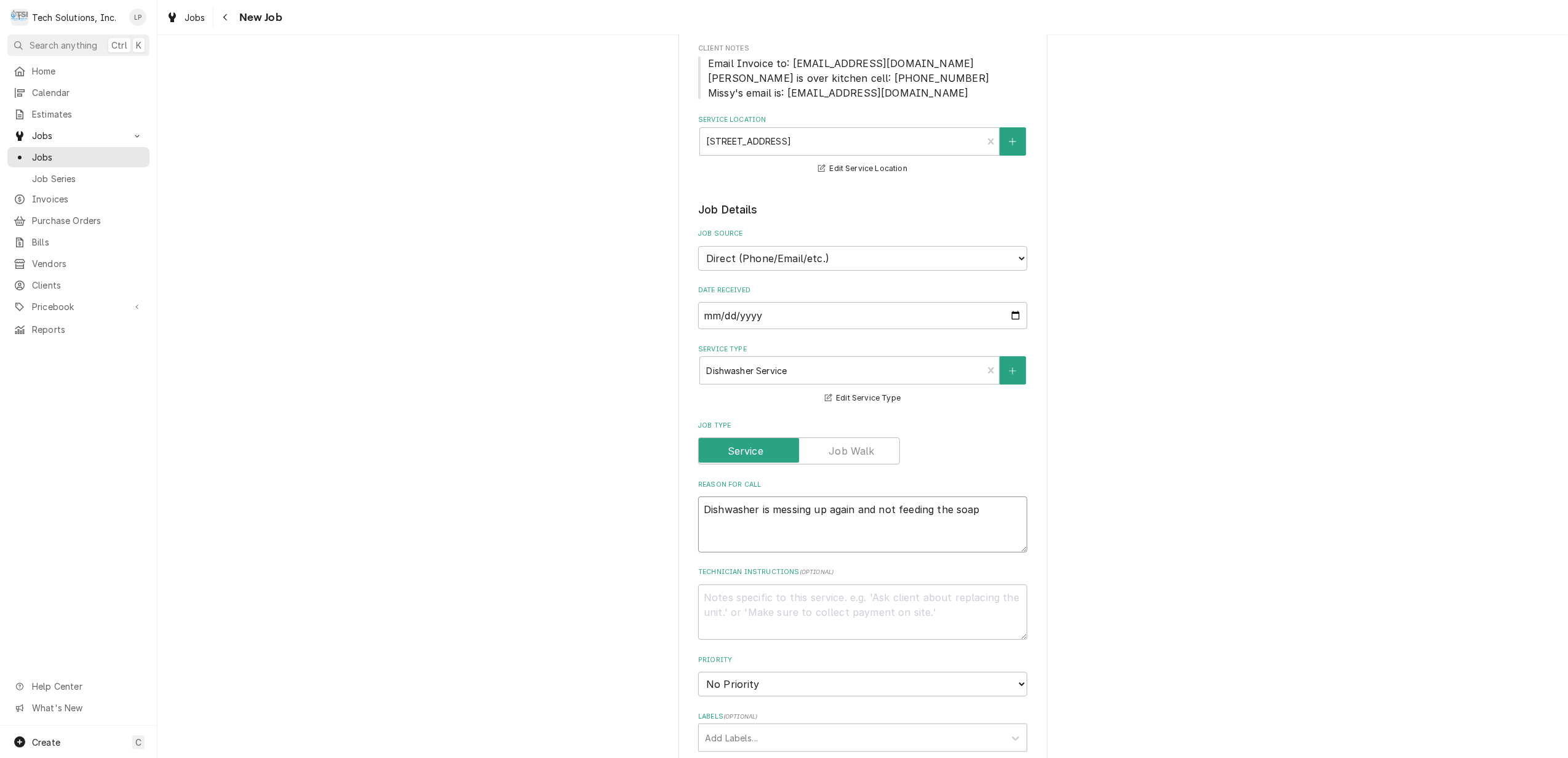
type textarea "Dishwasher is messing up again and not feeding the soap"
type textarea "x"
type textarea "Dishwasher is messing up again and not feeding the soap t"
type textarea "x"
type textarea "Dishwasher is messing up again and not feeding the soap th"
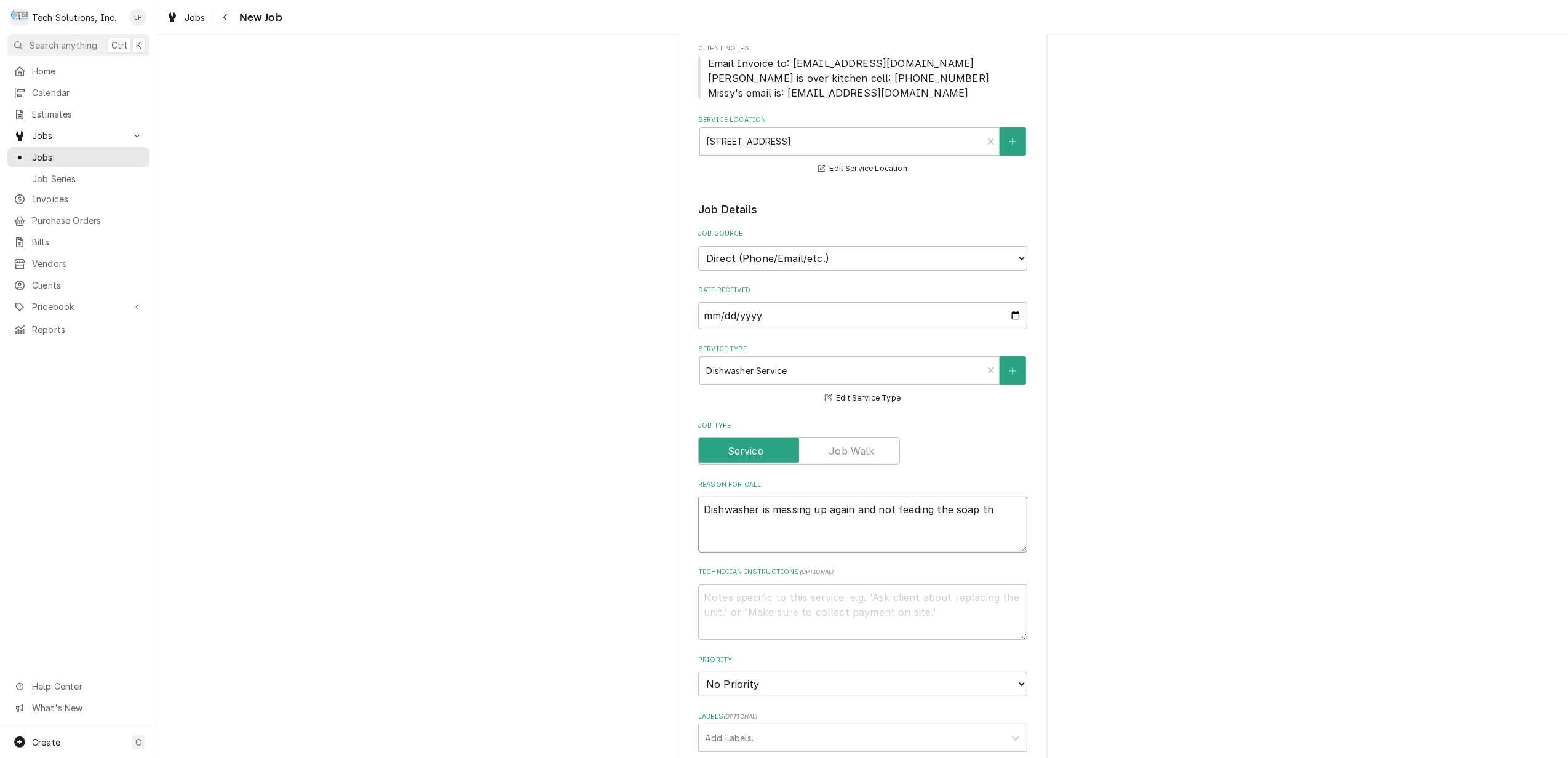
type textarea "x"
type textarea "Dishwasher is messing up again and not feeding the soap thr"
type textarea "x"
type textarea "Dishwasher is messing up again and not feeding the soap thru"
type textarea "x"
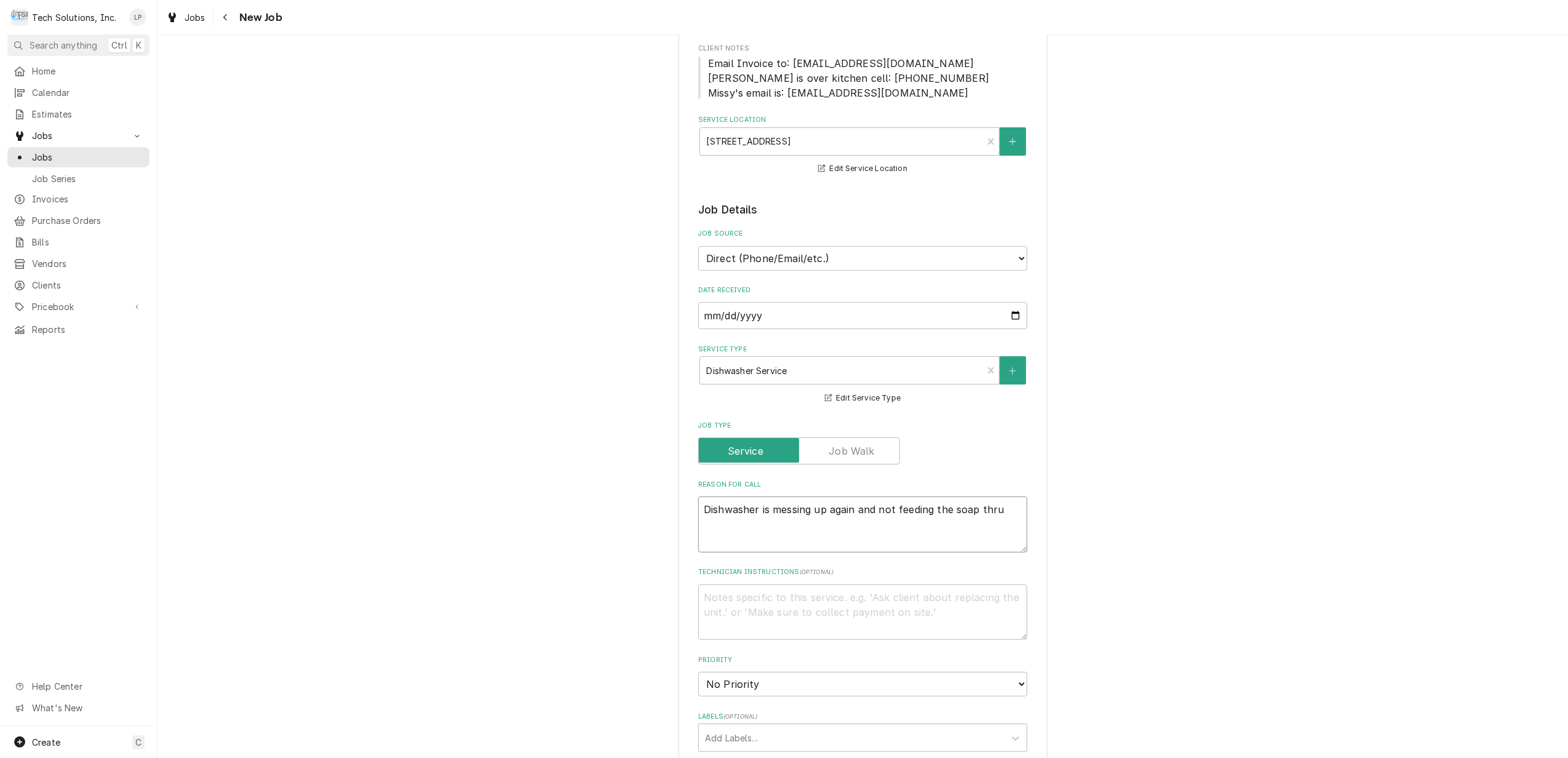
type textarea "Dishwasher is messing up again and not feeding the soap thru"
type textarea "x"
type textarea "Dishwasher is messing up again and not feeding the soap thru"
type textarea "x"
type textarea "Dishwasher is messing up again and not feeding the soap thru."
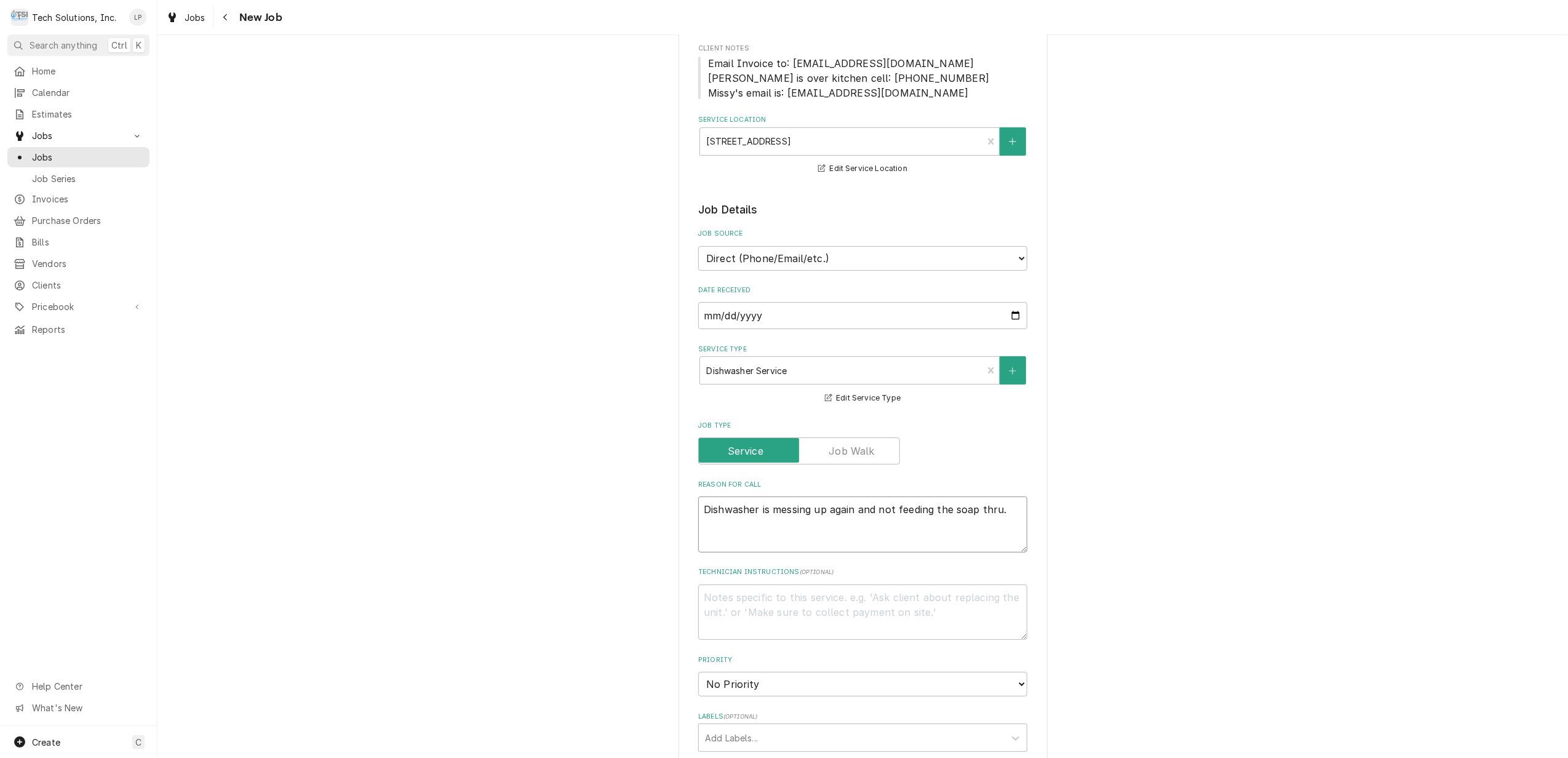
type textarea "x"
type textarea "Dishwasher is messing up again and not feeding the soap thru."
type textarea "x"
type textarea "Dishwasher is messing up again and not feeding the soap thru."
type textarea "x"
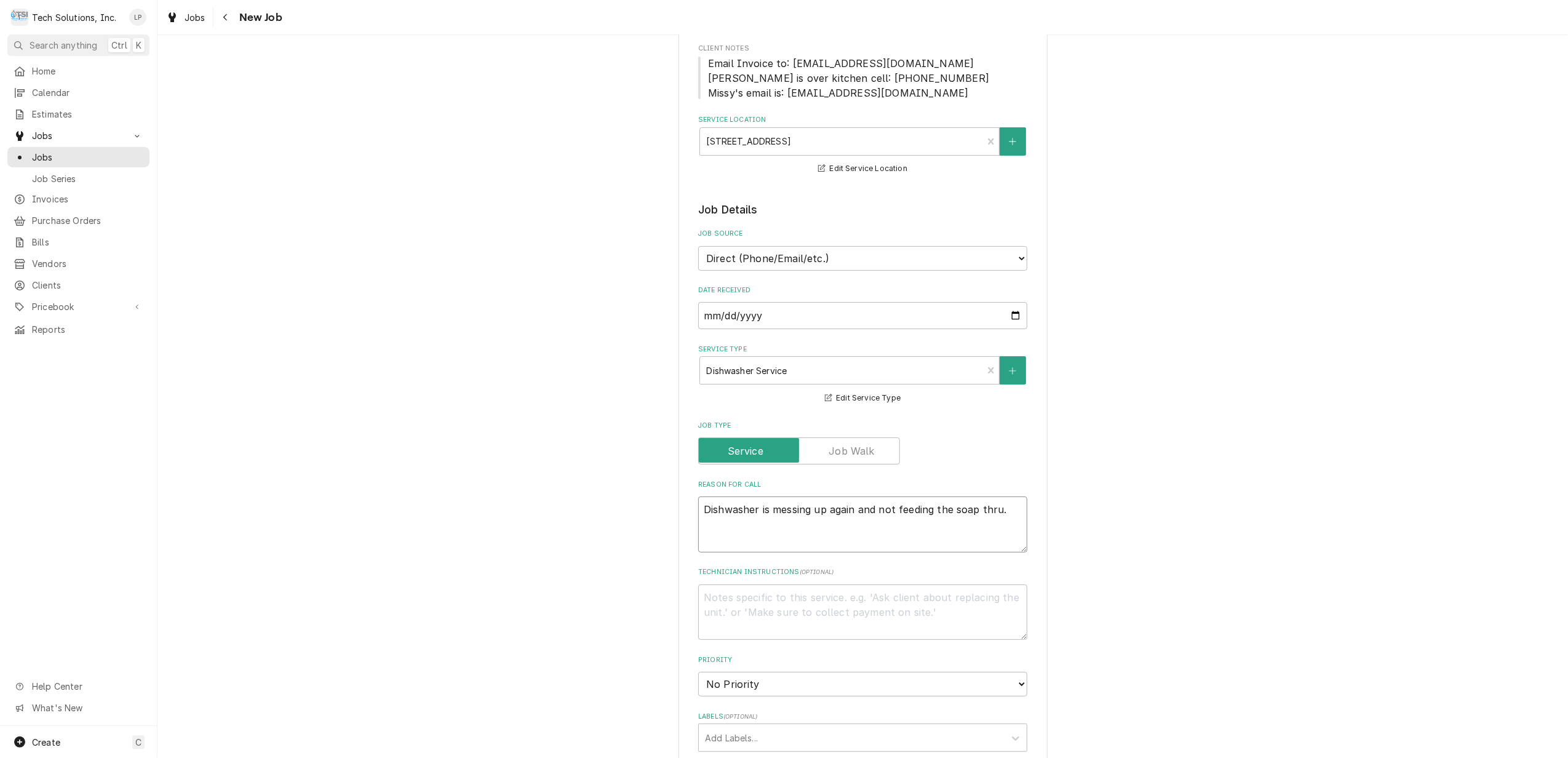
type textarea "Dishwasher is messing up again and not feeding the soap thru. W"
type textarea "x"
type textarea "Dishwasher is messing up again and not feeding the soap thru. Wi"
type textarea "x"
type textarea "Dishwasher is messing up again and not feeding the soap thru. Wil"
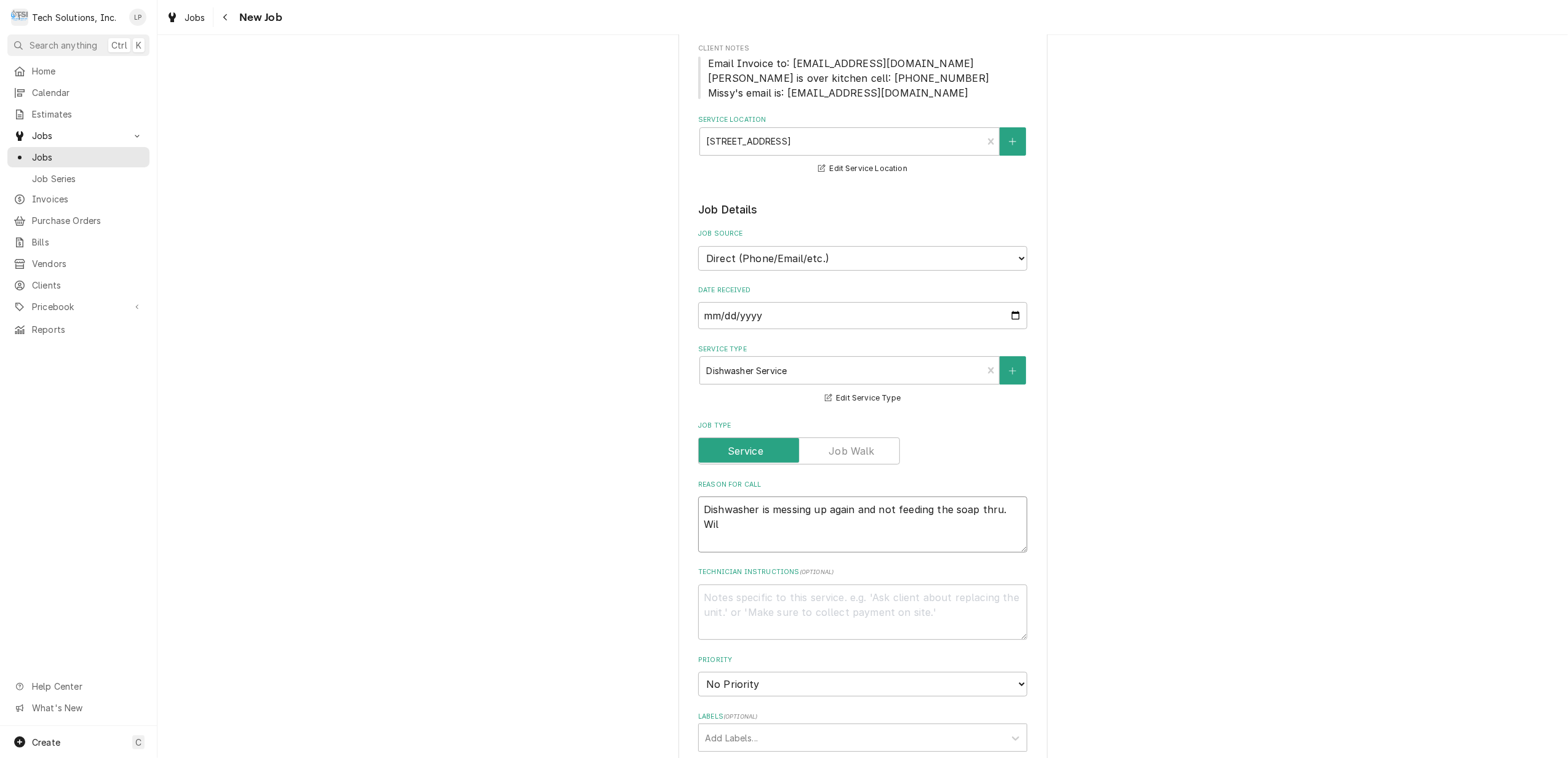
type textarea "x"
type textarea "Dishwasher is messing up again and not feeding the soap thru. Will"
type textarea "x"
type textarea "Dishwasher is messing up again and not feeding the soap thru. Will"
type textarea "x"
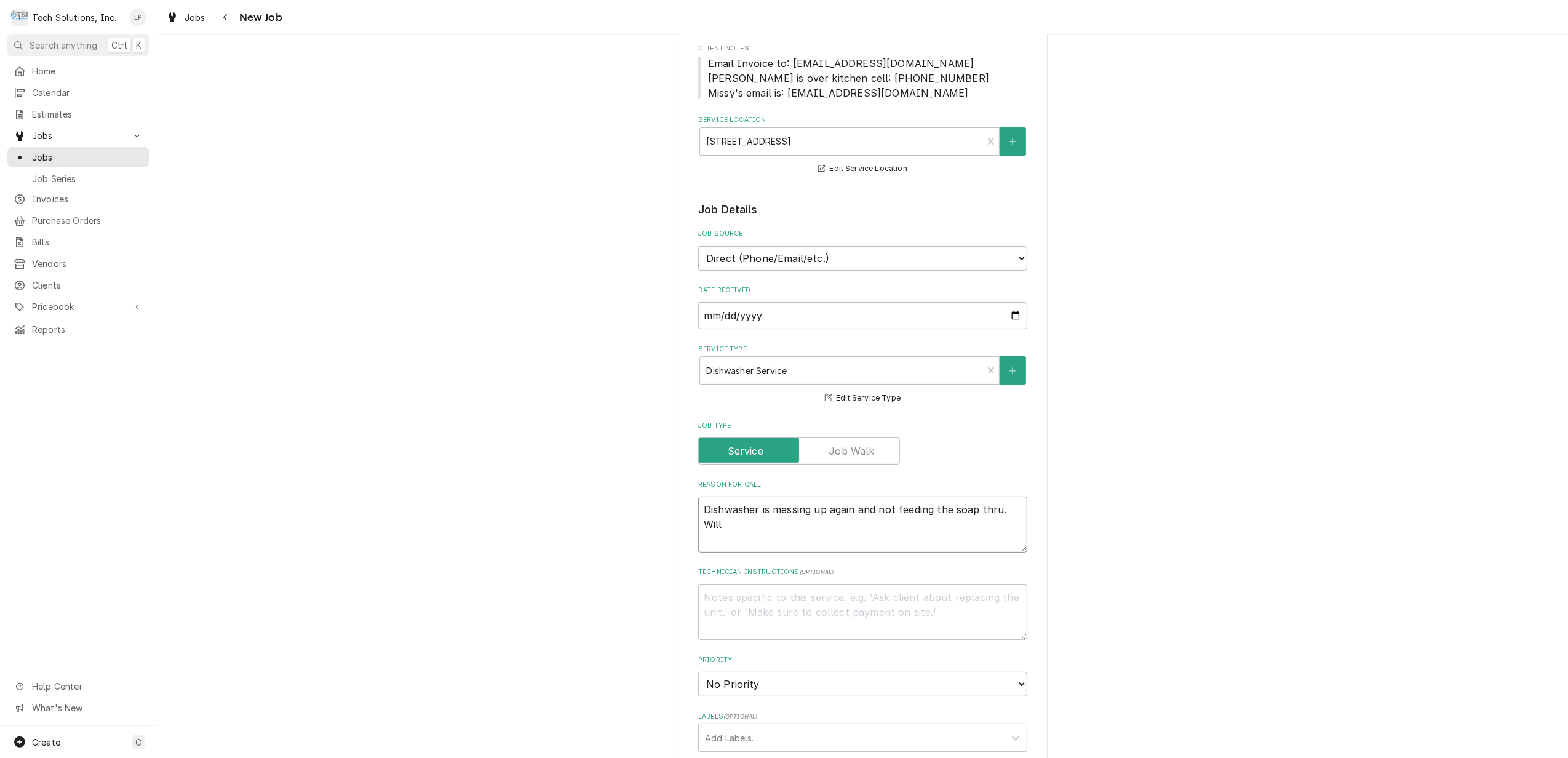
type textarea "Dishwasher is messing up again and not feeding the soap thru. Will b"
type textarea "x"
type textarea "Dishwasher is messing up again and not feeding the soap thru. Will be"
type textarea "x"
type textarea "Dishwasher is messing up again and not feeding the soap thru. Will be"
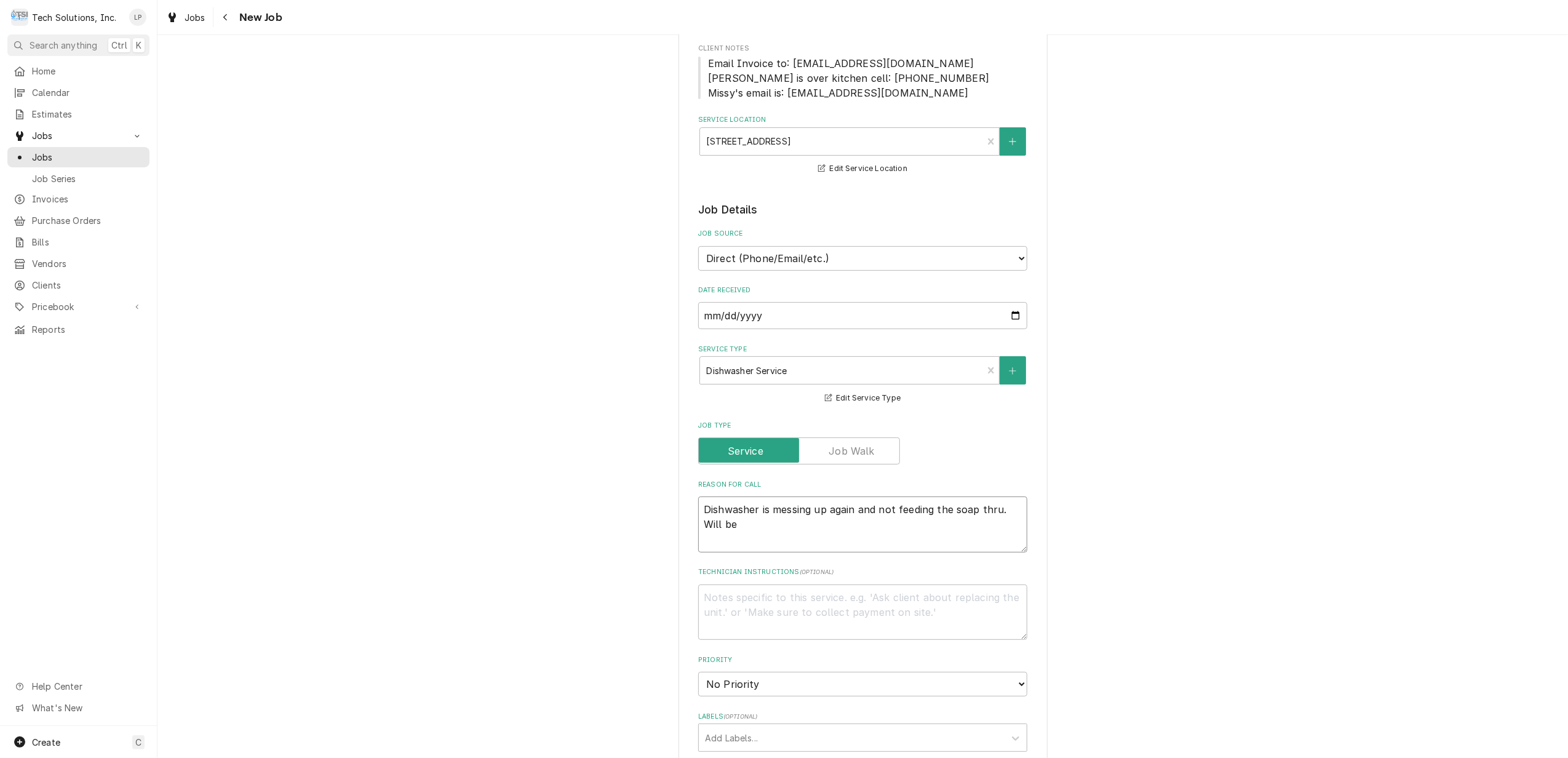
type textarea "x"
type textarea "Dishwasher is messing up again and not feeding the soap thru. Will be i"
type textarea "x"
type textarea "Dishwasher is messing up again and not feeding the soap thru. Will be in"
type textarea "x"
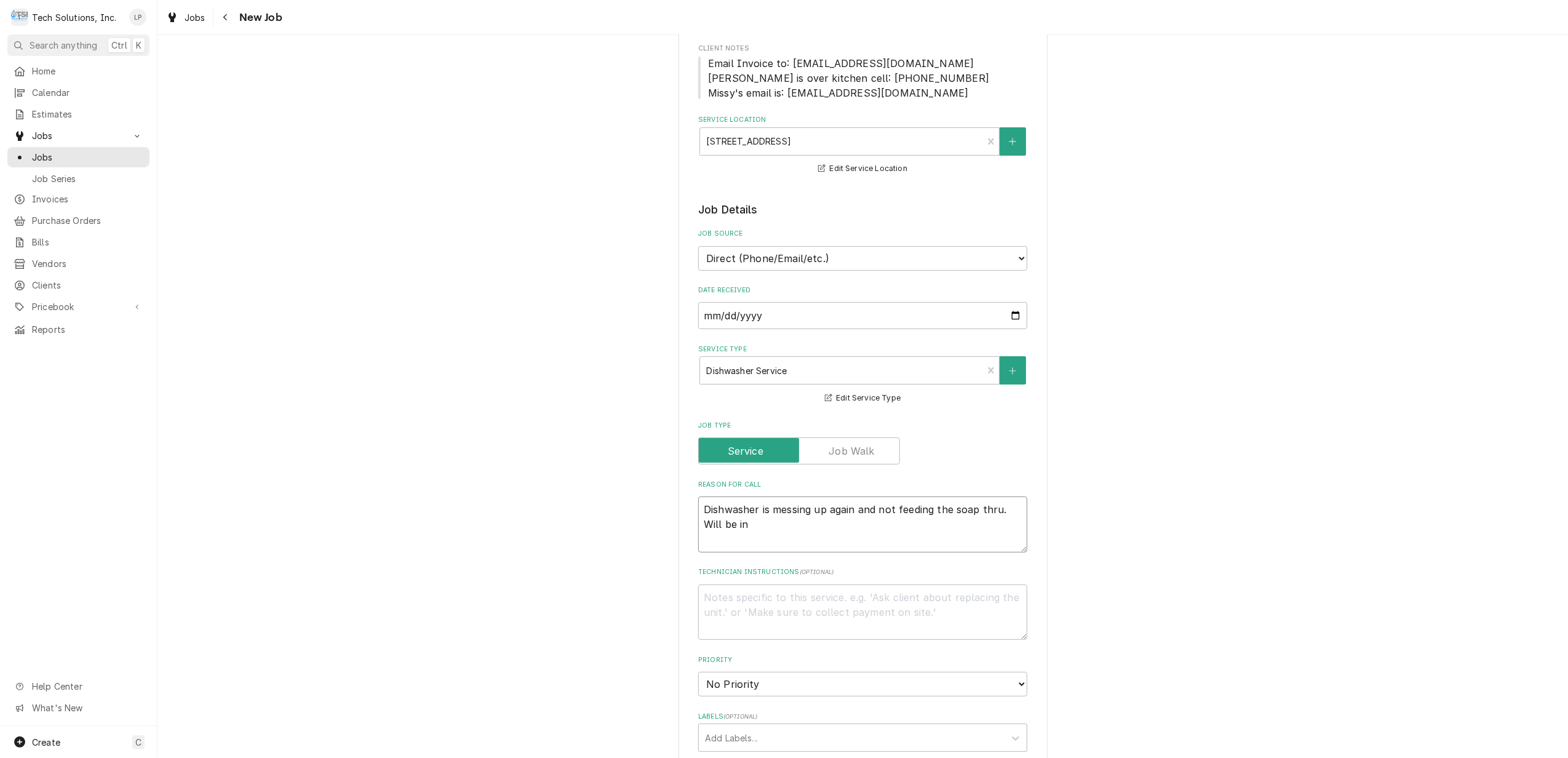
type textarea "Dishwasher is messing up again and not feeding the soap thru. Will be in"
type textarea "x"
type textarea "Dishwasher is messing up again and not feeding the soap thru. Will be in o"
type textarea "x"
type textarea "Dishwasher is messing up again and not feeding the soap thru. Will be in of"
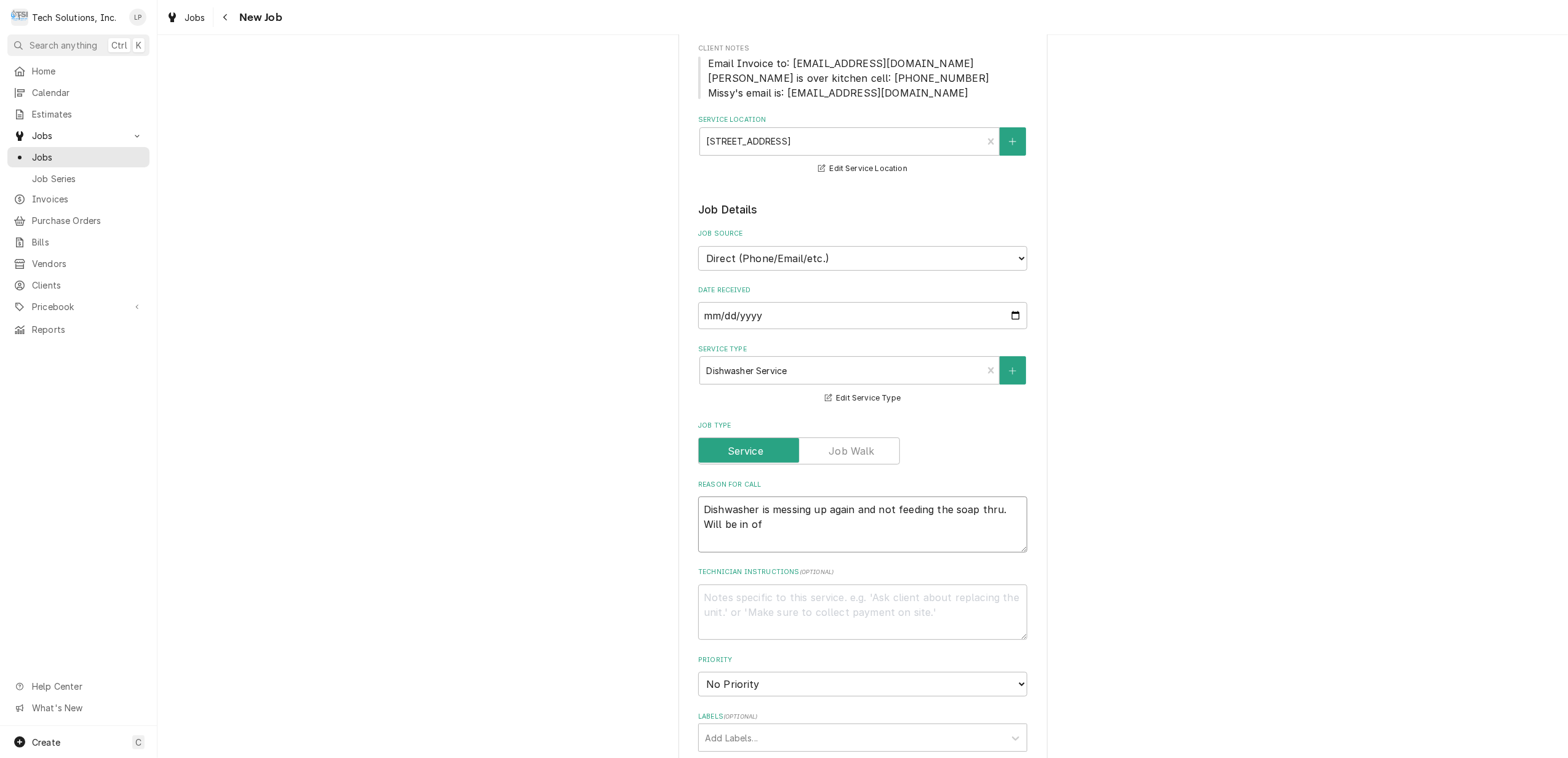
type textarea "x"
type textarea "Dishwasher is messing up again and not feeding the soap thru. Will be in offi"
type textarea "x"
type textarea "Dishwasher is messing up again and not feeding the soap thru. Will be in offic"
type textarea "x"
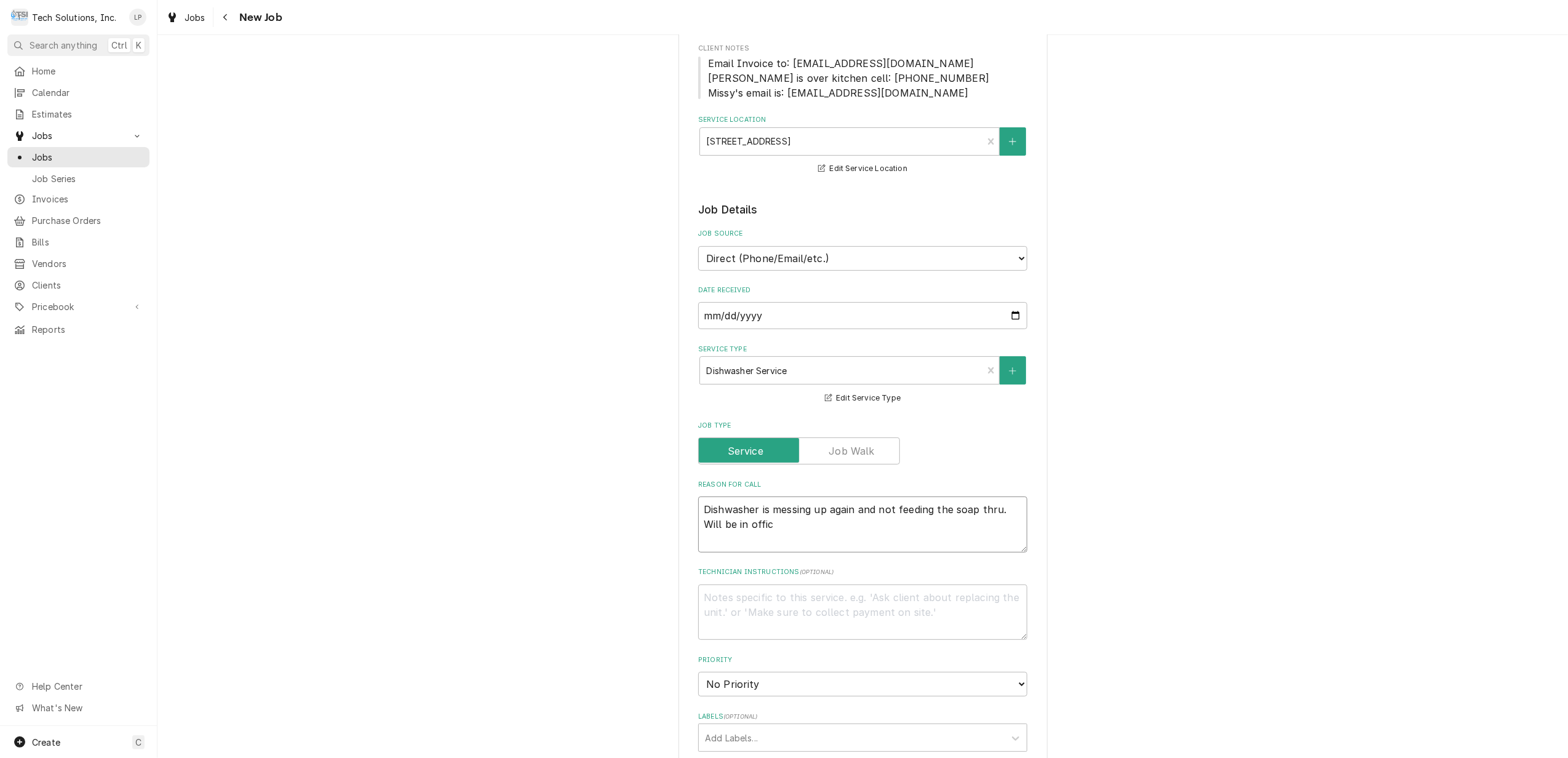
type textarea "Dishwasher is messing up again and not feeding the soap thru. Will be in office"
type textarea "x"
type textarea "Dishwasher is messing up again and not feeding the soap thru. Will be in office"
type textarea "x"
type textarea "Dishwasher is messing up again and not feeding the soap thru. Will be in office…"
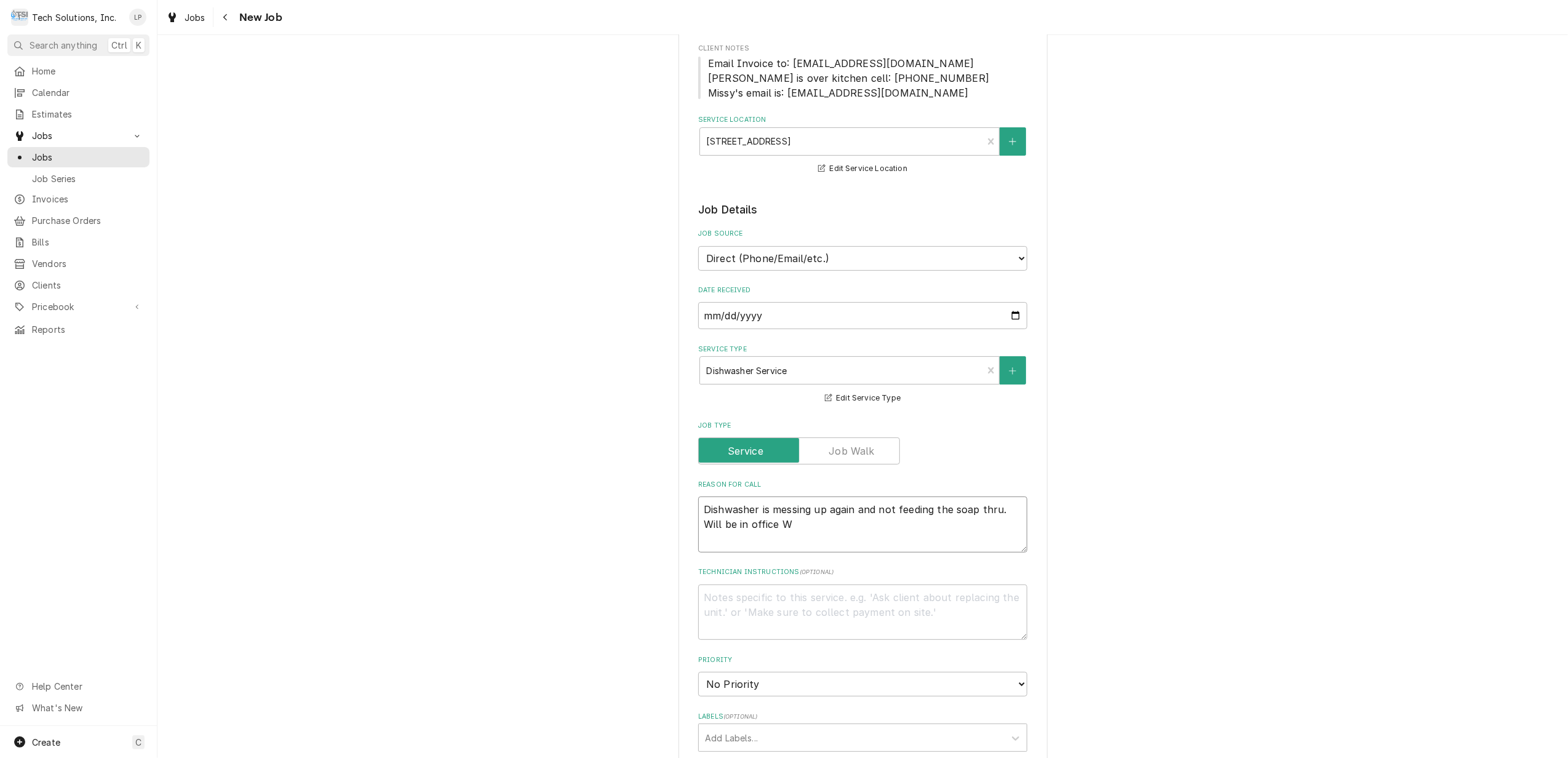
type textarea "x"
type textarea "Dishwasher is messing up again and not feeding the soap thru. Will be in office…"
type textarea "x"
type textarea "Dishwasher is messing up again and not feeding the soap thru. Will be in office…"
type textarea "x"
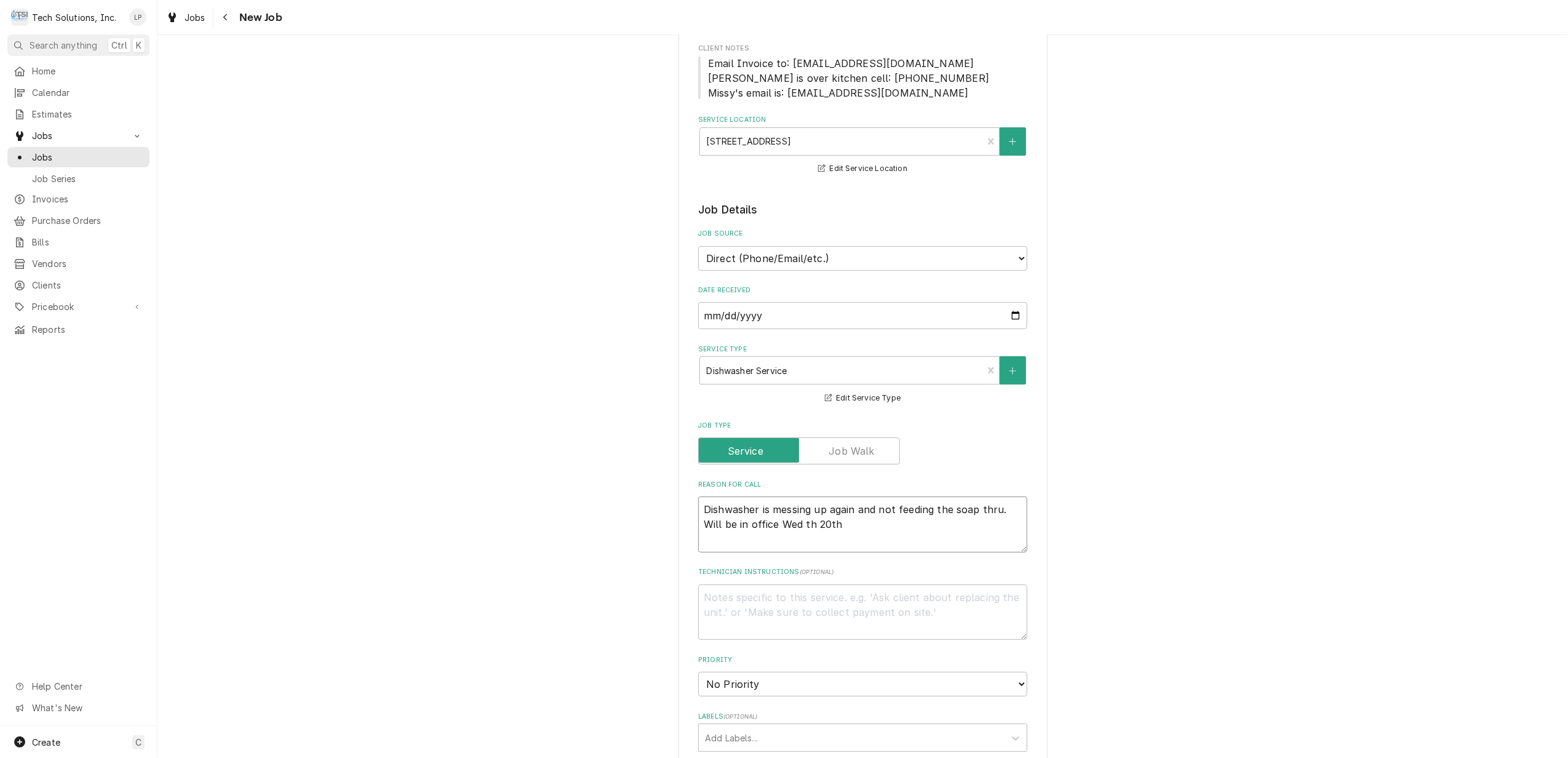
click at [795, 528] on textarea "Dishwasher is messing up again and not feeding the soap thru. Will be in office…" at bounding box center [863, 524] width 329 height 56
click at [911, 520] on textarea "Dishwasher is messing up again and not feeding the soap thru. Will be in office…" at bounding box center [863, 524] width 329 height 56
click at [1029, 460] on div "Please provide the following information to create a job: Client Details Client…" at bounding box center [863, 564] width 369 height 1339
click at [699, 511] on textarea "Dishwasher is messing up again and not feeding the soap thru. Will be in office…" at bounding box center [863, 524] width 329 height 56
click at [1016, 683] on select "No Priority Urgent High Medium Low" at bounding box center [863, 684] width 329 height 25
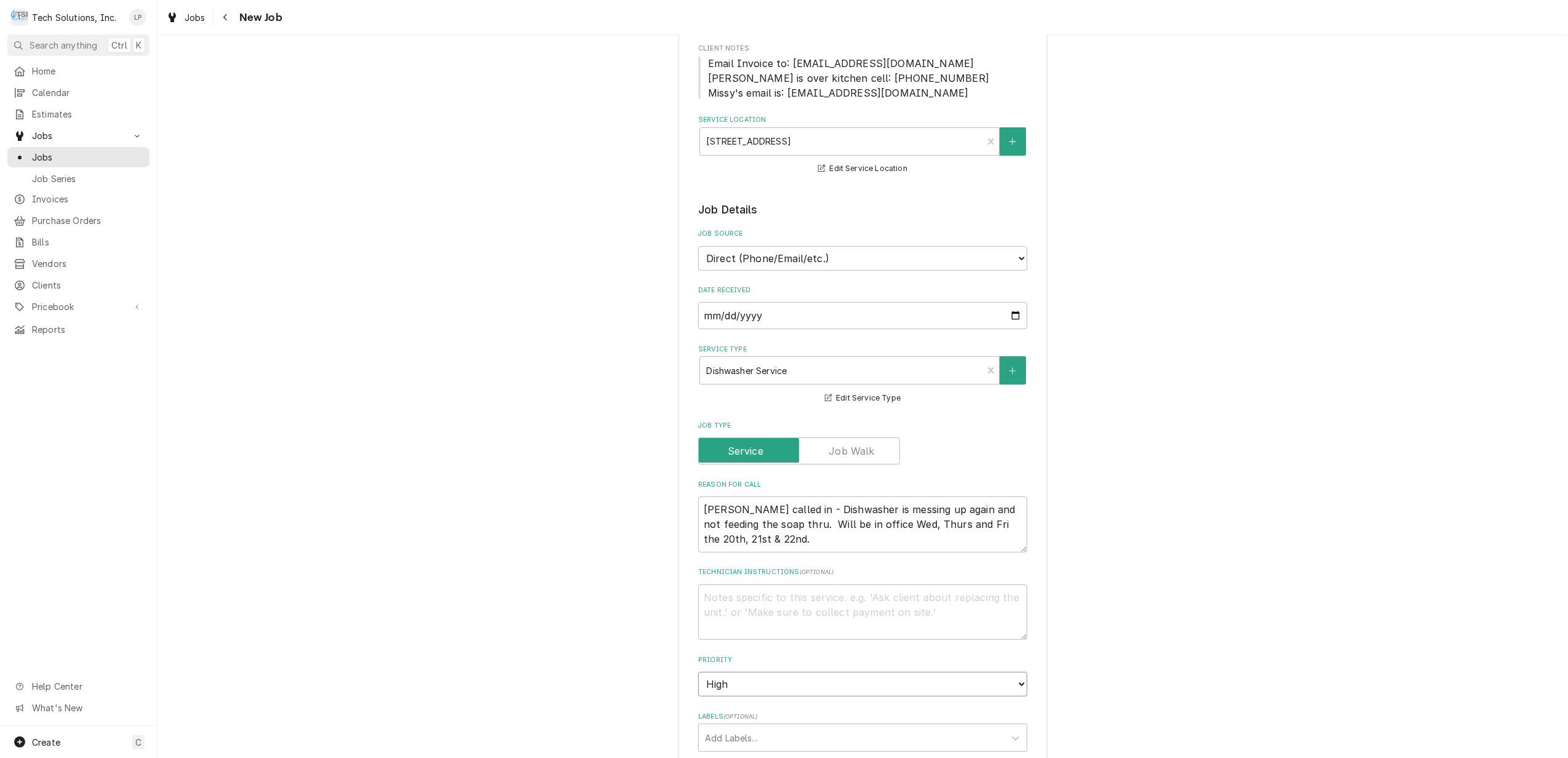
click at [699, 672] on select "No Priority Urgent High Medium Low" at bounding box center [863, 684] width 329 height 25
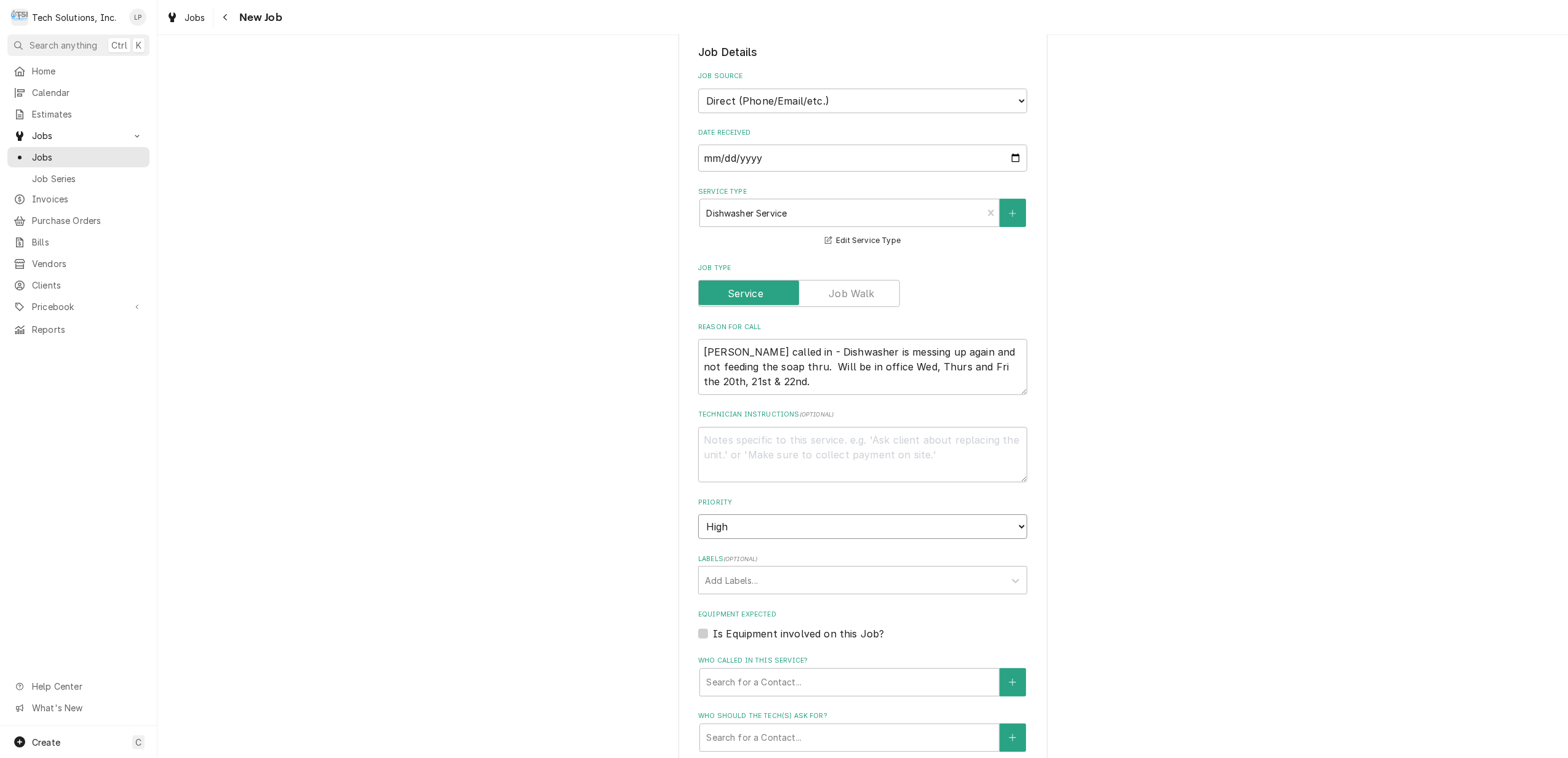
scroll to position [328, 0]
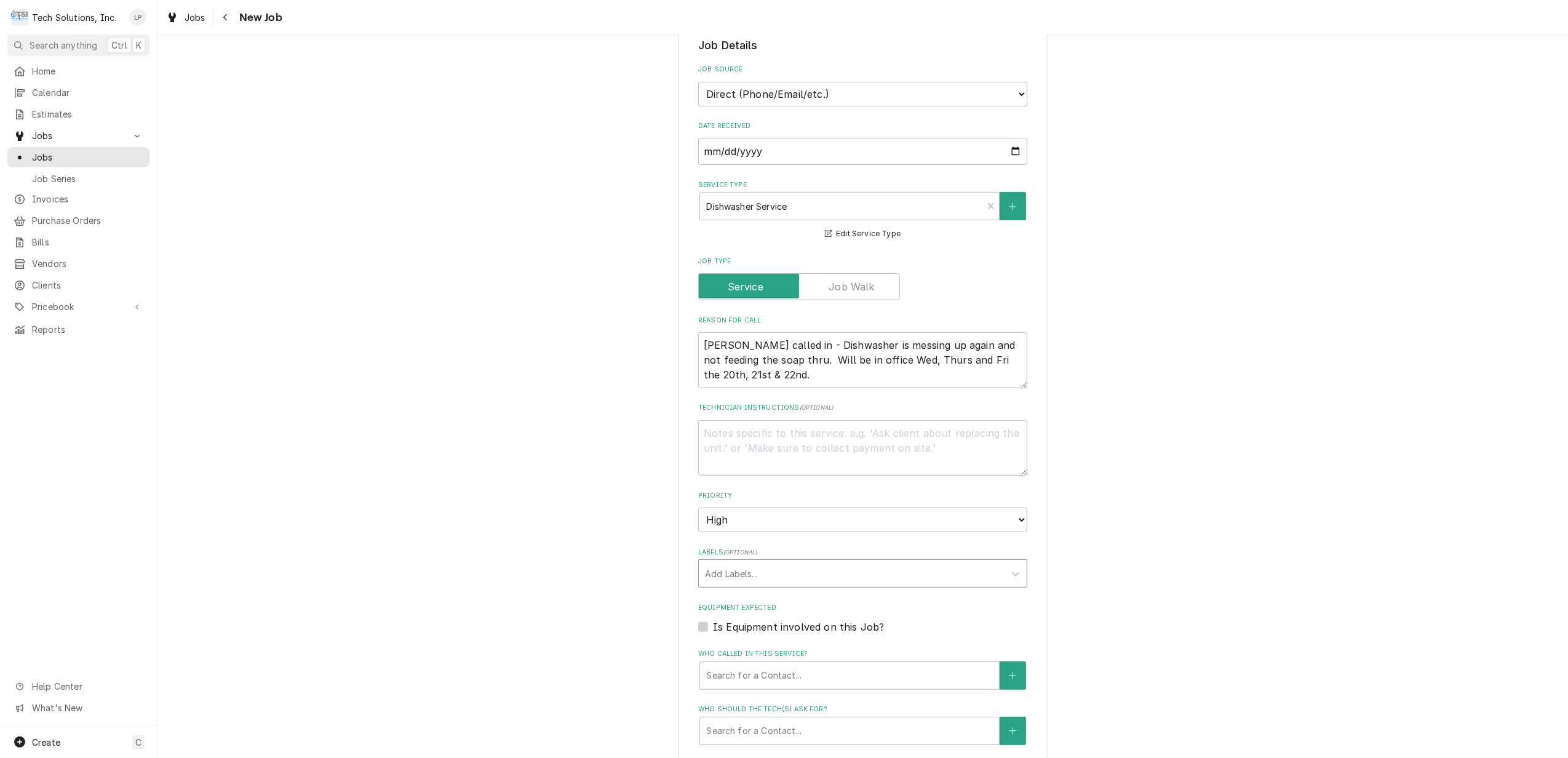
click at [924, 576] on div "Labels" at bounding box center [851, 573] width 293 height 22
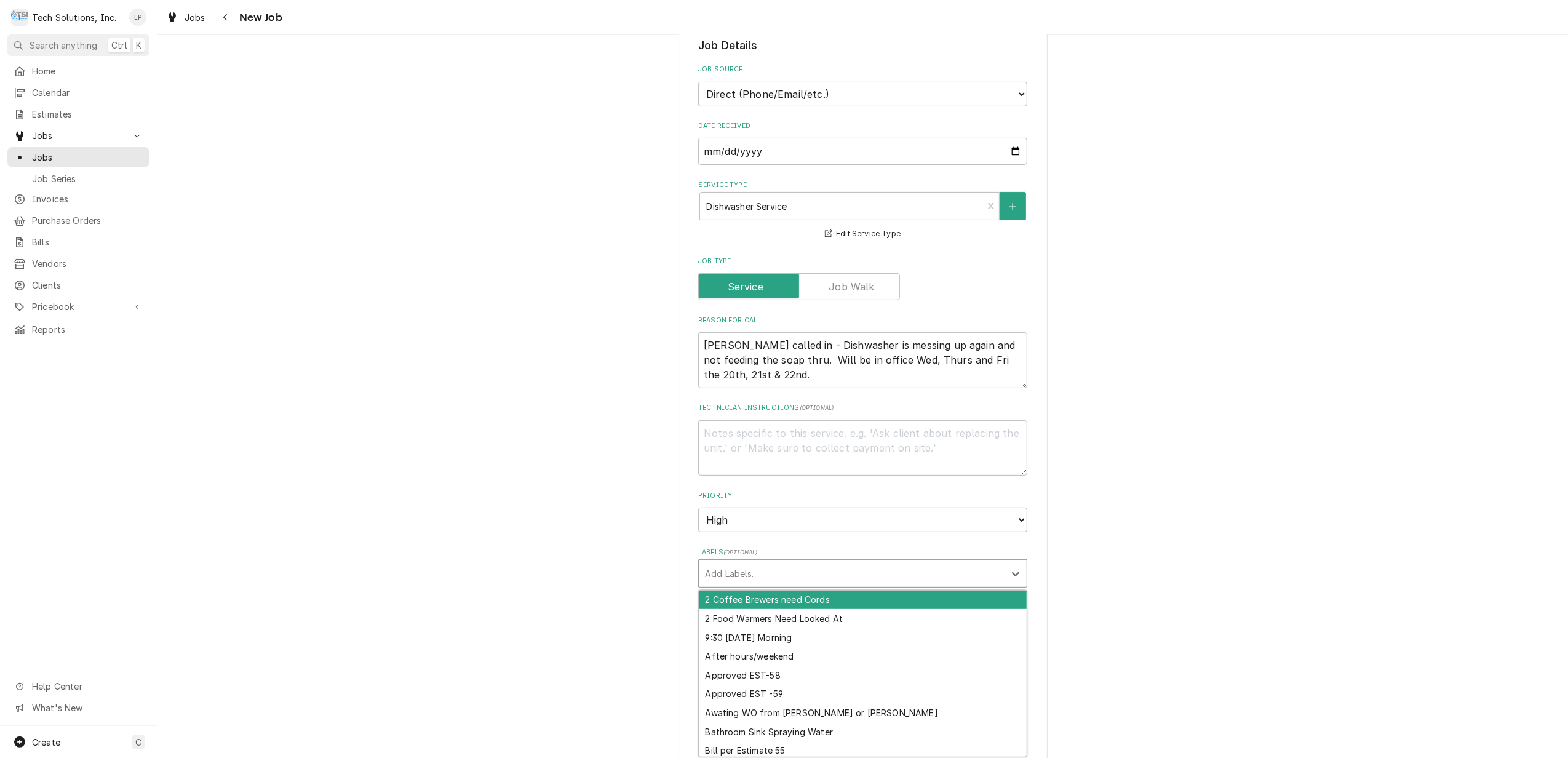
click at [1216, 520] on div "Please provide the following information to create a job: Client Details Client…" at bounding box center [863, 400] width 1411 height 1360
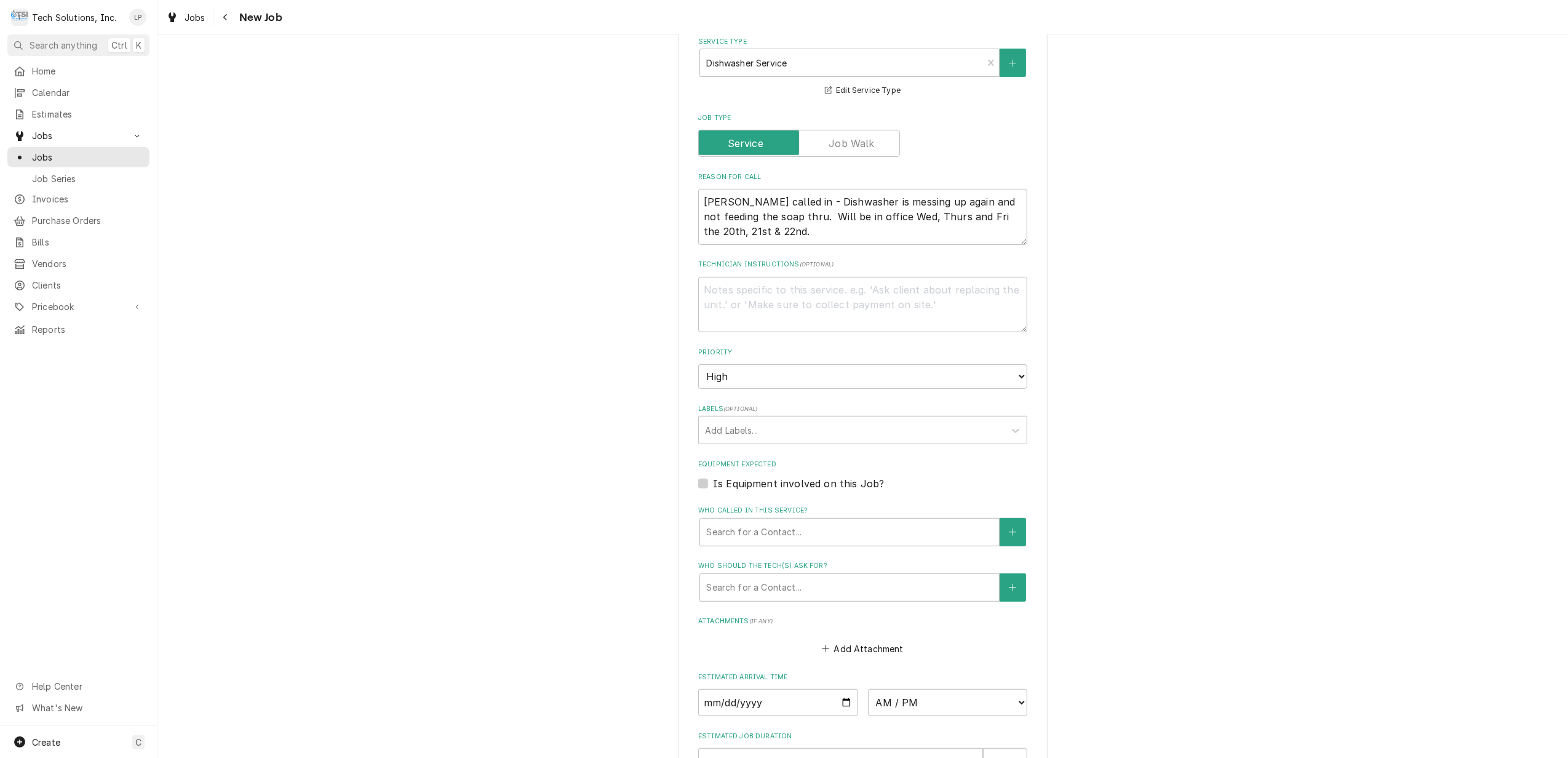
scroll to position [492, 0]
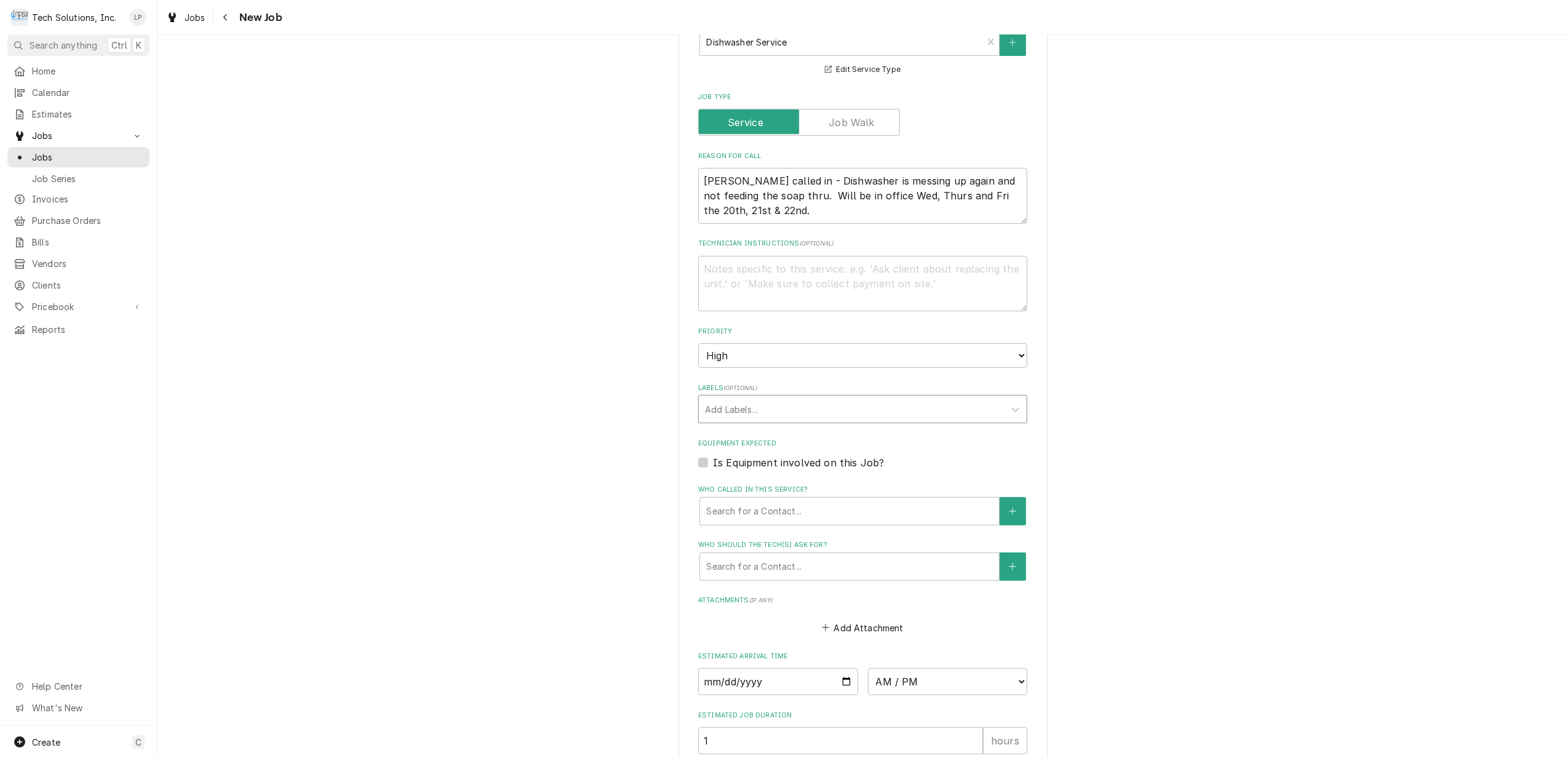
click at [911, 407] on div "Labels" at bounding box center [851, 409] width 293 height 22
click at [904, 431] on div "Create "Dishwasher Svc"" at bounding box center [863, 435] width 328 height 19
click at [1110, 496] on div "Please provide the following information to create a job: Client Details Client…" at bounding box center [863, 236] width 1411 height 1360
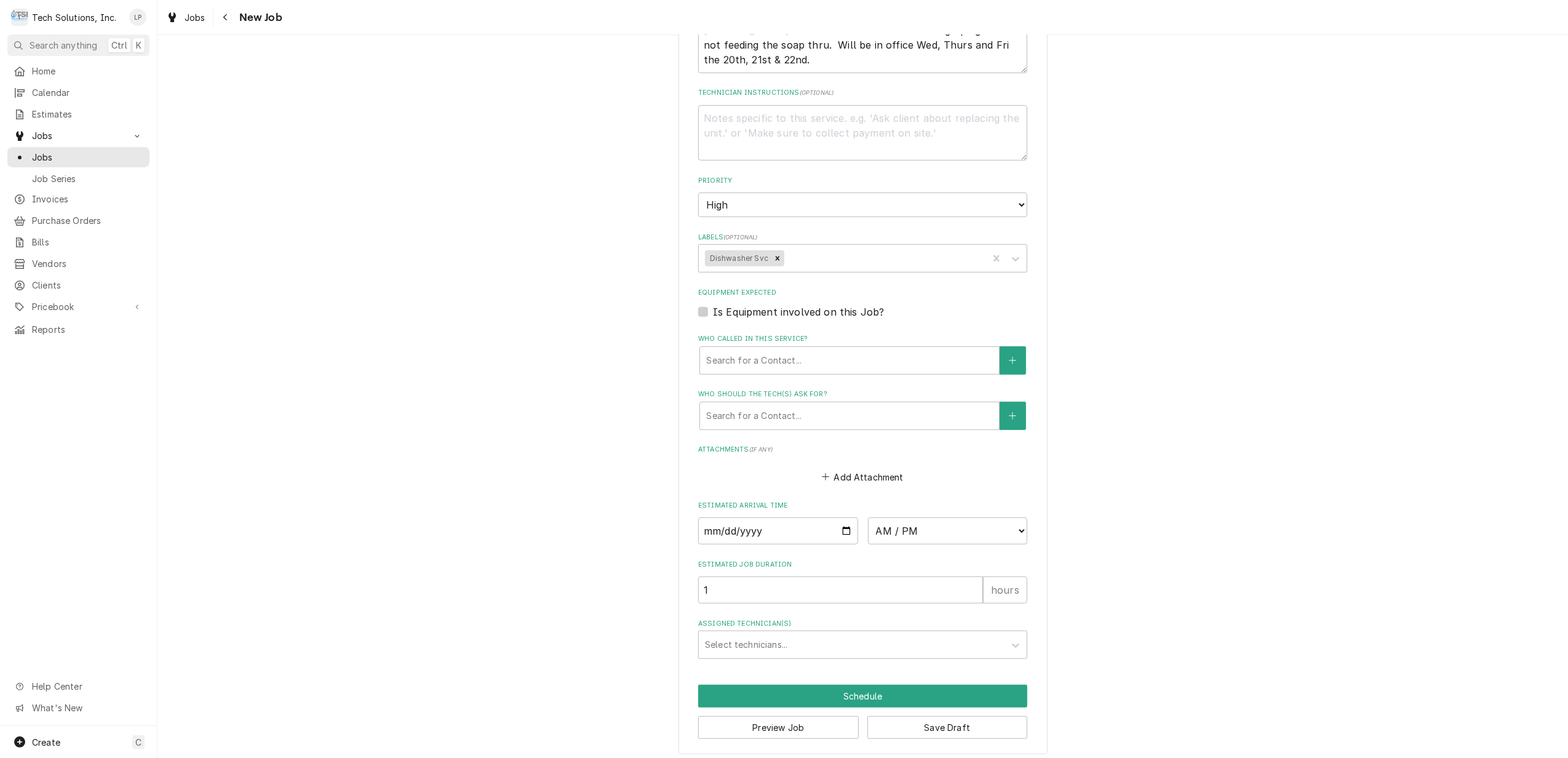
scroll to position [652, 0]
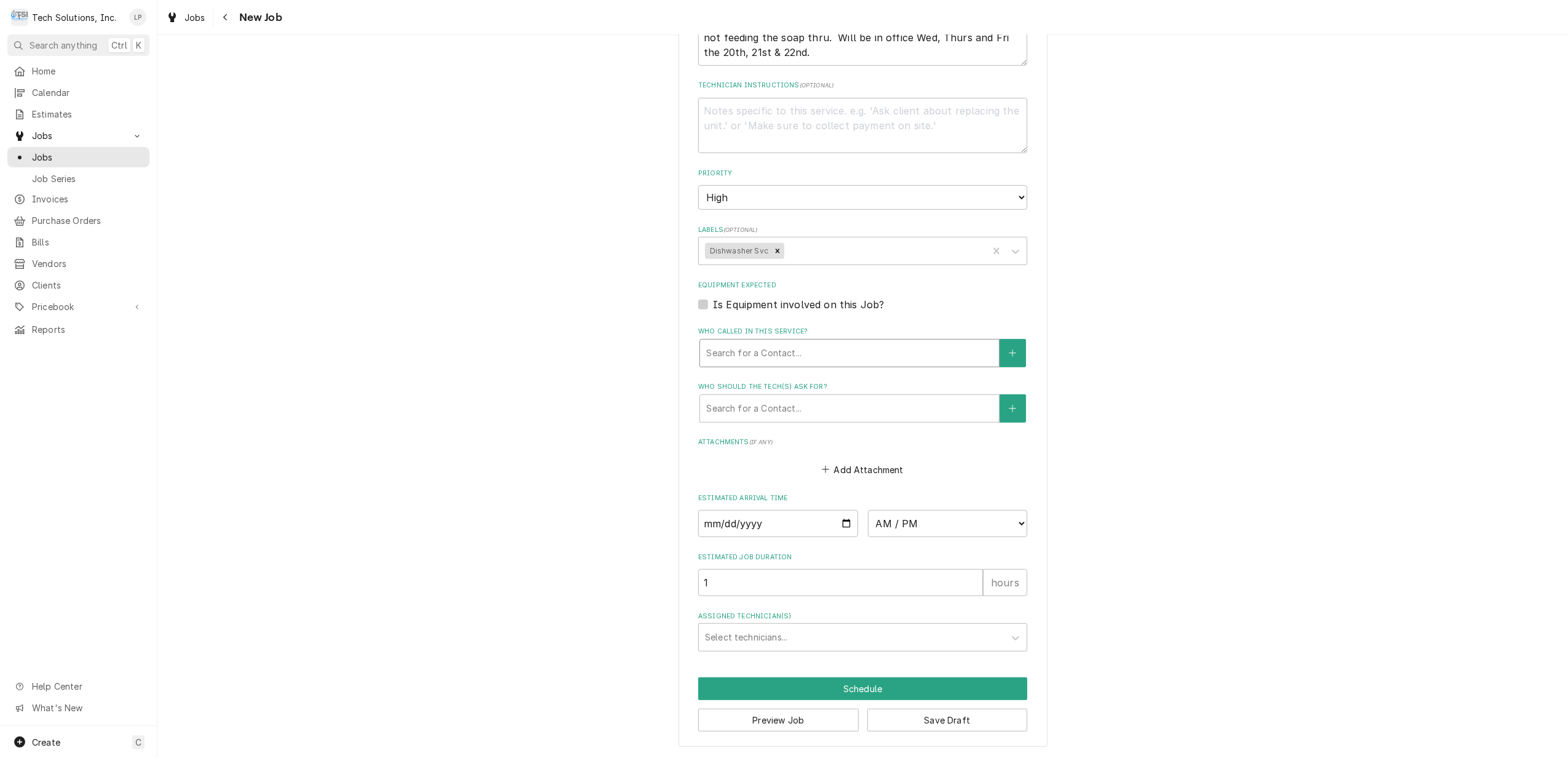
click at [901, 351] on div "Who called in this service?" at bounding box center [849, 353] width 286 height 22
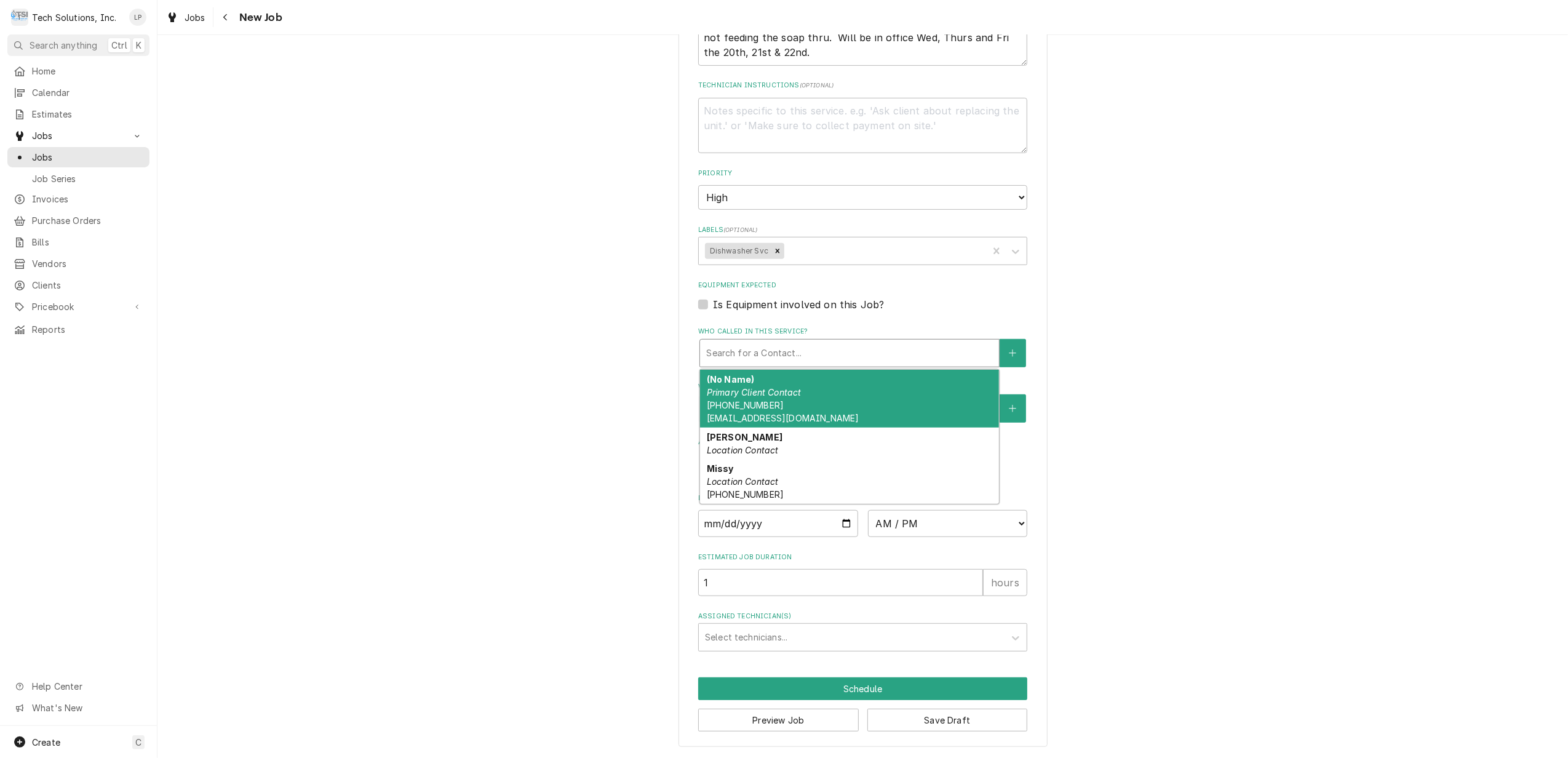
click at [888, 387] on div "(No Name) Primary Client Contact (304) 872-1148 office@nlca.info" at bounding box center [849, 399] width 299 height 58
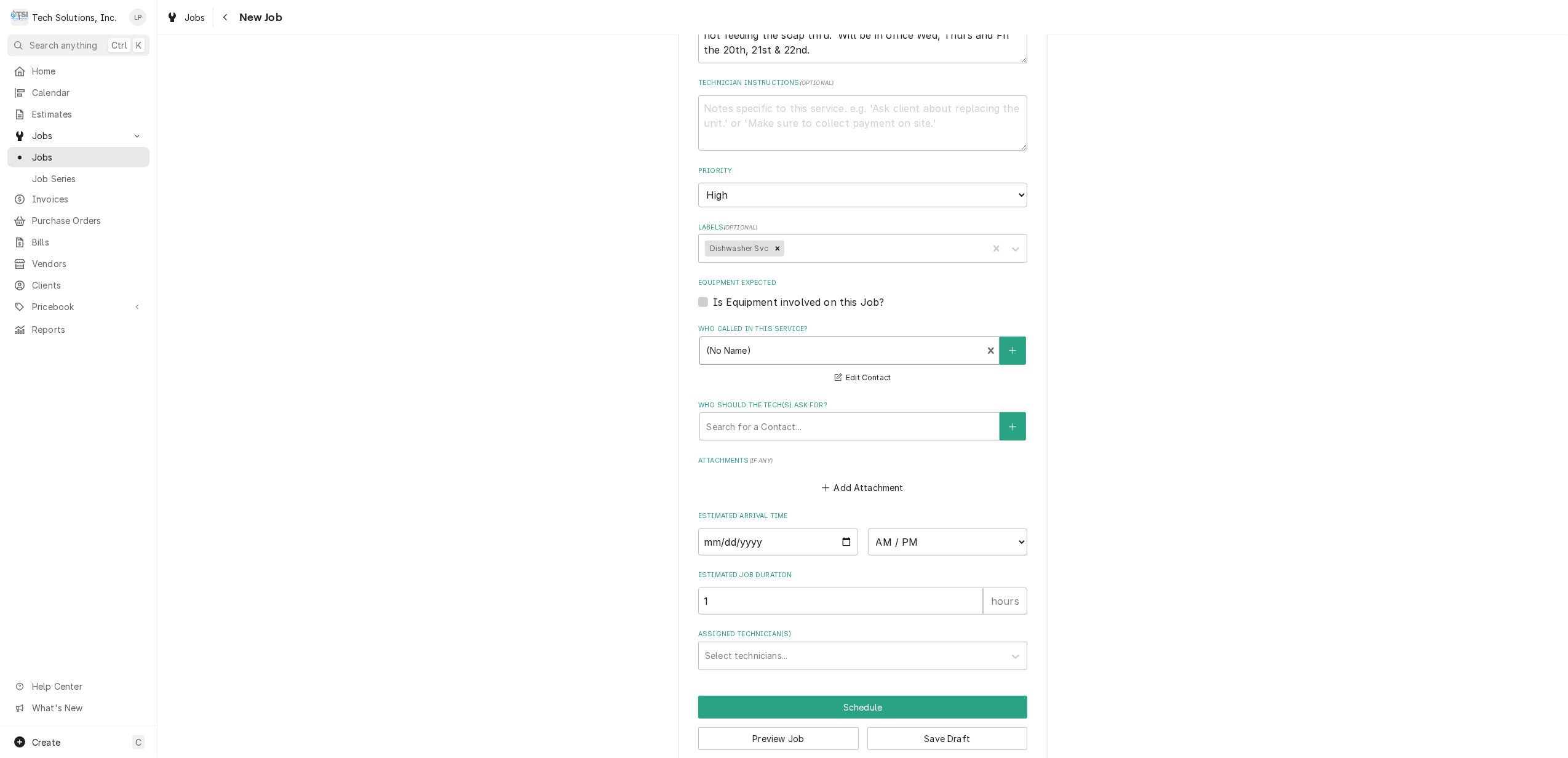
click at [780, 355] on div "Who called in this service?" at bounding box center [841, 351] width 270 height 22
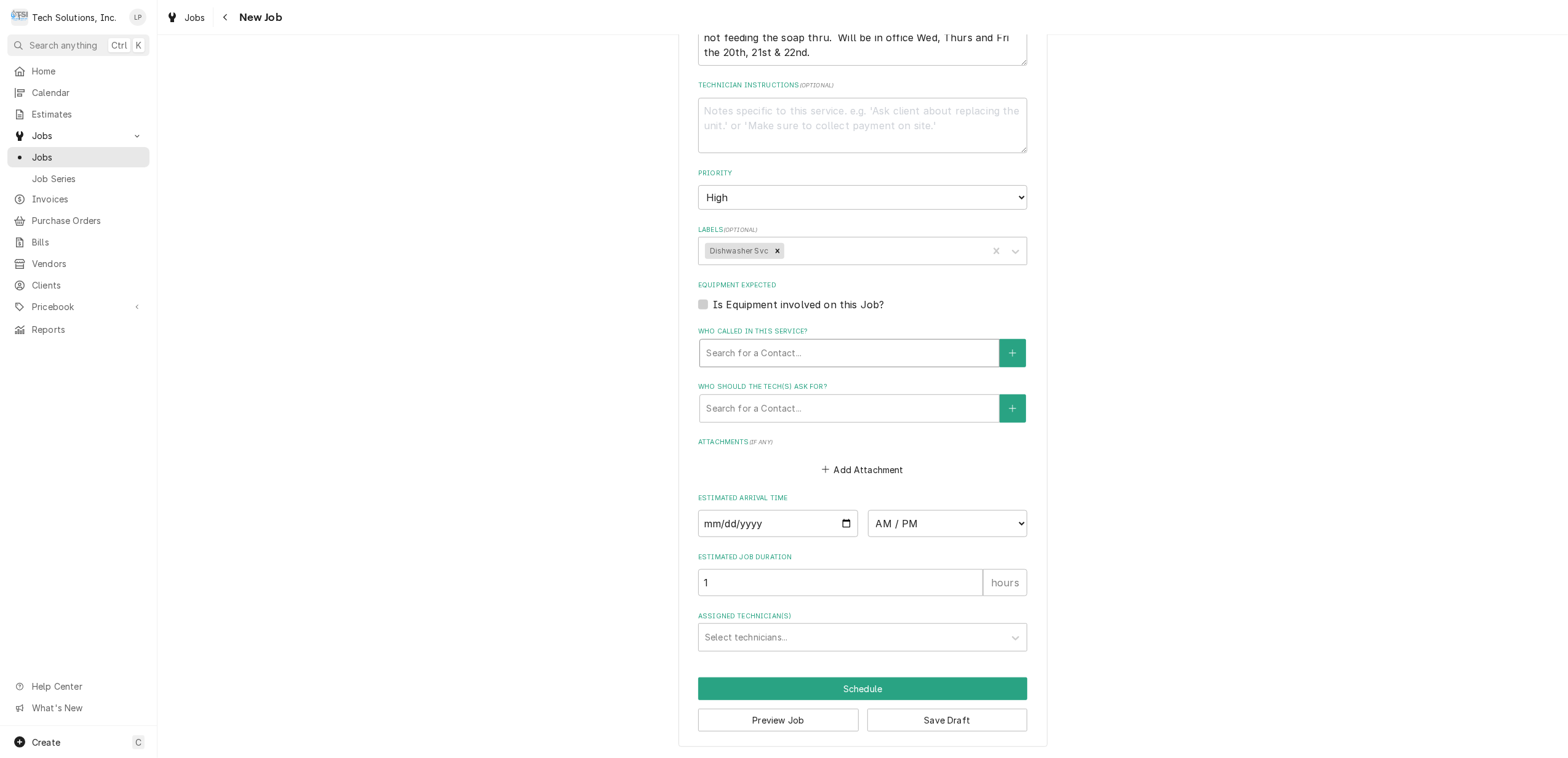
click at [1010, 464] on div "Add Attachment" at bounding box center [863, 467] width 329 height 24
click at [1003, 340] on button "Who called in this service?" at bounding box center [1012, 353] width 26 height 28
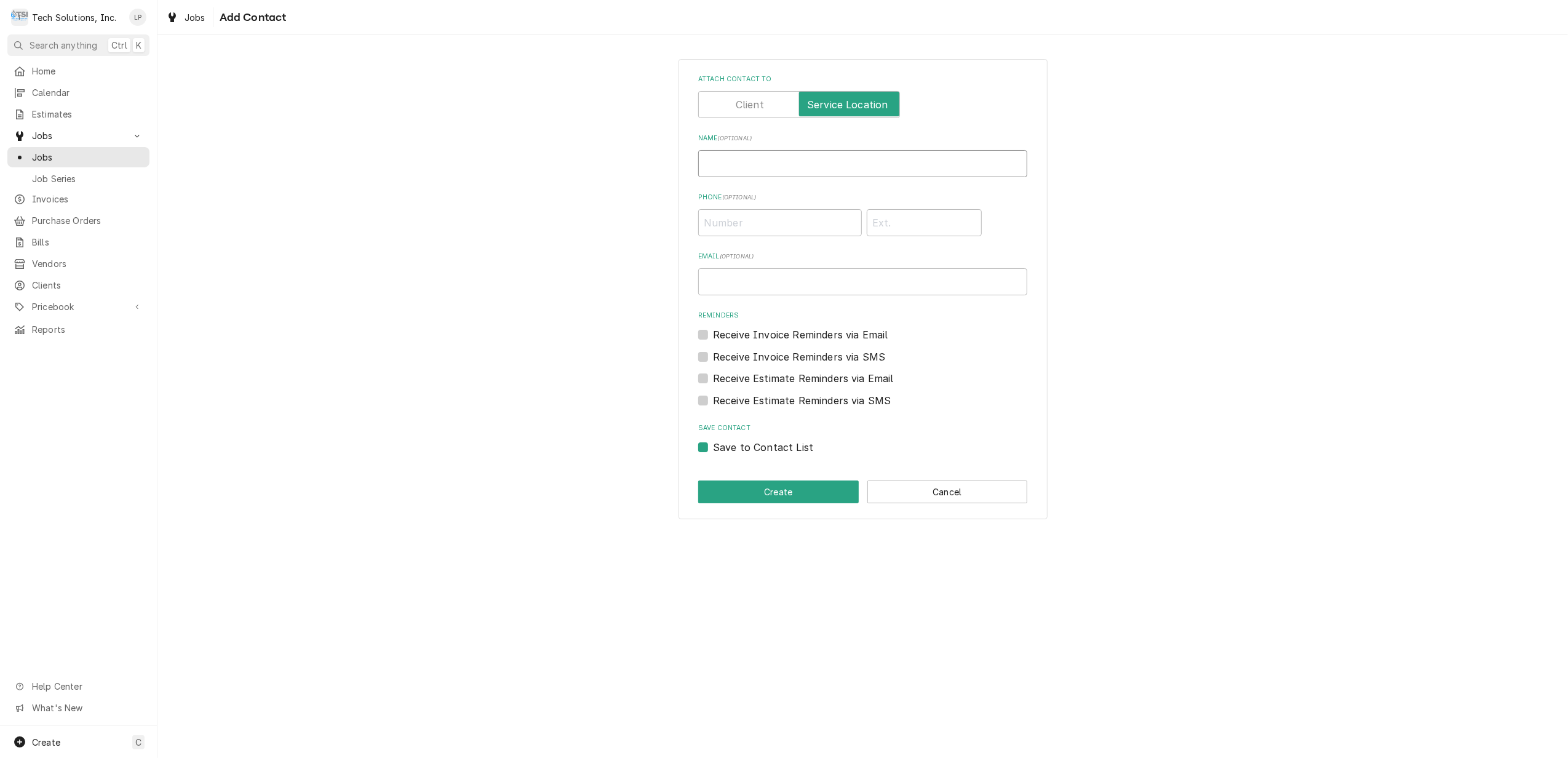
click at [745, 158] on input "Name ( optional )" at bounding box center [863, 164] width 329 height 27
click at [773, 219] on input "Phone ( optional )" at bounding box center [780, 222] width 164 height 27
click at [922, 363] on div "Receive Invoice Reminders via SMS" at bounding box center [863, 357] width 329 height 15
click at [797, 490] on button "Create" at bounding box center [779, 492] width 160 height 23
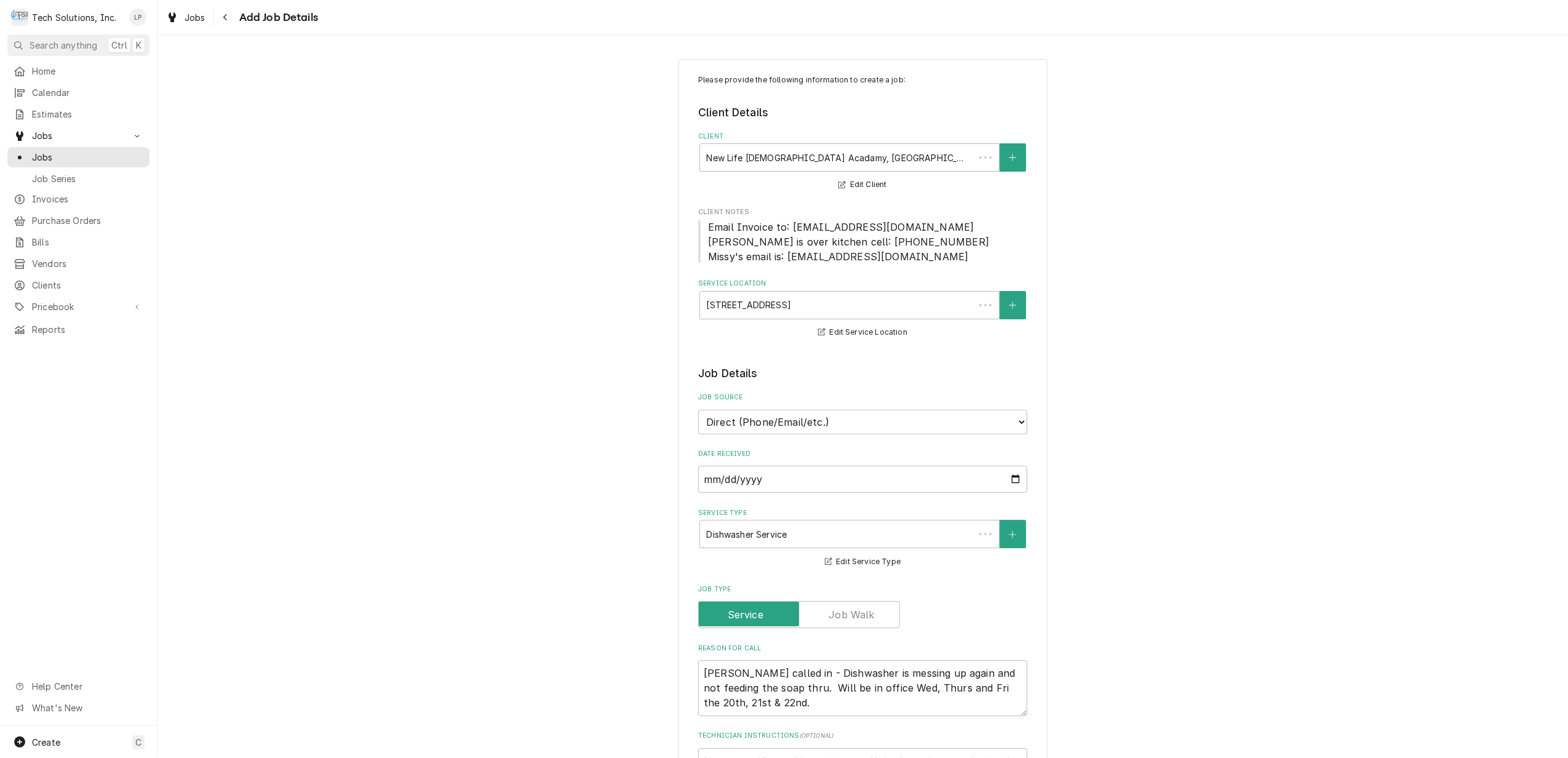
scroll to position [652, 0]
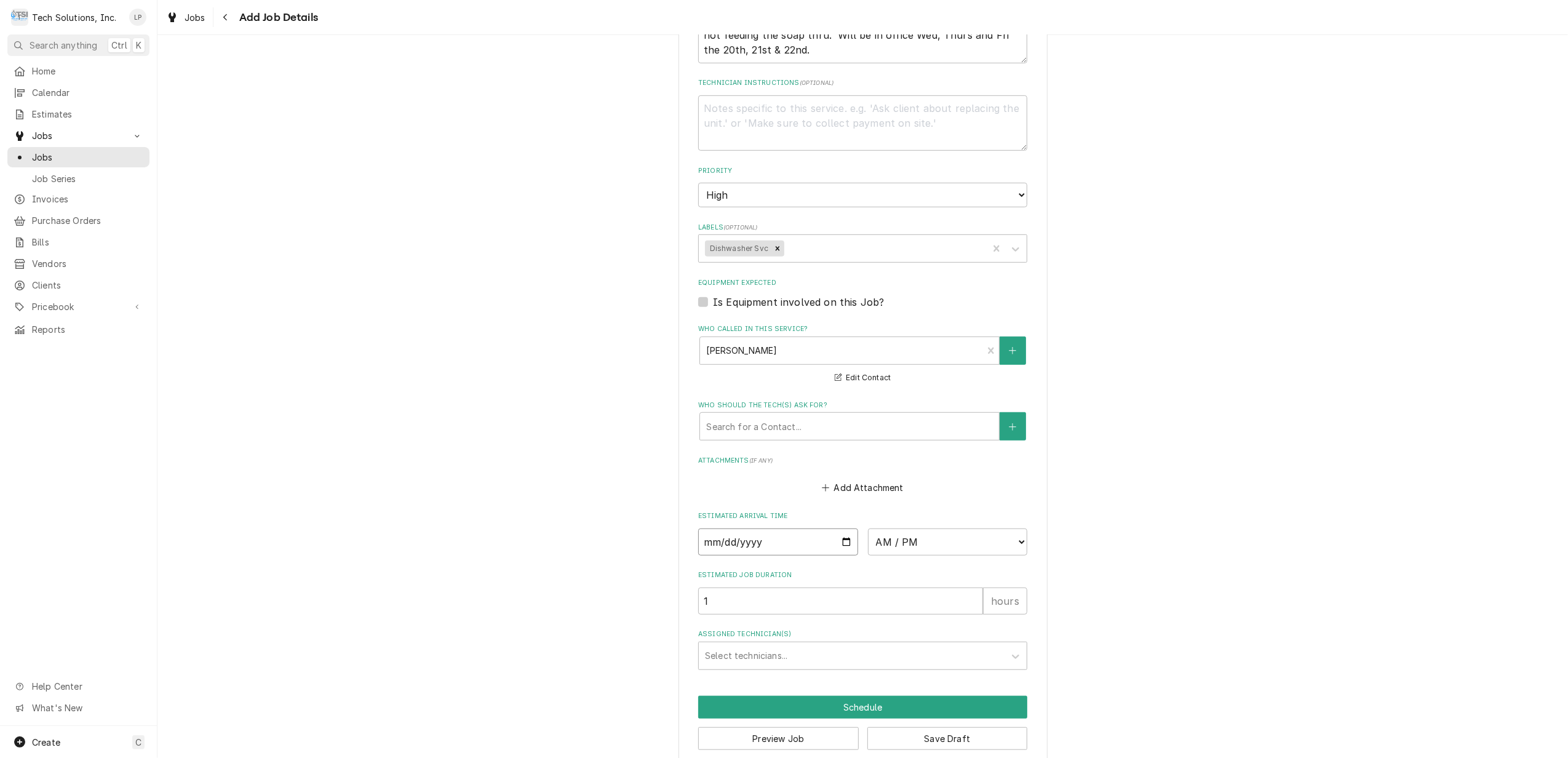
click at [840, 543] on input "Date" at bounding box center [779, 542] width 160 height 27
click at [1012, 540] on select "AM / PM 6:00 AM 6:15 AM 6:30 AM 6:45 AM 7:00 AM 7:15 AM 7:30 AM 7:45 AM 8:00 AM…" at bounding box center [948, 542] width 160 height 27
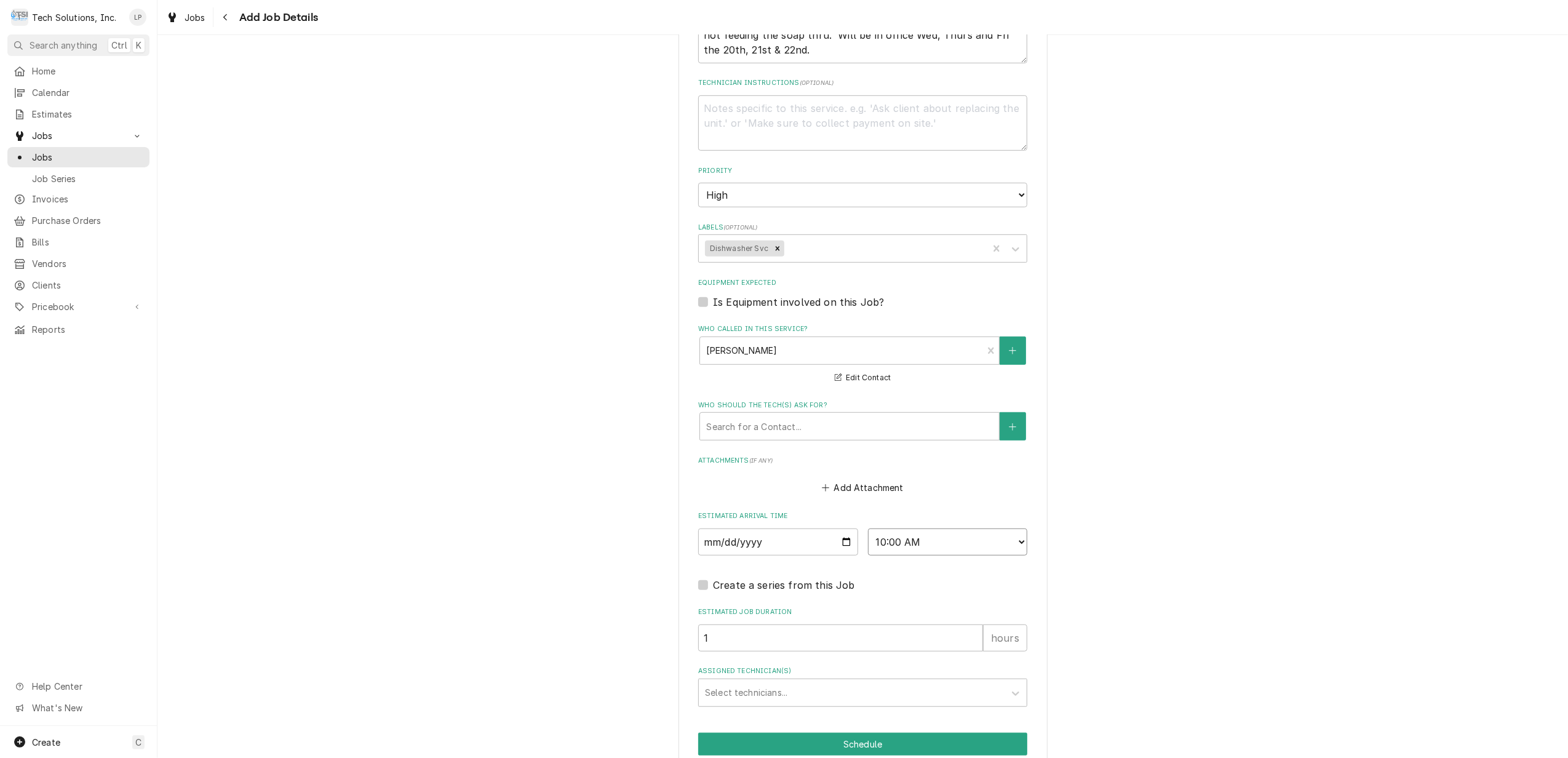
scroll to position [710, 0]
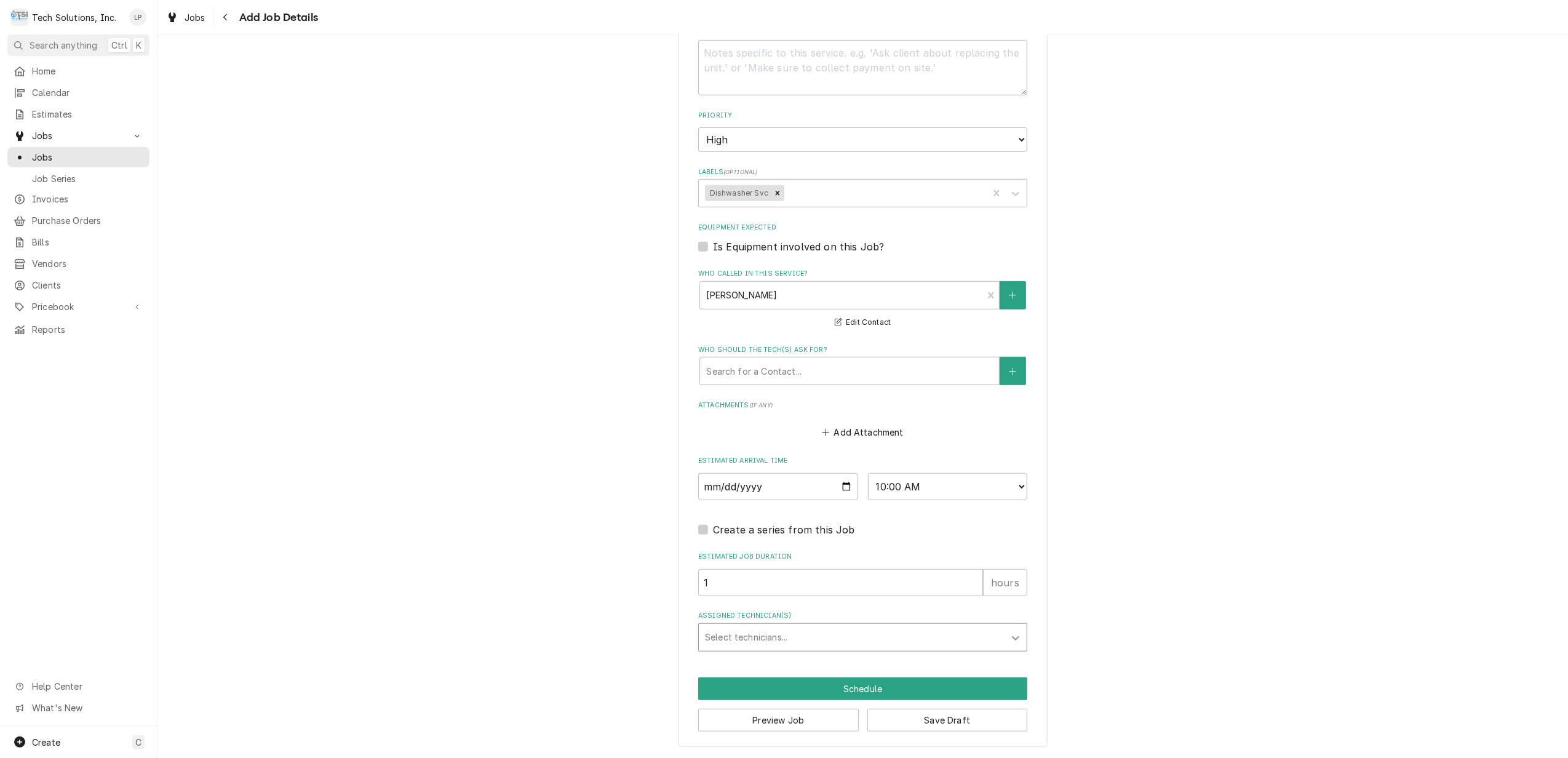
click at [1012, 637] on icon "Assigned Technician(s)" at bounding box center [1016, 638] width 7 height 4
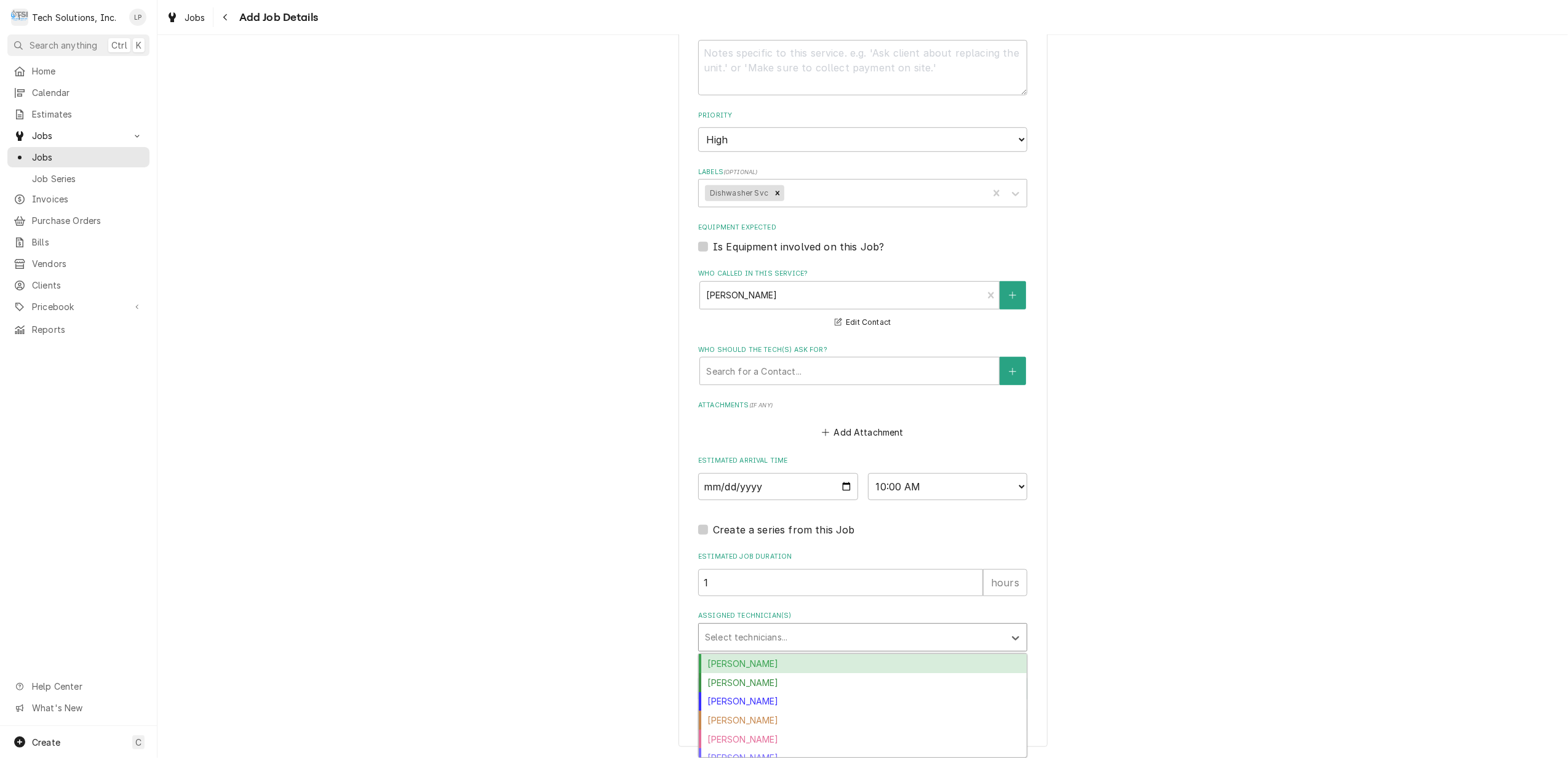
click at [958, 660] on div "Austin Fox" at bounding box center [863, 663] width 328 height 19
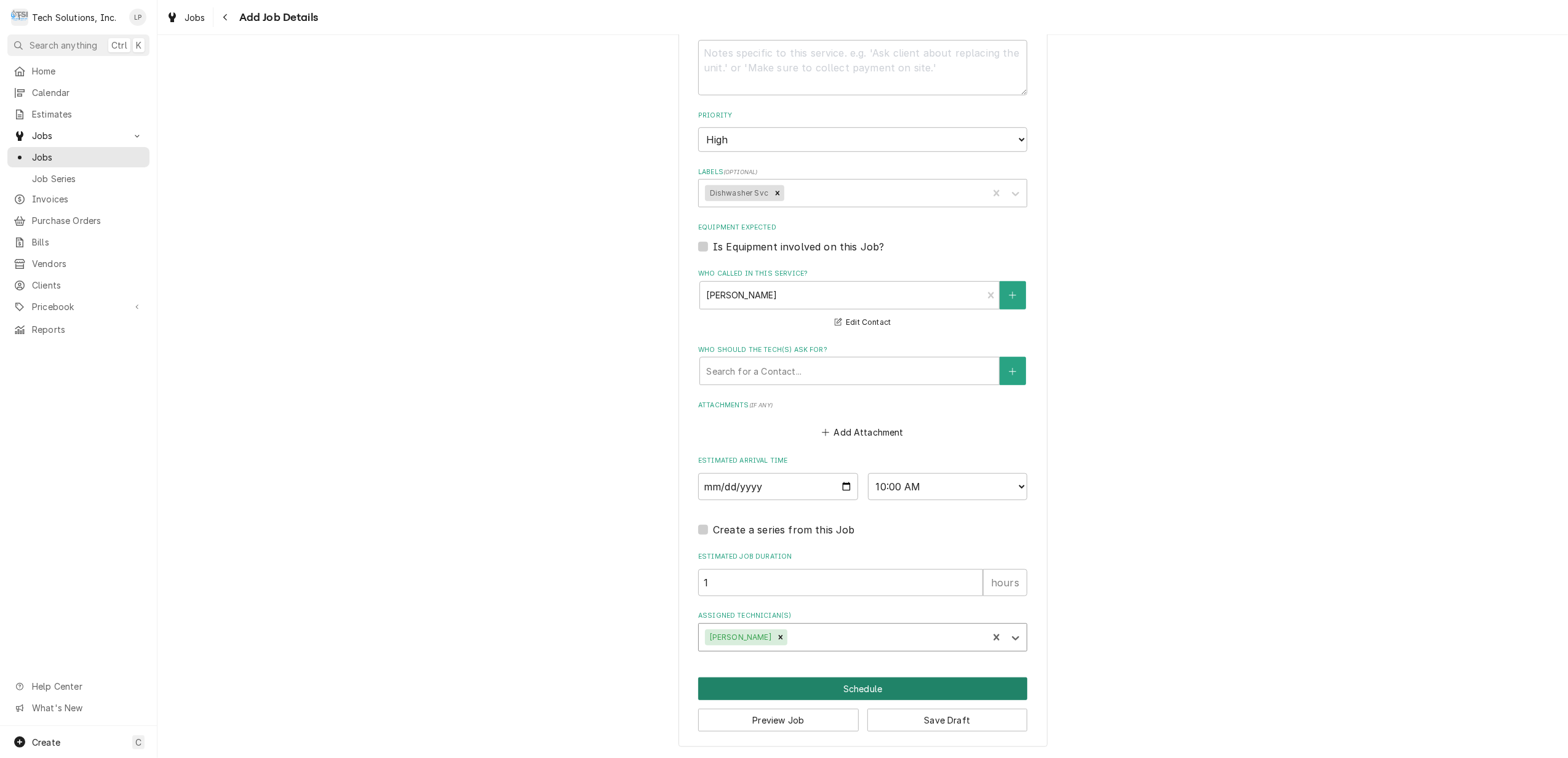
click at [873, 690] on button "Schedule" at bounding box center [863, 689] width 329 height 23
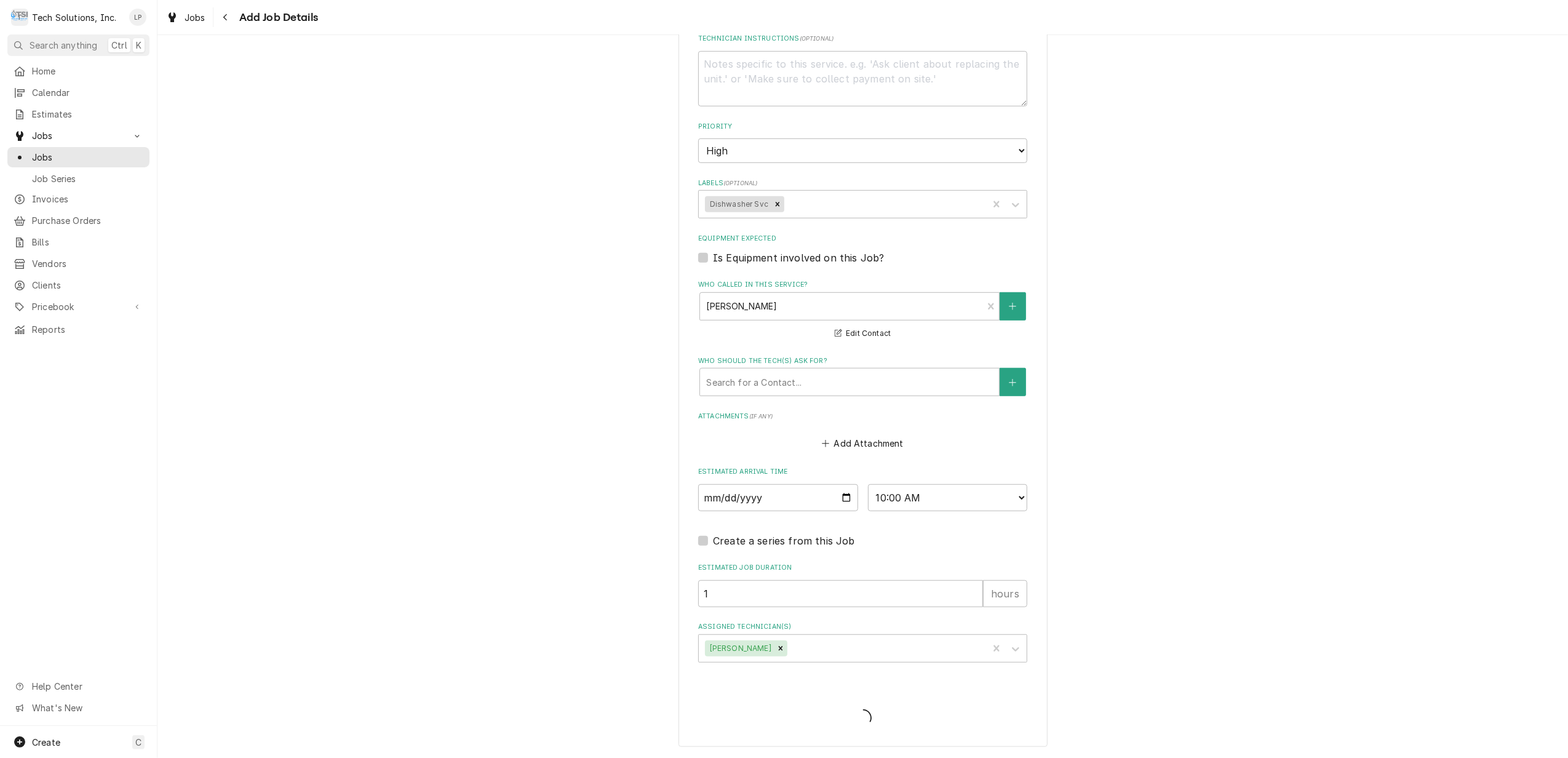
scroll to position [699, 0]
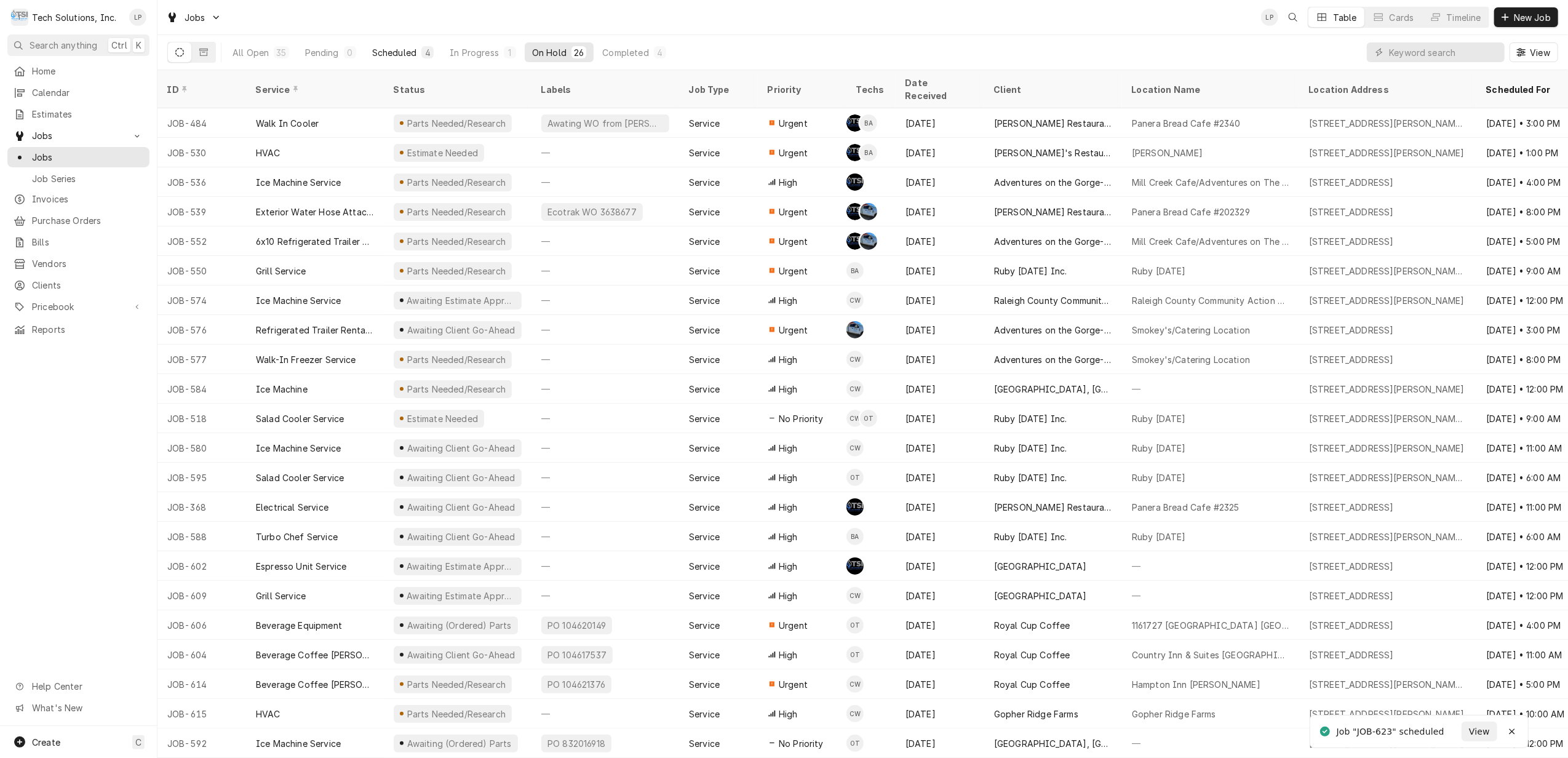
click at [394, 51] on div "Scheduled" at bounding box center [394, 52] width 44 height 13
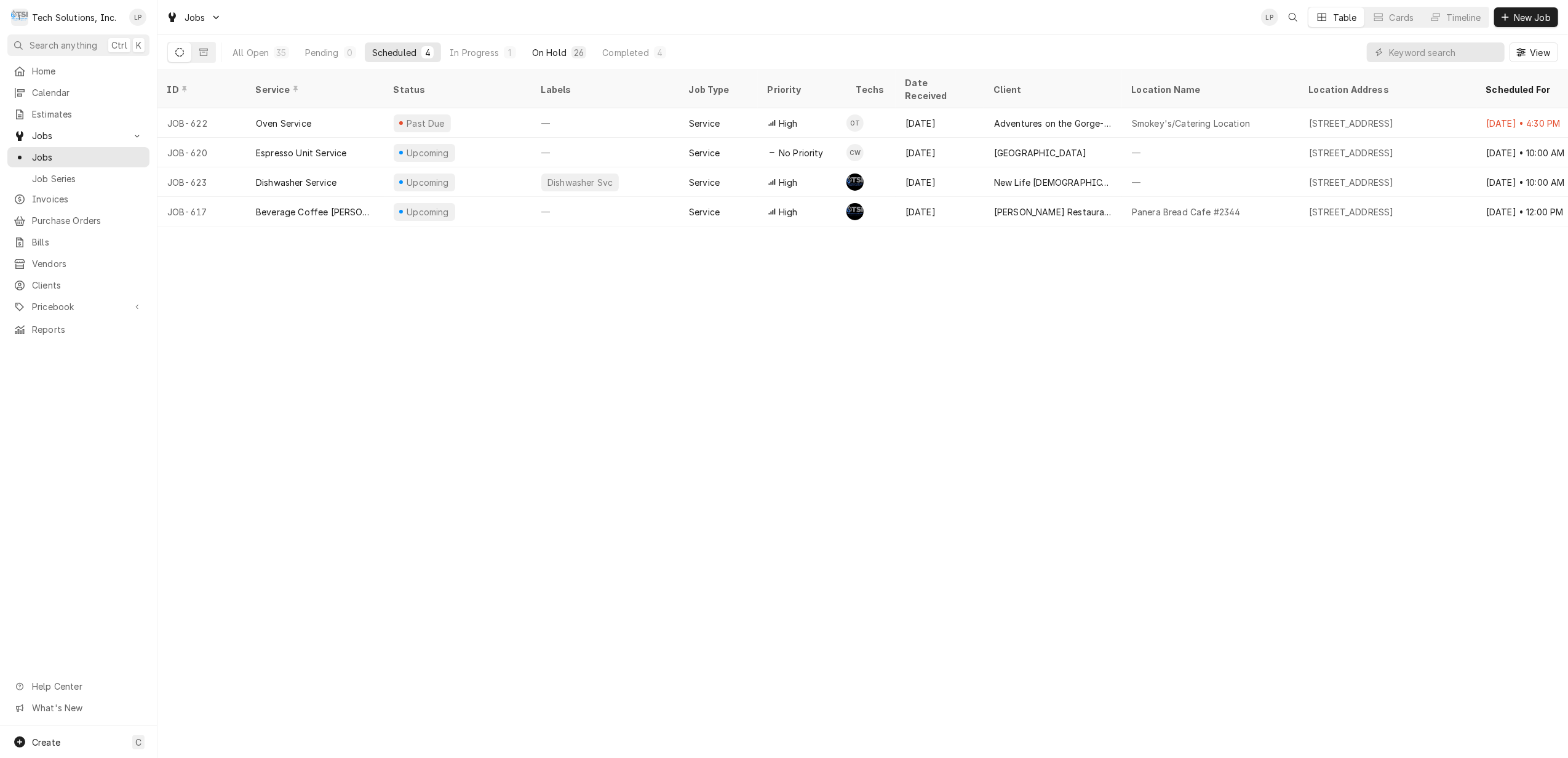
click at [544, 53] on div "On Hold" at bounding box center [550, 52] width 35 height 13
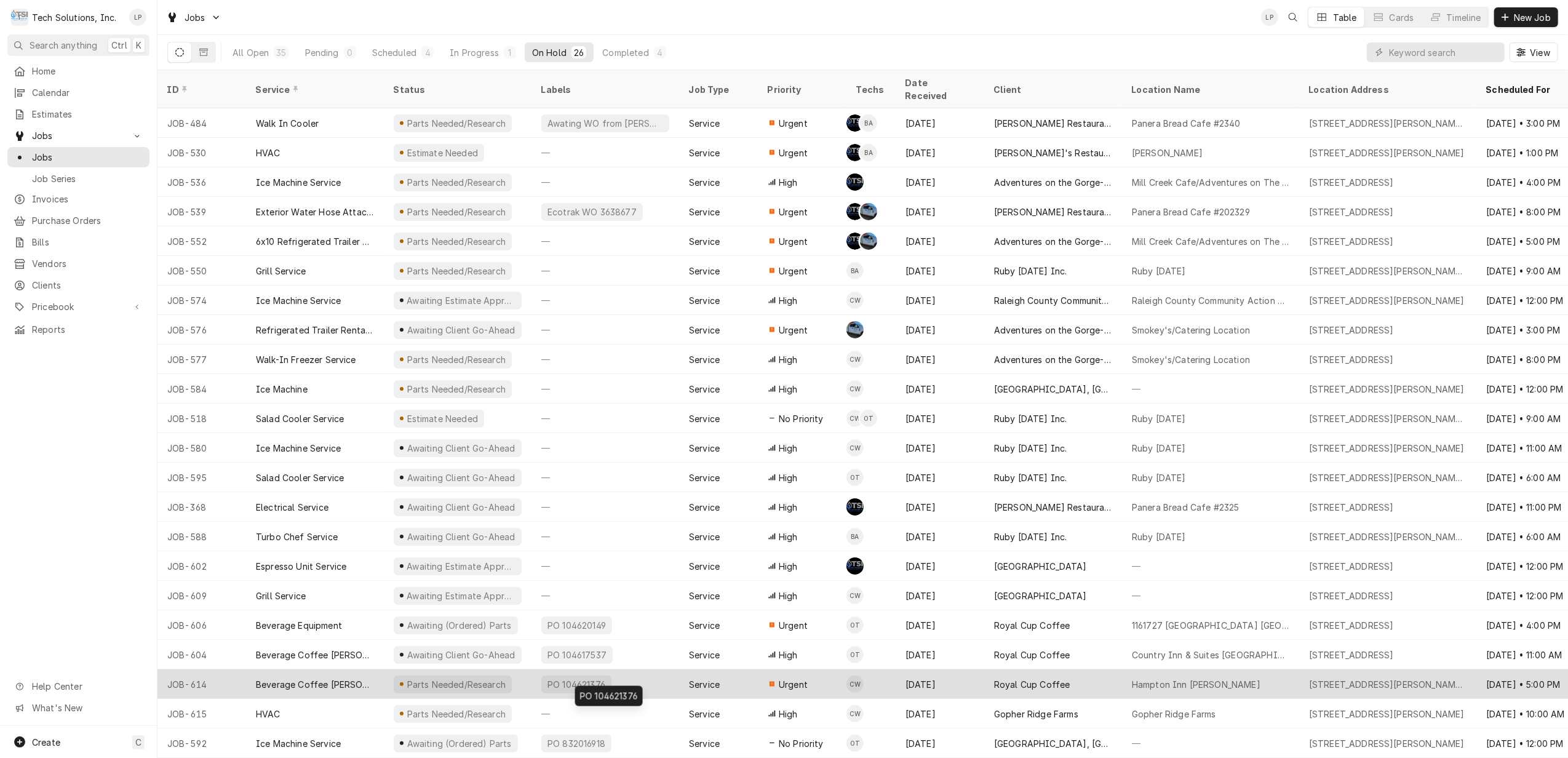
click at [642, 676] on div "PO 104621376" at bounding box center [605, 684] width 148 height 29
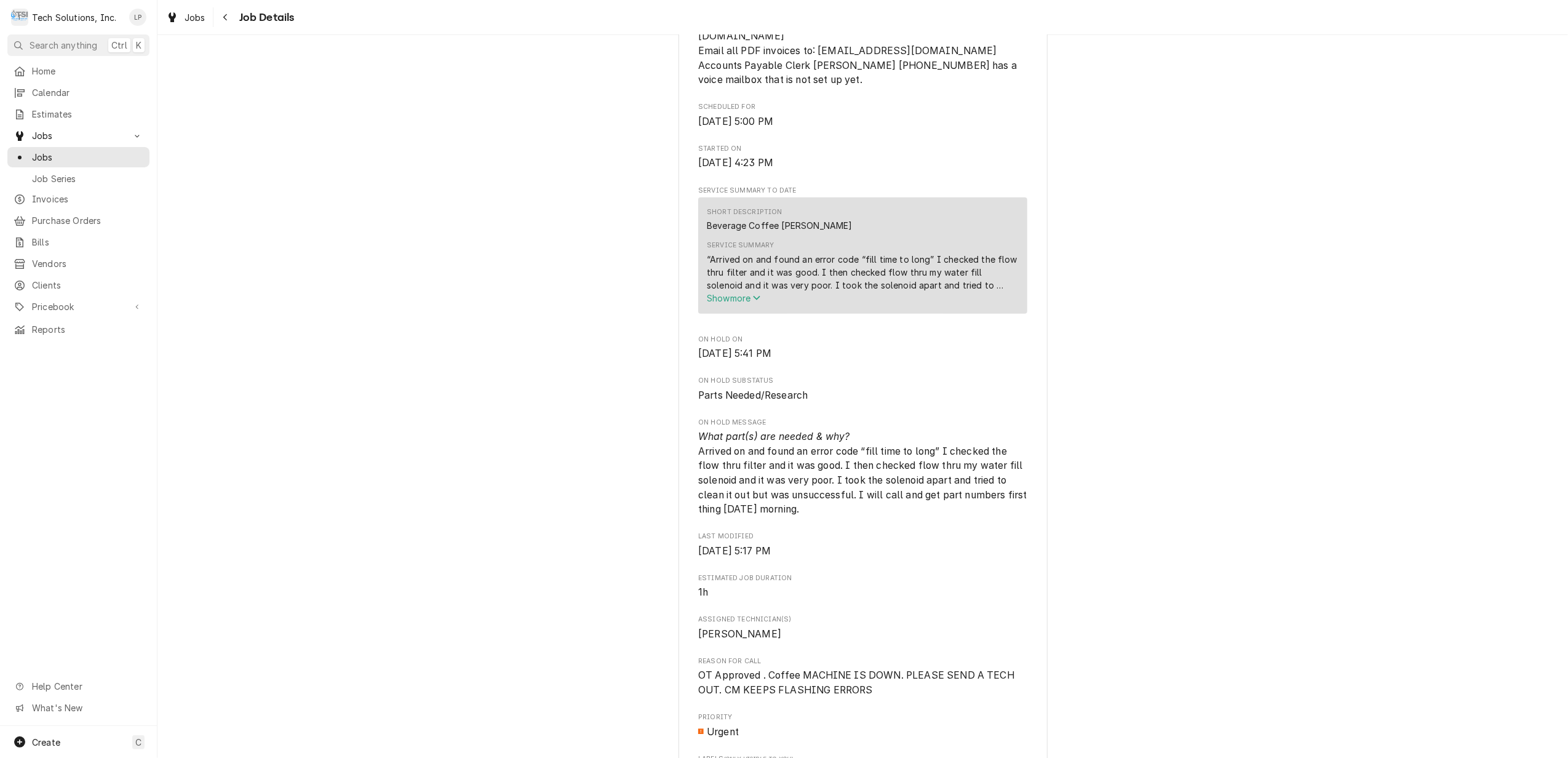
scroll to position [574, 0]
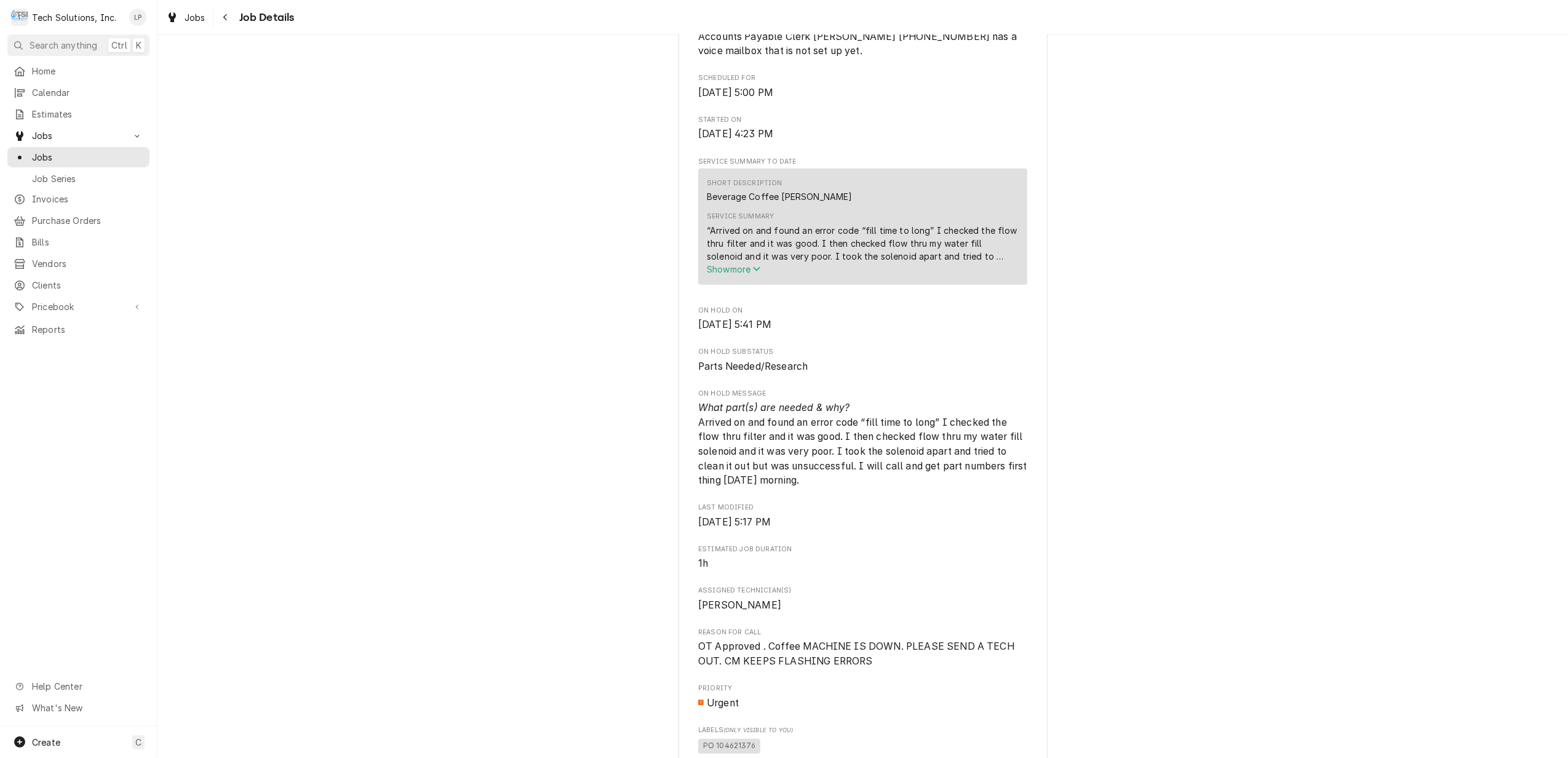
click at [717, 270] on span "Show more" at bounding box center [734, 269] width 54 height 11
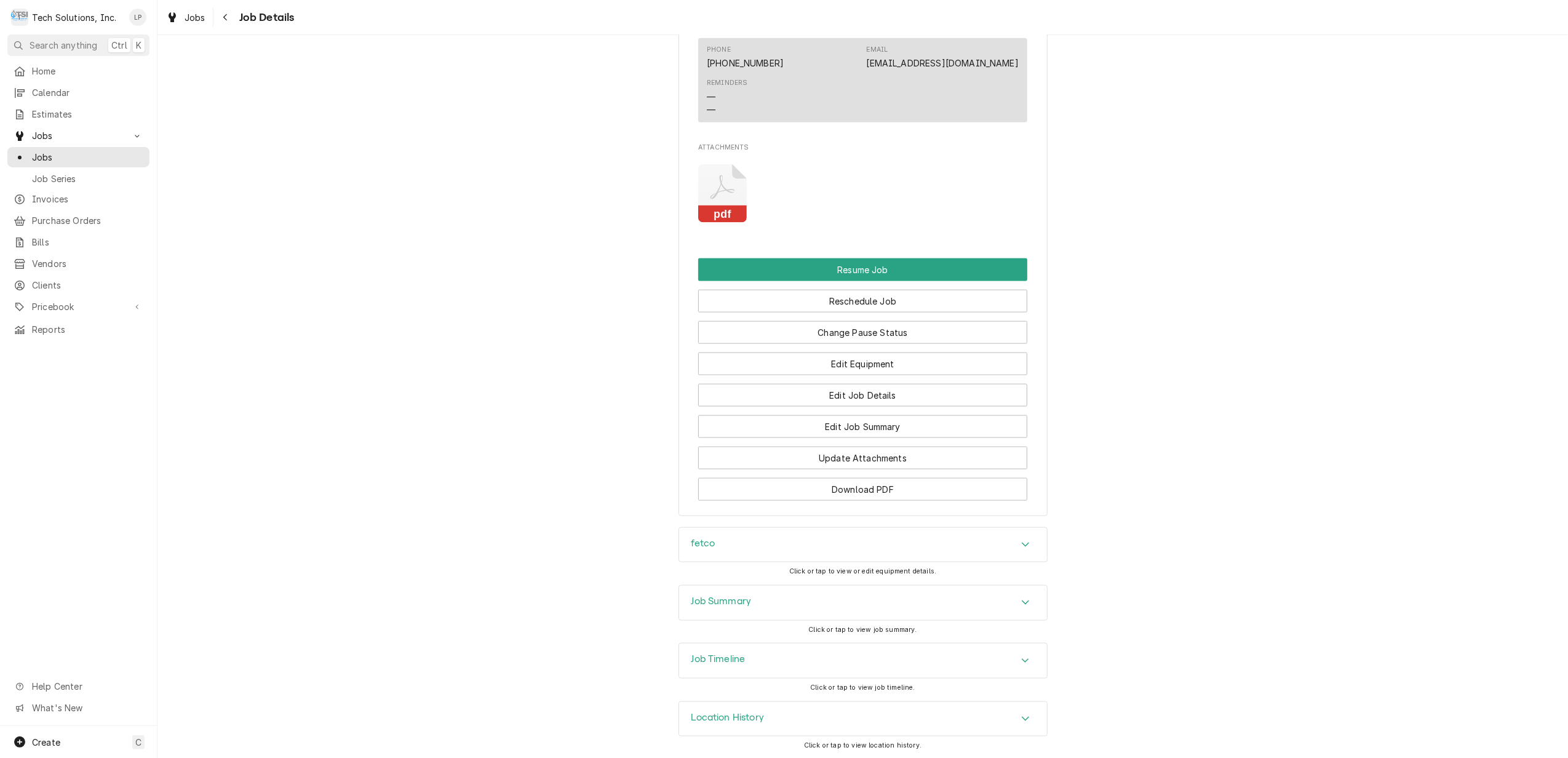
scroll to position [1590, 0]
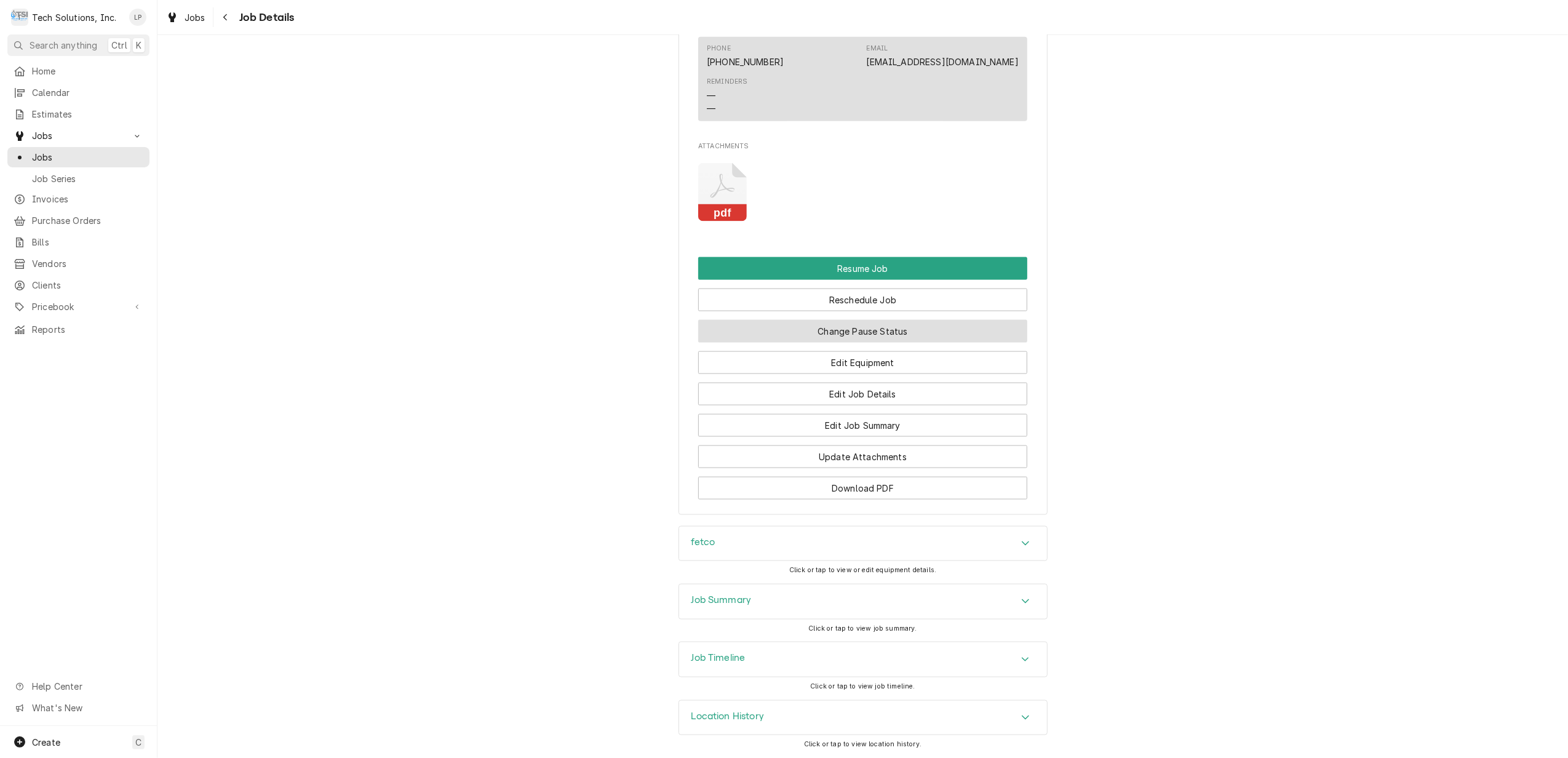
click at [907, 329] on button "Change Pause Status" at bounding box center [863, 331] width 329 height 23
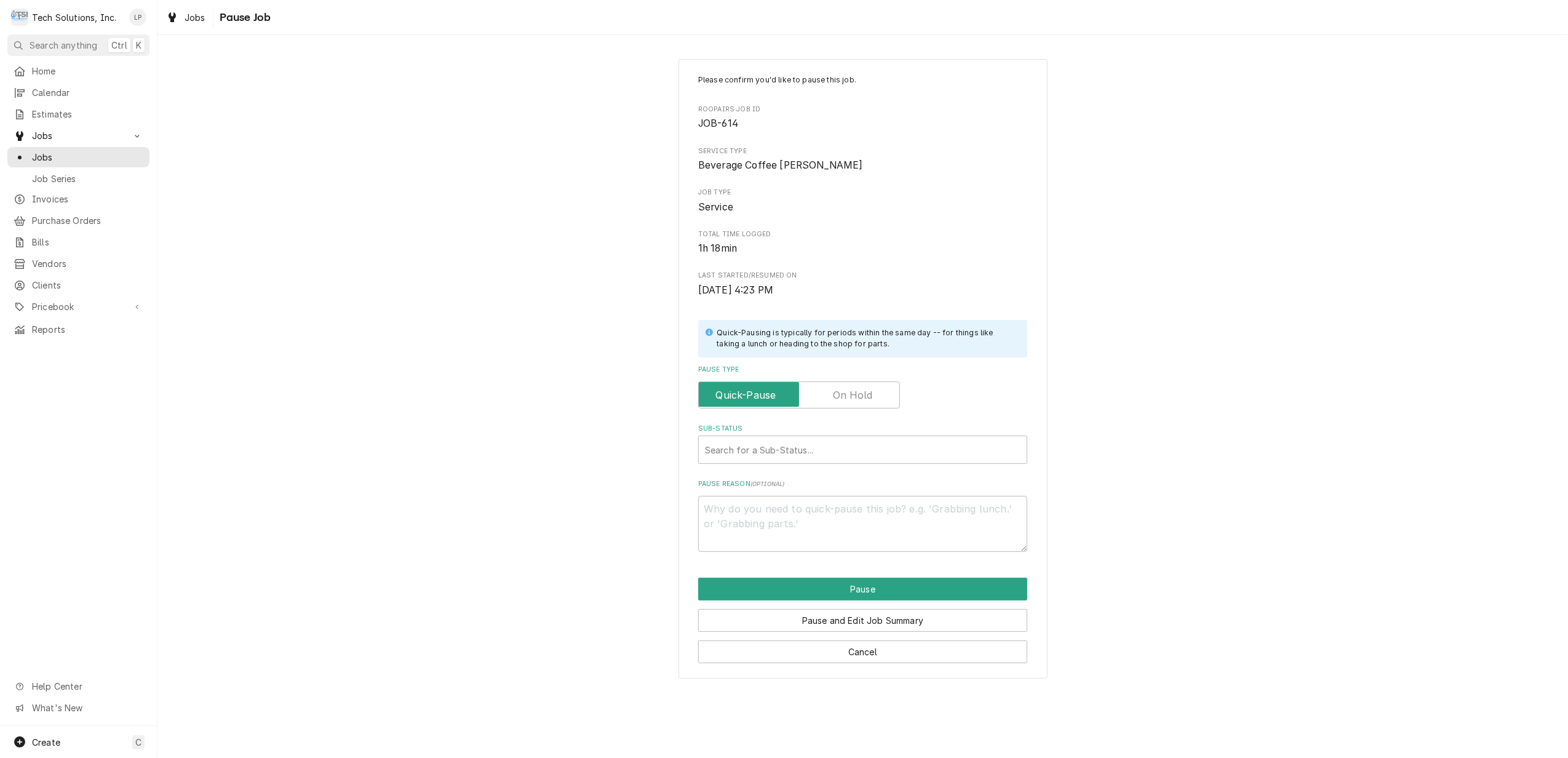
click at [847, 391] on label "Pause Type" at bounding box center [799, 395] width 202 height 27
click at [847, 391] on input "Pause Type" at bounding box center [799, 395] width 191 height 27
checkbox input "true"
click at [849, 447] on div "Sub-Status" at bounding box center [863, 449] width 316 height 22
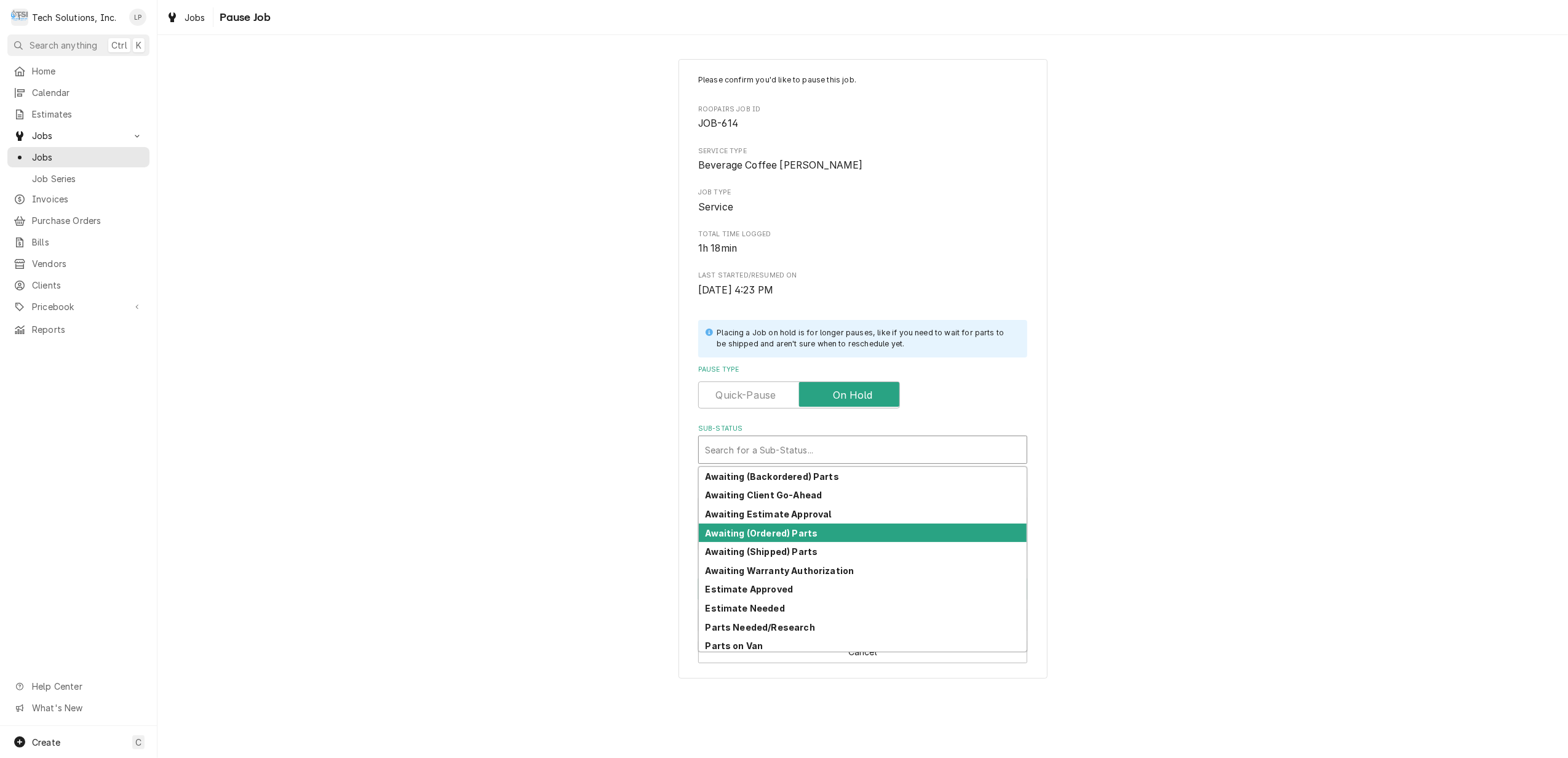
click at [828, 532] on div "Awaiting (Ordered) Parts" at bounding box center [863, 533] width 328 height 19
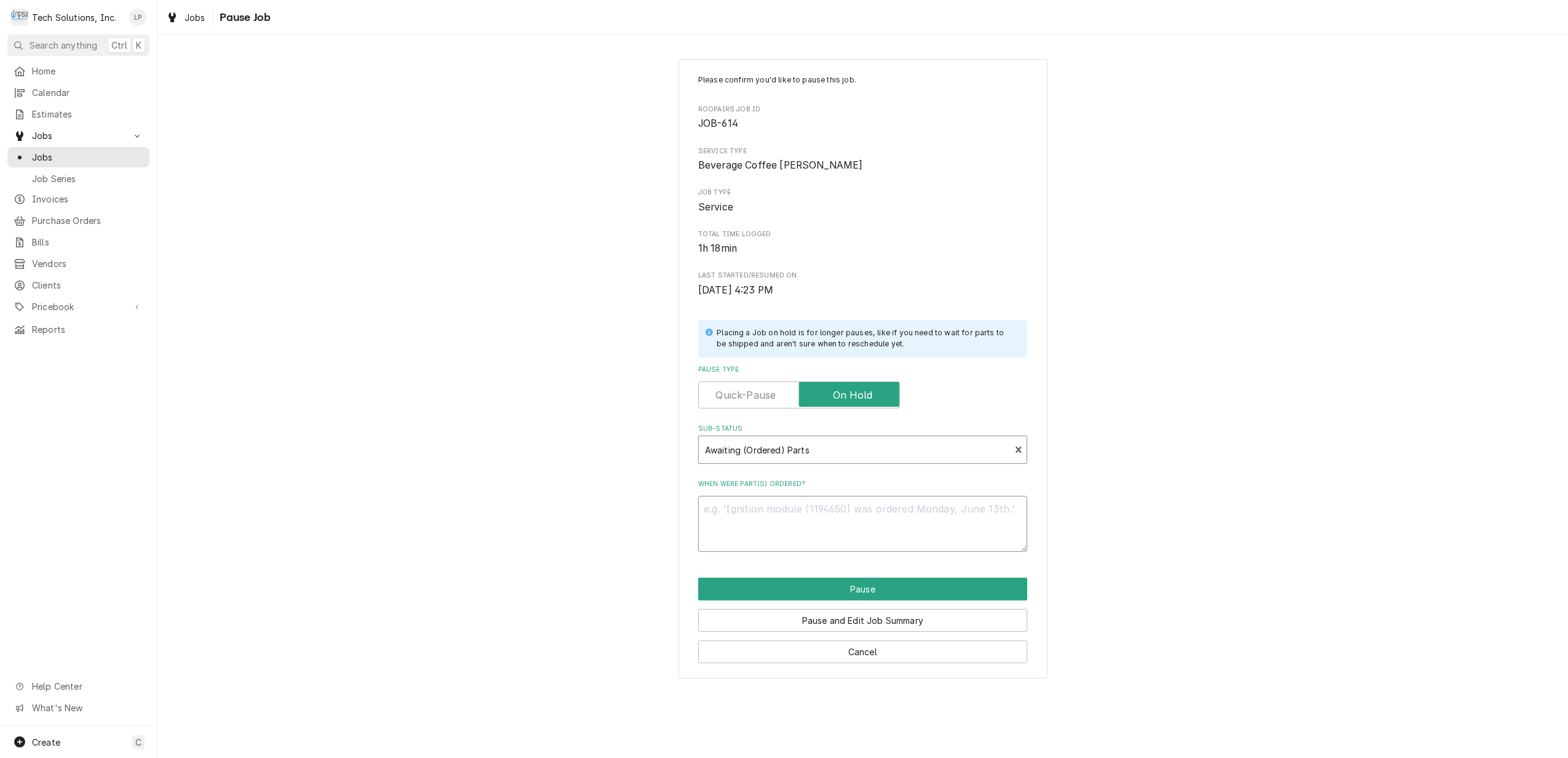
click at [799, 517] on textarea "When were part(s) ordered?" at bounding box center [863, 524] width 329 height 56
type textarea "x"
type textarea "D"
type textarea "x"
type textarea "De"
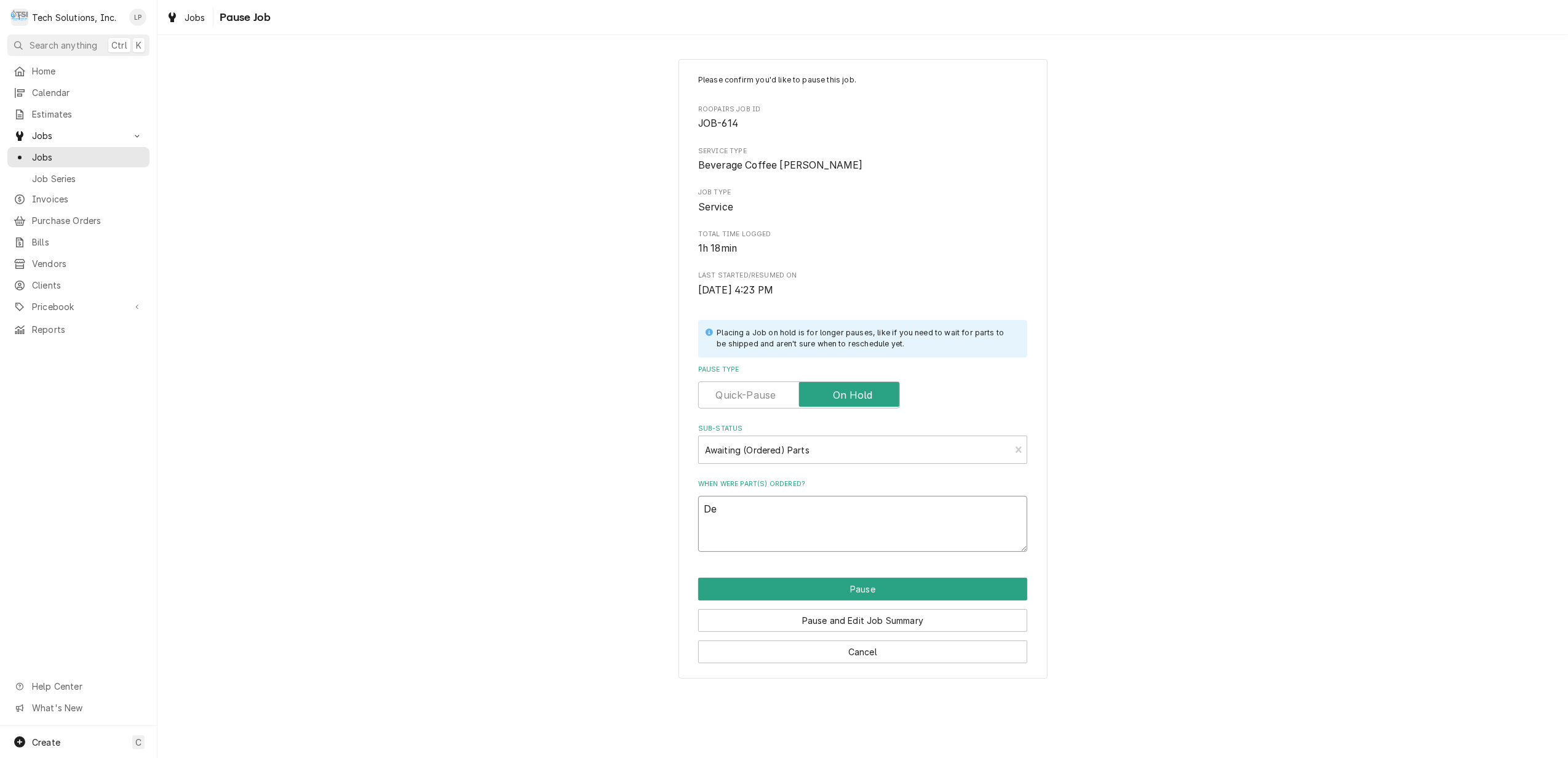
type textarea "x"
type textarea "Der"
type textarea "x"
type textarea "Dere"
type textarea "x"
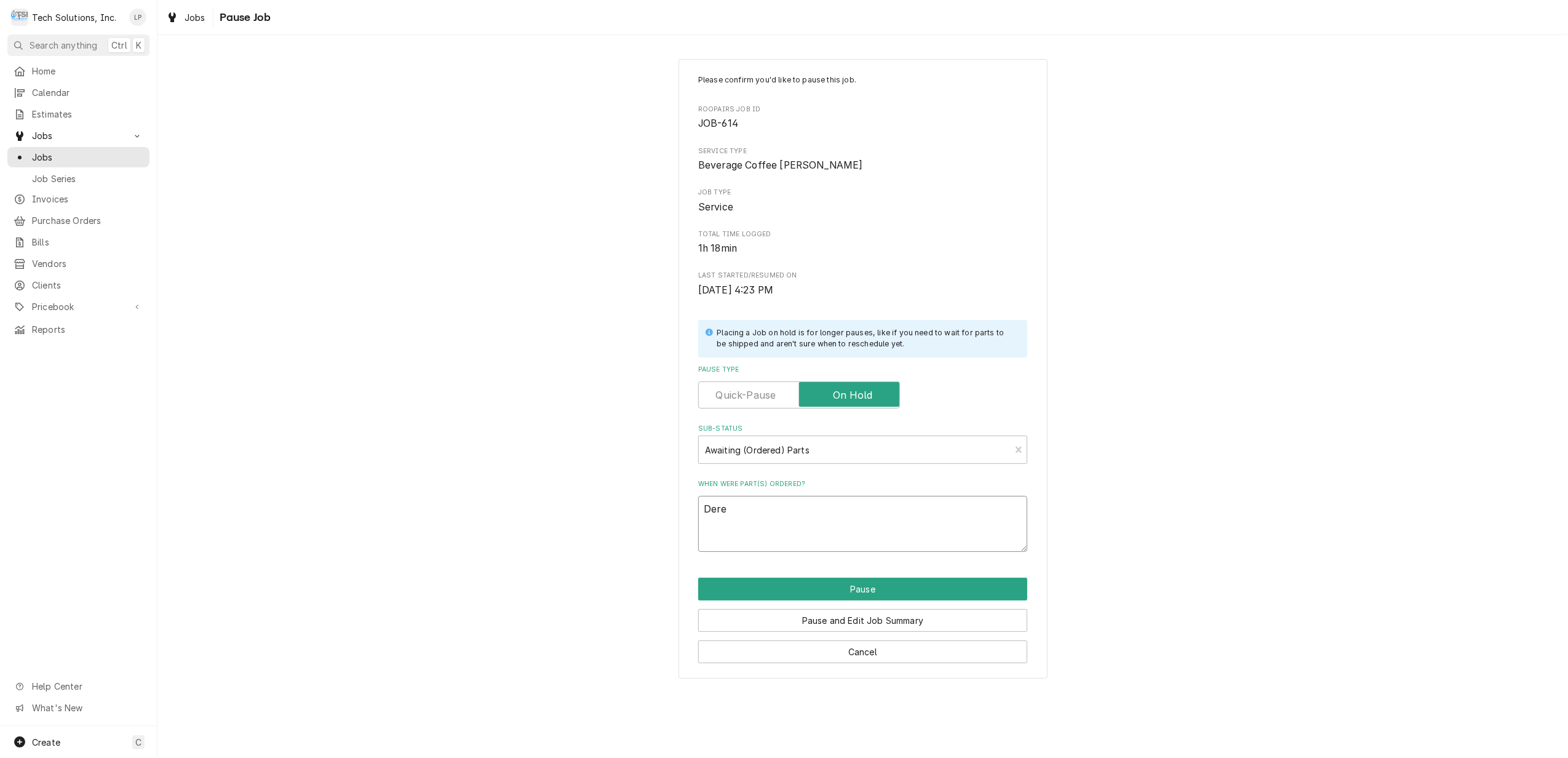
type textarea "Der"
type textarea "x"
type textarea "De"
type textarea "x"
type textarea "D"
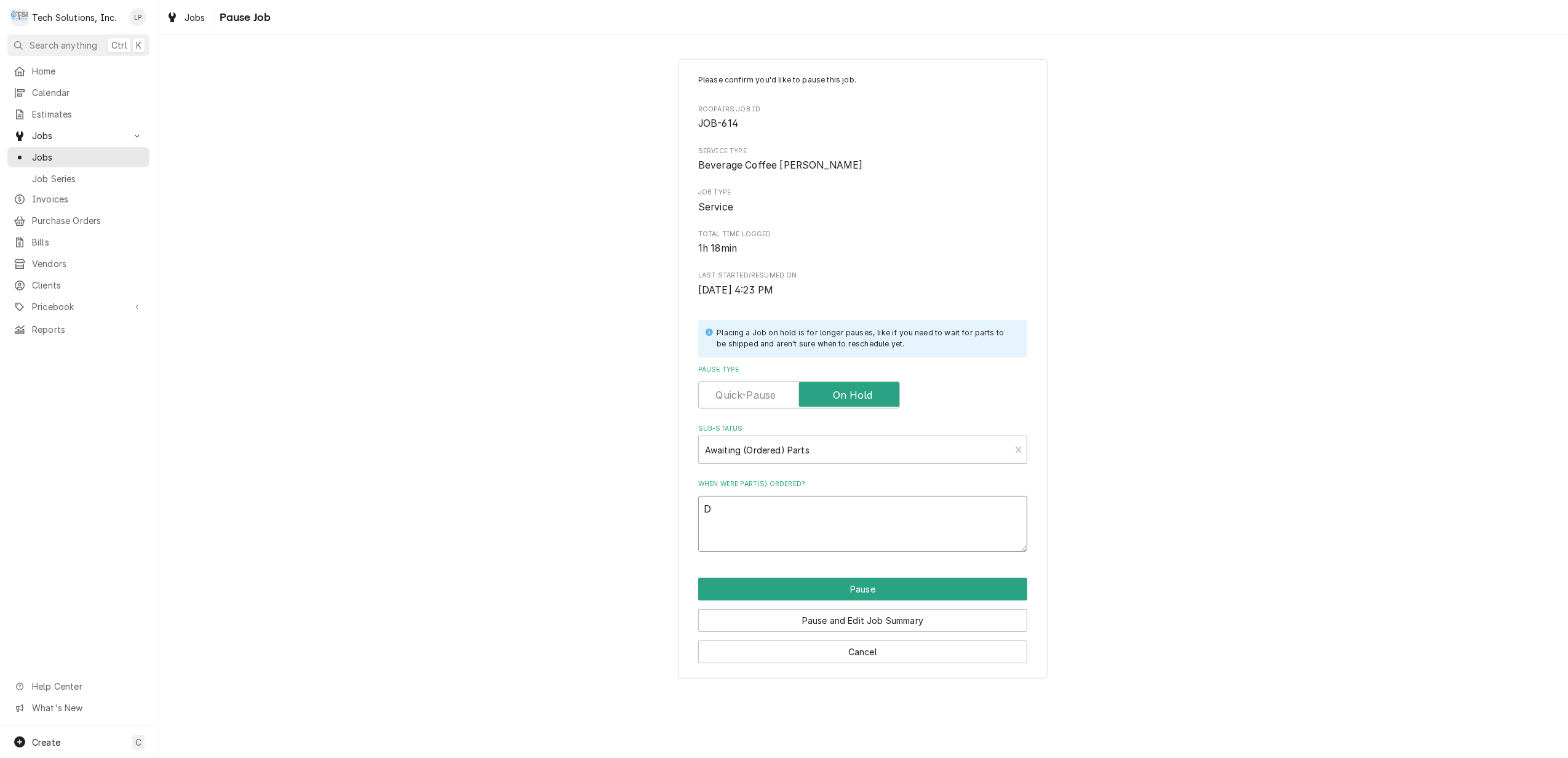
type textarea "x"
type textarea "8"
type textarea "x"
type textarea "8/"
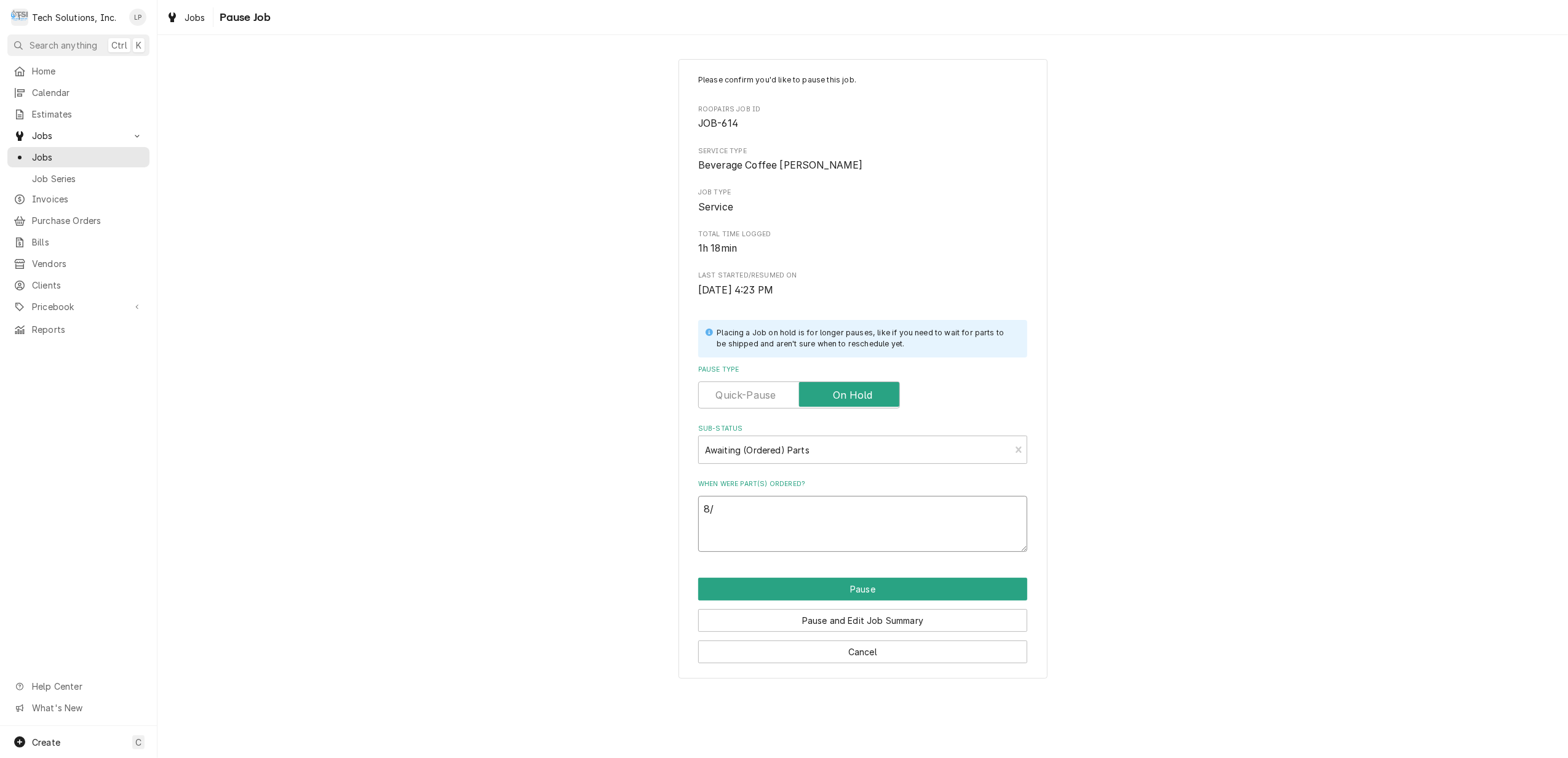
type textarea "x"
type textarea "8/1"
type textarea "x"
type textarea "8/18"
type textarea "x"
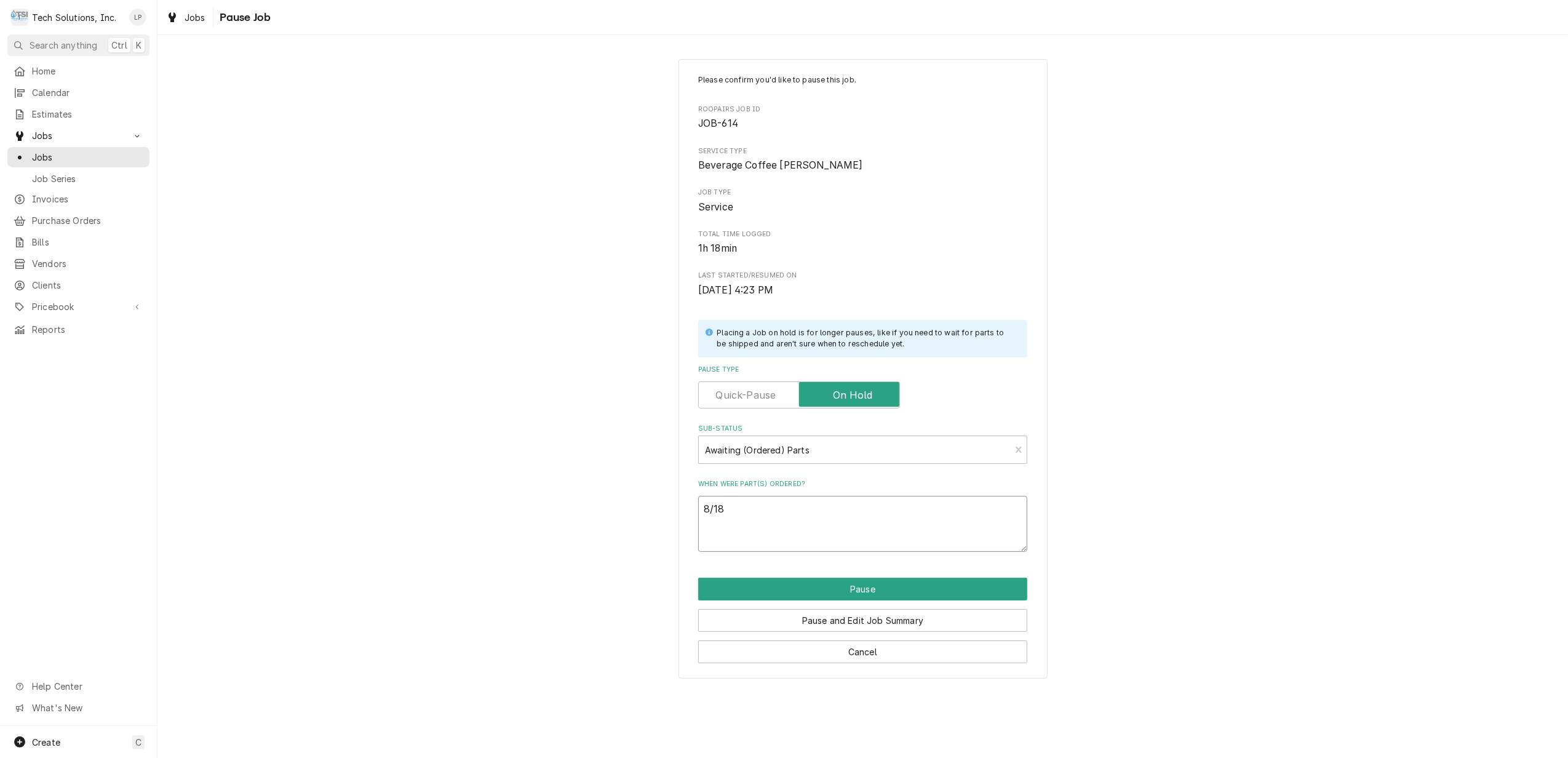
type textarea "8/18/"
type textarea "x"
type textarea "8/18/2"
type textarea "x"
type textarea "[DATE]"
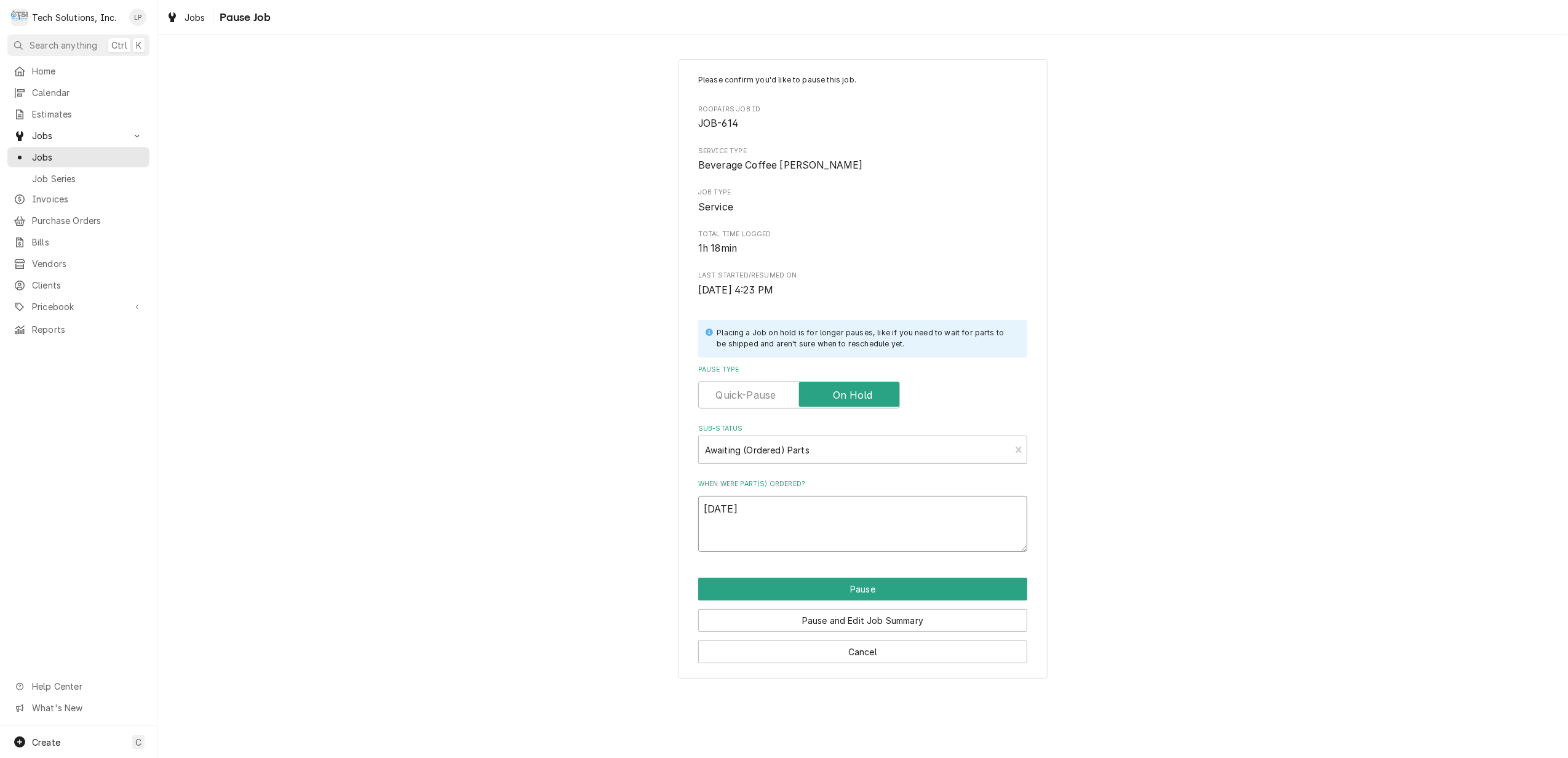
type textarea "x"
type textarea "[DATE]"
type textarea "x"
type textarea "[DATE] D"
type textarea "x"
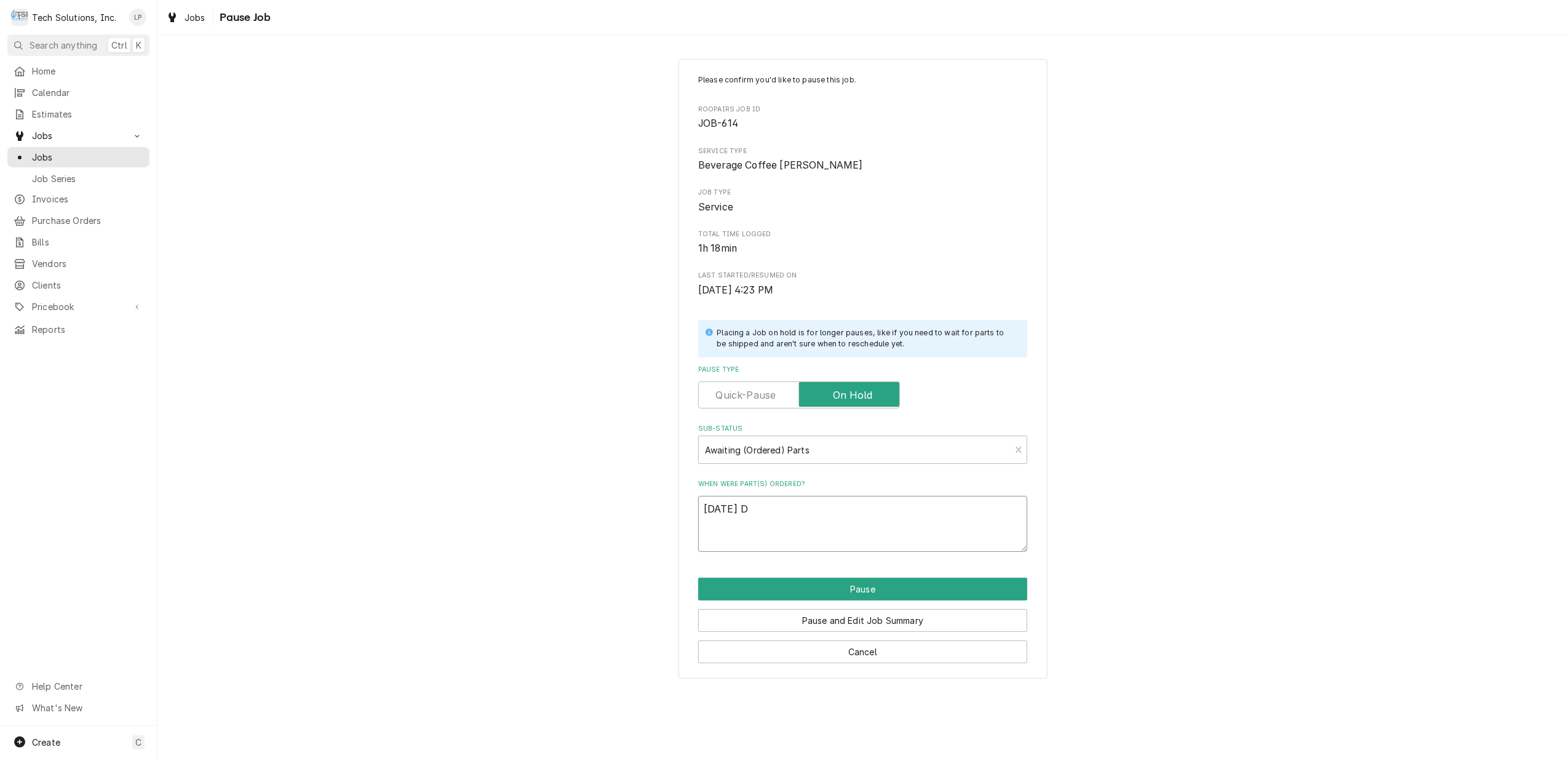
type textarea "[DATE] De"
type textarea "x"
type textarea "[DATE] Der"
type textarea "x"
type textarea "[DATE] Dere"
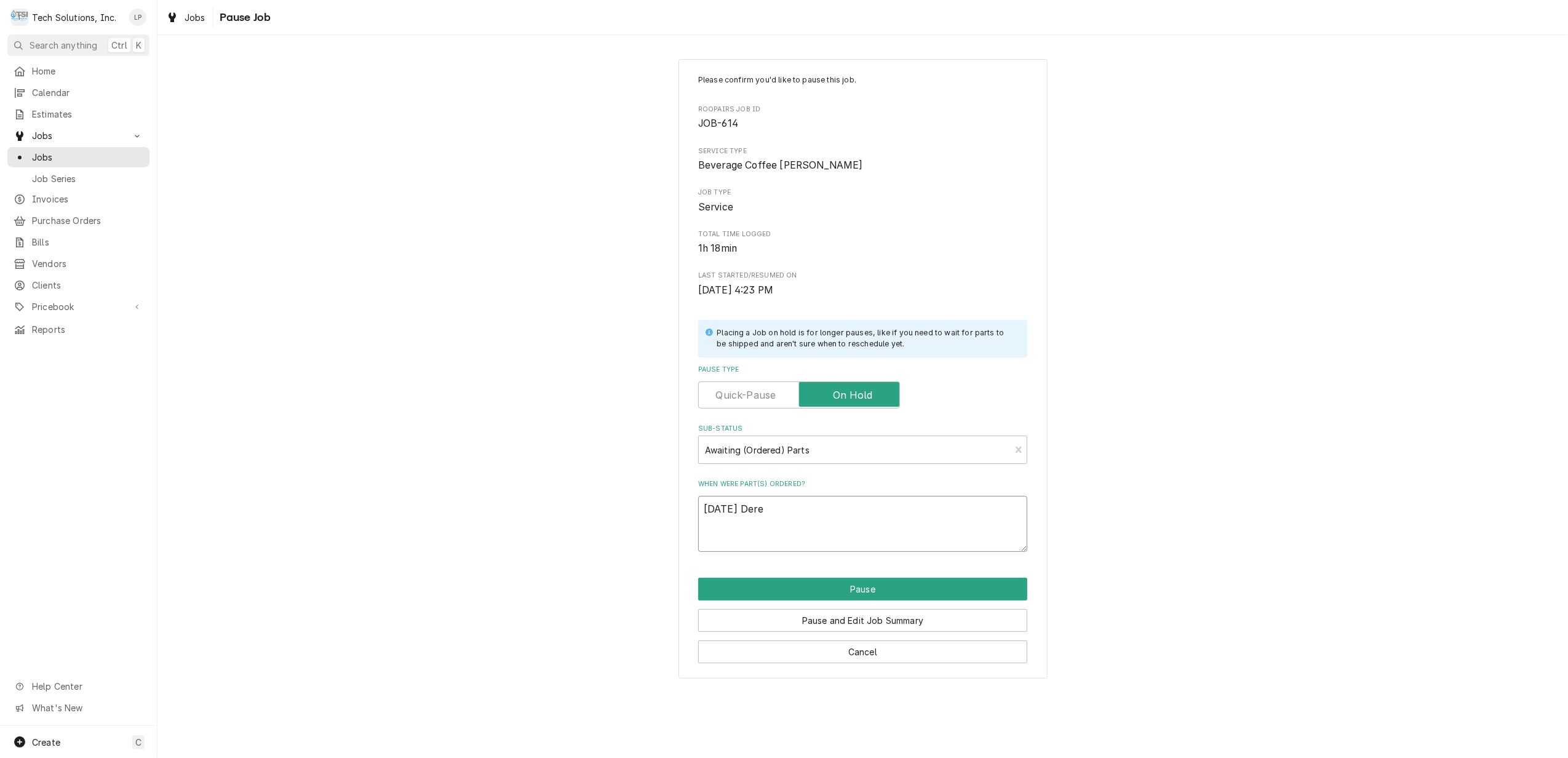
type textarea "x"
type textarea "[DATE] [PERSON_NAME]"
type textarea "x"
type textarea "[DATE] [PERSON_NAME]"
type textarea "x"
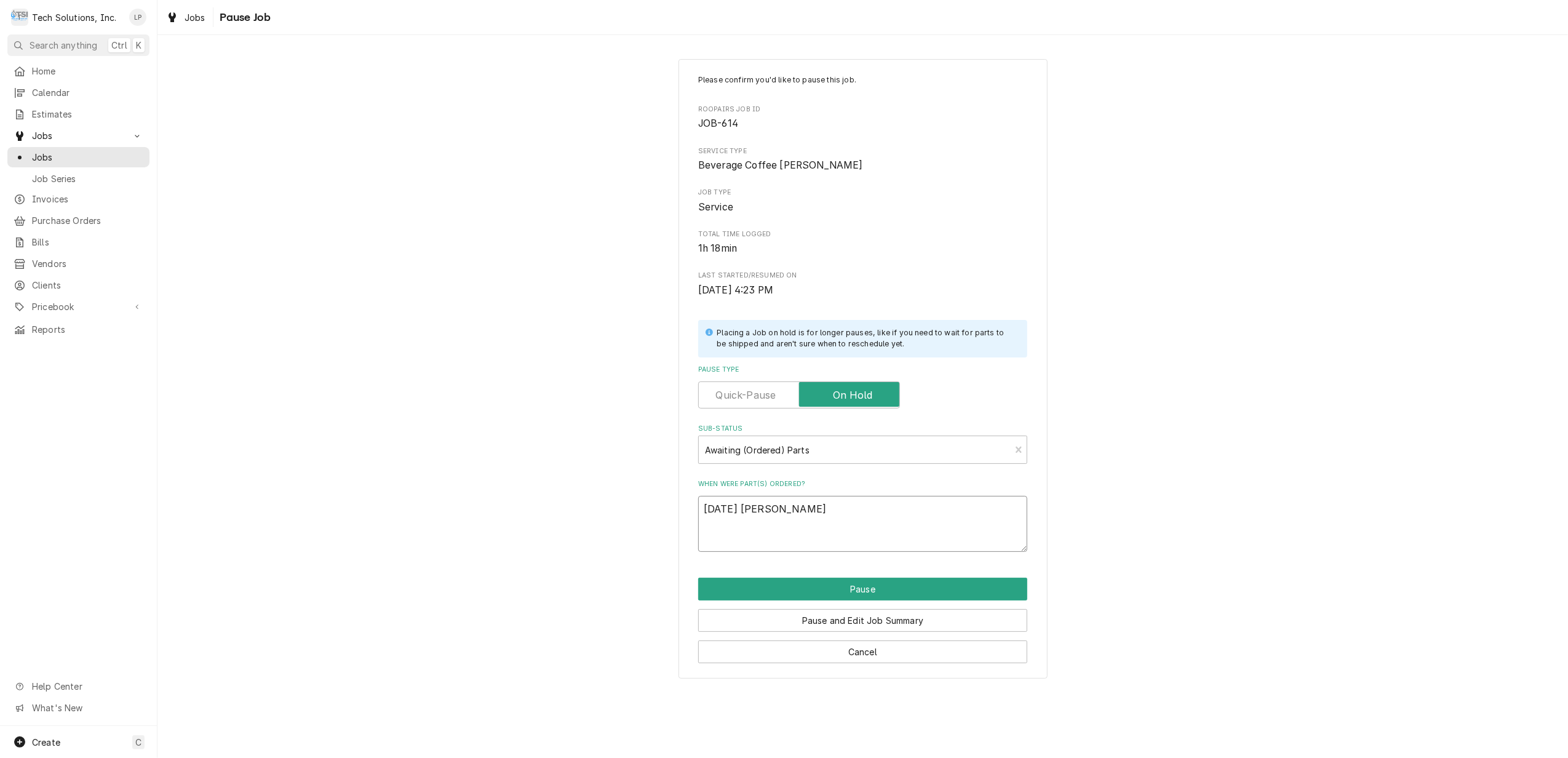
type textarea "[DATE] [PERSON_NAME]"
type textarea "x"
type textarea "[DATE] [PERSON_NAME]"
type textarea "x"
type textarea "[DATE] [PERSON_NAME]"
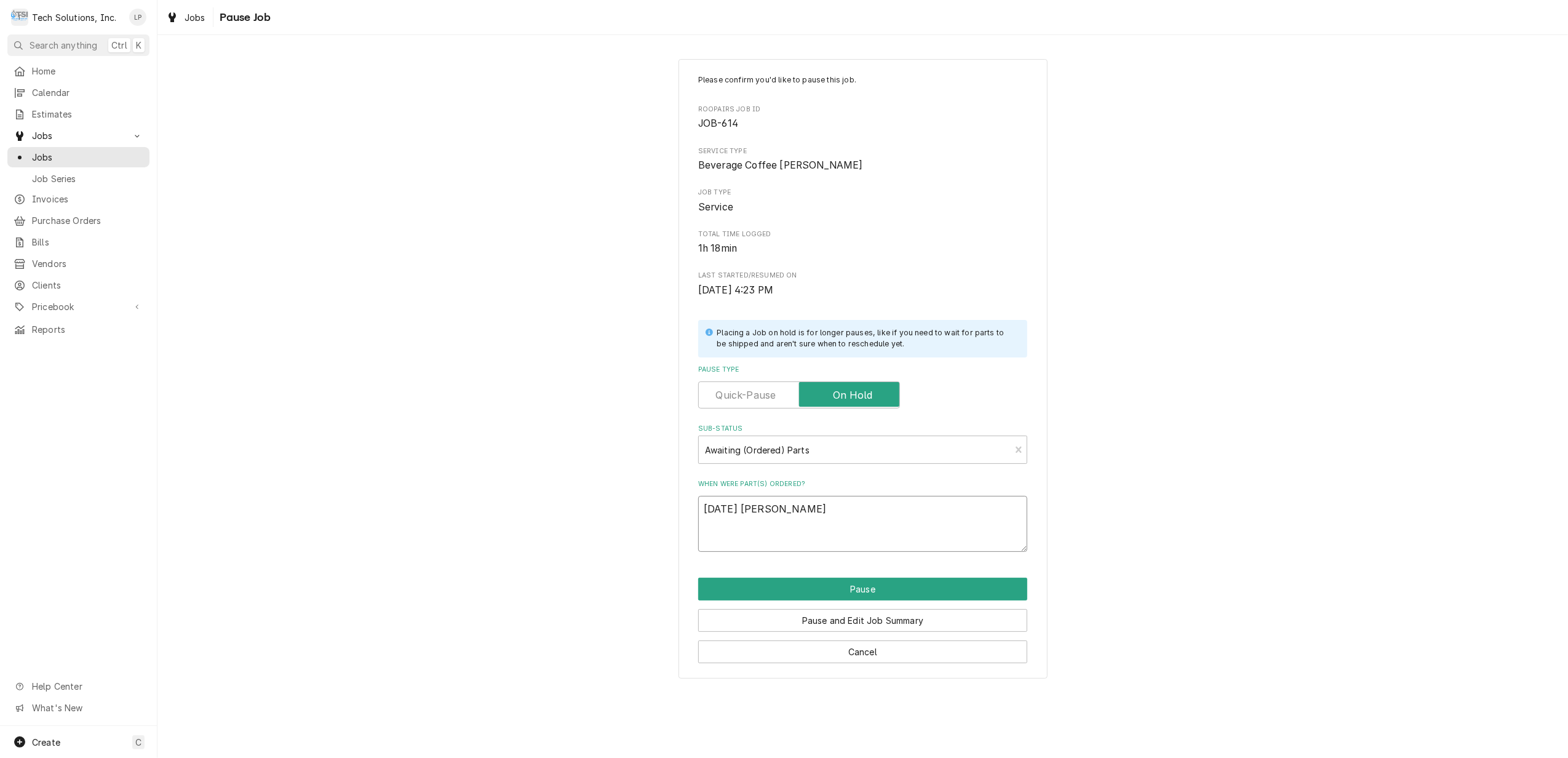
type textarea "x"
type textarea "[DATE] [PERSON_NAME] with"
type textarea "x"
type textarea "[DATE] [PERSON_NAME] with"
type textarea "x"
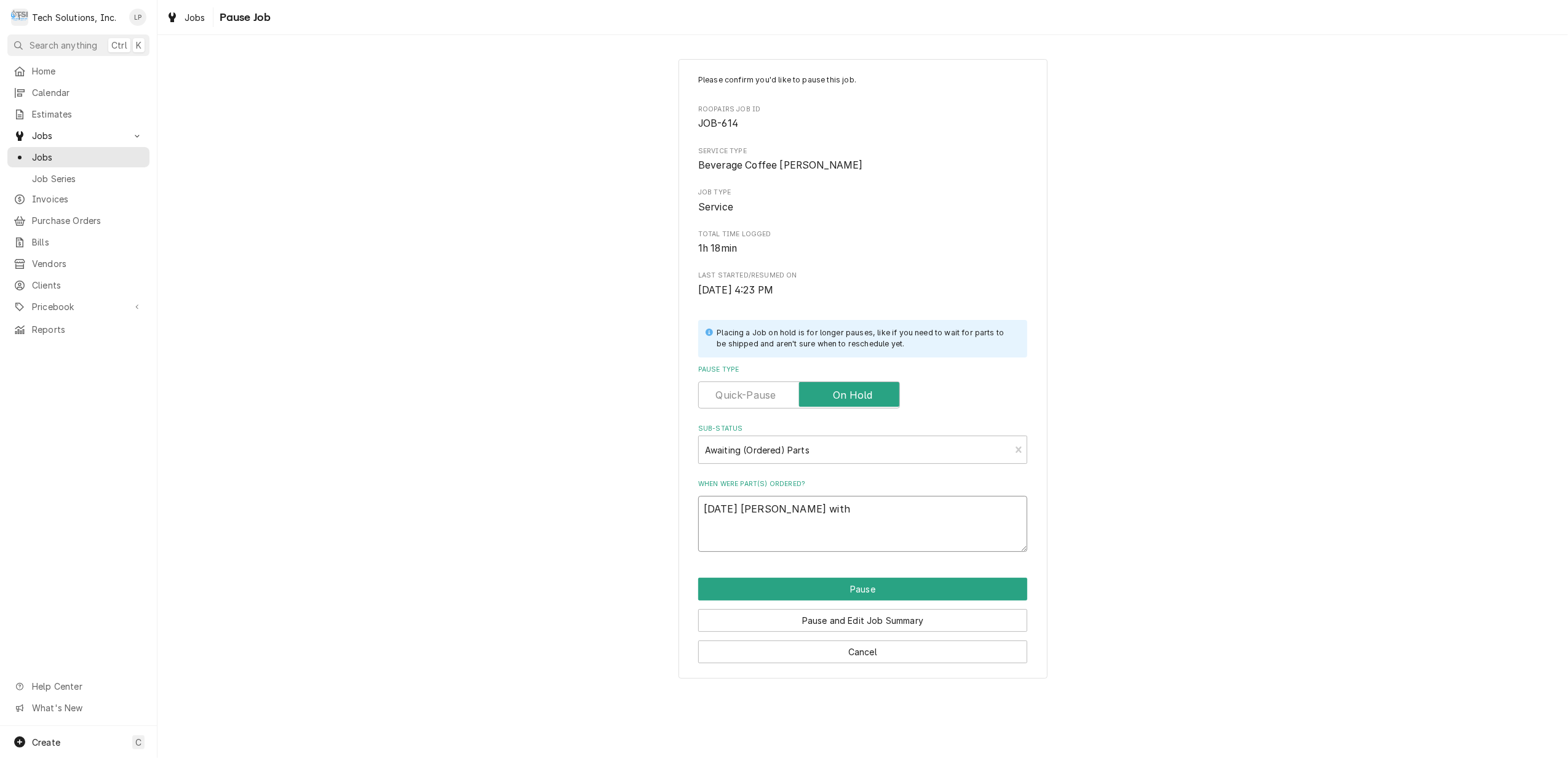
type textarea "[DATE] [PERSON_NAME] with R"
type textarea "x"
type textarea "[DATE] [PERSON_NAME] with Ro"
type textarea "x"
type textarea "[DATE] [PERSON_NAME] with [PERSON_NAME]"
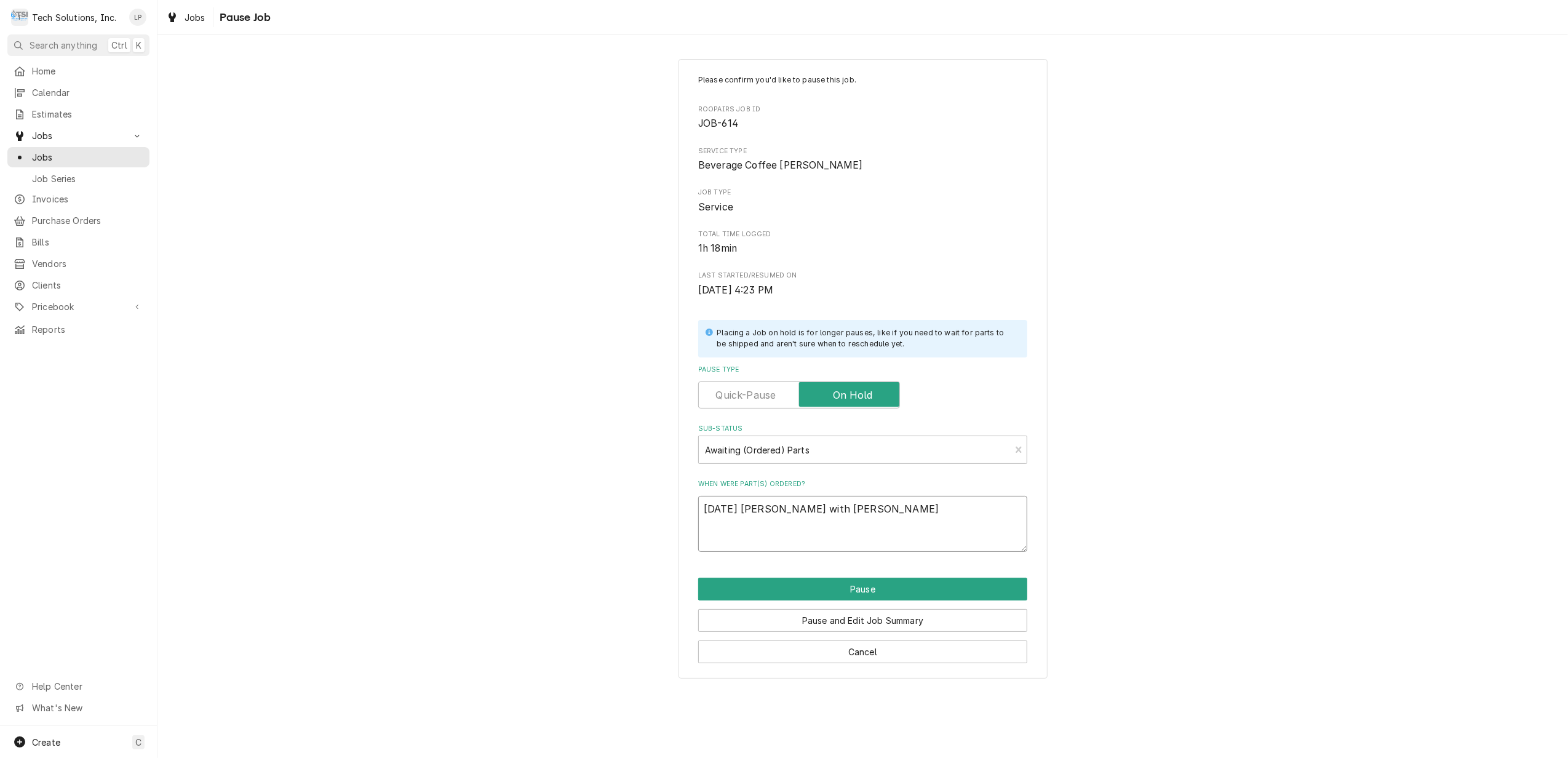
type textarea "x"
type textarea "[DATE] [PERSON_NAME] with [PERSON_NAME]"
type textarea "x"
type textarea "[DATE] [PERSON_NAME] with Royal"
type textarea "x"
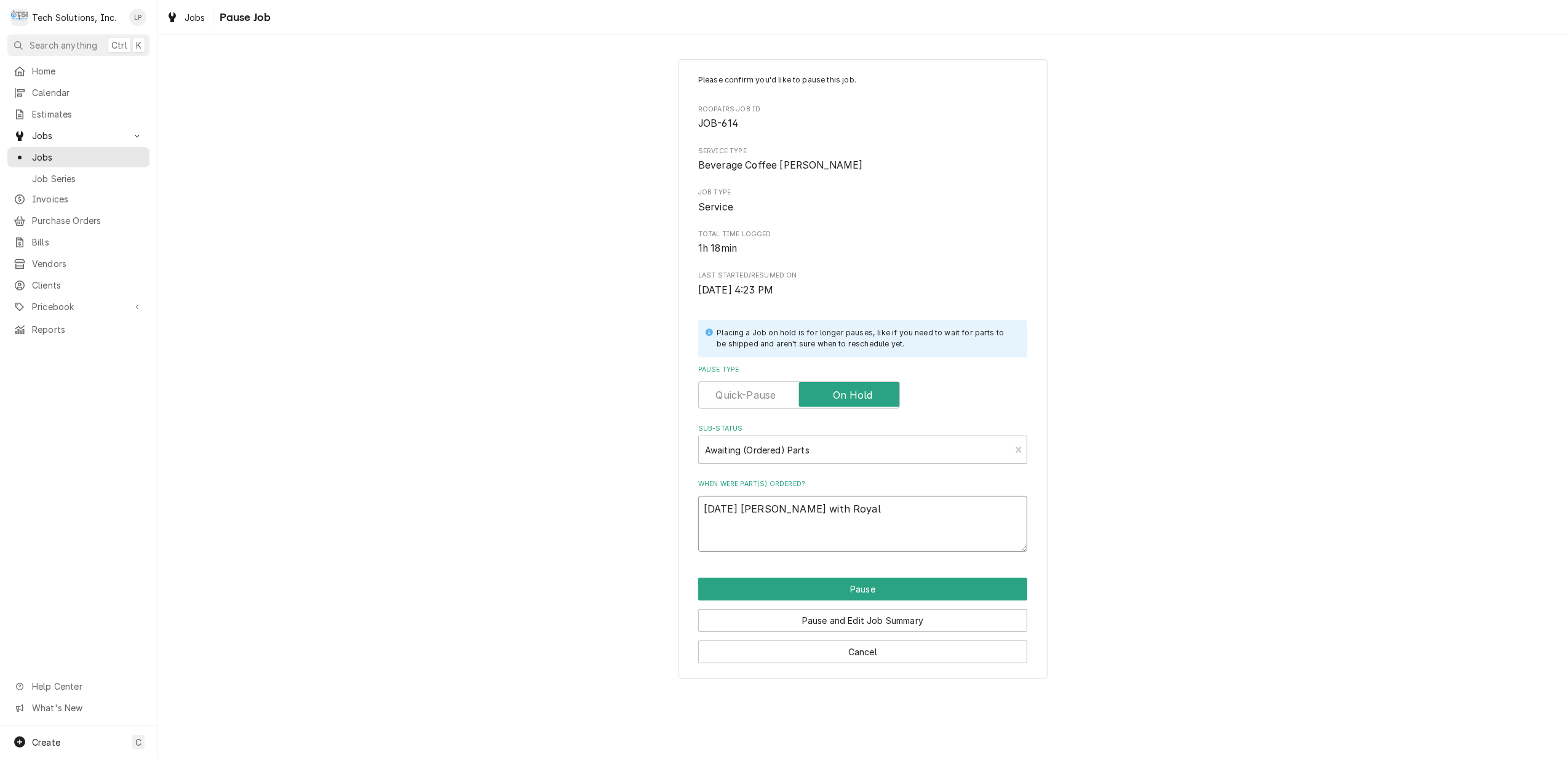
type textarea "[DATE] [PERSON_NAME] with Royal"
type textarea "x"
type textarea "[DATE] [PERSON_NAME] with Royal C"
type textarea "x"
type textarea "[DATE] [PERSON_NAME] with Royal Cu"
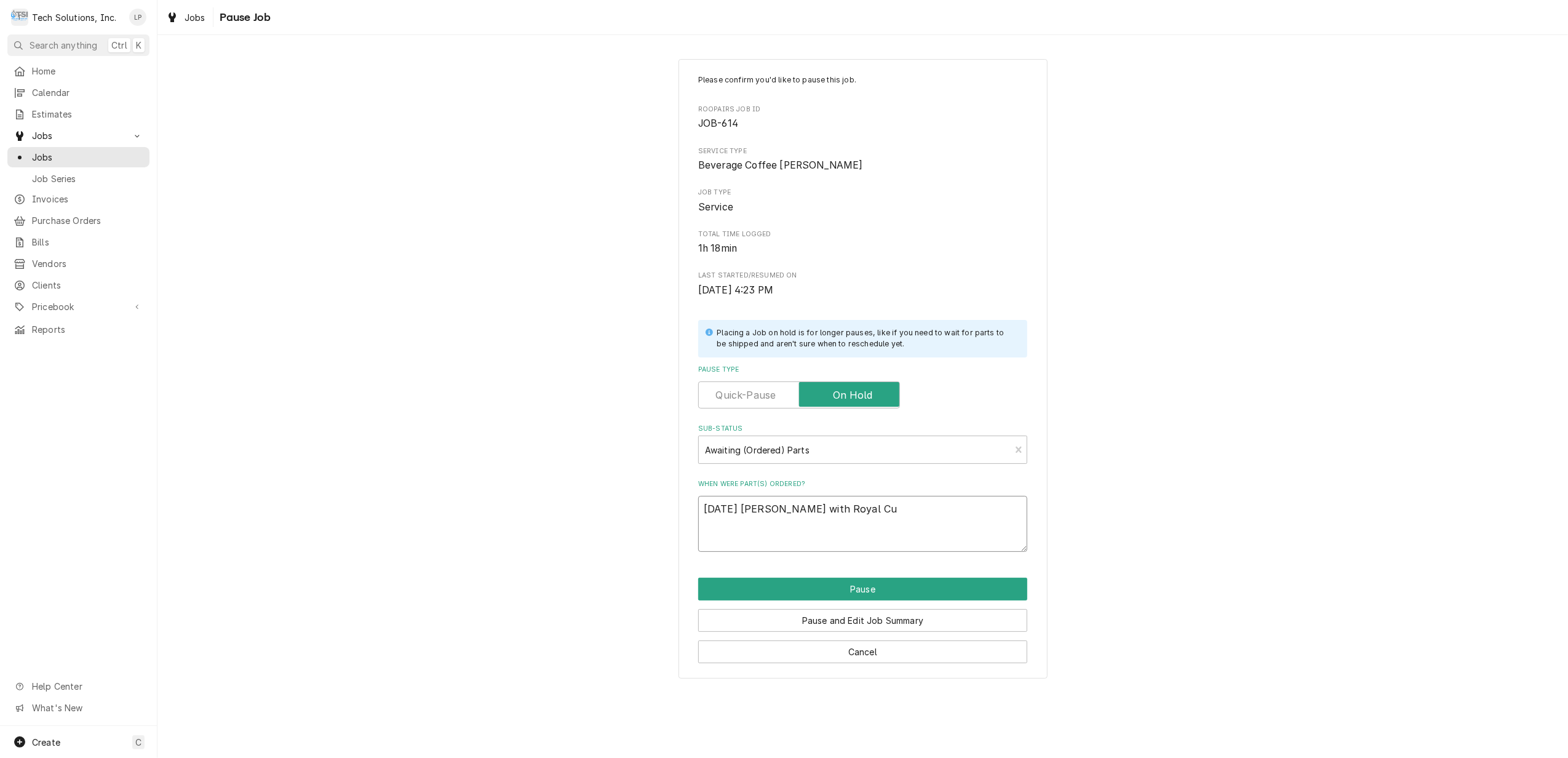
type textarea "x"
type textarea "[DATE] [PERSON_NAME] with Royal Cup"
type textarea "x"
type textarea "[DATE] [PERSON_NAME] with Royal Cup"
type textarea "x"
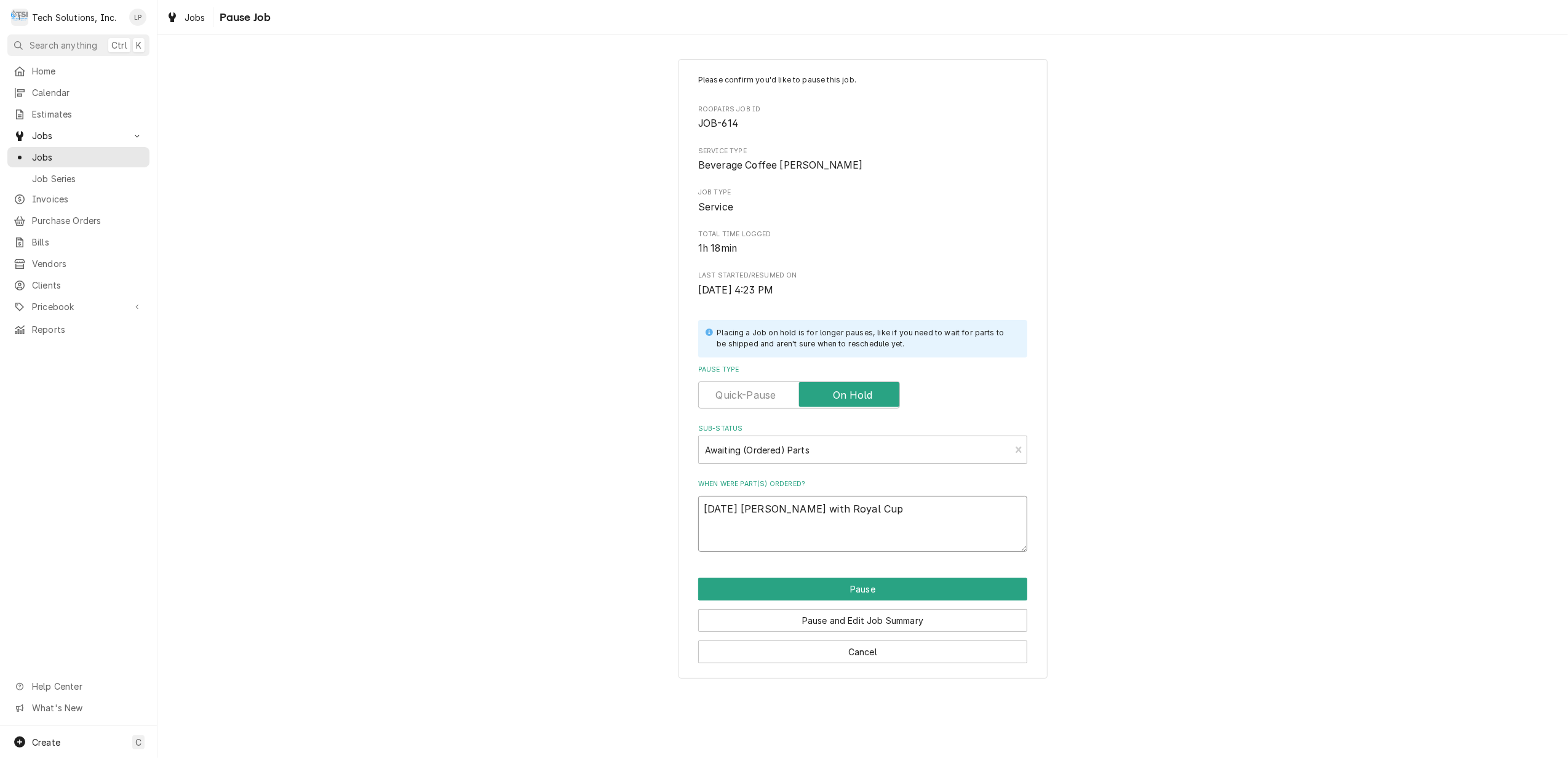
type textarea "[DATE] [PERSON_NAME] with Royal Cup i"
type textarea "x"
type textarea "[DATE] [PERSON_NAME] with Royal Cup is"
type textarea "x"
type textarea "[DATE] [PERSON_NAME] with Royal Cup is"
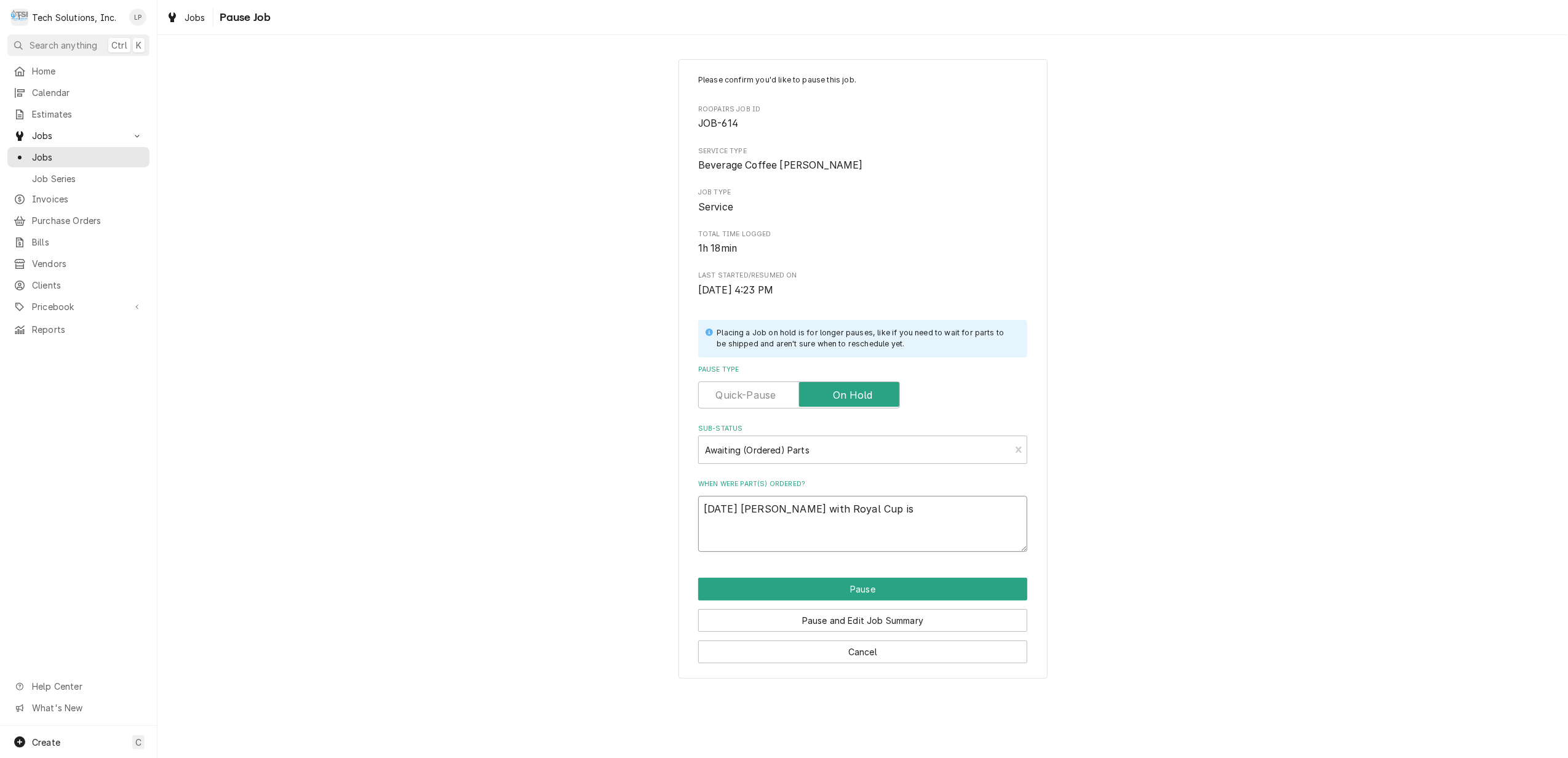
type textarea "x"
type textarea "[DATE] [PERSON_NAME] with Royal Cup is s"
type textarea "x"
type textarea "[DATE] [PERSON_NAME] with Royal Cup is su"
type textarea "x"
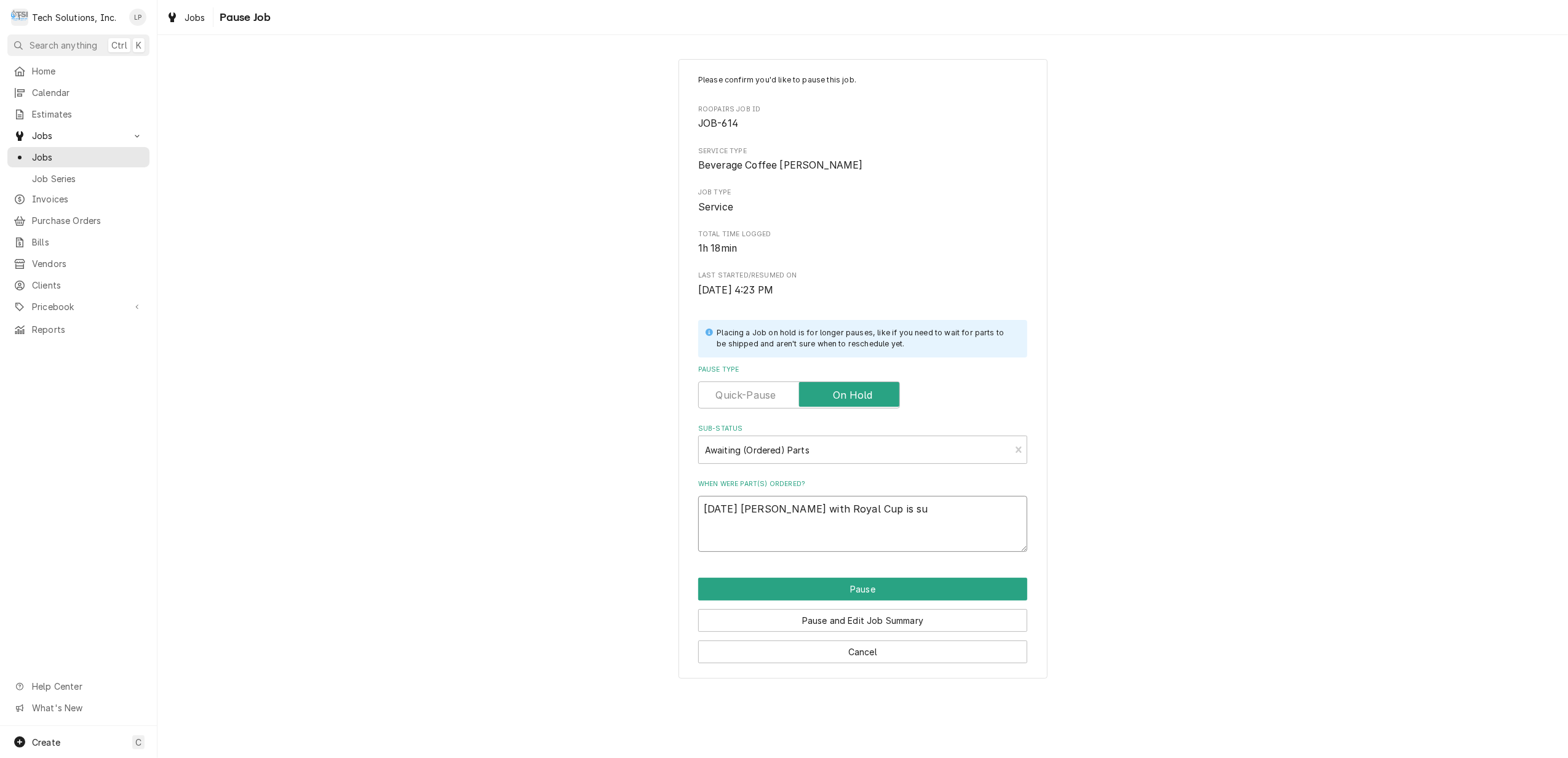
type textarea "[DATE] [PERSON_NAME] with Royal Cup is sup"
type textarea "x"
type textarea "[DATE] [PERSON_NAME] with Royal Cup is supp"
type textarea "x"
type textarea "[DATE] [PERSON_NAME] with Royal Cup is suppo"
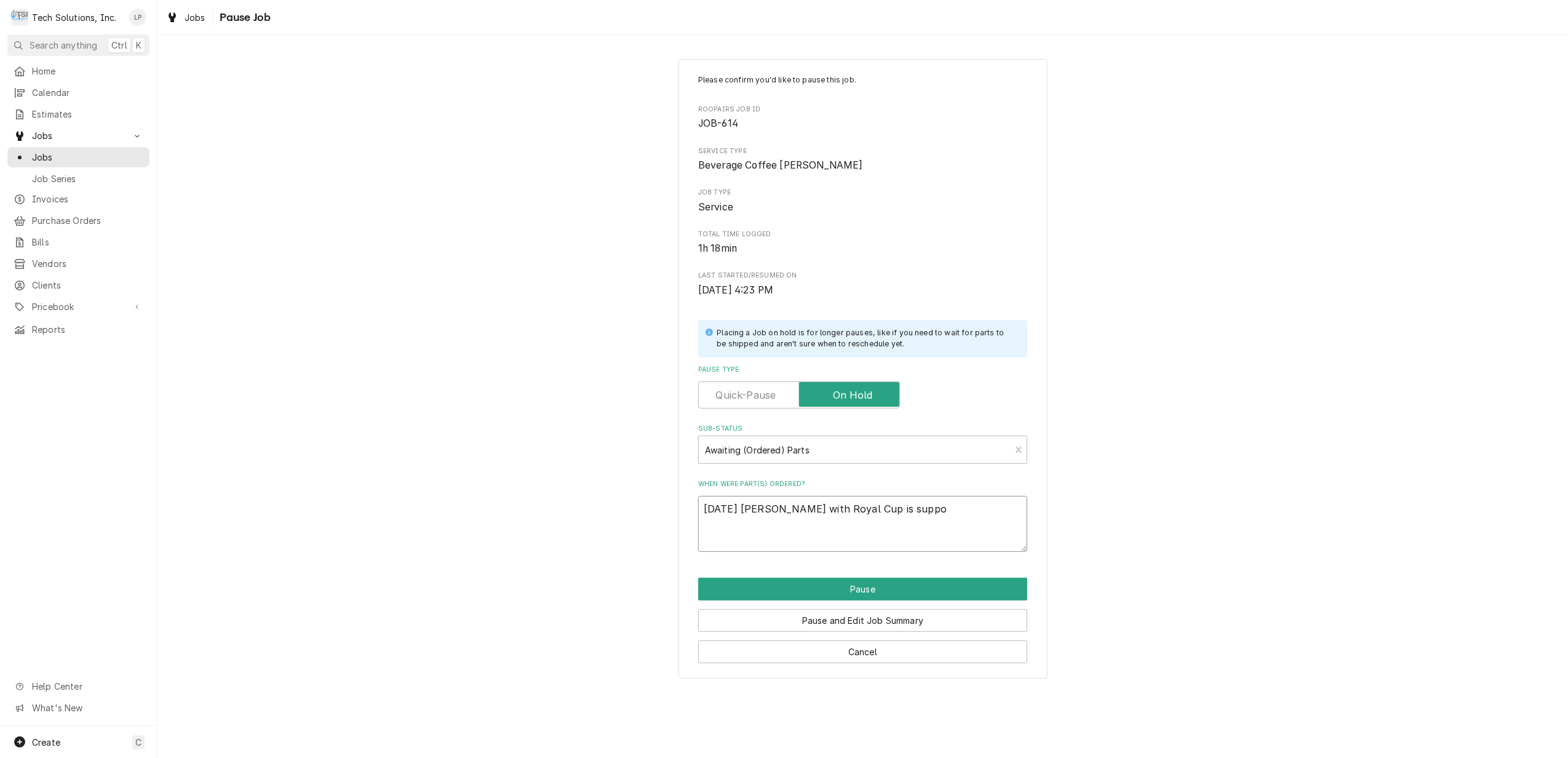
type textarea "x"
type textarea "[DATE] [PERSON_NAME] with Royal Cup is suppos"
type textarea "x"
type textarea "[DATE] [PERSON_NAME] with Royal Cup is suppose"
type textarea "x"
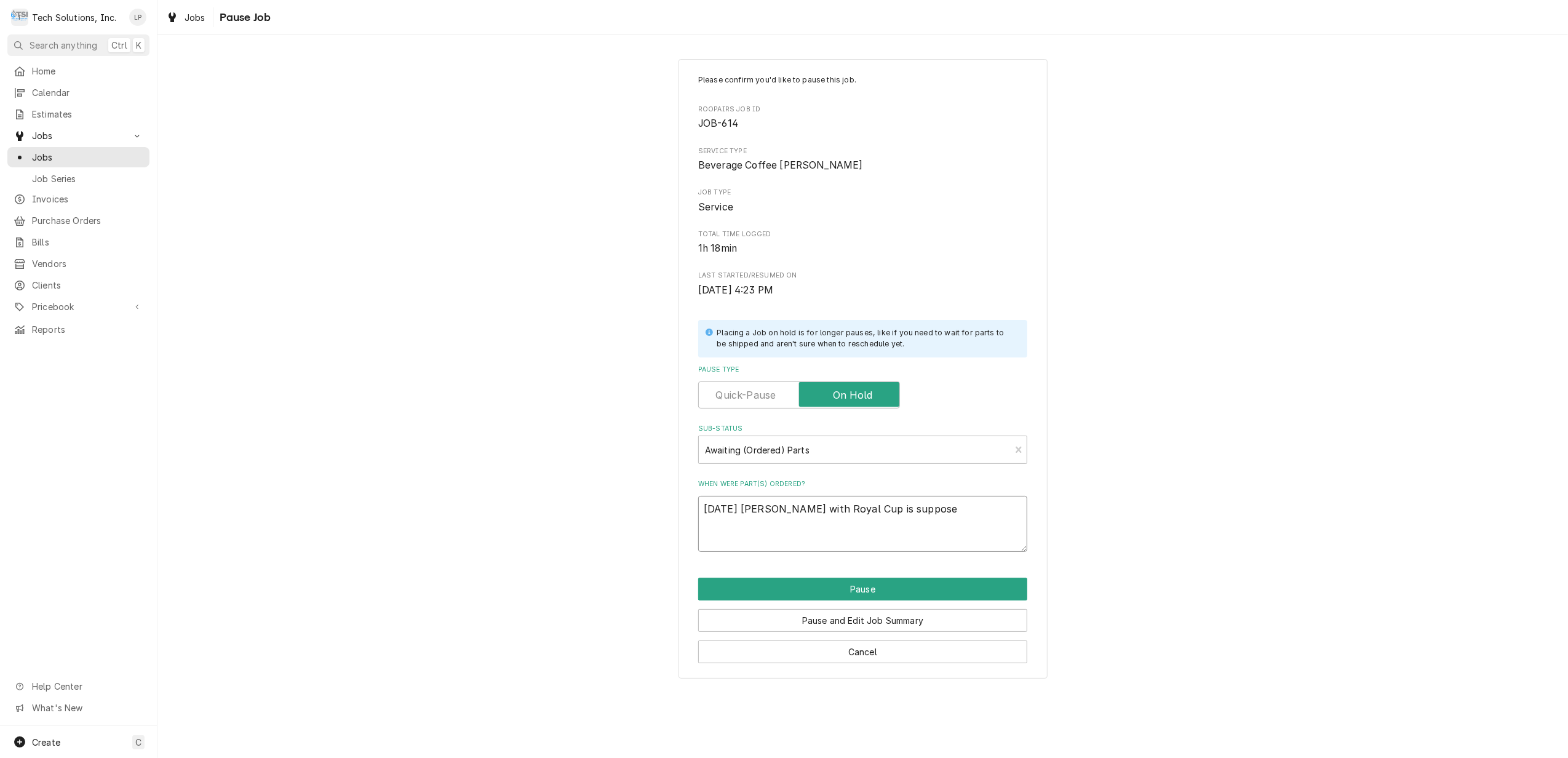
type textarea "[DATE] [PERSON_NAME] with Royal Cup is supposed"
type textarea "x"
type textarea "[DATE] [PERSON_NAME] with Royal Cup is supposed"
type textarea "x"
type textarea "[DATE] [PERSON_NAME] with Royal Cup is supposed t"
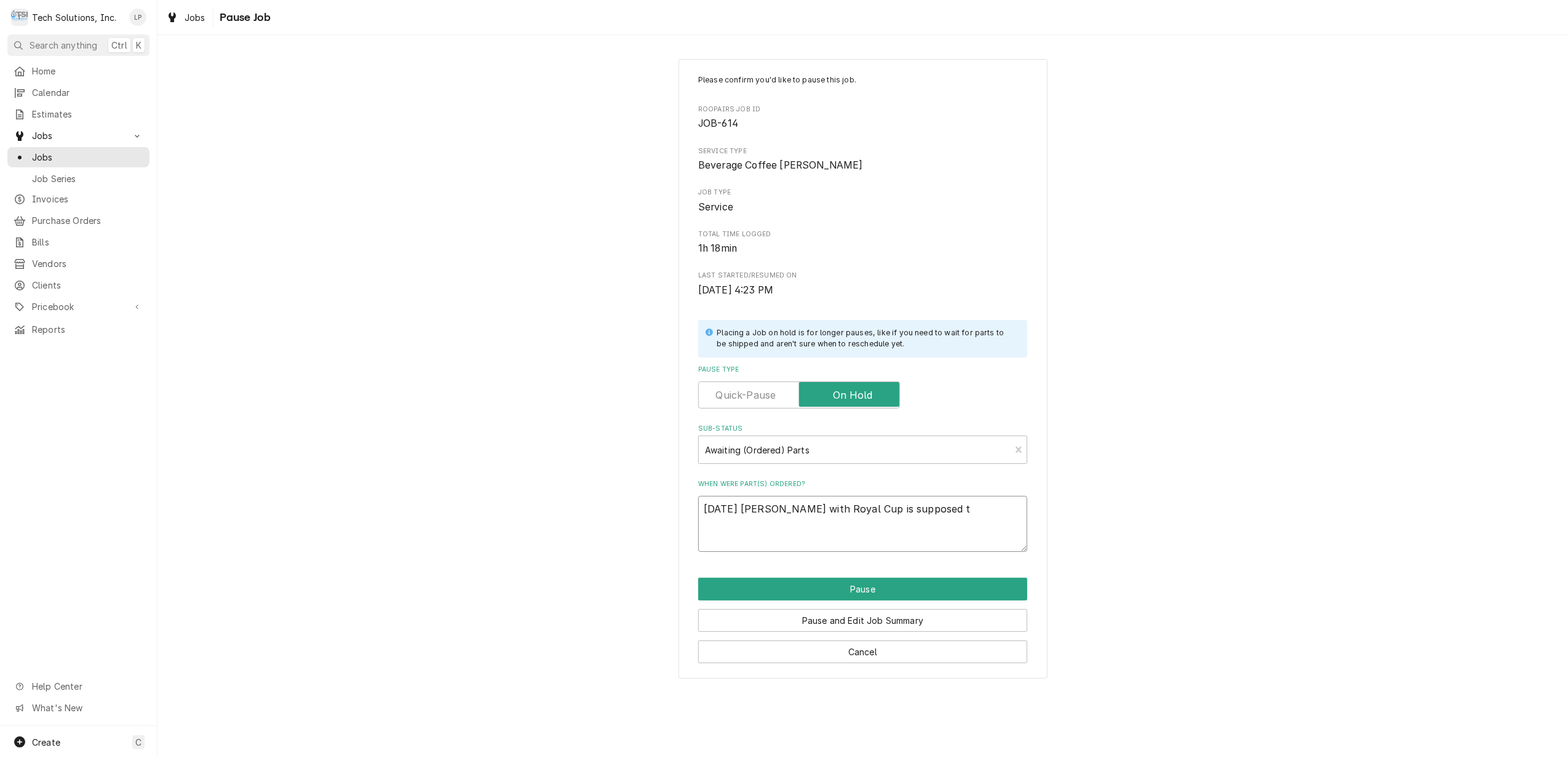
type textarea "x"
type textarea "[DATE] [PERSON_NAME] with Royal Cup is supposed to"
type textarea "x"
type textarea "[DATE] [PERSON_NAME] with Royal Cup is supposed to"
type textarea "x"
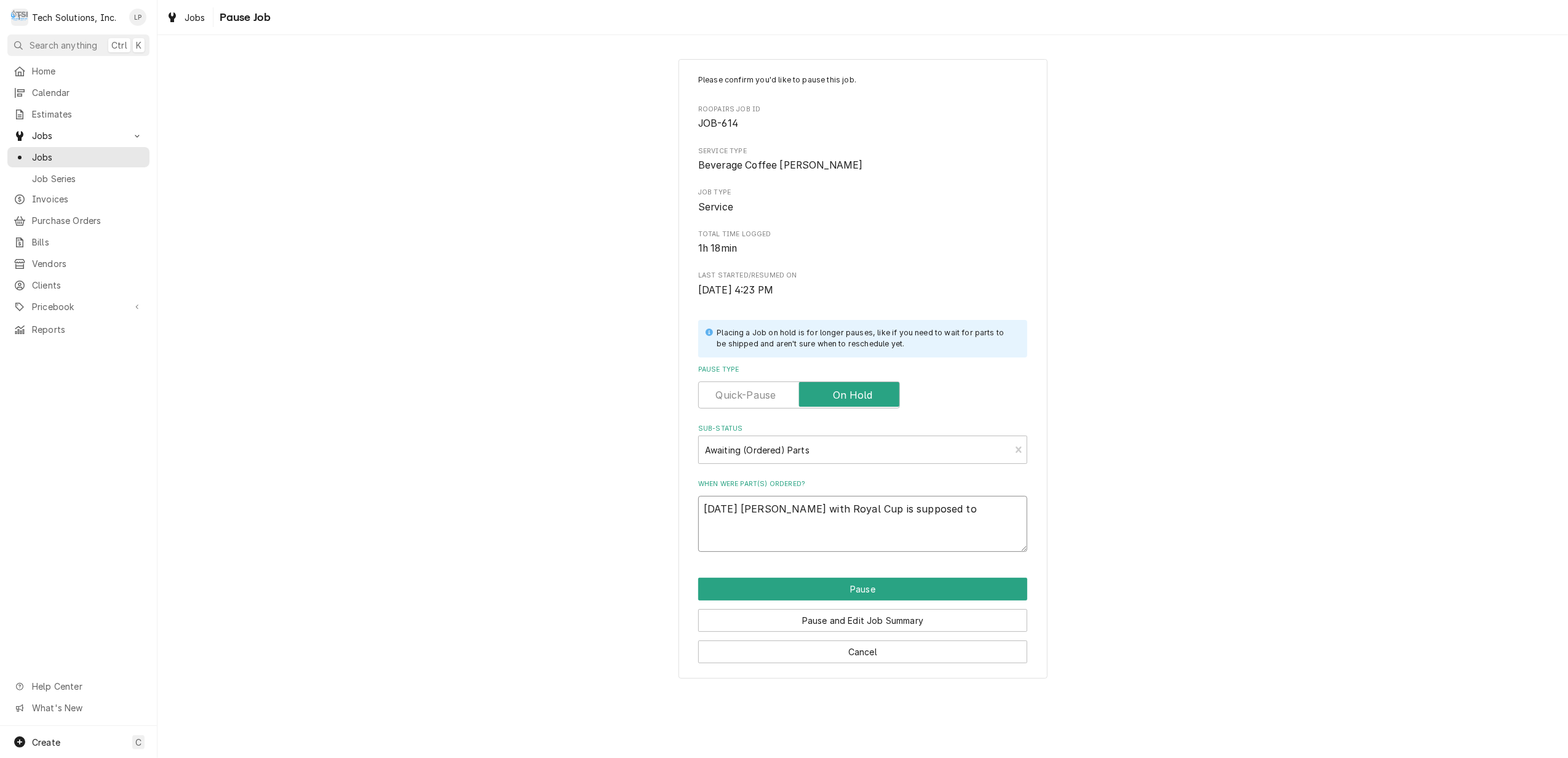
type textarea "[DATE] [PERSON_NAME] with Royal Cup is supposed to g"
type textarea "x"
type textarea "[DATE] [PERSON_NAME] with Royal Cup is supposed to ge"
type textarea "x"
type textarea "[DATE] [PERSON_NAME] with Royal Cup is supposed to get"
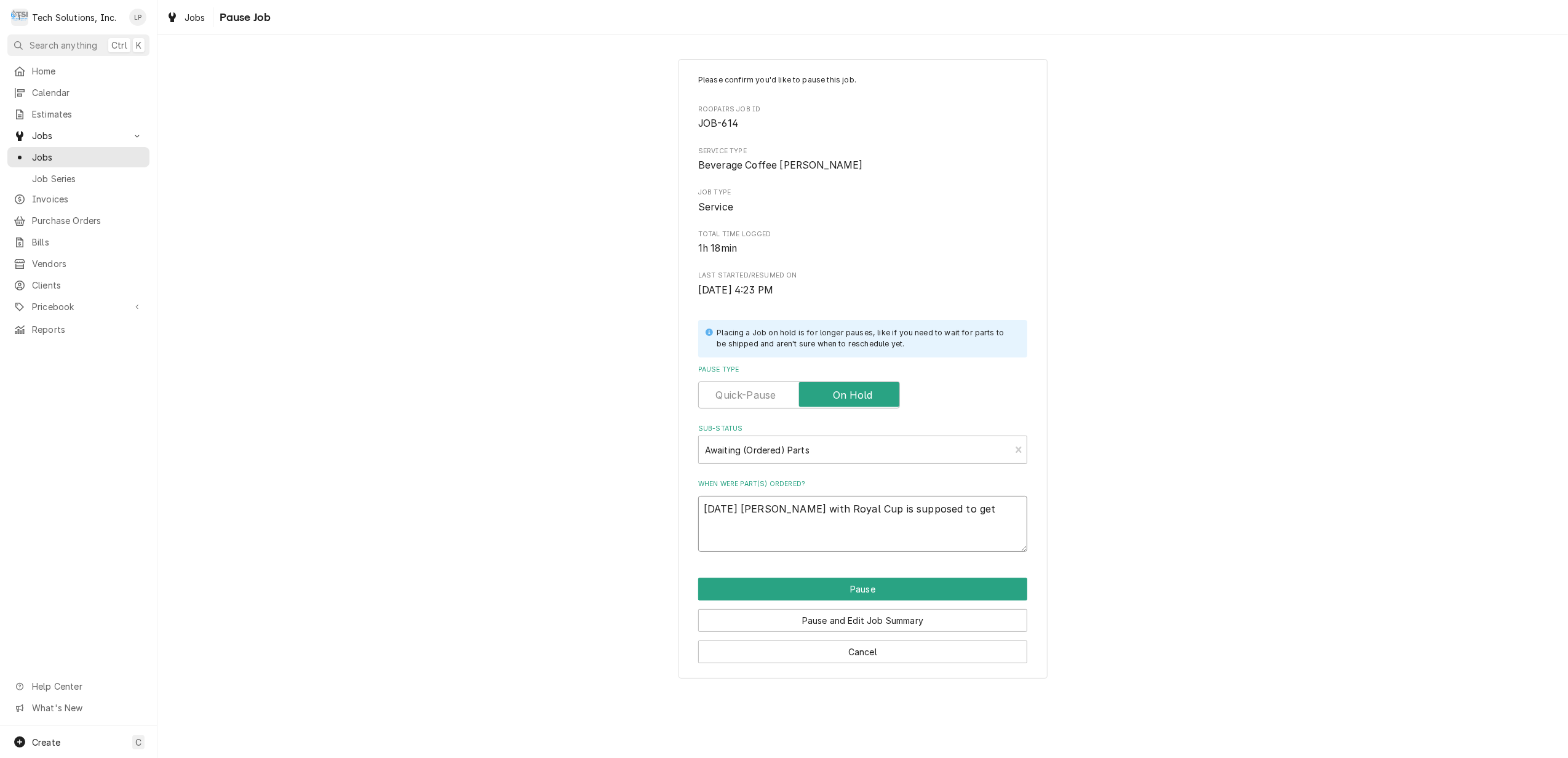
type textarea "x"
type textarea "[DATE] [PERSON_NAME] with Royal Cup is supposed to get"
type textarea "x"
type textarea "[DATE] [PERSON_NAME] with Royal Cup is supposed to get w"
type textarea "x"
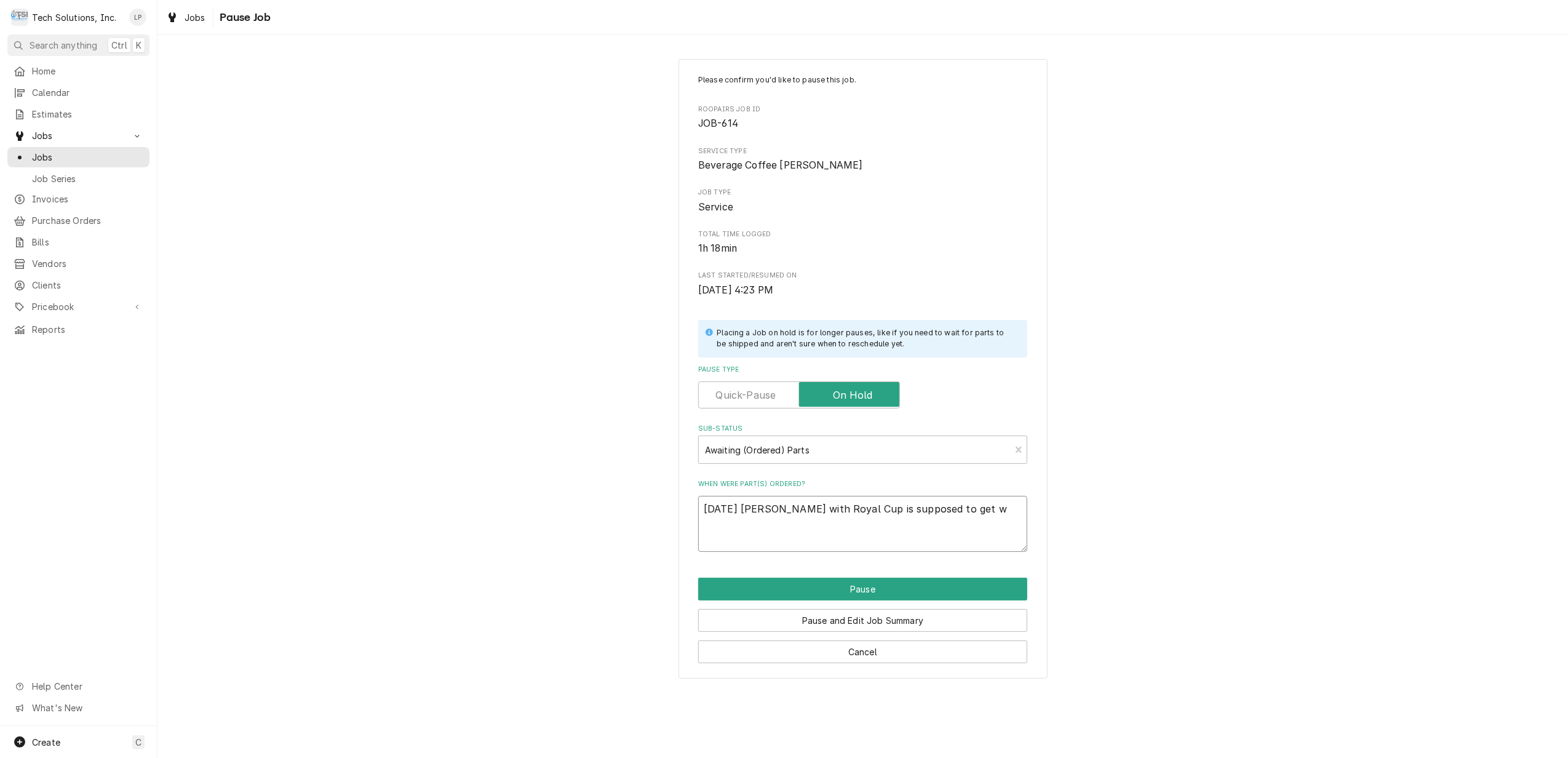
type textarea "[DATE] [PERSON_NAME] with Royal Cup is supposed to get wi"
type textarea "x"
type textarea "[DATE] [PERSON_NAME] with Royal Cup is supposed to get wit"
type textarea "x"
type textarea "[DATE] [PERSON_NAME] with Royal Cup is supposed to get with"
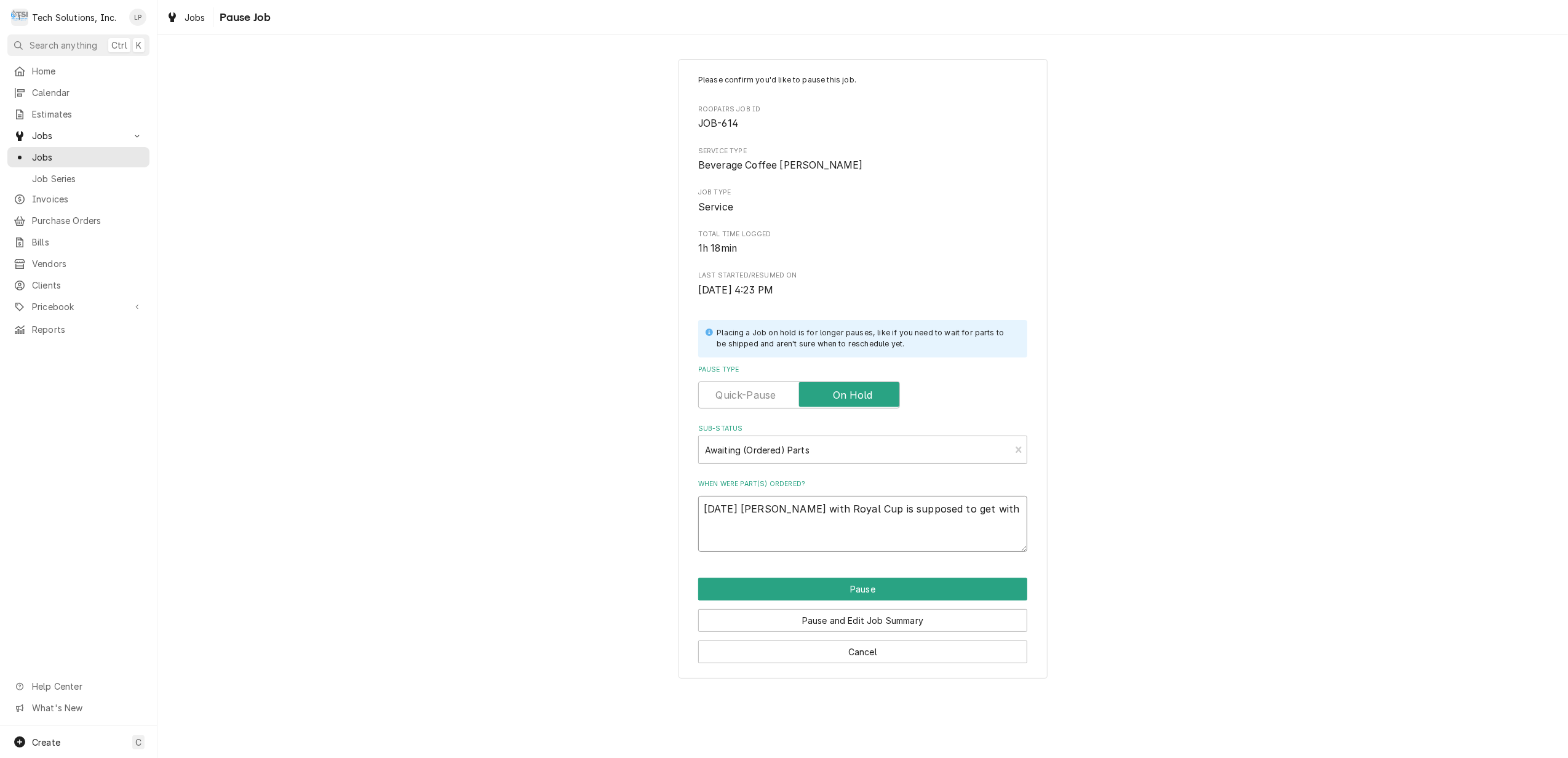
type textarea "x"
type textarea "[DATE] [PERSON_NAME] with Royal Cup is supposed to get with"
type textarea "x"
type textarea "[DATE] [PERSON_NAME] with Royal Cup is supposed to get with l"
type textarea "x"
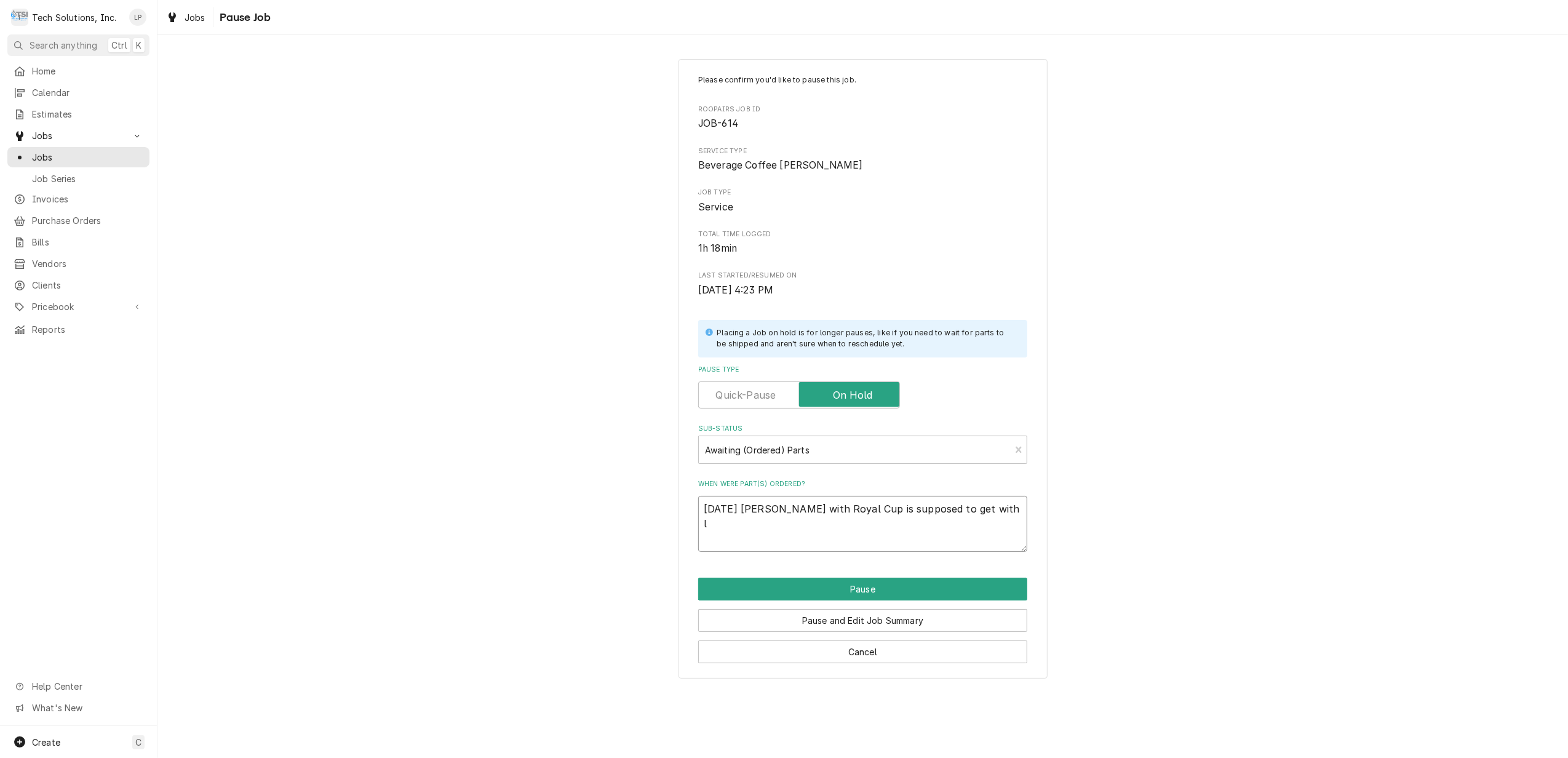
type textarea "[DATE] [PERSON_NAME] with Royal Cup is supposed to get with [PERSON_NAME]"
type textarea "x"
type textarea "8/18/25 Derek with Royal Cup is supposed to get with lis"
type textarea "x"
type textarea "8/18/25 Derek with Royal Cup is supposed to get with lisa"
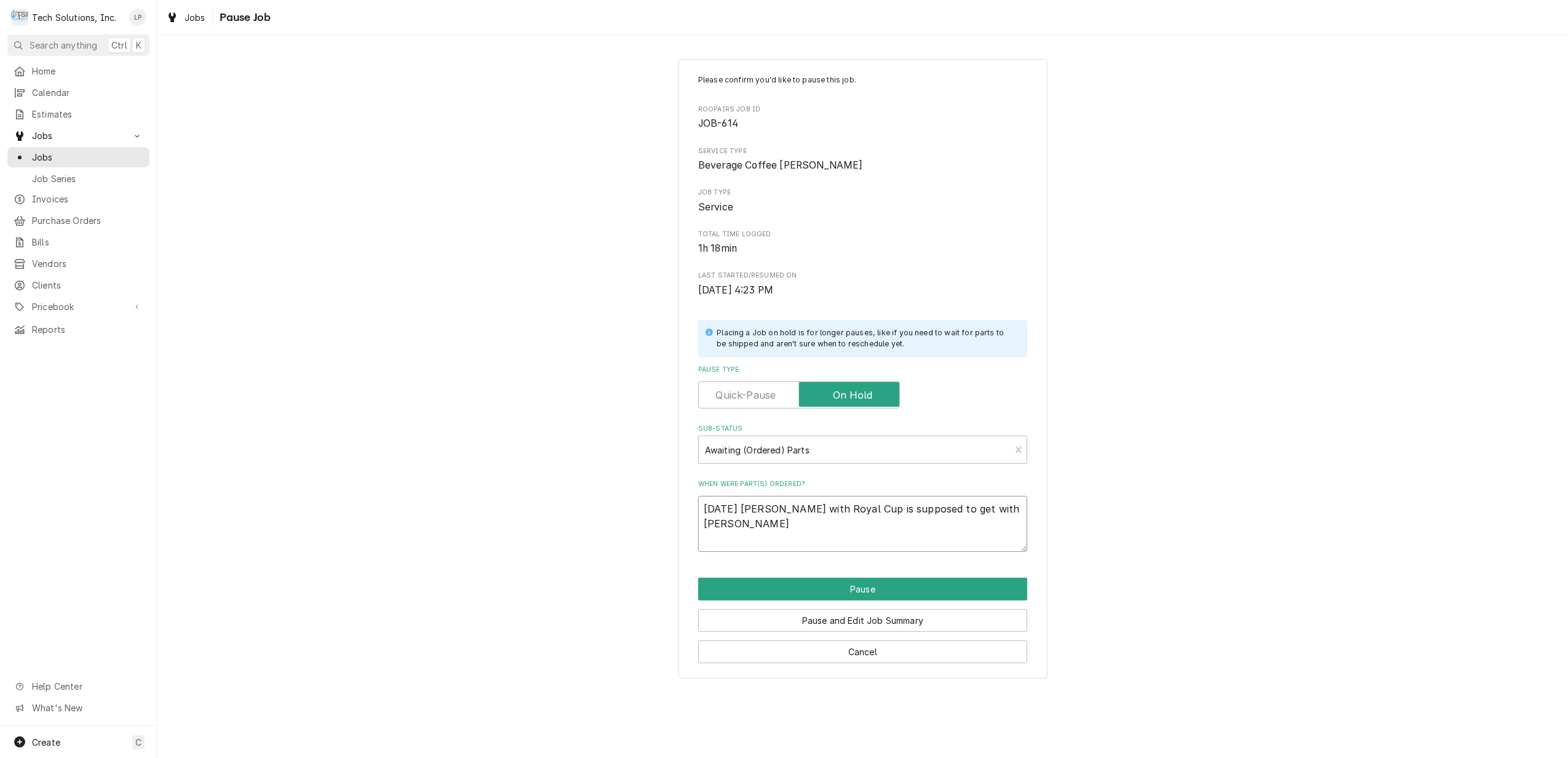
type textarea "x"
type textarea "8/18/25 Derek with Royal Cup is supposed to get with lis"
type textarea "x"
type textarea "8/18/25 Derek with Royal Cup is supposed to get with li"
type textarea "x"
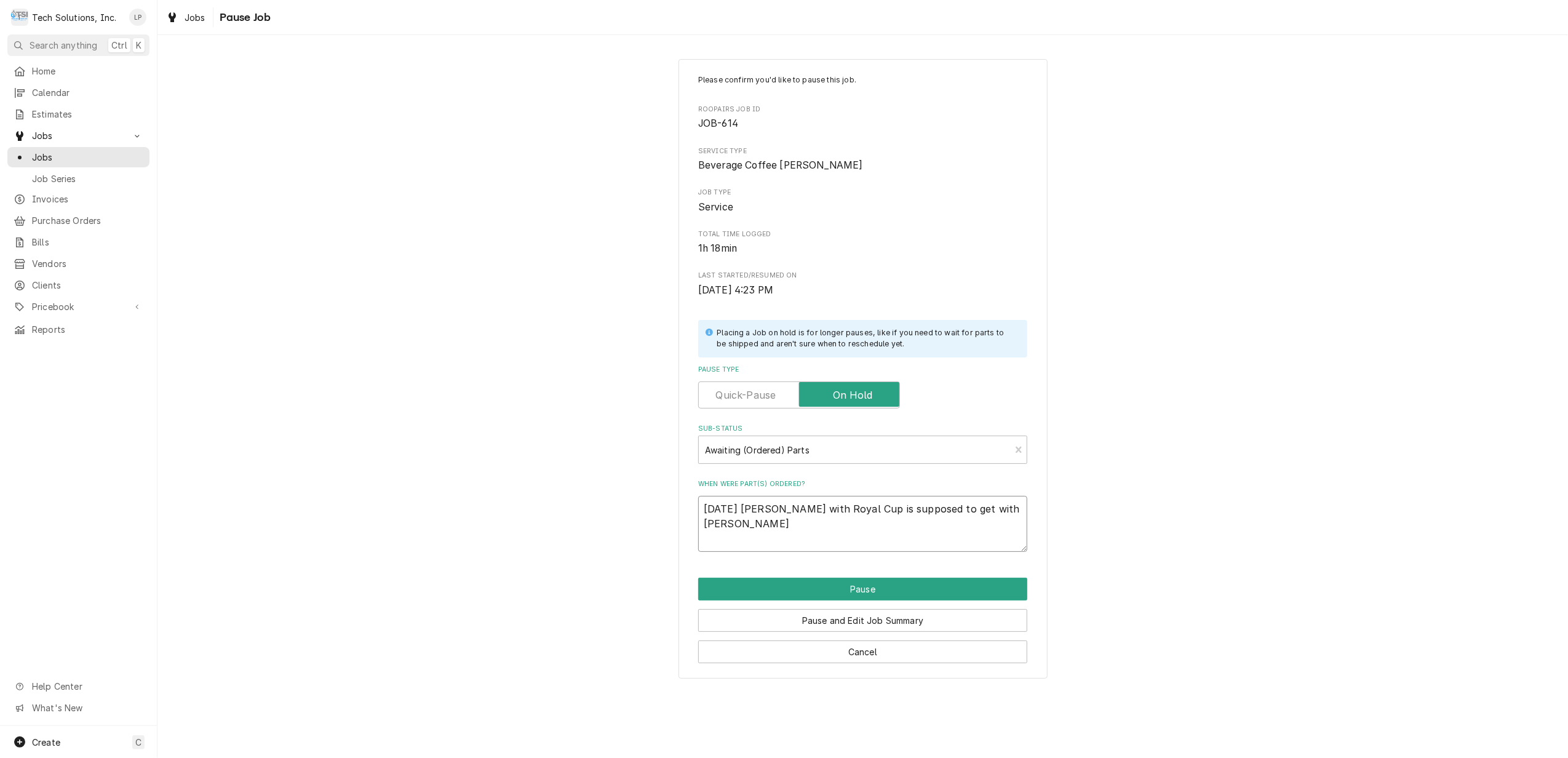
type textarea "8/18/25 Derek with Royal Cup is supposed to get with l"
type textarea "x"
type textarea "8/18/25 Derek with Royal Cup is supposed to get with"
type textarea "x"
type textarea "8/18/25 Derek with Royal Cup is supposed to get with L"
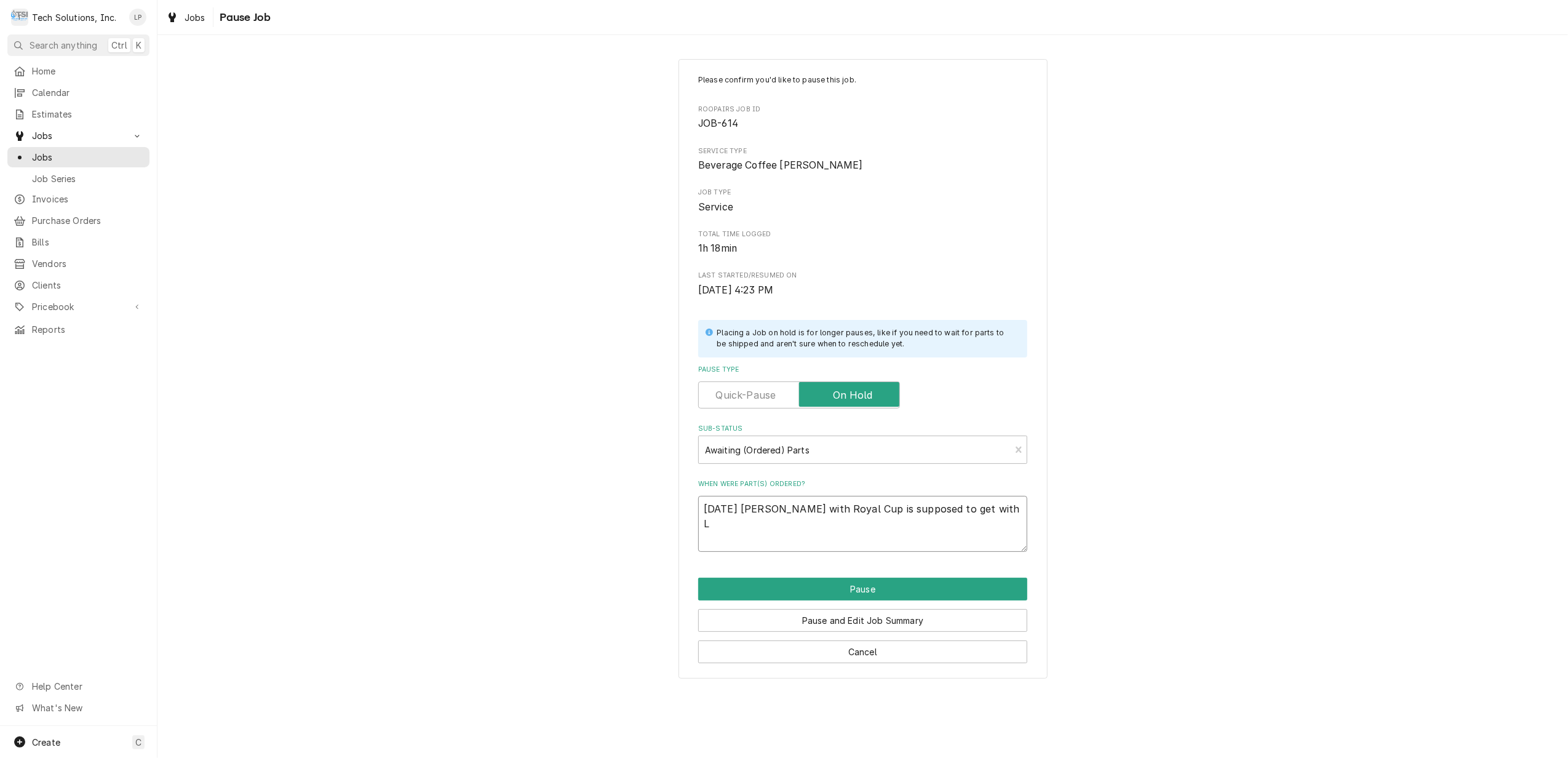
type textarea "x"
type textarea "8/18/25 Derek with Royal Cup is supposed to get with Li"
type textarea "x"
type textarea "8/18/25 Derek with Royal Cup is supposed to get with Lia"
type textarea "x"
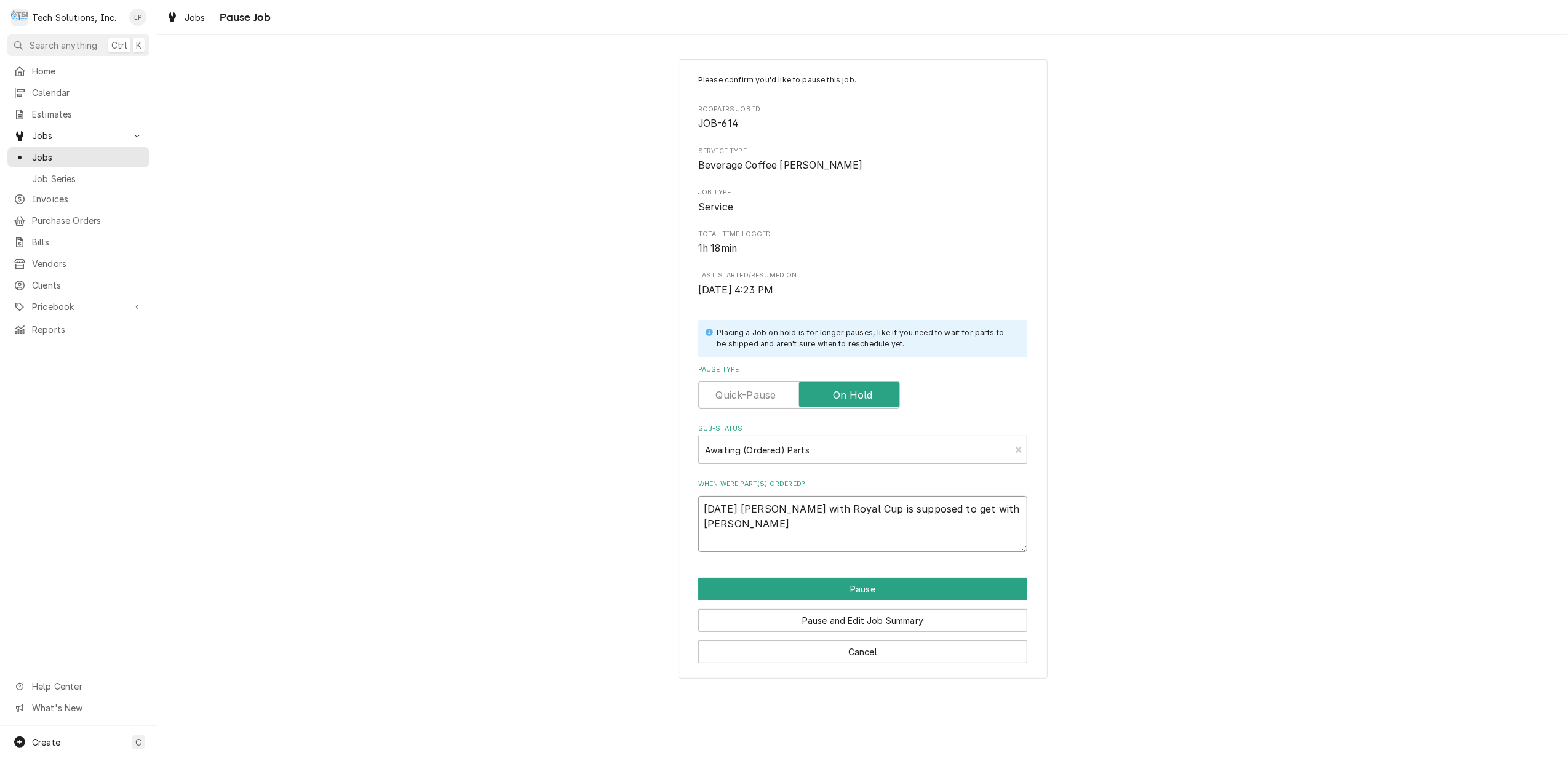
type textarea "8/18/25 Derek with Royal Cup is supposed to get with Lia"
type textarea "x"
type textarea "8/18/25 Derek with Royal Cup is supposed to get with Lia"
type textarea "x"
type textarea "8/18/25 Derek with Royal Cup is supposed to get with Li"
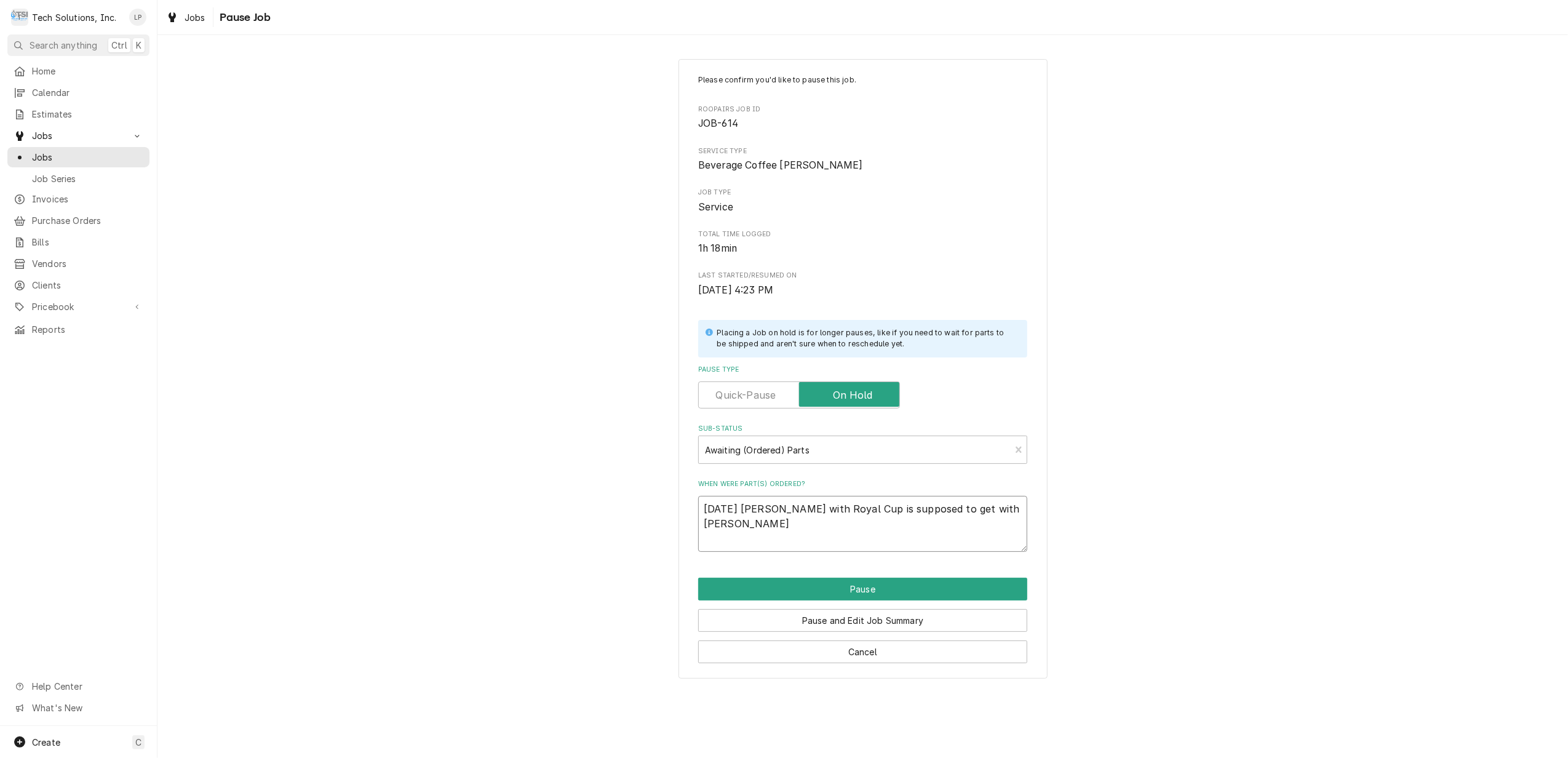
type textarea "x"
type textarea "8/18/25 Derek with Royal Cup is supposed to get with Lis"
type textarea "x"
type textarea "8/18/25 Derek with Royal Cup is supposed to get with Lisa"
type textarea "x"
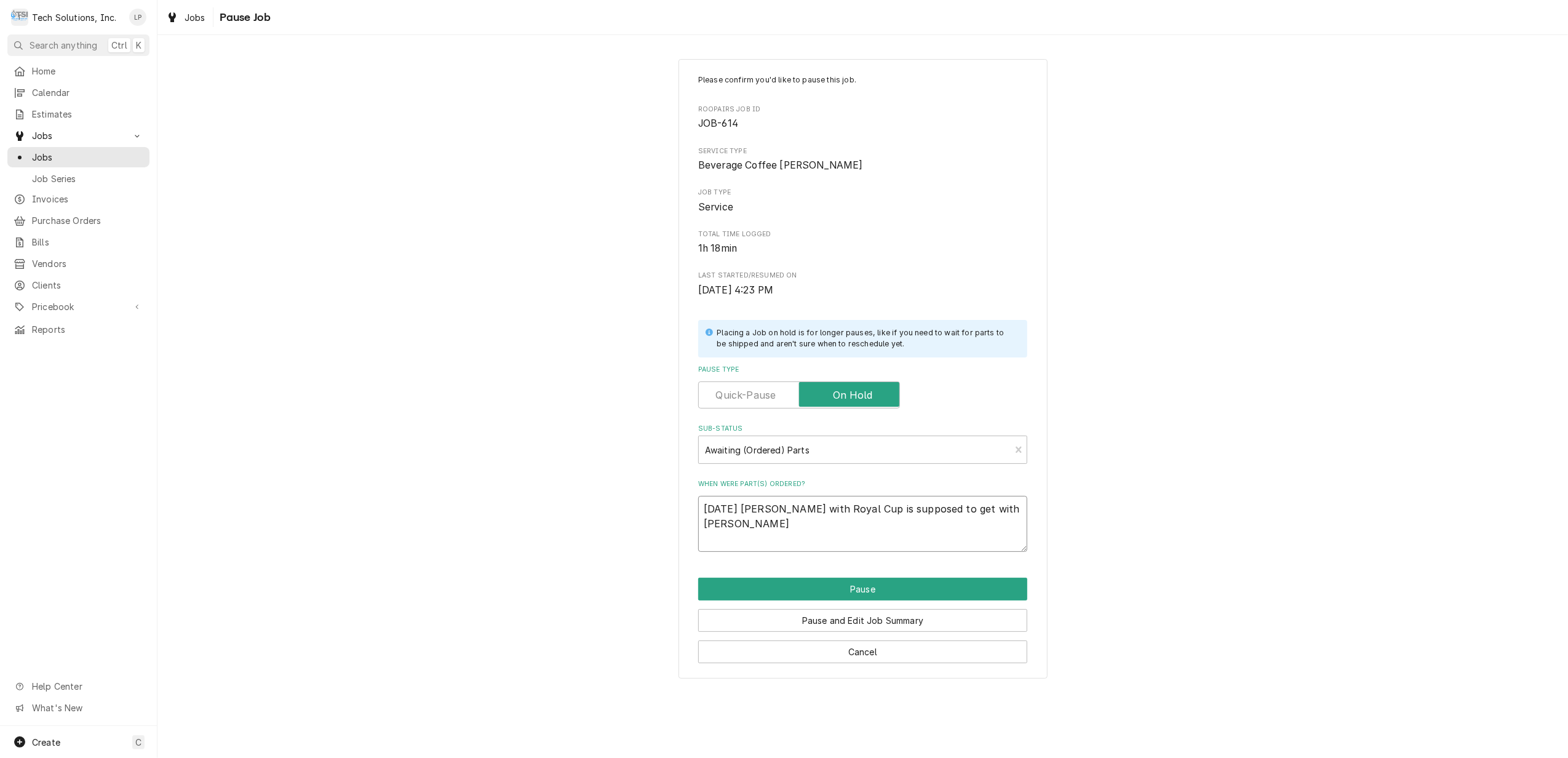
type textarea "8/18/25 Derek with Royal Cup is supposed to get with Lisa"
type textarea "x"
type textarea "8/18/25 Derek with Royal Cup is supposed to get with Lisa o"
type textarea "x"
type textarea "8/18/25 Derek with Royal Cup is supposed to get with Lisa on"
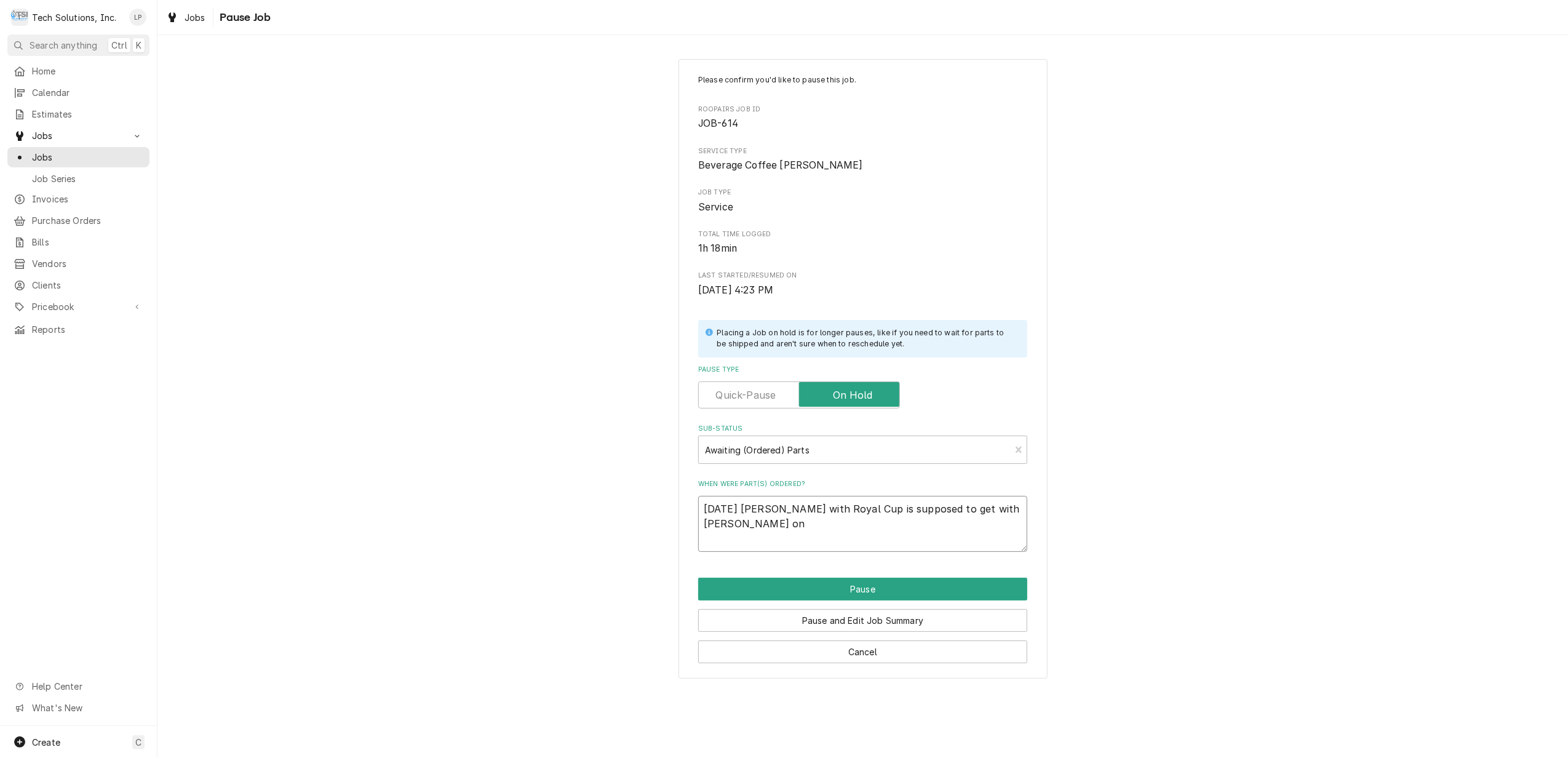
type textarea "x"
type textarea "8/18/25 Derek with Royal Cup is supposed to get with Lisa on"
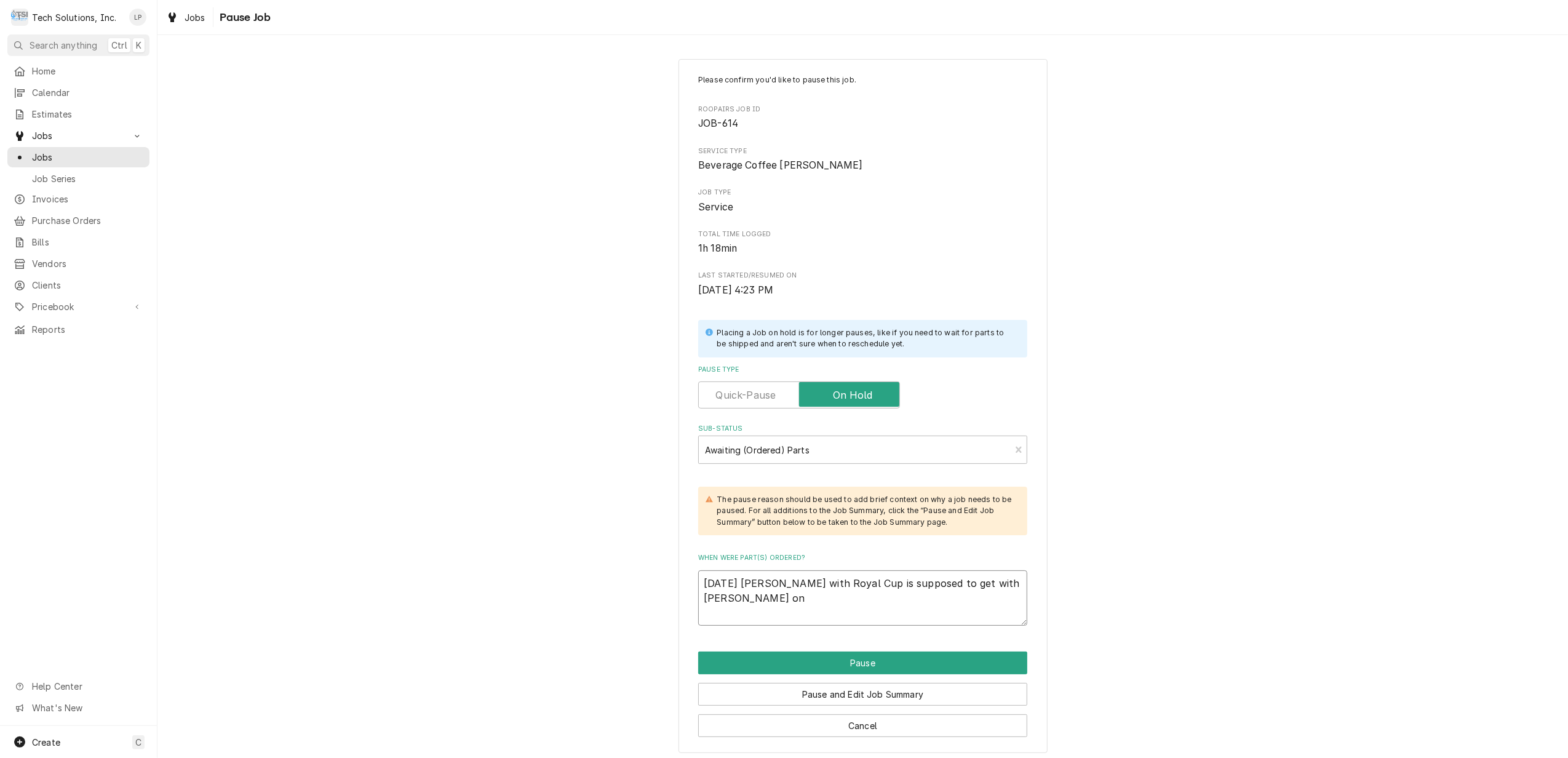
type textarea "x"
type textarea "8/18/25 Derek with Royal Cup is supposed to get with Lisa on i"
type textarea "x"
type textarea "8/18/25 Derek with Royal Cup is supposed to get with Lisa on if"
type textarea "x"
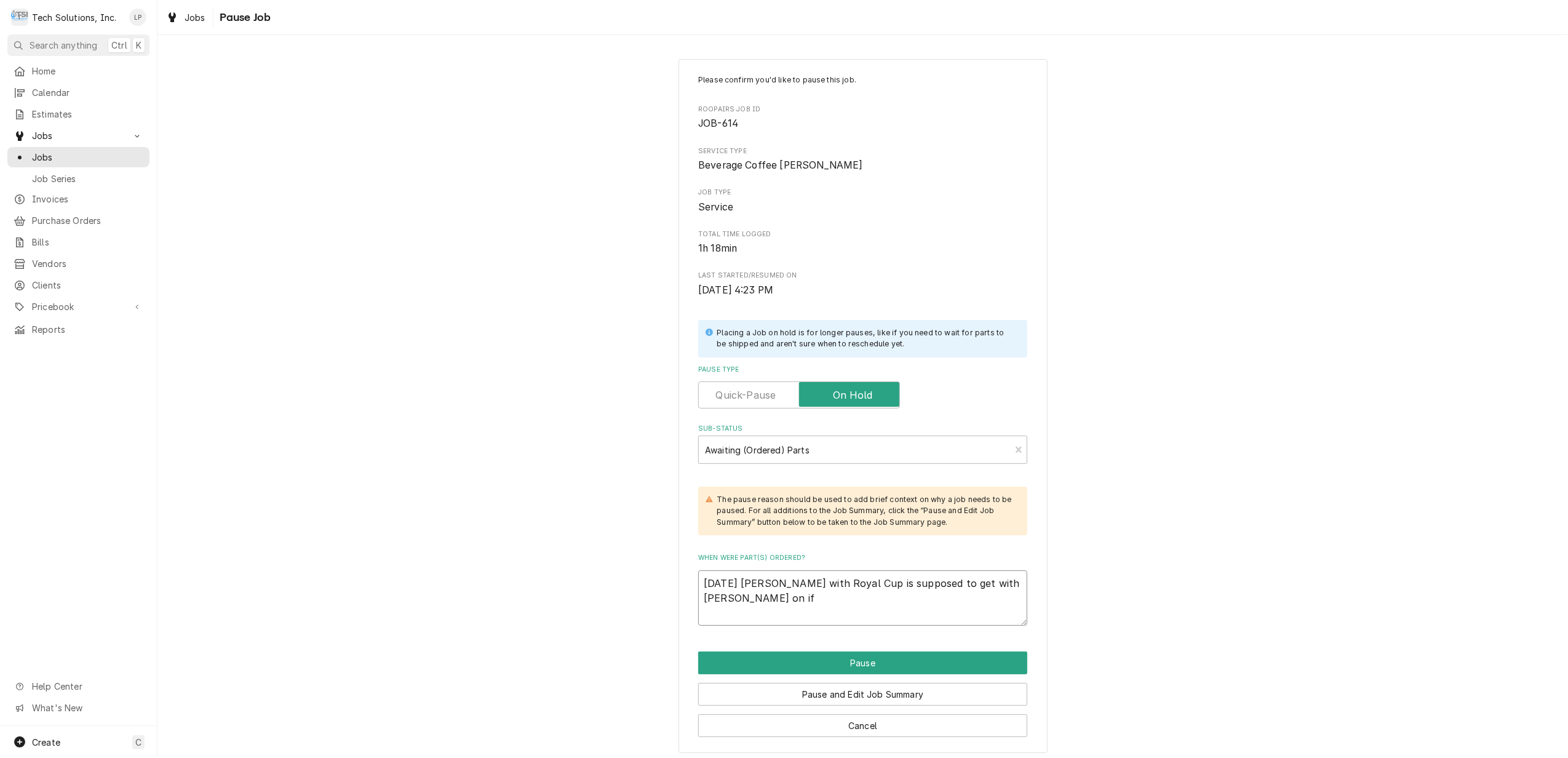
type textarea "8/18/25 Derek with Royal Cup is supposed to get with Lisa on if"
type textarea "x"
type textarea "8/18/25 Derek with Royal Cup is supposed to get with Lisa on if w"
type textarea "x"
type textarea "8/18/25 Derek with Royal Cup is supposed to get with Lisa on if we"
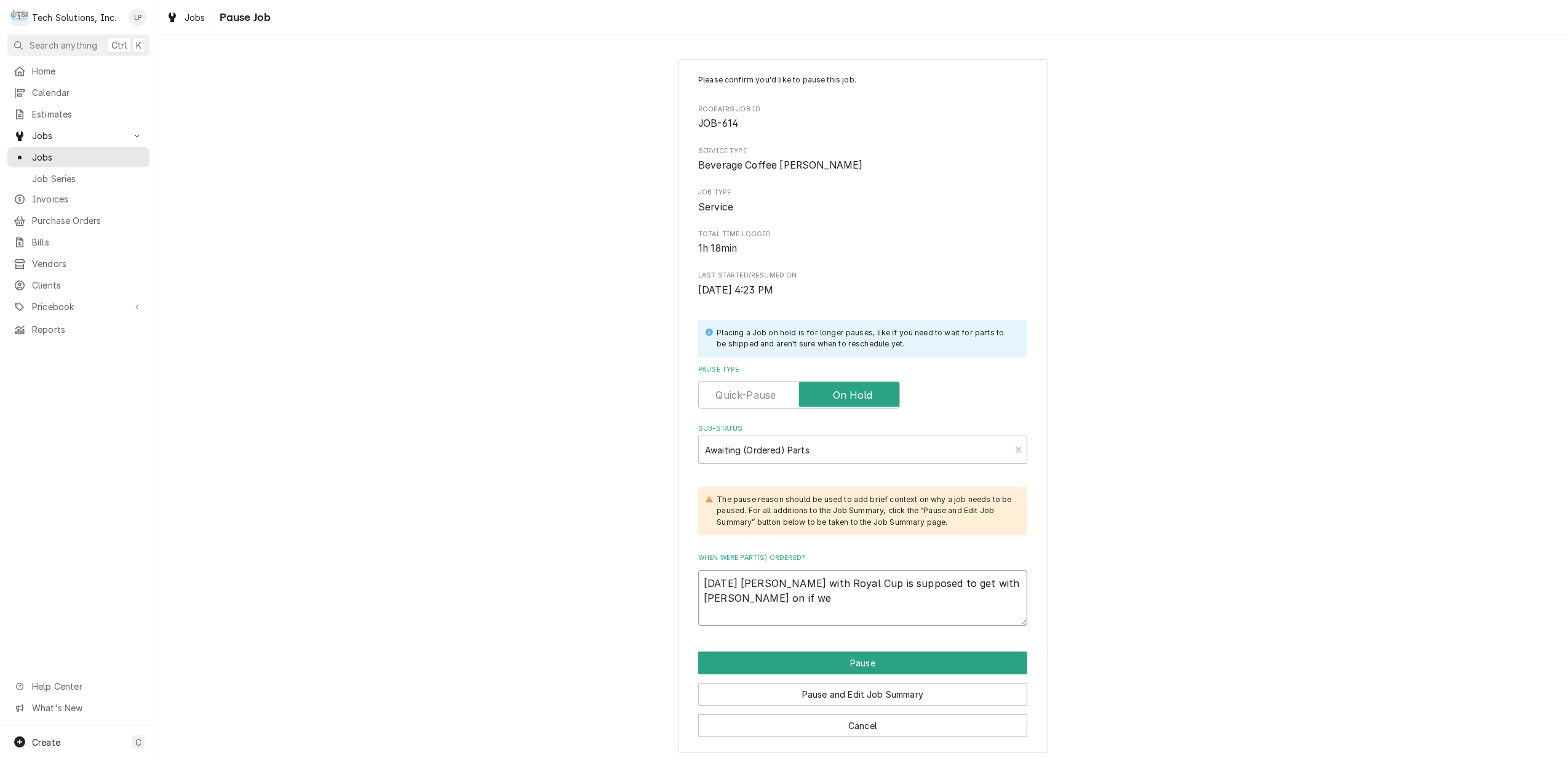
type textarea "x"
type textarea "8/18/25 Derek with Royal Cup is supposed to get with Lisa on if we"
type textarea "x"
type textarea "8/18/25 Derek with Royal Cup is supposed to get with Lisa on if we o"
type textarea "x"
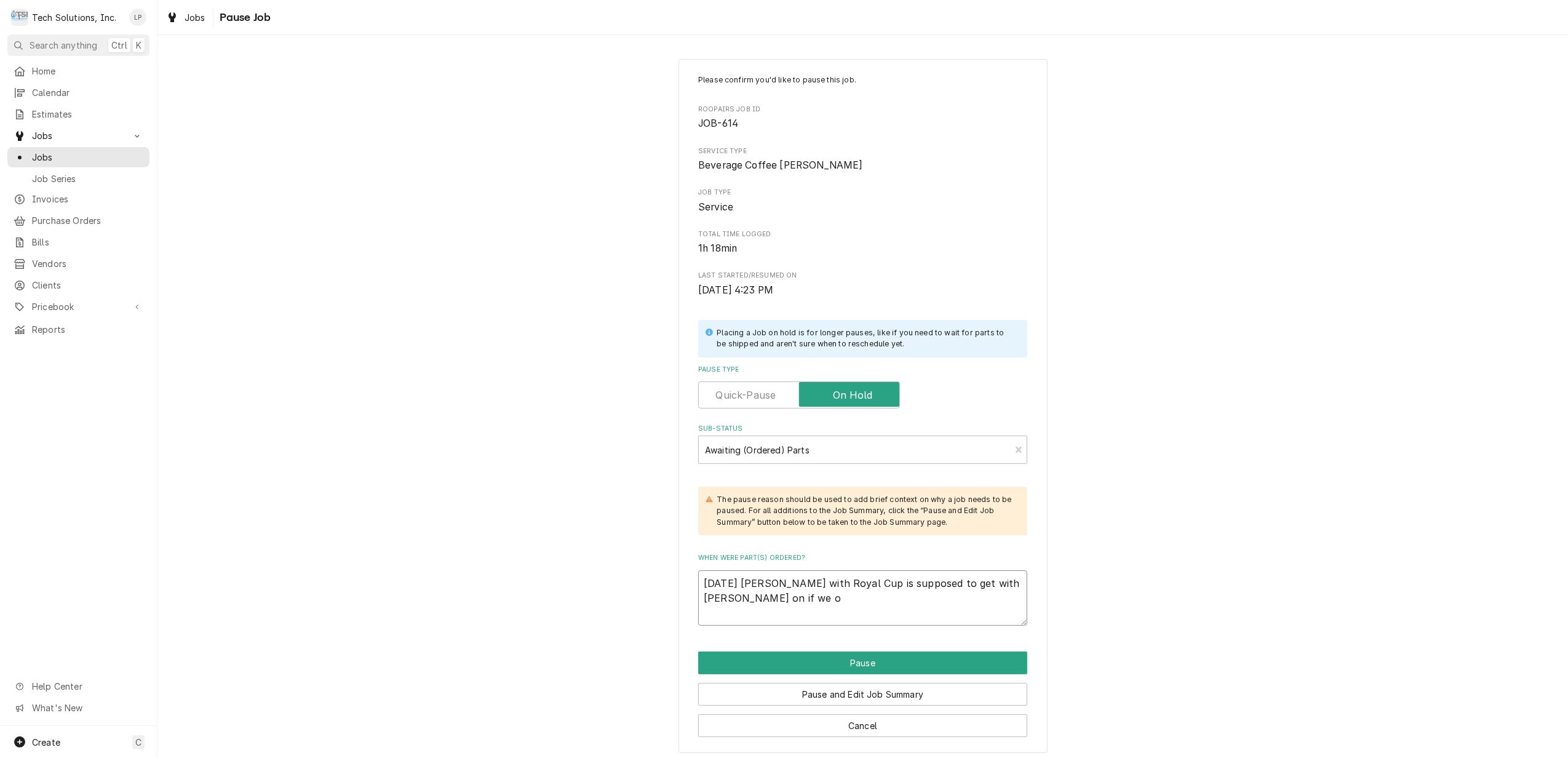
type textarea "8/18/25 Derek with Royal Cup is supposed to get with Lisa on if we or"
type textarea "x"
type textarea "8/18/25 Derek with Royal Cup is supposed to get with Lisa on if we ord"
type textarea "x"
type textarea "8/18/25 Derek with Royal Cup is supposed to get with Lisa on if we orde"
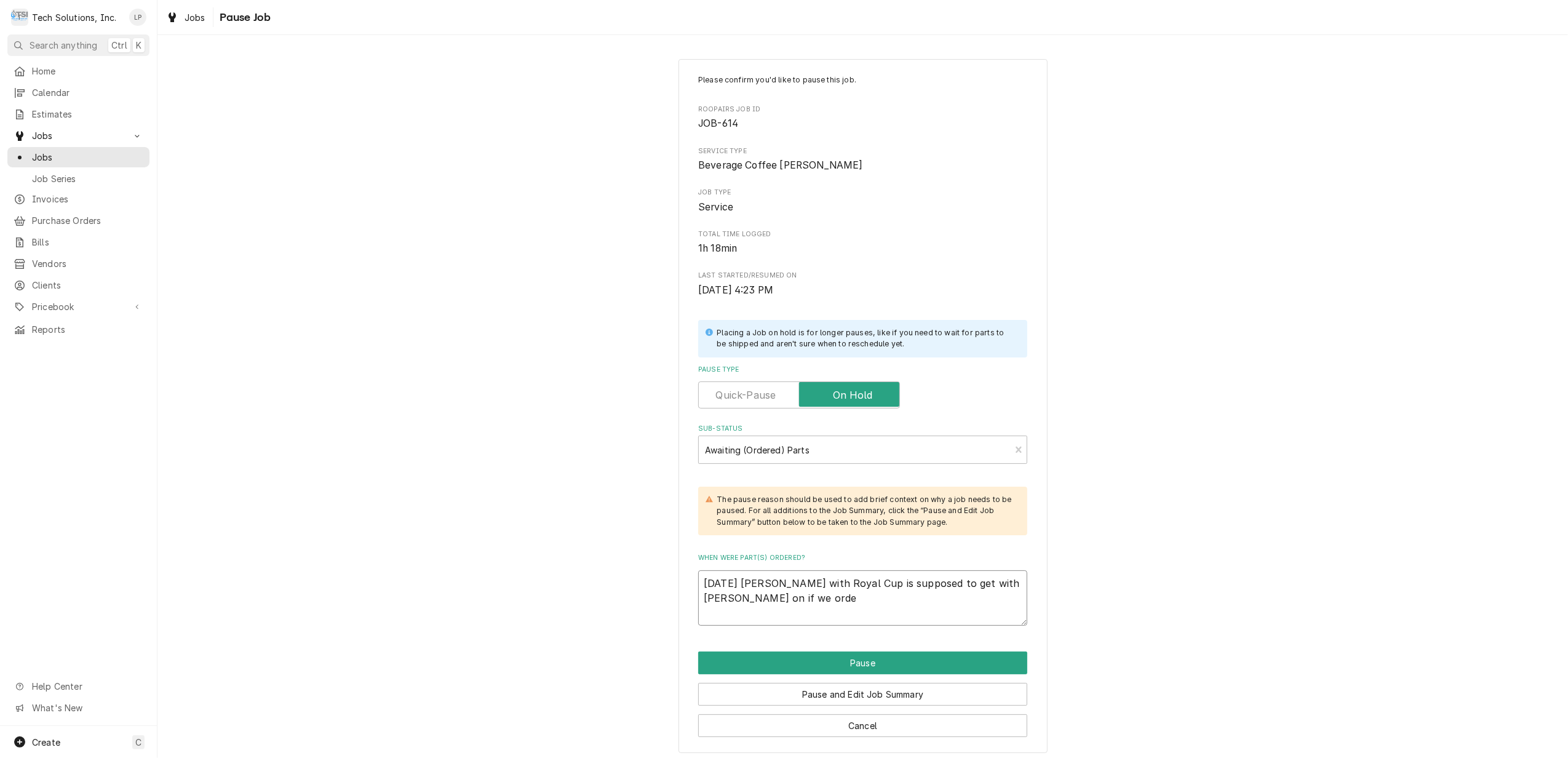
type textarea "x"
type textarea "8/18/25 Derek with Royal Cup is supposed to get with Lisa on if we order"
type textarea "x"
type textarea "8/18/25 Derek with Royal Cup is supposed to get with Lisa on if we order"
type textarea "x"
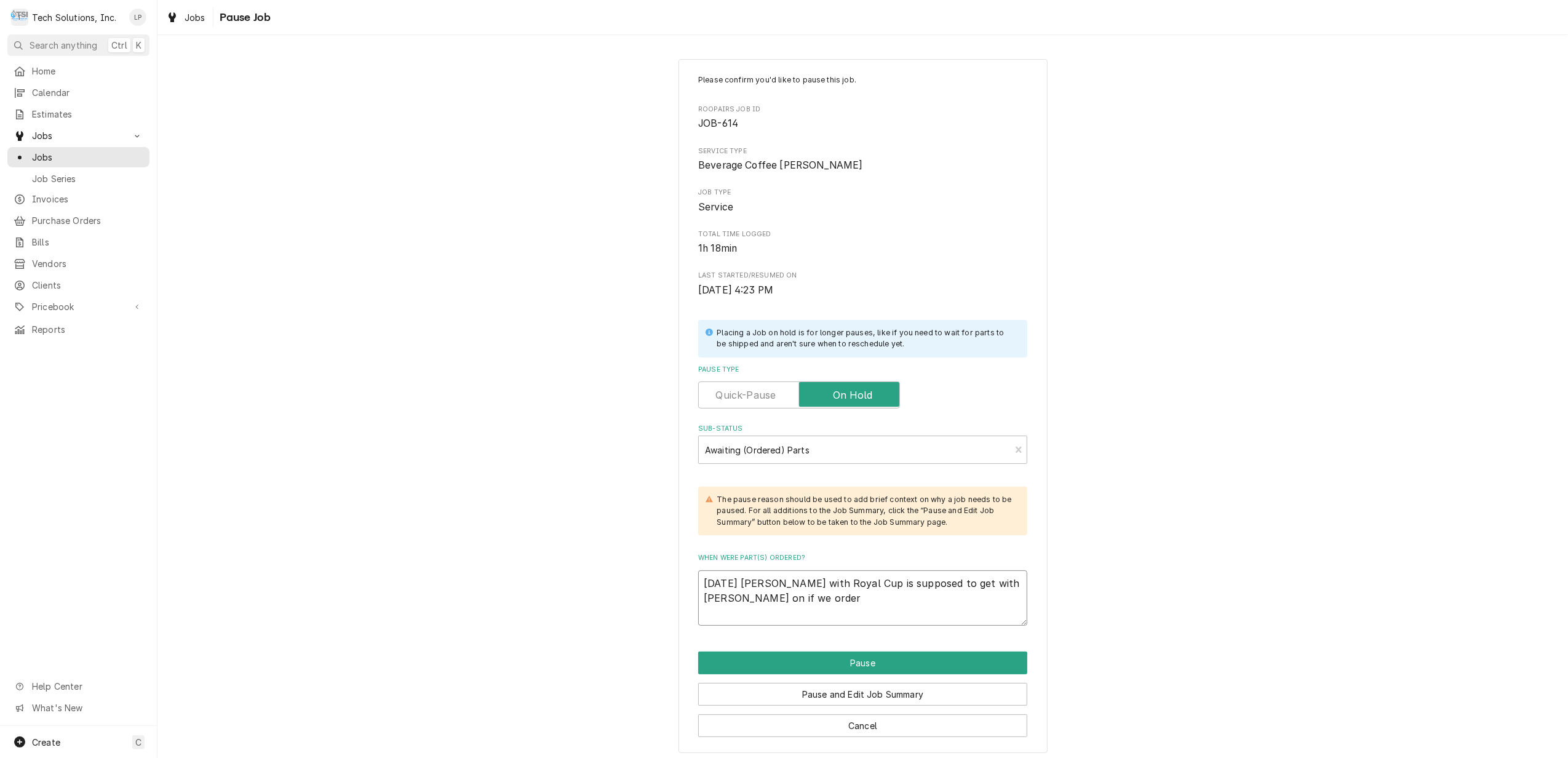
type textarea "8/18/25 Derek with Royal Cup is supposed to get with Lisa on if we order p"
type textarea "x"
type textarea "8/18/25 Derek with Royal Cup is supposed to get with Lisa on if we order pa"
type textarea "x"
type textarea "8/18/25 Derek with Royal Cup is supposed to get with Lisa on if we order par"
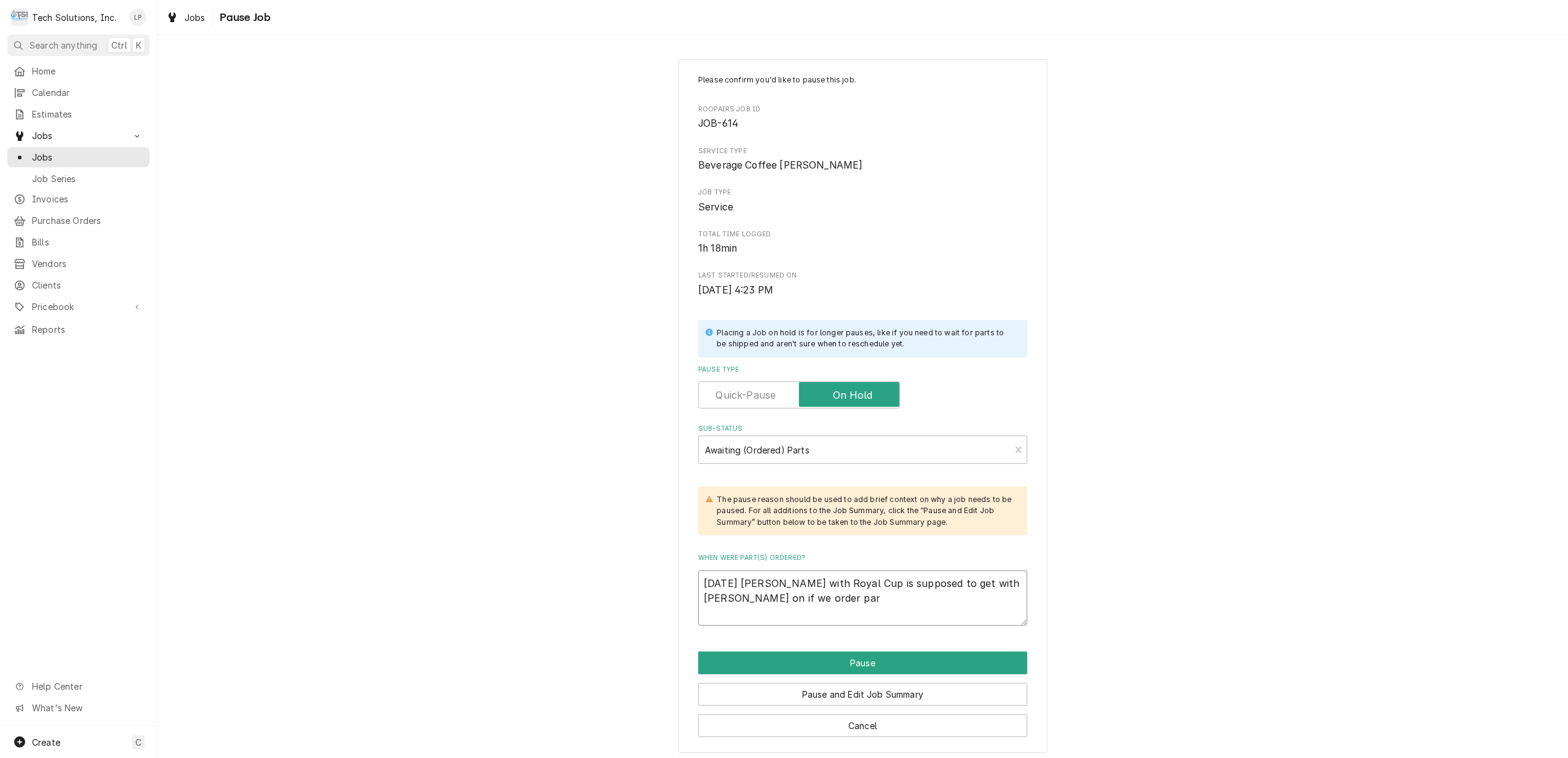
type textarea "x"
type textarea "8/18/25 Derek with Royal Cup is supposed to get with Lisa on if we order part"
type textarea "x"
type textarea "8/18/25 Derek with Royal Cup is supposed to get with Lisa on if we order parts"
type textarea "x"
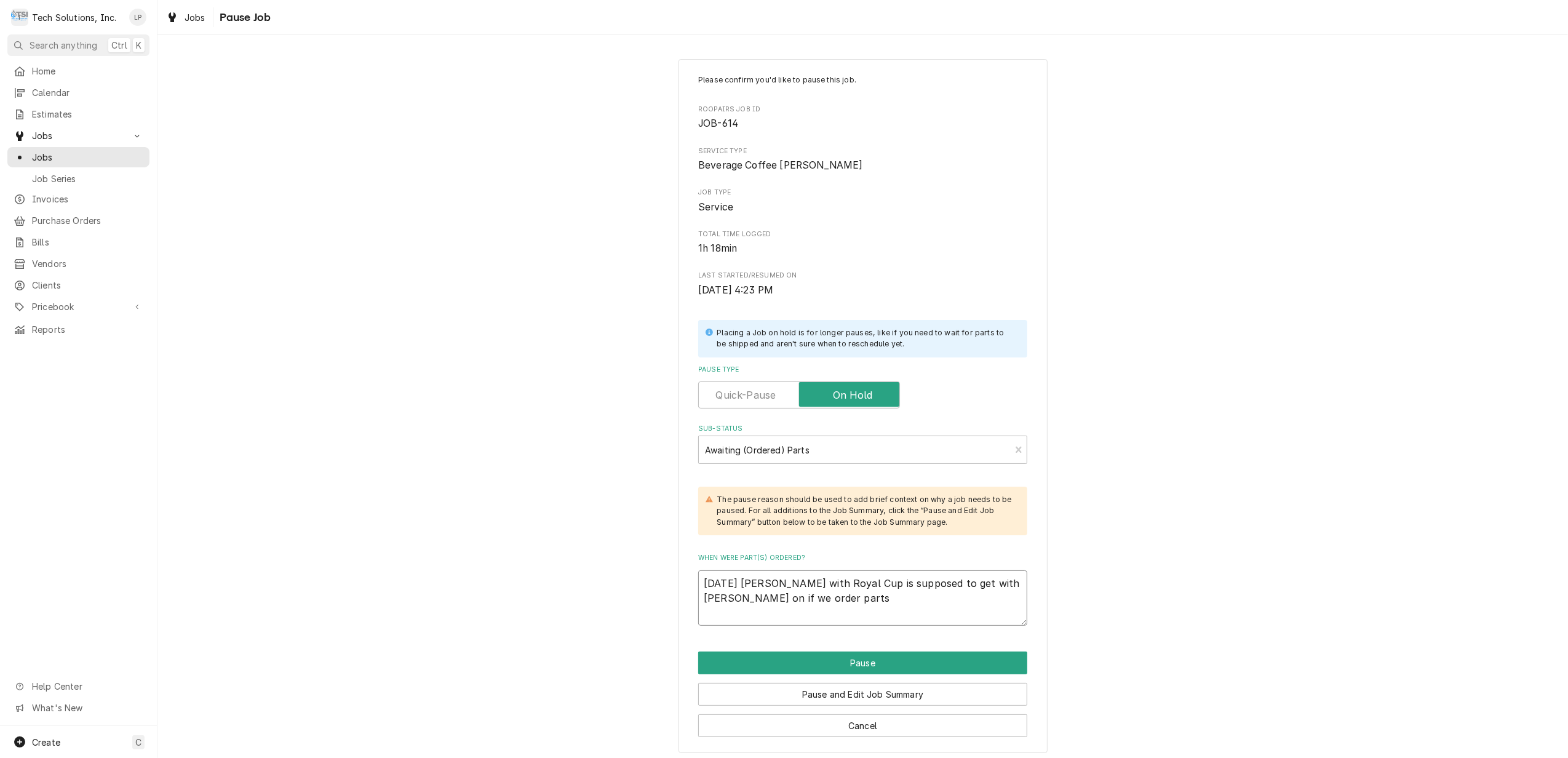
type textarea "8/18/25 Derek with Royal Cup is supposed to get with Lisa on if we order parts"
type textarea "x"
click at [881, 663] on button "Pause" at bounding box center [863, 663] width 329 height 23
